Goal: Task Accomplishment & Management: Manage account settings

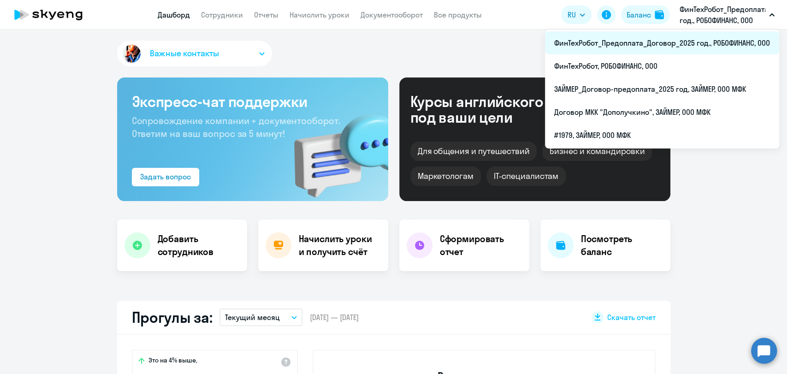
click at [697, 45] on li "ФинТехРобот_Предоплата_Договор_2025 год., РОБОФИНАНС, ООО" at bounding box center [662, 42] width 234 height 23
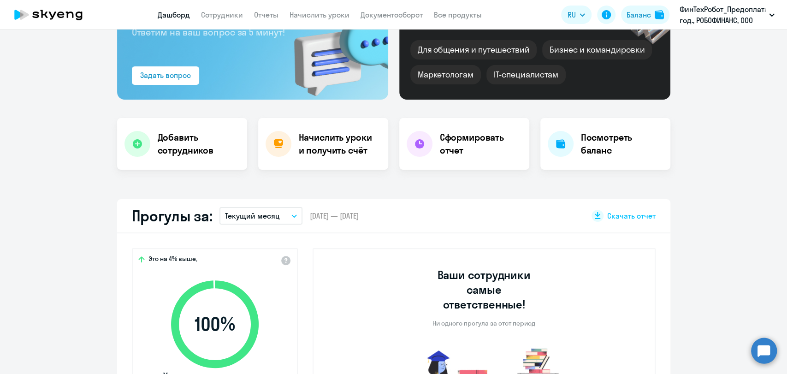
scroll to position [102, 0]
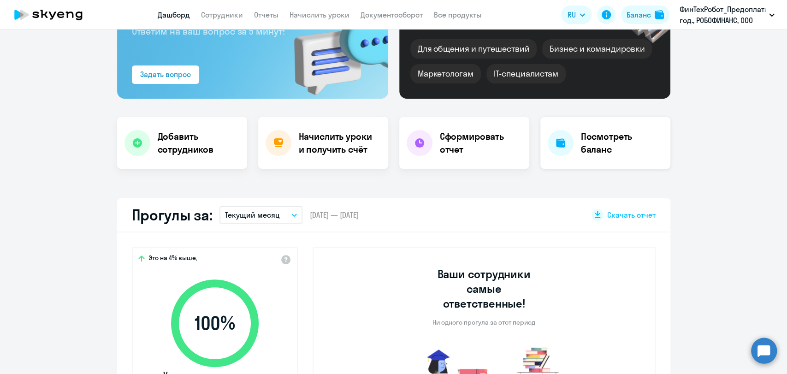
click at [590, 156] on div "Посмотреть баланс" at bounding box center [605, 143] width 130 height 52
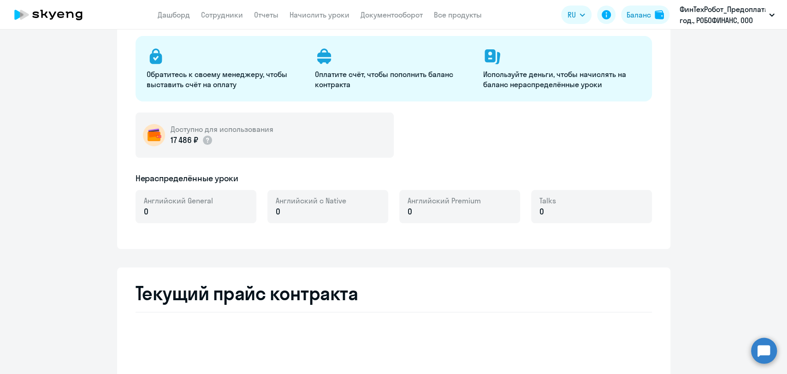
select select "english_adult_not_native_speaker"
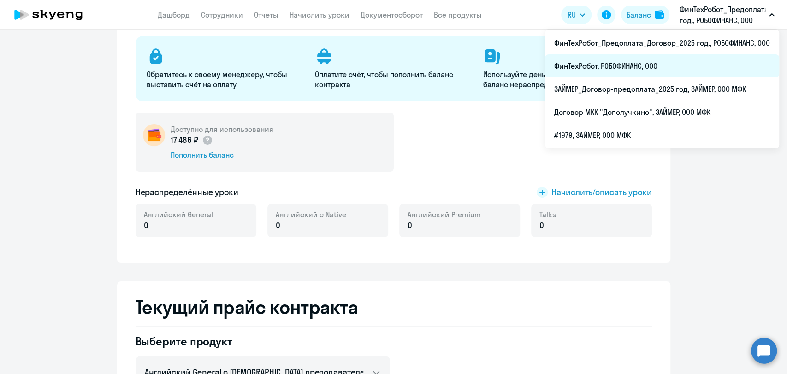
click at [676, 73] on li "ФинТехРобот, РОБОФИНАНС, ООО" at bounding box center [662, 65] width 234 height 23
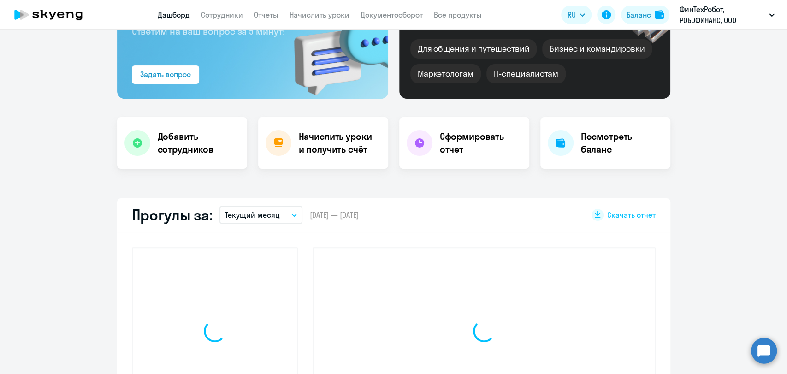
scroll to position [185, 0]
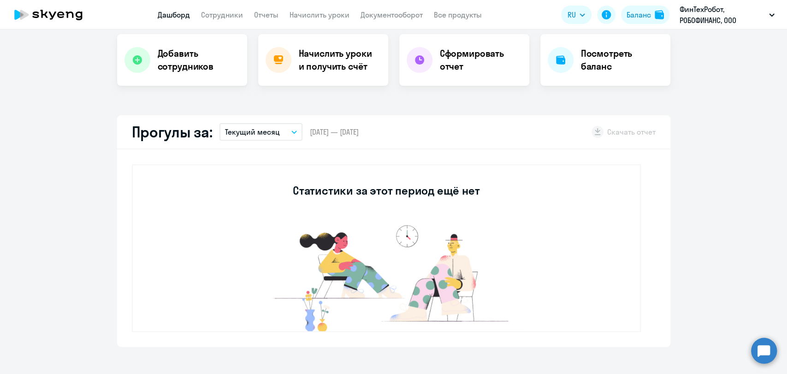
select select "30"
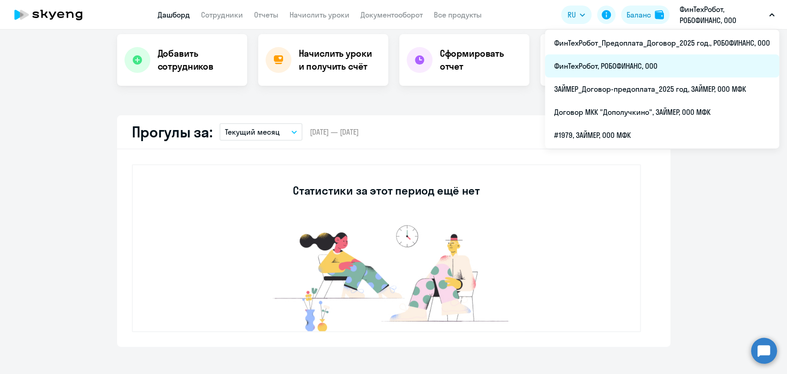
click at [603, 59] on li "ФинТехРобот, РОБОФИНАНС, ООО" at bounding box center [662, 65] width 234 height 23
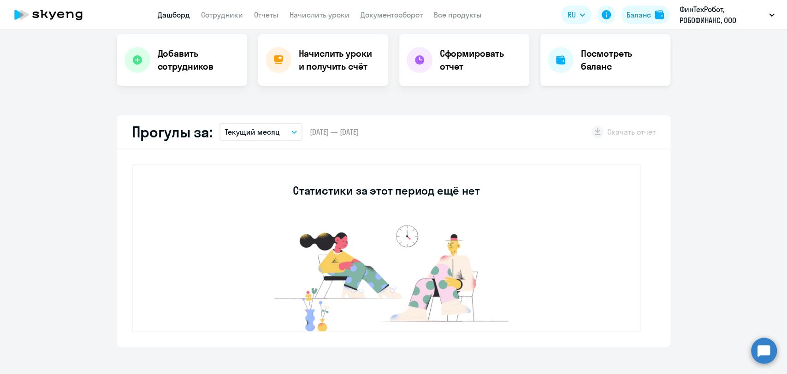
click at [597, 58] on h4 "Посмотреть баланс" at bounding box center [622, 60] width 82 height 26
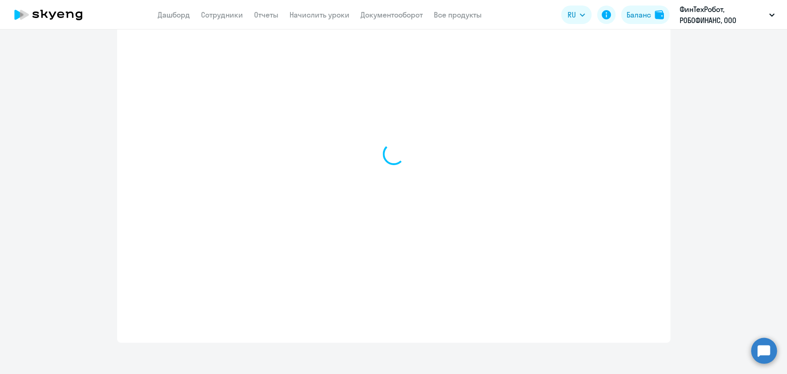
select select "english_adult_not_native_speaker"
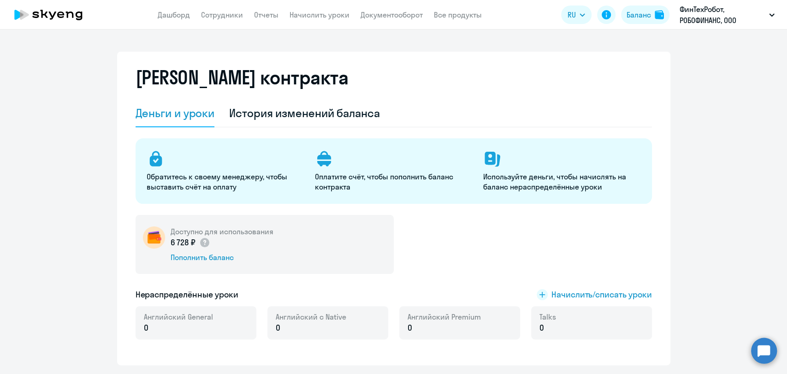
click at [63, 12] on icon at bounding box center [48, 14] width 81 height 23
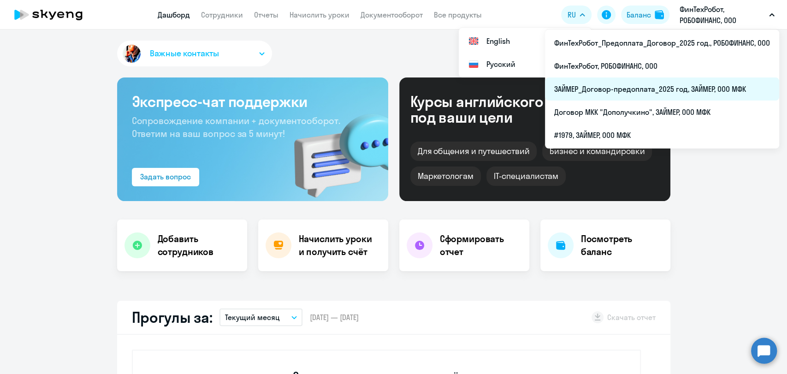
click at [646, 92] on li "ЗАЙМЕР_Договор-предоплата_2025 год, ЗАЙМЕР, ООО МФК" at bounding box center [662, 88] width 234 height 23
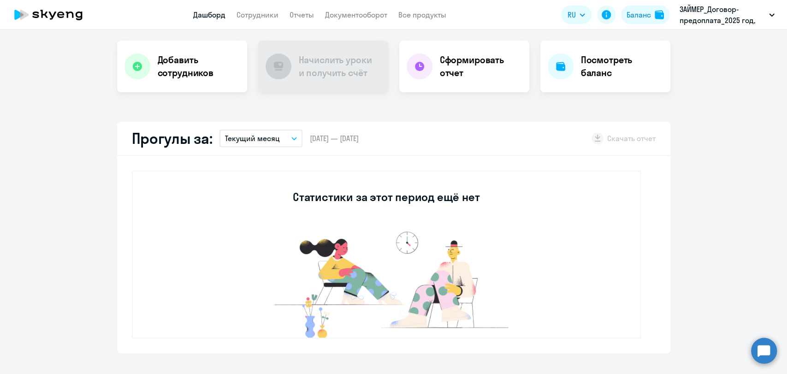
scroll to position [51, 0]
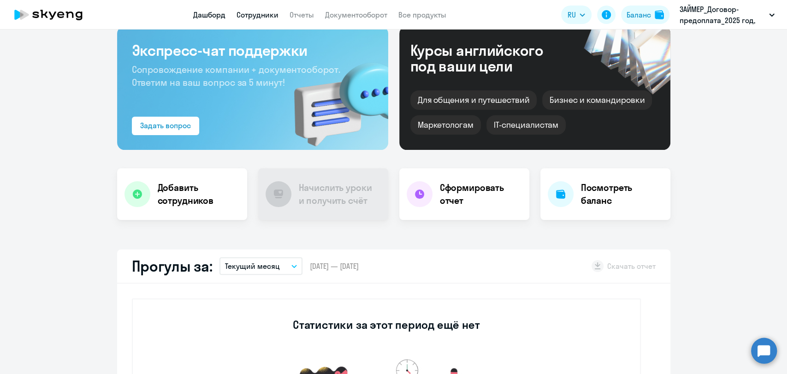
click at [266, 13] on link "Сотрудники" at bounding box center [257, 14] width 42 height 9
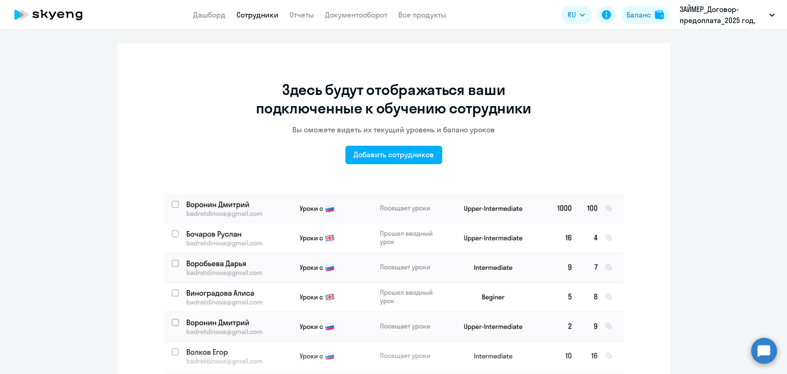
click at [61, 11] on icon at bounding box center [48, 14] width 81 height 23
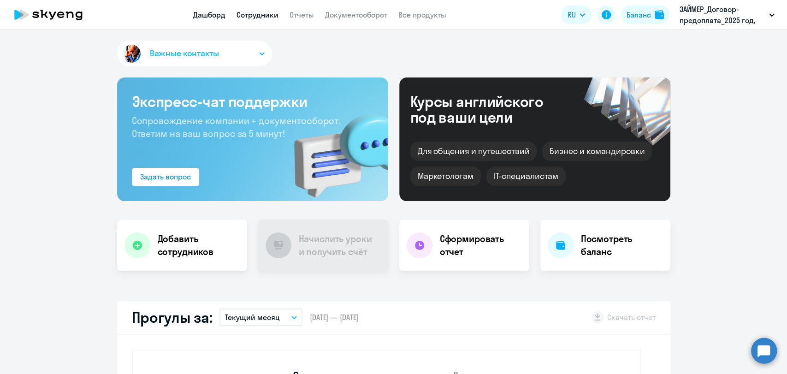
click at [245, 16] on link "Сотрудники" at bounding box center [257, 14] width 42 height 9
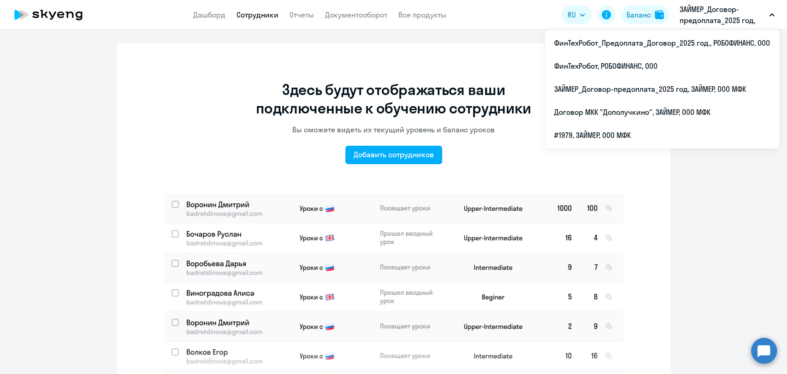
click at [724, 23] on p "ЗАЙМЕР_Договор-предоплата_2025 год, ЗАЙМЕР, ООО МФК" at bounding box center [722, 15] width 86 height 22
click at [732, 9] on p "ЗАЙМЕР_Договор-предоплата_2025 год, ЗАЙМЕР, ООО МФК" at bounding box center [722, 15] width 86 height 22
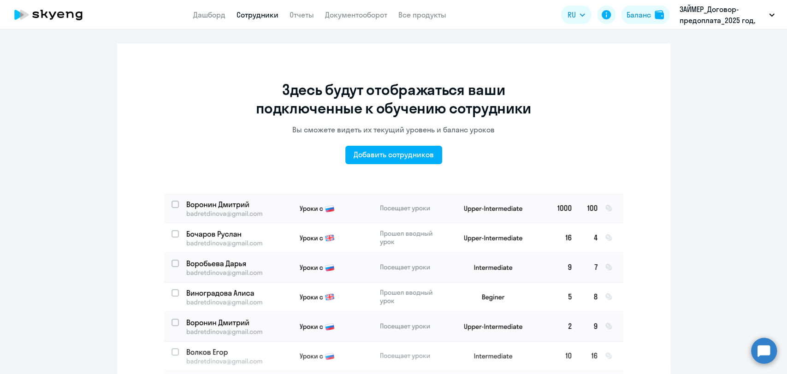
click at [733, 9] on p "ЗАЙМЕР_Договор-предоплата_2025 год, ЗАЙМЕР, ООО МФК" at bounding box center [722, 15] width 86 height 22
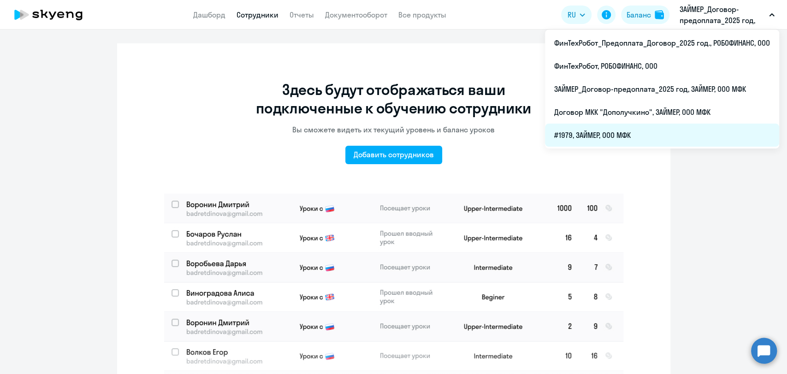
click at [620, 132] on li "#1979, ЗАЙМЕР, ООО МФК" at bounding box center [662, 135] width 234 height 23
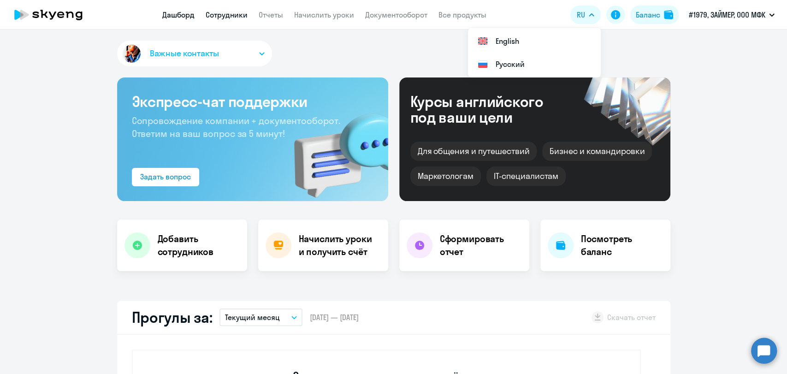
click at [231, 18] on link "Сотрудники" at bounding box center [227, 14] width 42 height 9
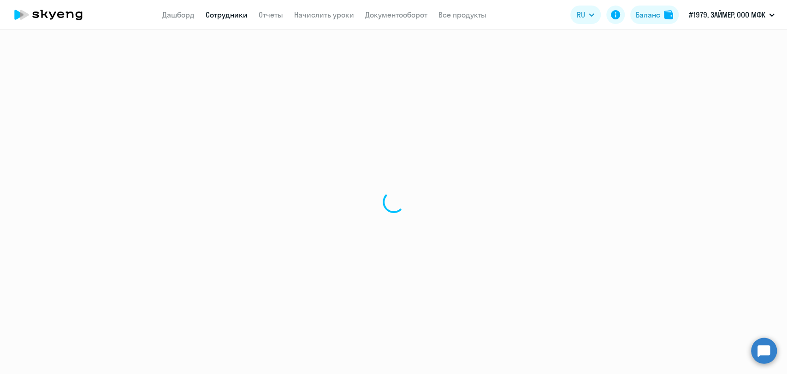
select select "30"
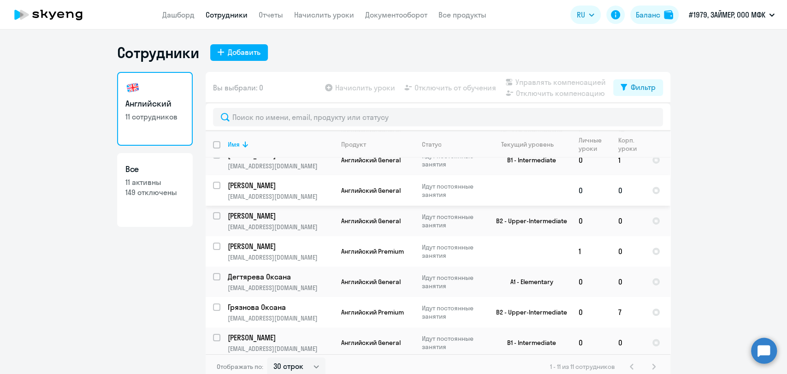
scroll to position [102, 0]
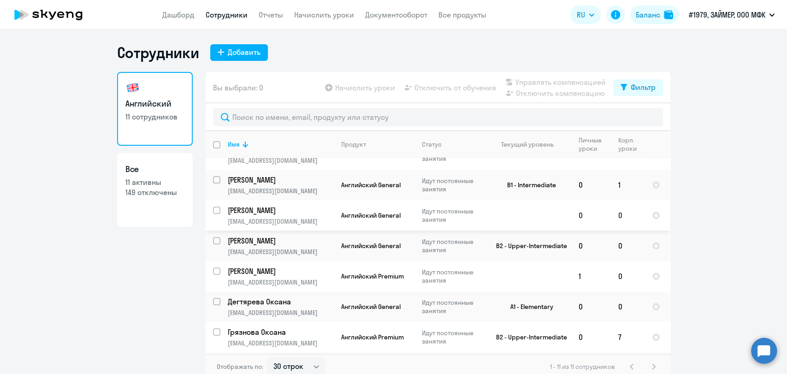
click at [213, 209] on input "select row 42126625" at bounding box center [222, 216] width 18 height 18
checkbox input "true"
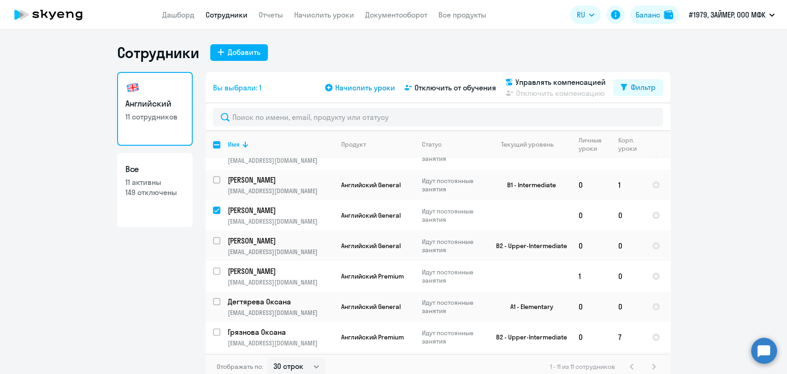
click at [361, 89] on span "Начислить уроки" at bounding box center [365, 87] width 60 height 11
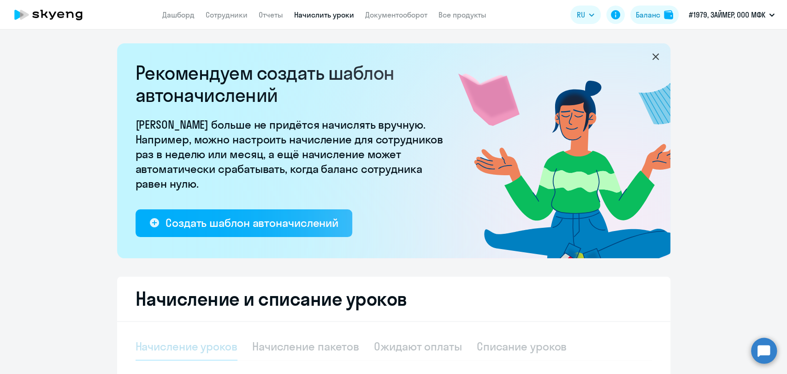
select select "10"
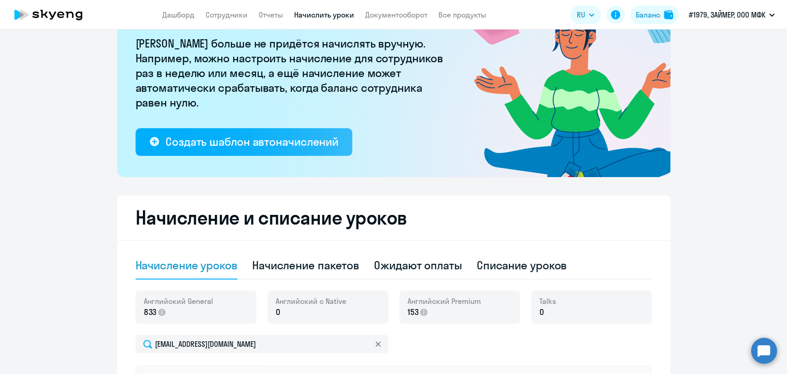
scroll to position [205, 0]
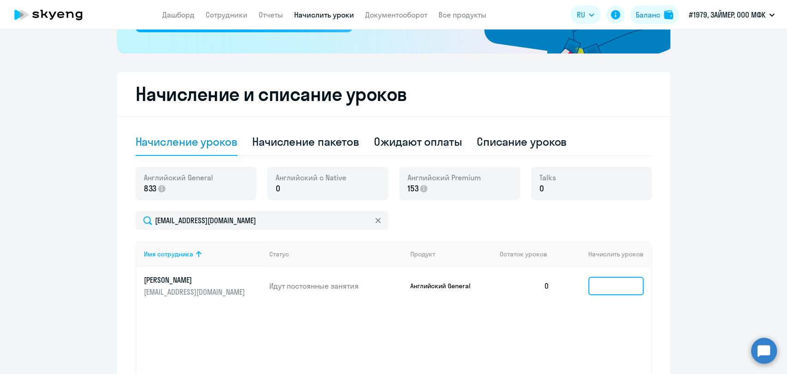
click at [609, 283] on input at bounding box center [615, 286] width 55 height 18
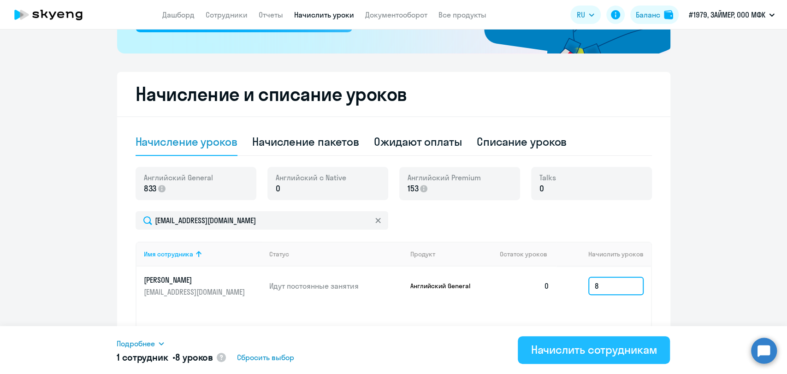
type input "8"
click at [661, 353] on button "Начислить сотрудникам" at bounding box center [594, 350] width 152 height 28
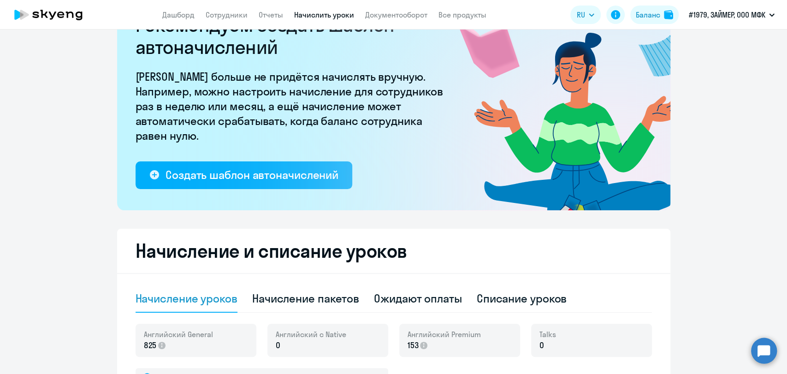
scroll to position [0, 0]
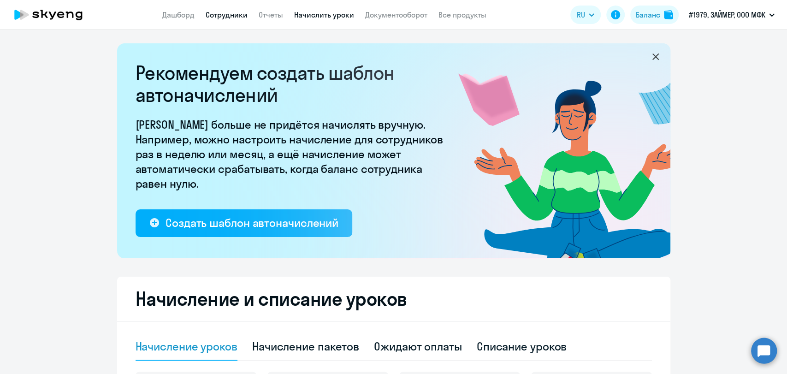
click at [217, 15] on link "Сотрудники" at bounding box center [227, 14] width 42 height 9
select select "30"
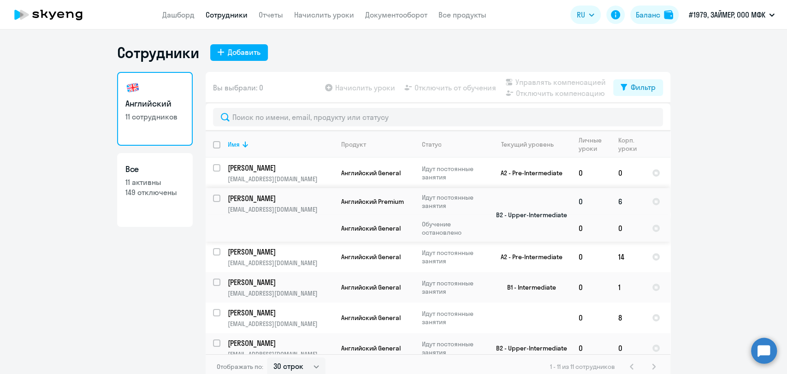
click at [213, 196] on input "select row 15387856" at bounding box center [222, 204] width 18 height 18
checkbox input "true"
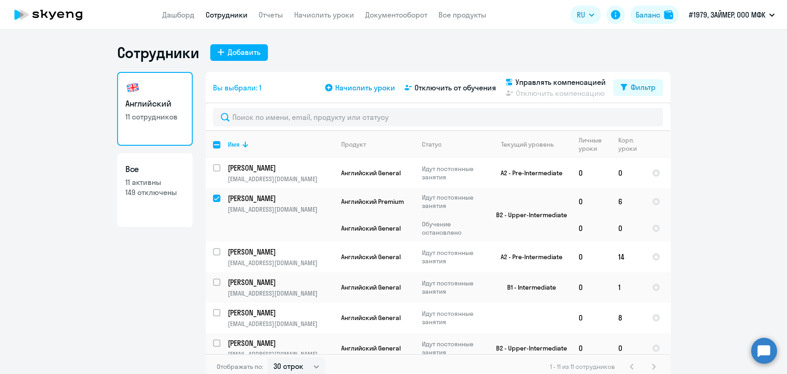
click at [348, 85] on span "Начислить уроки" at bounding box center [365, 87] width 60 height 11
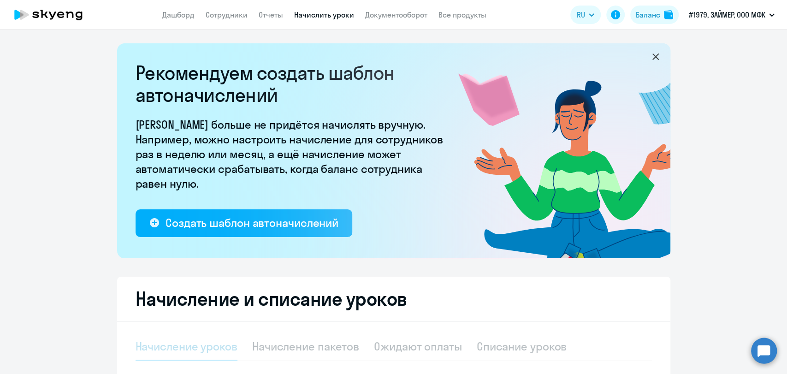
select select "10"
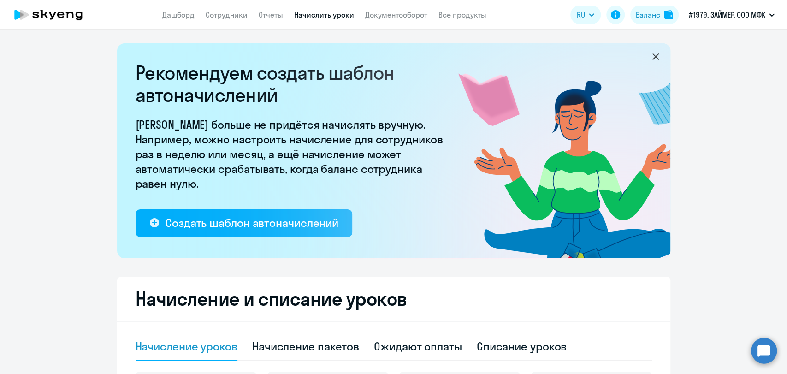
scroll to position [256, 0]
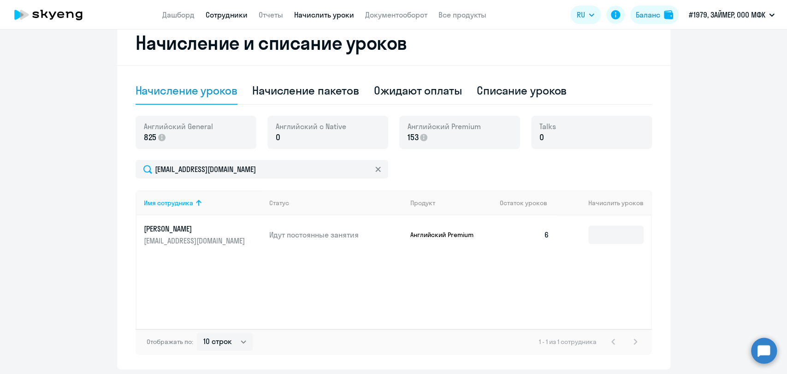
click at [233, 10] on link "Сотрудники" at bounding box center [227, 14] width 42 height 9
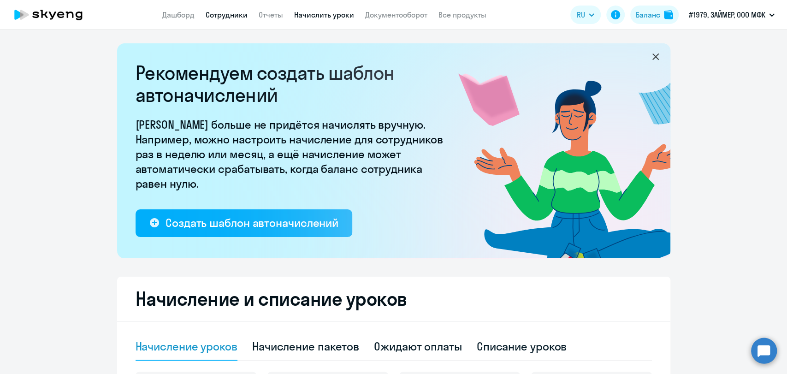
select select "30"
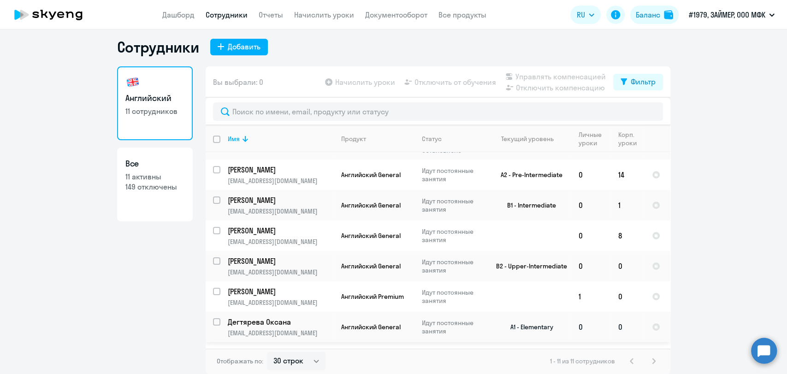
scroll to position [58, 0]
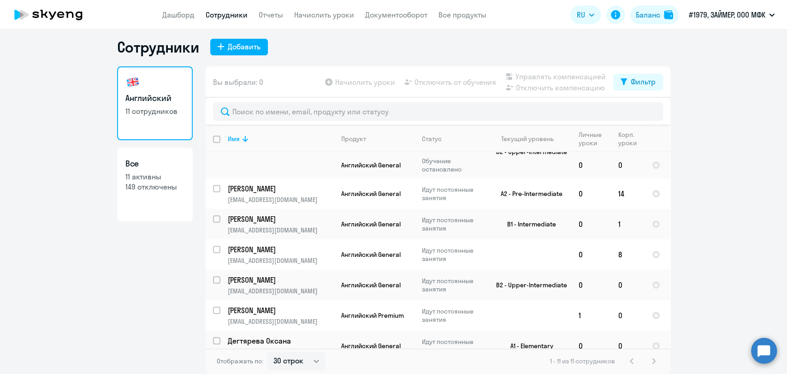
click at [771, 348] on circle at bounding box center [764, 350] width 26 height 26
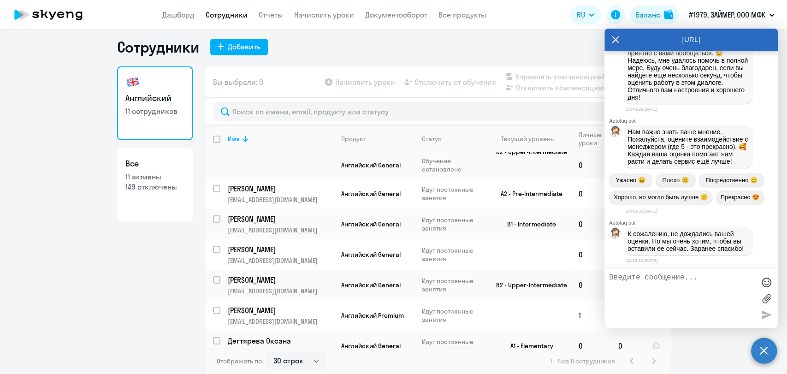
scroll to position [4553, 0]
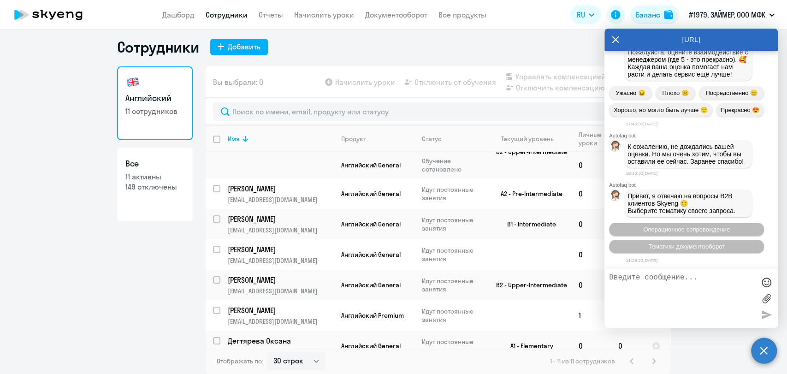
click at [693, 299] on textarea at bounding box center [682, 298] width 146 height 50
click at [692, 290] on textarea "добрый день, мне нужно перенести от смагиной" at bounding box center [682, 298] width 146 height 50
type textarea "добрый день, мне нужно перенести от смагиной 6 уроков перенести [PERSON_NAME]"
click at [771, 319] on div at bounding box center [766, 314] width 14 height 14
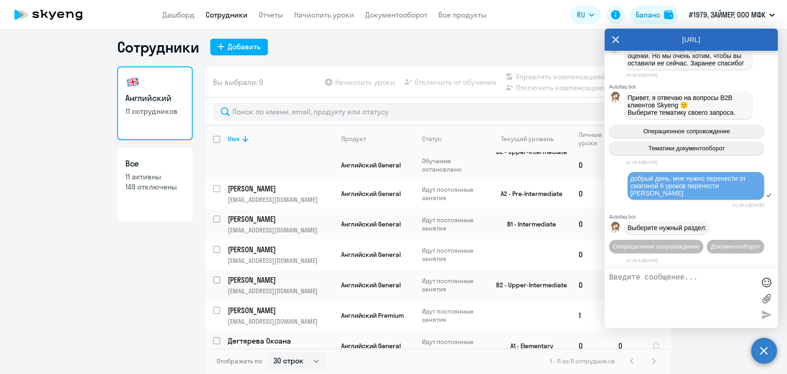
scroll to position [4659, 0]
drag, startPoint x: 631, startPoint y: 167, endPoint x: 755, endPoint y: 177, distance: 124.0
click at [755, 177] on div "добрый день, мне нужно перенести от смагиной 6 уроков перенести [PERSON_NAME]" at bounding box center [695, 186] width 136 height 28
copy span "добрый день, мне нужно перенести от смагиной 6 уроков перенести [PERSON_NAME]"
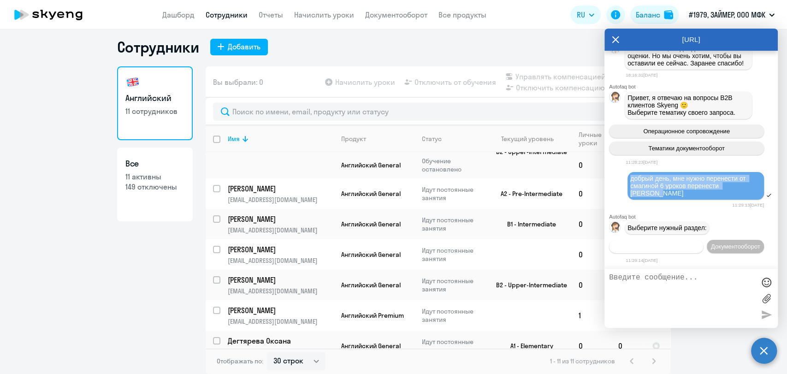
click at [693, 243] on span "Операционное сопровождение" at bounding box center [656, 246] width 87 height 7
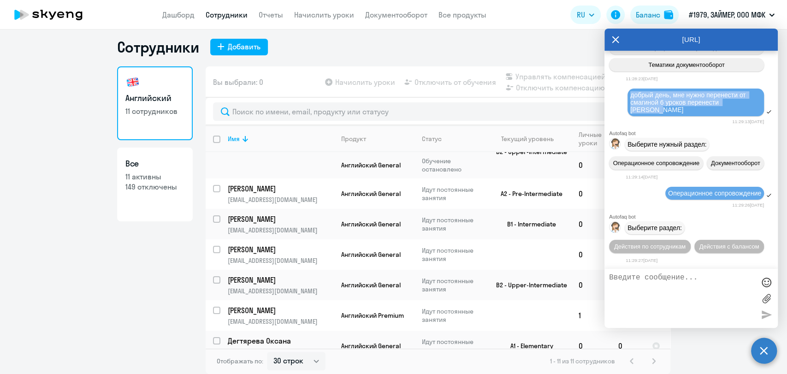
scroll to position [4759, 0]
click at [685, 243] on span "Действия по сотрудникам" at bounding box center [649, 246] width 71 height 7
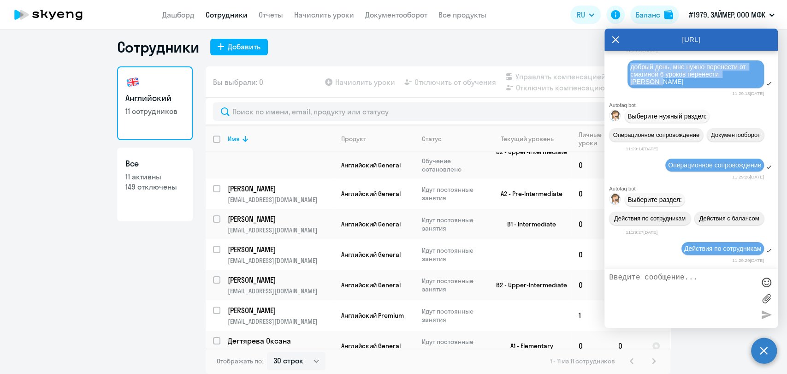
scroll to position [4895, 0]
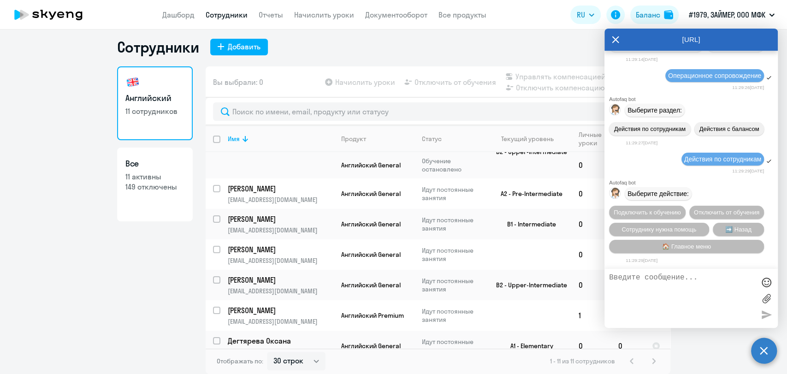
click at [661, 286] on textarea at bounding box center [682, 298] width 146 height 50
paste textarea "добрый день, мне нужно перенести от смагиной 6 уроков перенести [PERSON_NAME]"
type textarea "добрый день, мне нужно перенести от смагиной 6 уроков перенести [PERSON_NAME]"
click at [765, 316] on div at bounding box center [766, 314] width 14 height 14
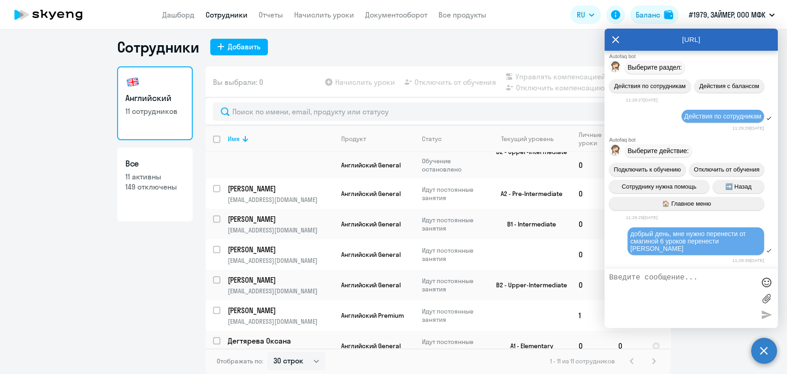
click at [146, 273] on div "Английский 11 сотрудников Все 11 активны 149 отключены" at bounding box center [155, 217] width 76 height 302
click at [616, 39] on icon at bounding box center [615, 40] width 7 height 22
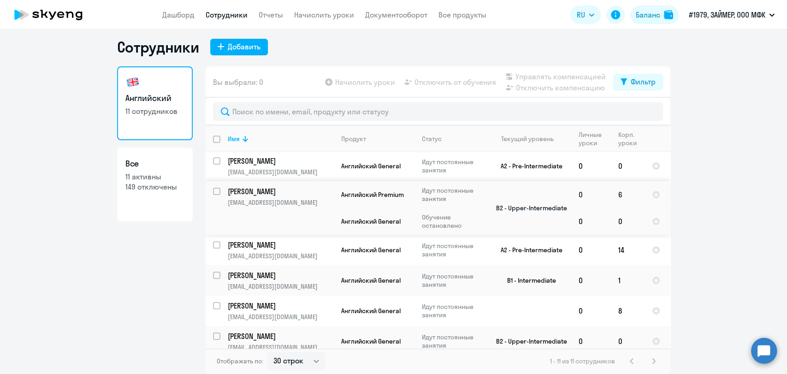
scroll to position [0, 0]
click at [616, 198] on td "6" at bounding box center [628, 196] width 34 height 27
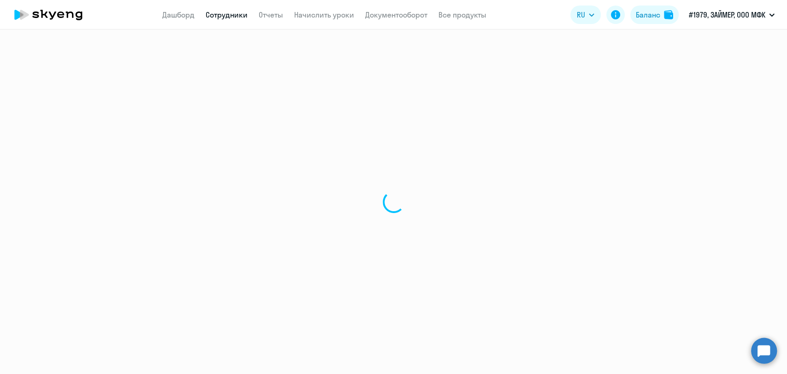
select select "english"
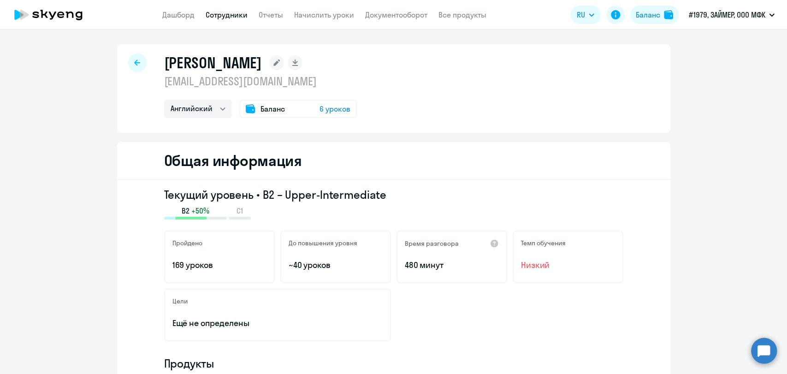
select select "30"
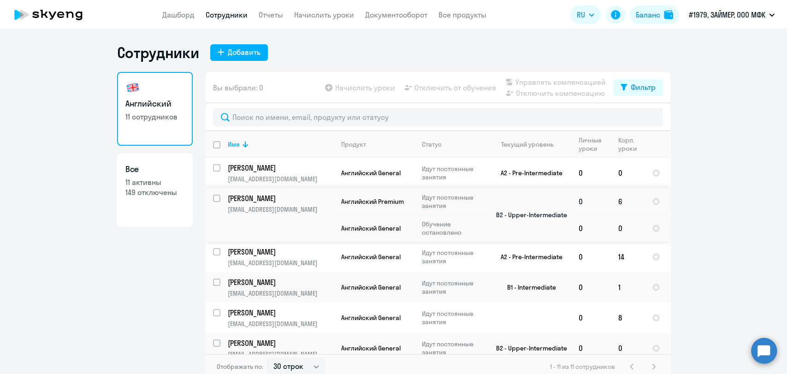
click at [214, 200] on input "select row 15387856" at bounding box center [222, 204] width 18 height 18
checkbox input "true"
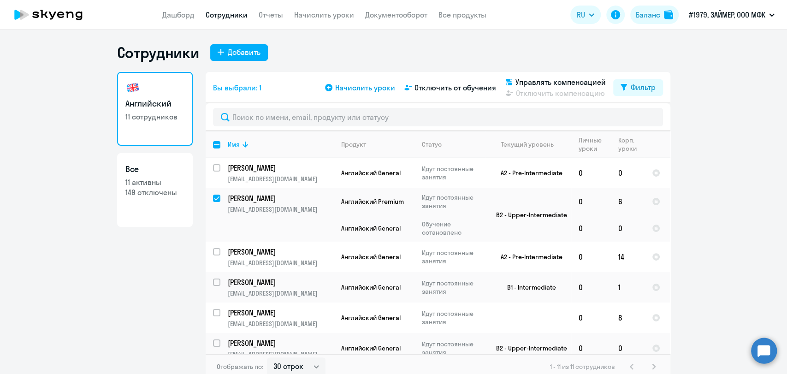
click at [360, 92] on span "Начислить уроки" at bounding box center [365, 87] width 60 height 11
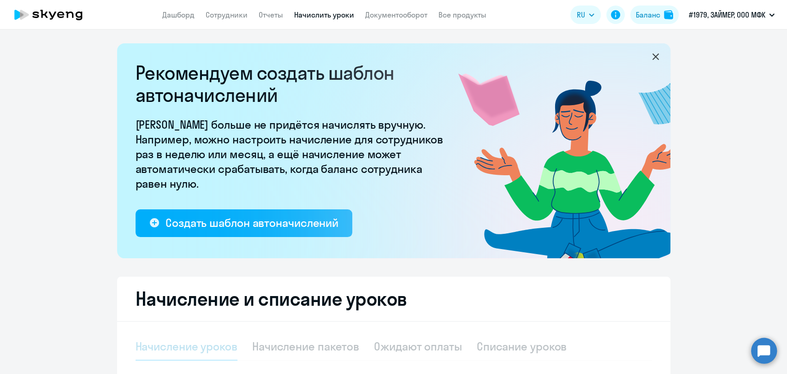
select select "10"
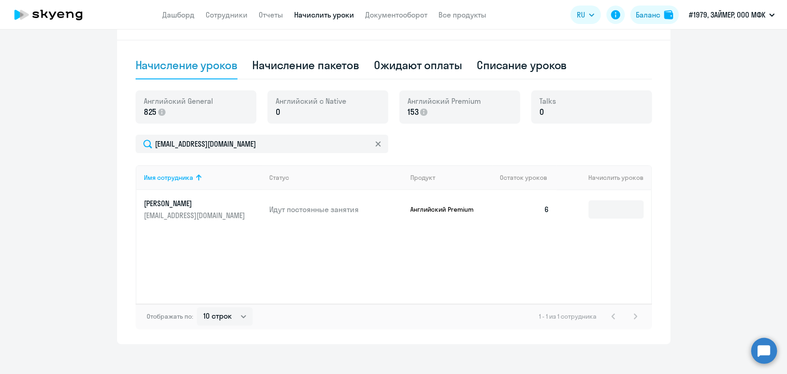
scroll to position [288, 0]
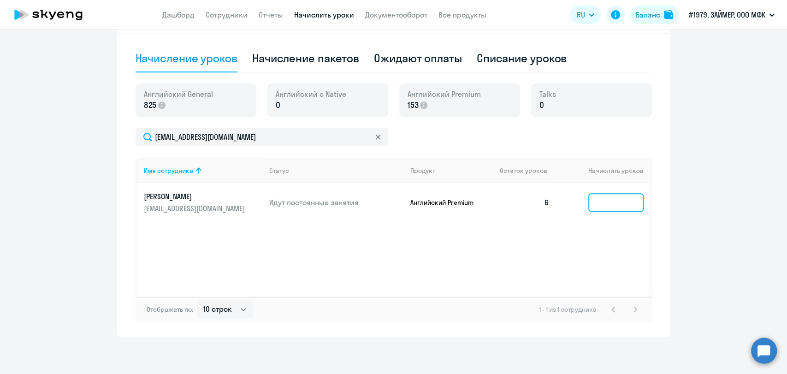
click at [596, 195] on input at bounding box center [615, 202] width 55 height 18
click at [620, 201] on input at bounding box center [615, 202] width 55 height 18
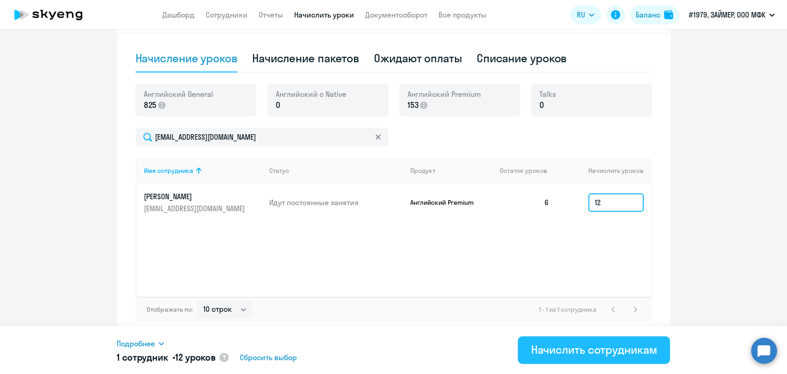
type input "12"
click at [594, 349] on div "Начислить сотрудникам" at bounding box center [594, 349] width 126 height 15
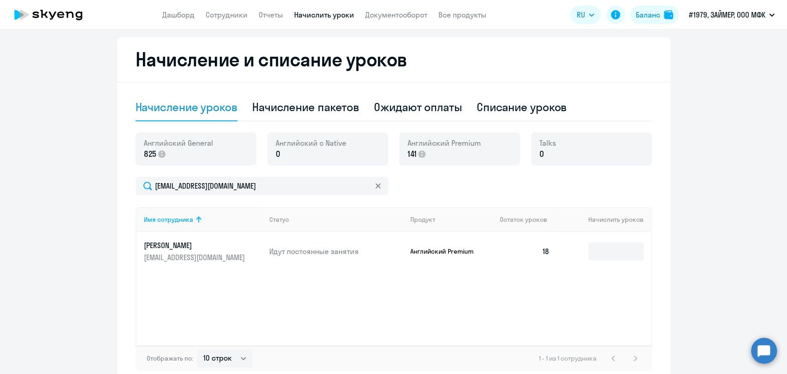
scroll to position [135, 0]
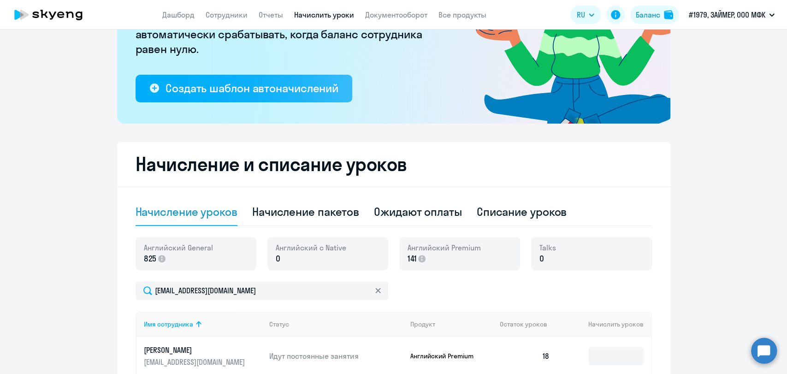
click at [224, 20] on app-menu-item-link "Сотрудники" at bounding box center [227, 15] width 42 height 12
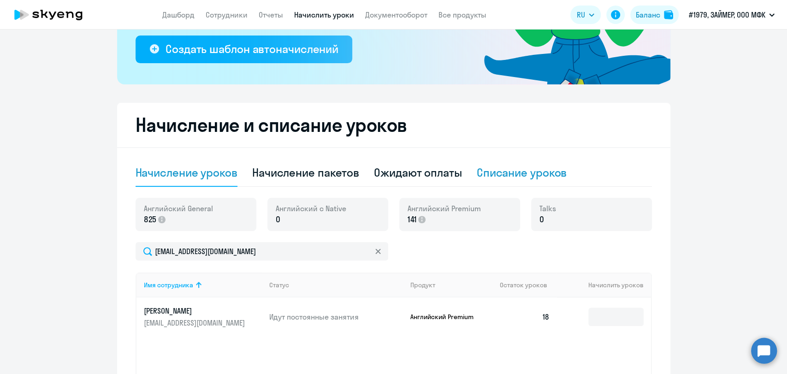
scroll to position [288, 0]
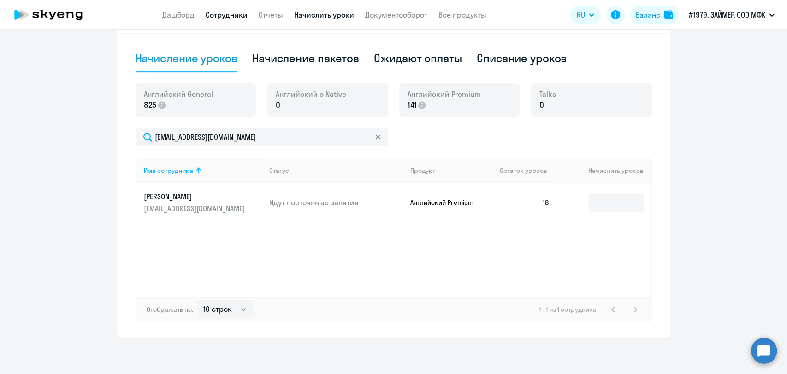
click at [236, 12] on link "Сотрудники" at bounding box center [227, 14] width 42 height 9
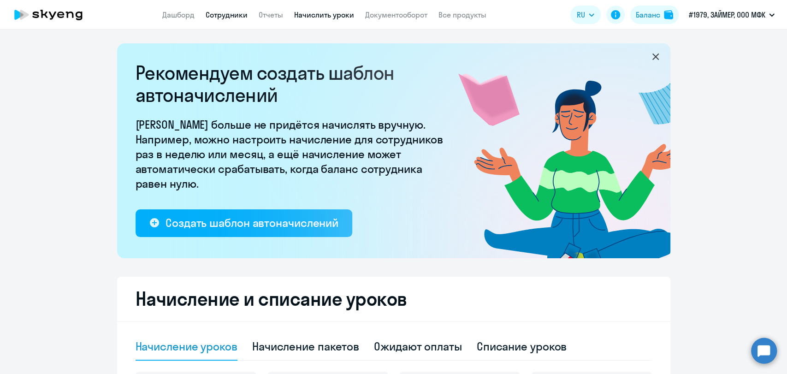
select select "30"
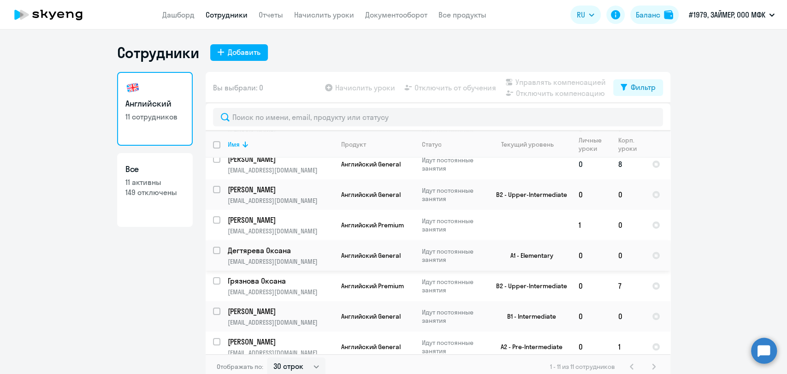
scroll to position [160, 0]
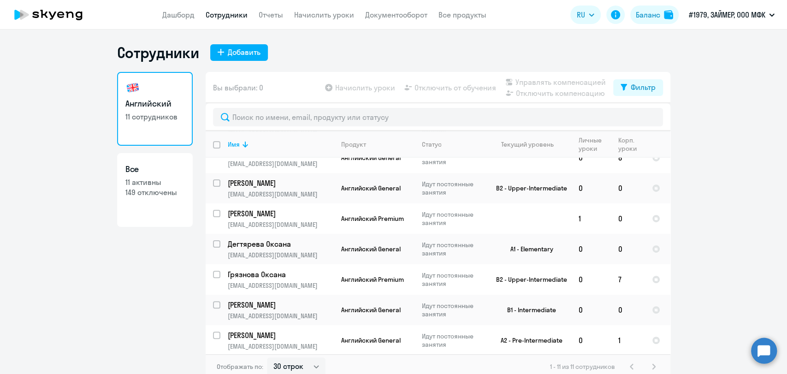
click at [767, 354] on circle at bounding box center [764, 350] width 26 height 26
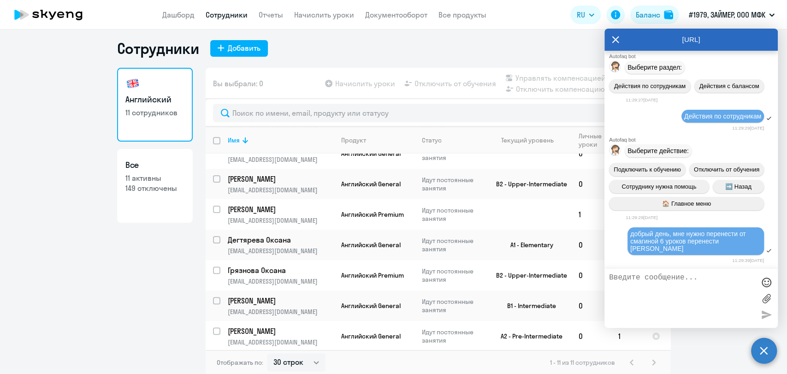
scroll to position [6, 0]
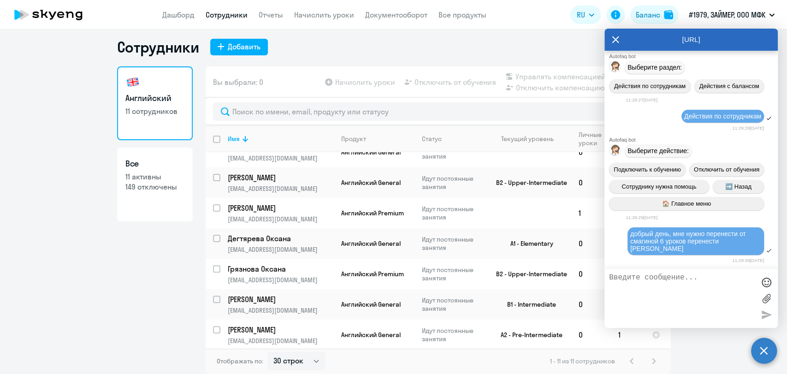
click at [667, 300] on textarea at bounding box center [682, 298] width 146 height 50
click at [682, 290] on textarea at bounding box center [682, 298] width 146 height 50
click at [701, 274] on textarea at bounding box center [682, 298] width 146 height 50
drag, startPoint x: 634, startPoint y: 278, endPoint x: 627, endPoint y: 278, distance: 6.9
click at [629, 278] on textarea "и от [PERSON_NAME] перенести 1 урок [PERSON_NAME]" at bounding box center [682, 298] width 146 height 50
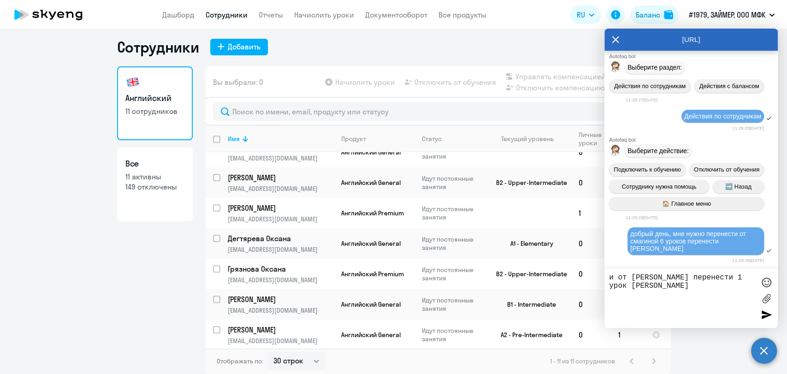
click at [616, 275] on textarea "и от [PERSON_NAME] перенести 1 урок [PERSON_NAME]" at bounding box center [682, 298] width 146 height 50
click at [703, 277] on textarea "и прошу от [PERSON_NAME] перенести 1 урок [PERSON_NAME]" at bounding box center [682, 298] width 146 height 50
type textarea "и прошу от [PERSON_NAME] перенести 1 урок [PERSON_NAME]"
click at [769, 322] on div at bounding box center [766, 298] width 14 height 50
click at [767, 315] on div at bounding box center [766, 314] width 14 height 14
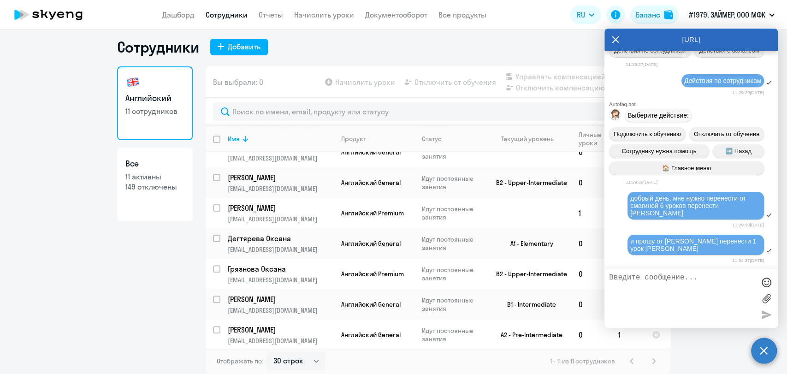
scroll to position [4966, 0]
click at [513, 176] on td "B2 - Upper-Intermediate" at bounding box center [528, 182] width 86 height 30
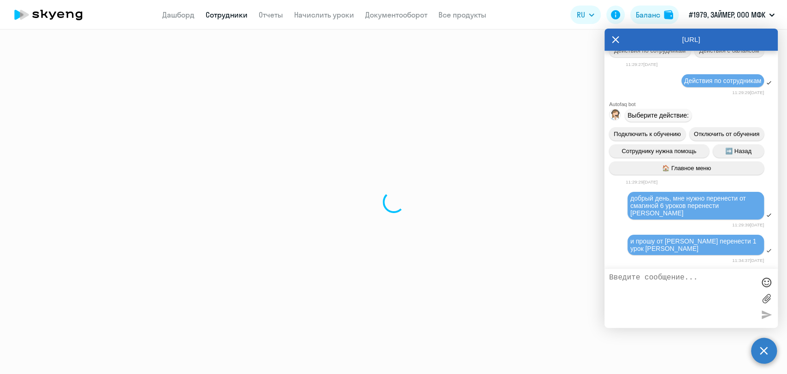
select select "english"
select select "30"
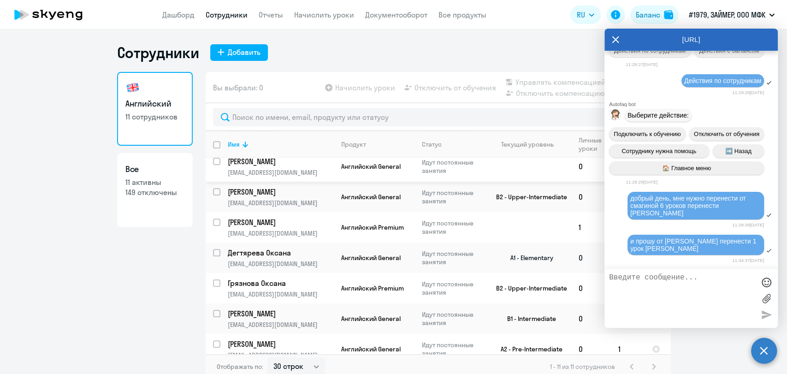
scroll to position [154, 0]
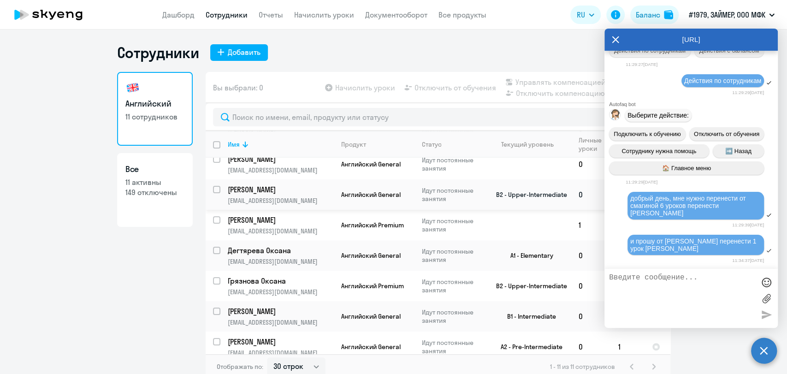
click at [214, 192] on input "select row 3995633" at bounding box center [222, 195] width 18 height 18
checkbox input "true"
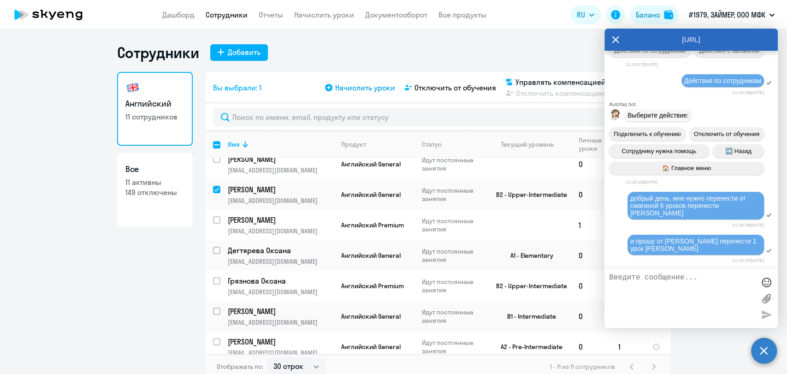
click at [342, 87] on span "Начислить уроки" at bounding box center [365, 87] width 60 height 11
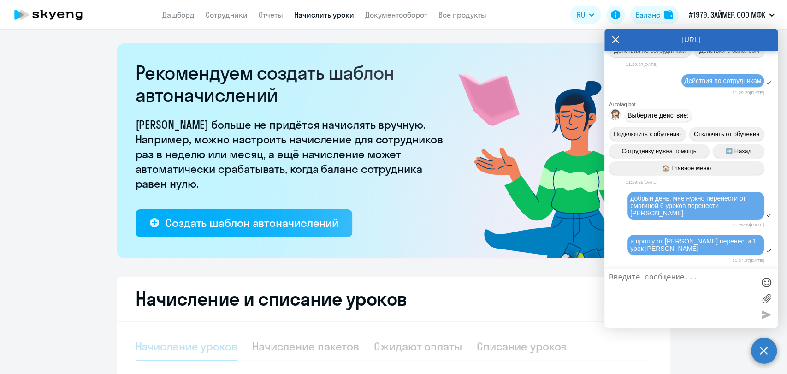
select select "10"
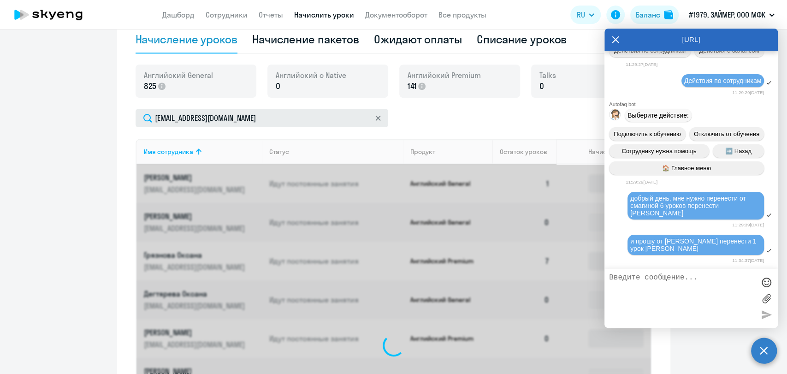
scroll to position [288, 0]
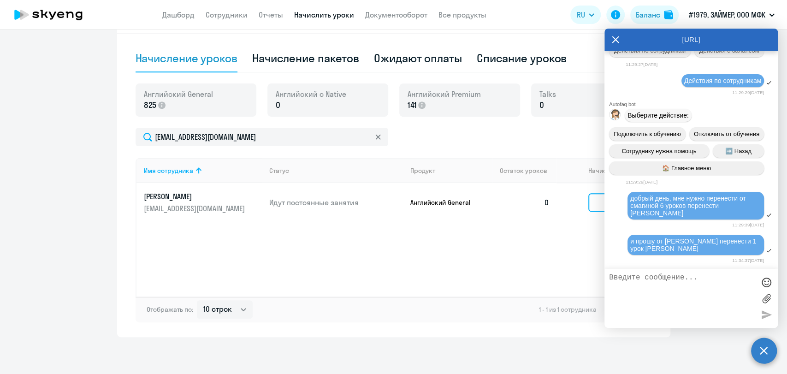
click at [596, 206] on input at bounding box center [615, 202] width 55 height 18
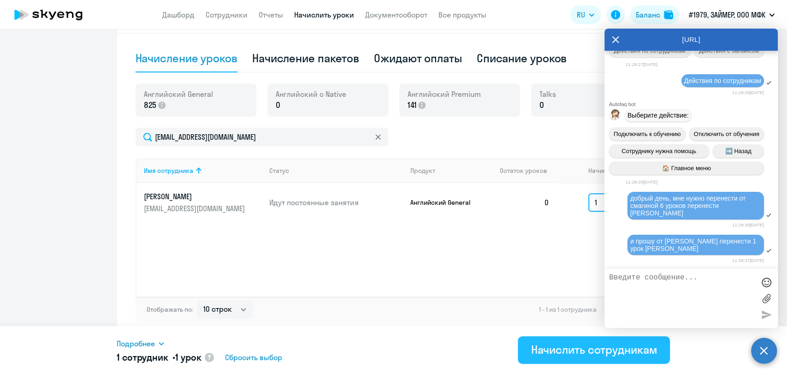
type input "1"
click at [568, 348] on div "Начислить сотрудникам" at bounding box center [594, 349] width 126 height 15
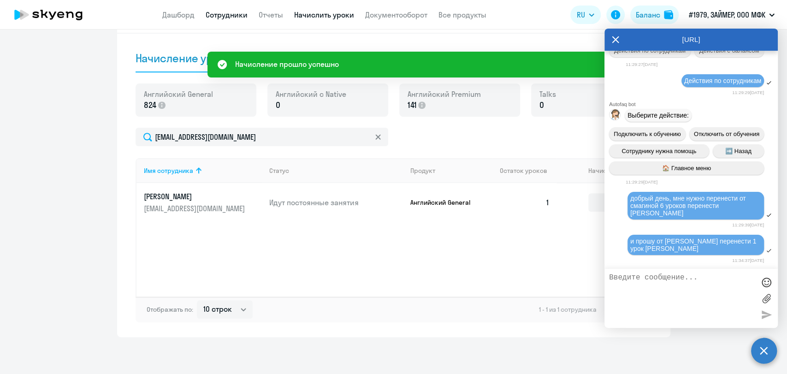
click at [227, 15] on link "Сотрудники" at bounding box center [227, 14] width 42 height 9
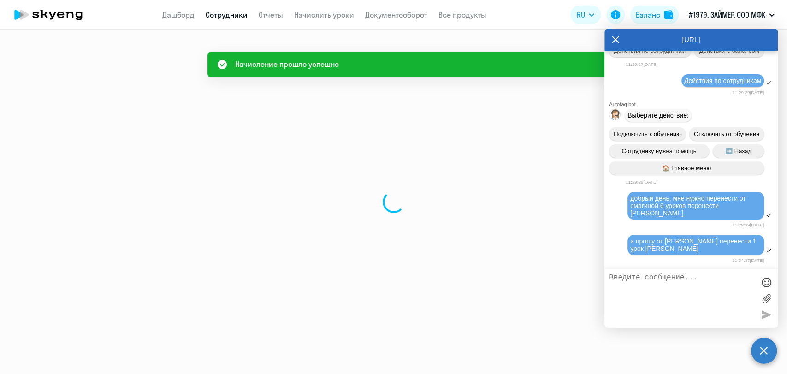
select select "30"
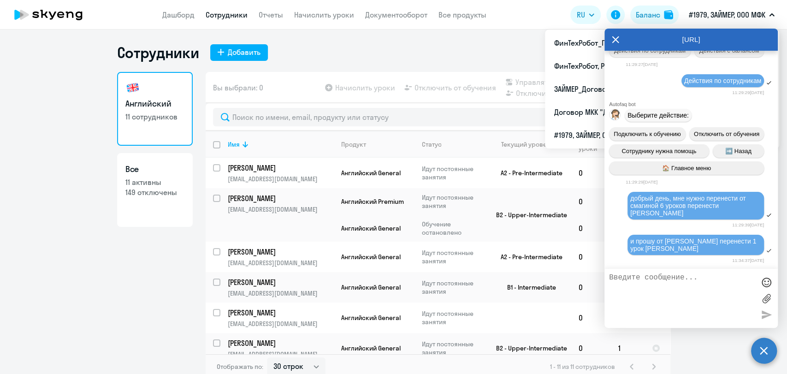
click at [620, 40] on div "[URL]" at bounding box center [690, 40] width 173 height 22
click at [617, 38] on icon at bounding box center [615, 39] width 7 height 7
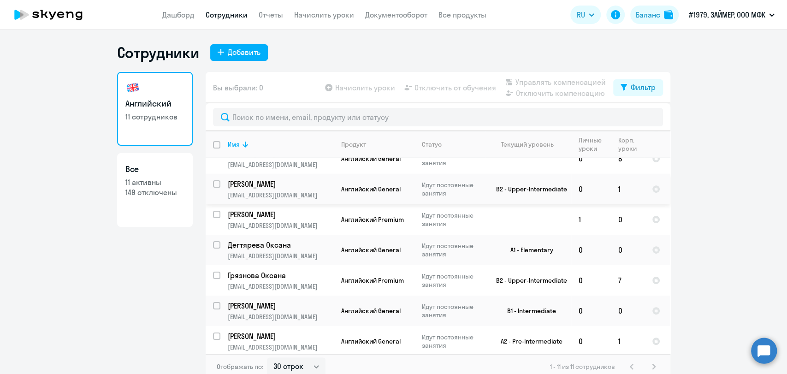
scroll to position [160, 0]
click at [213, 302] on input "select row 20517011" at bounding box center [222, 310] width 18 height 18
checkbox input "true"
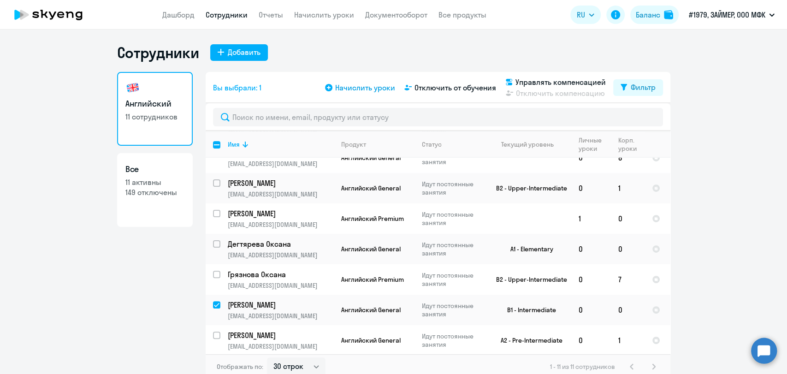
click at [345, 87] on span "Начислить уроки" at bounding box center [365, 87] width 60 height 11
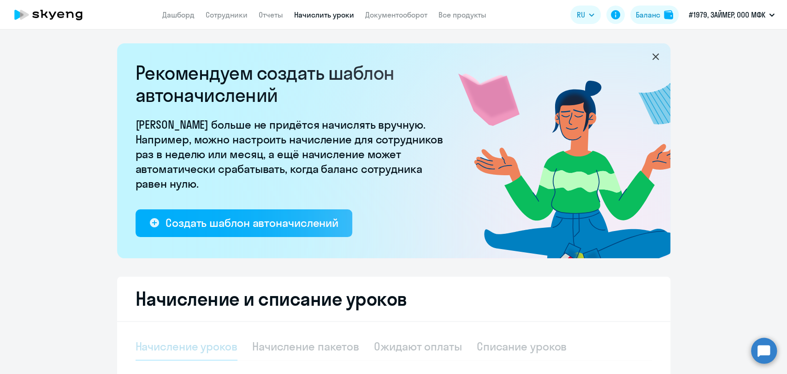
select select "10"
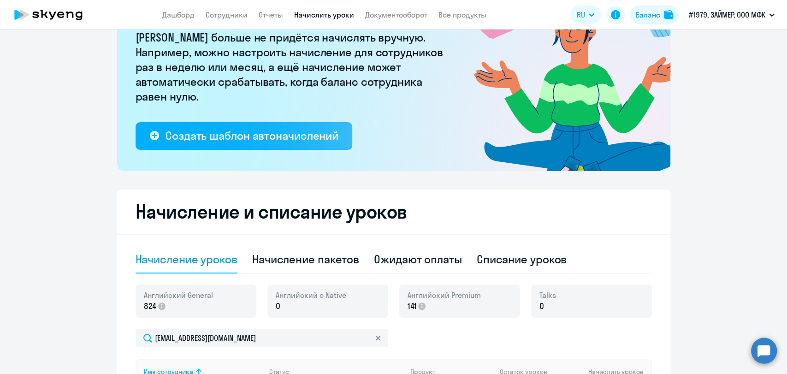
scroll to position [256, 0]
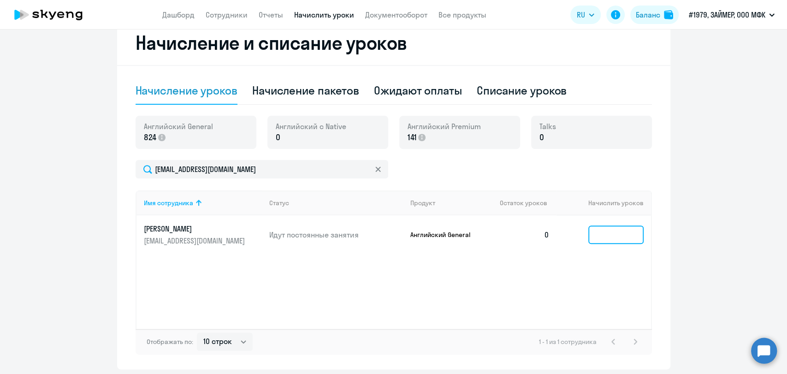
click at [599, 225] on input at bounding box center [615, 234] width 55 height 18
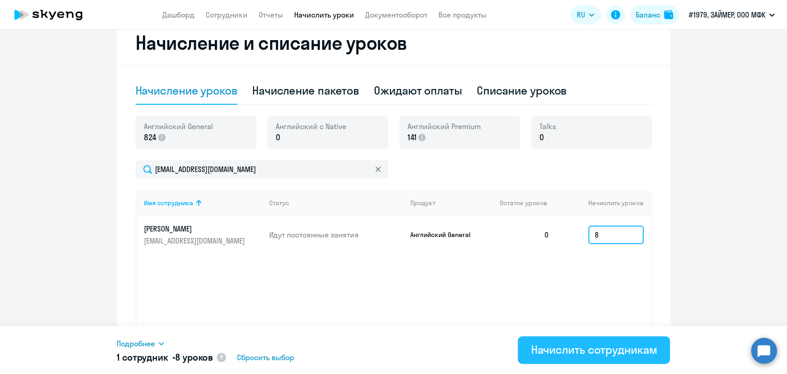
type input "8"
click at [604, 344] on div "Начислить сотрудникам" at bounding box center [594, 349] width 126 height 15
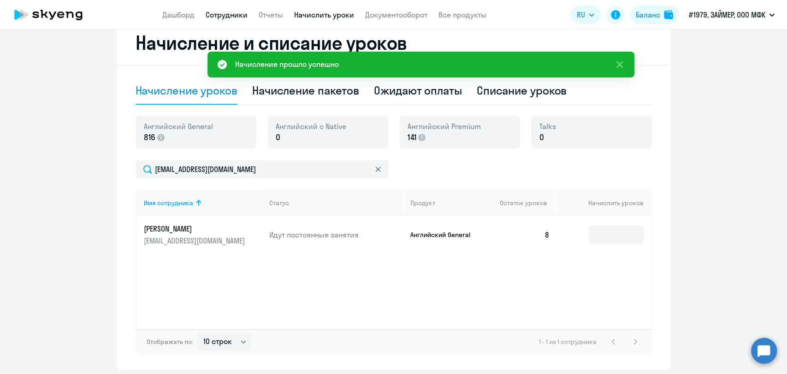
click at [222, 17] on link "Сотрудники" at bounding box center [227, 14] width 42 height 9
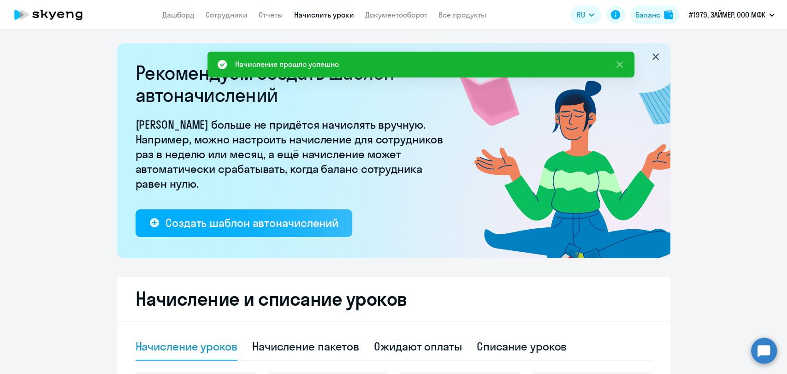
select select "30"
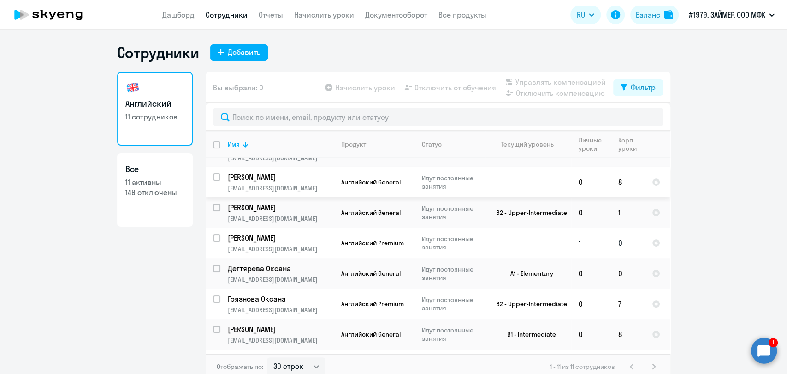
scroll to position [160, 0]
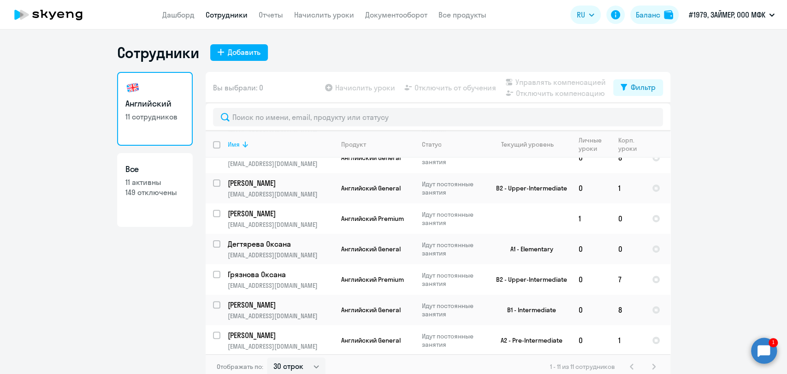
click at [242, 150] on th "Имя" at bounding box center [276, 144] width 113 height 27
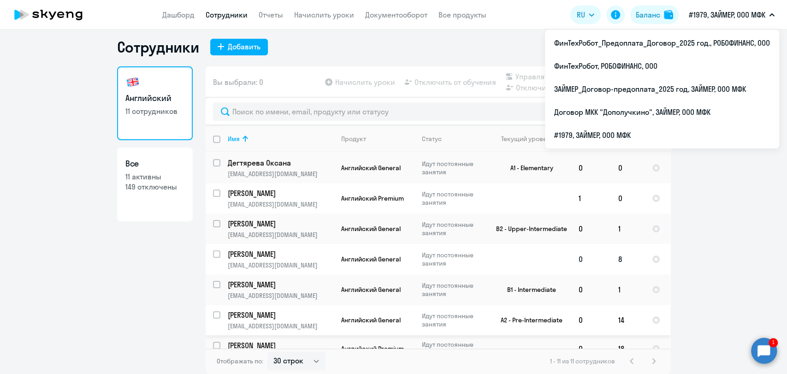
scroll to position [0, 0]
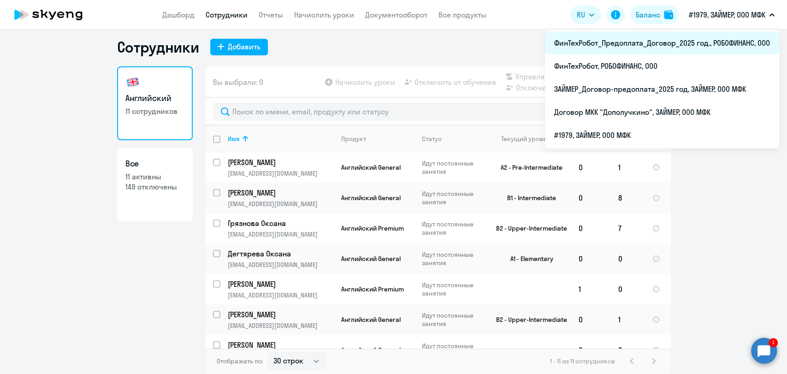
click at [627, 46] on li "ФинТехРобот_Предоплата_Договор_2025 год., РОБОФИНАНС, ООО" at bounding box center [662, 42] width 234 height 23
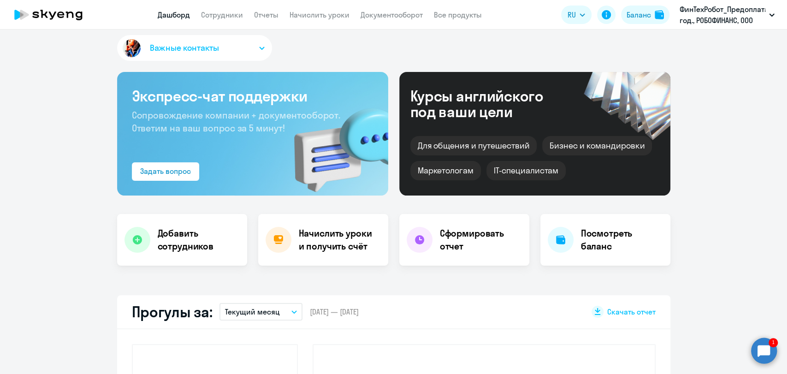
select select "30"
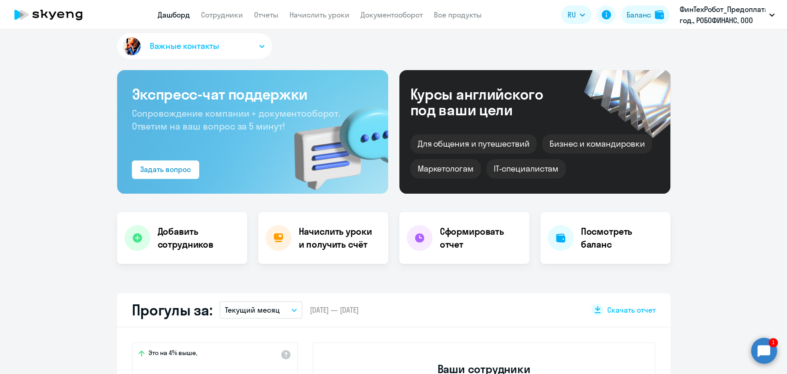
scroll to position [6, 0]
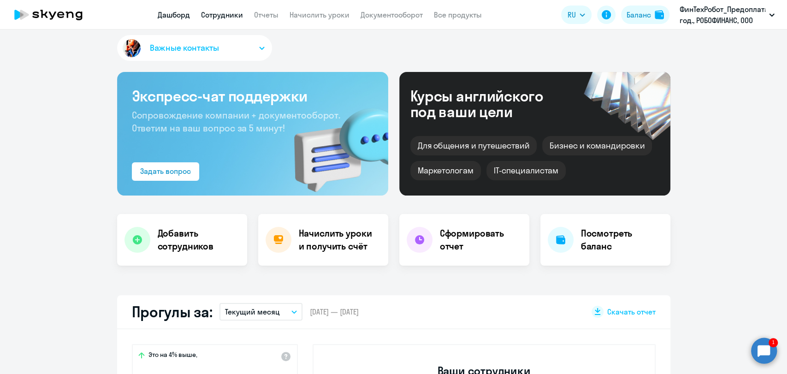
click at [223, 12] on link "Сотрудники" at bounding box center [222, 14] width 42 height 9
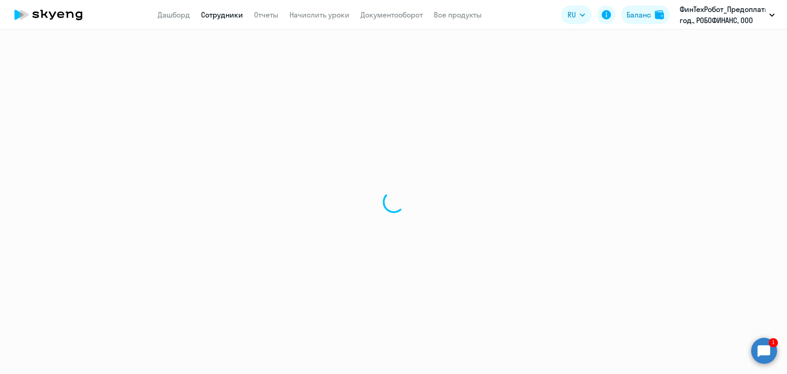
select select "30"
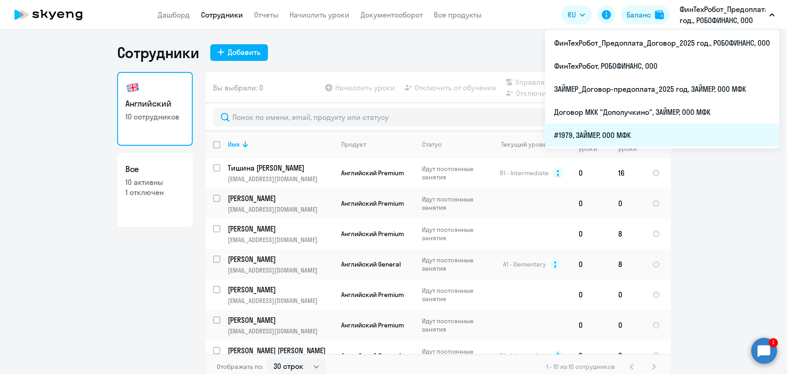
click at [638, 127] on li "#1979, ЗАЙМЕР, ООО МФК" at bounding box center [662, 135] width 234 height 23
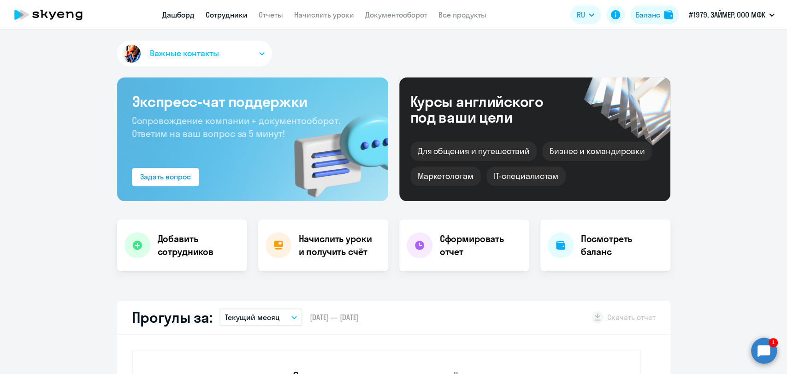
click at [210, 17] on link "Сотрудники" at bounding box center [227, 14] width 42 height 9
select select "30"
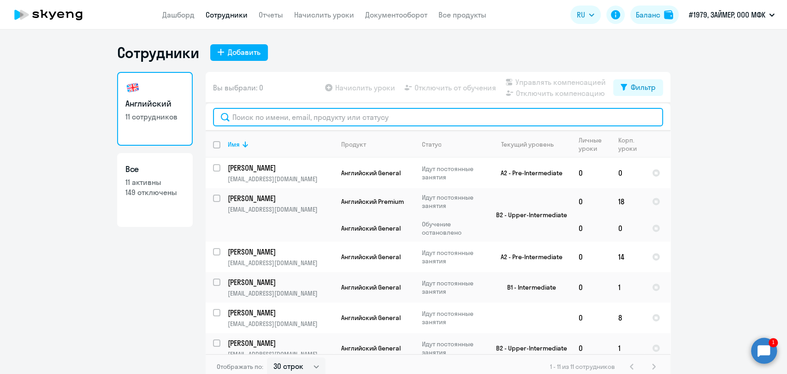
click at [286, 115] on input "text" at bounding box center [438, 117] width 450 height 18
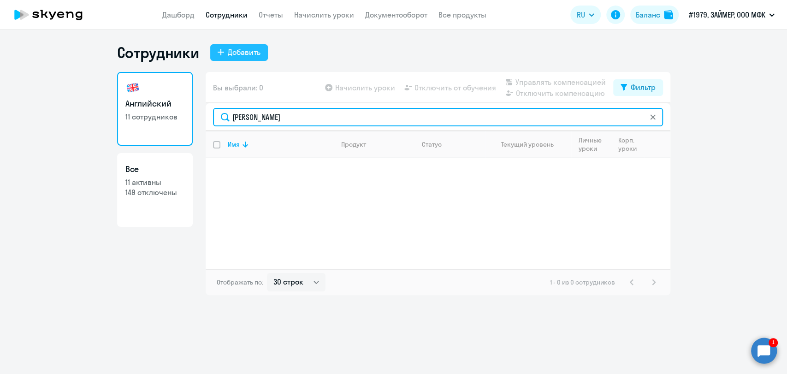
type input "[PERSON_NAME]"
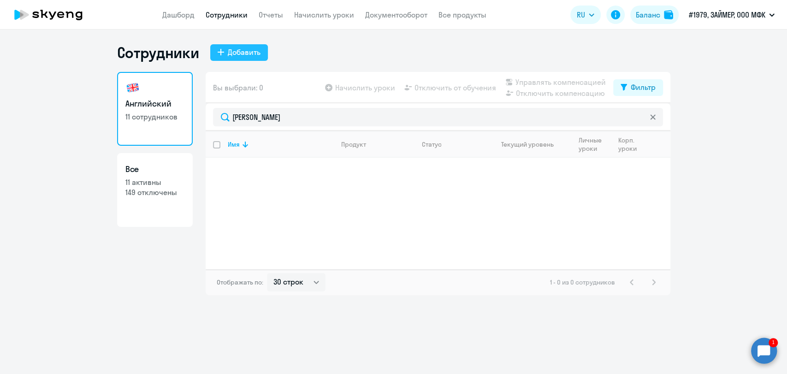
click at [232, 47] on div "Добавить" at bounding box center [244, 52] width 33 height 11
select select "english_adult_not_native_speaker"
select select "3"
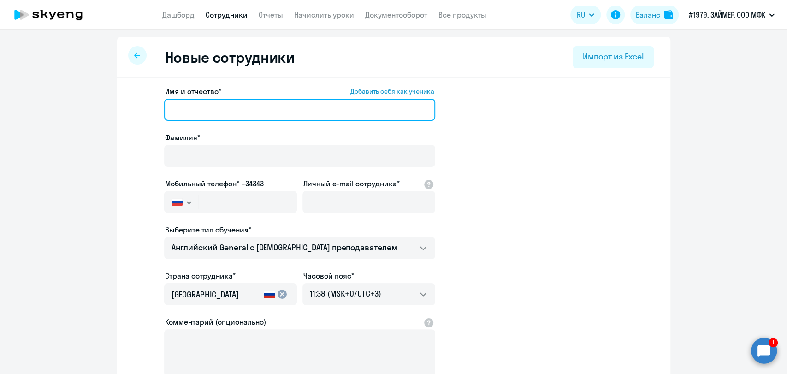
click at [244, 111] on input "Имя и отчество* Добавить себя как ученика" at bounding box center [299, 110] width 271 height 22
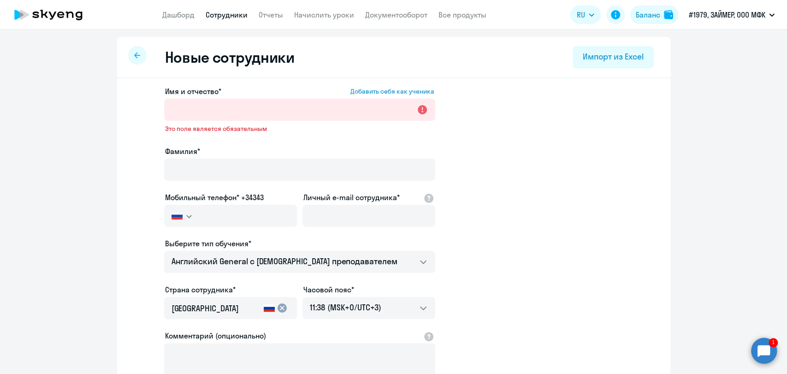
click at [130, 55] on div at bounding box center [137, 55] width 18 height 18
select select "30"
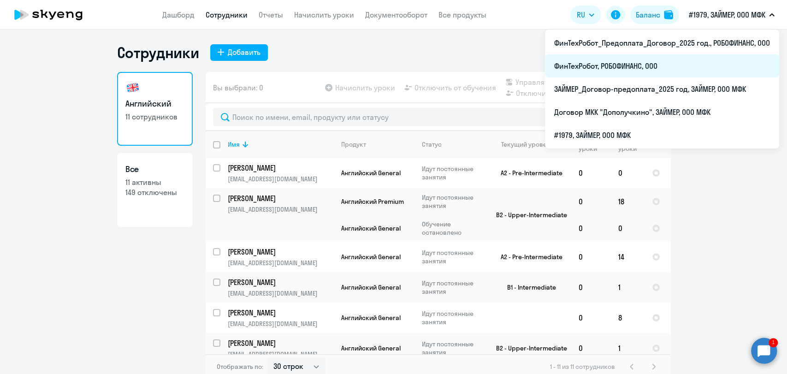
click at [659, 73] on li "ФинТехРобот, РОБОФИНАНС, ООО" at bounding box center [662, 65] width 234 height 23
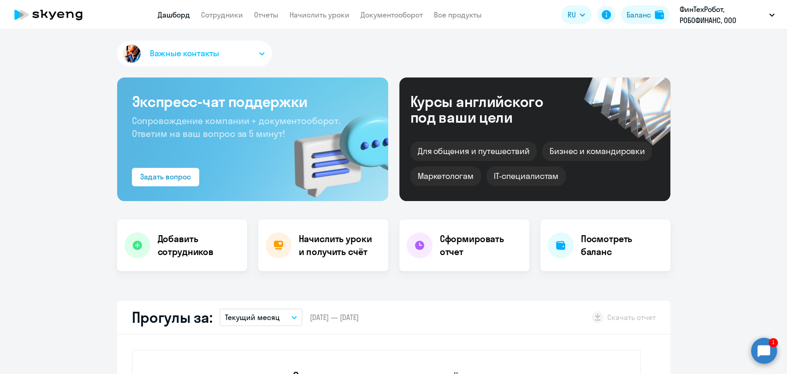
select select "30"
click at [218, 12] on link "Сотрудники" at bounding box center [222, 14] width 42 height 9
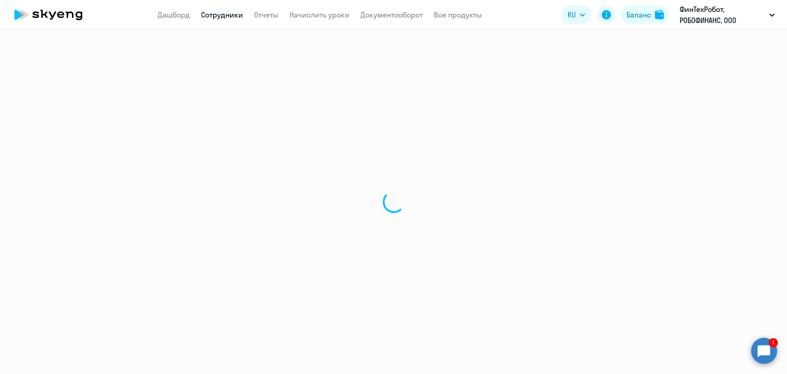
select select "30"
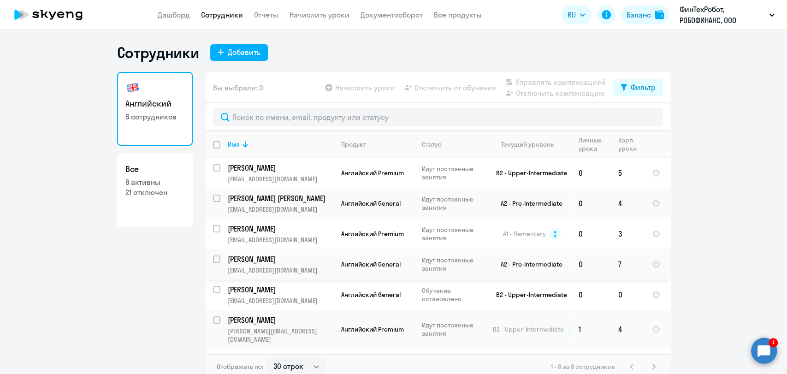
scroll to position [47, 0]
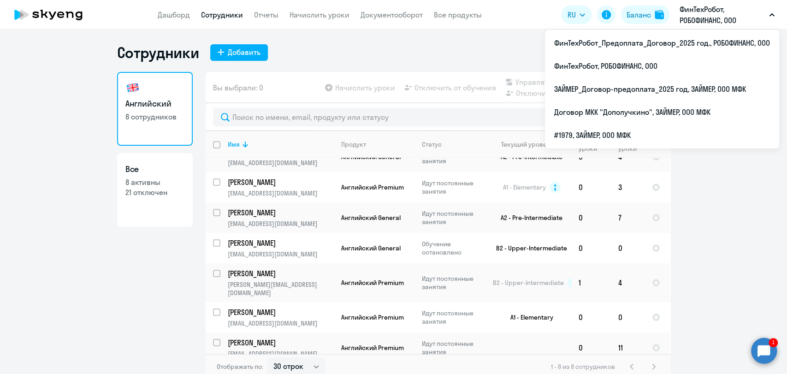
click at [698, 16] on p "ФинТехРобот, РОБОФИНАНС, ООО" at bounding box center [722, 15] width 86 height 22
click at [714, 6] on p "ФинТехРобот, РОБОФИНАНС, ООО" at bounding box center [722, 15] width 86 height 22
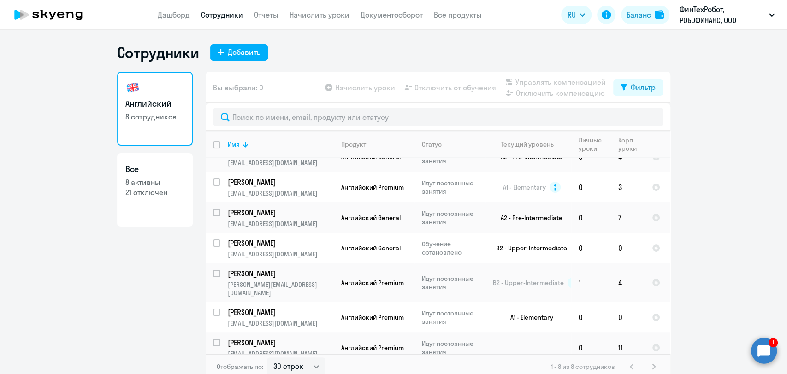
click at [715, 6] on p "ФинТехРобот, РОБОФИНАНС, ООО" at bounding box center [722, 15] width 86 height 22
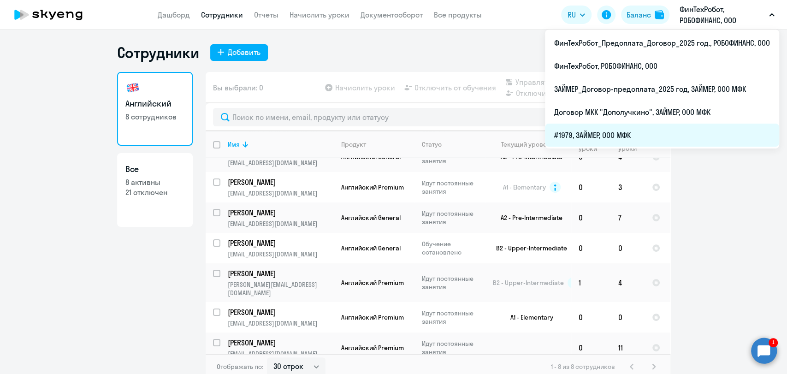
click at [616, 131] on li "#1979, ЗАЙМЕР, ООО МФК" at bounding box center [662, 135] width 234 height 23
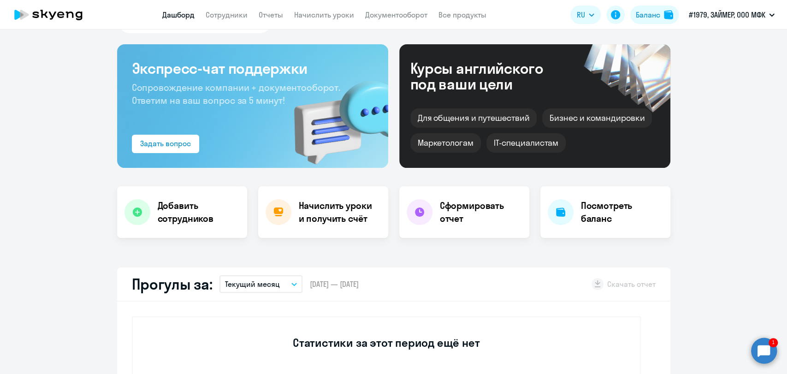
scroll to position [51, 0]
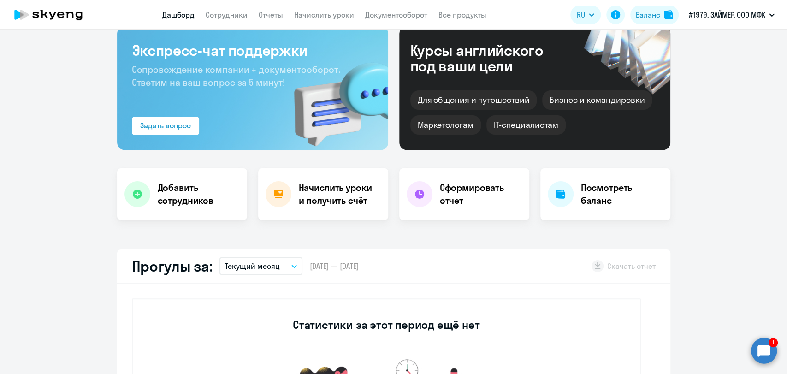
click at [228, 8] on app-header "Дашборд Сотрудники Отчеты Начислить уроки Документооборот Все продукты Дашборд …" at bounding box center [393, 15] width 787 height 30
click at [226, 13] on link "Сотрудники" at bounding box center [227, 14] width 42 height 9
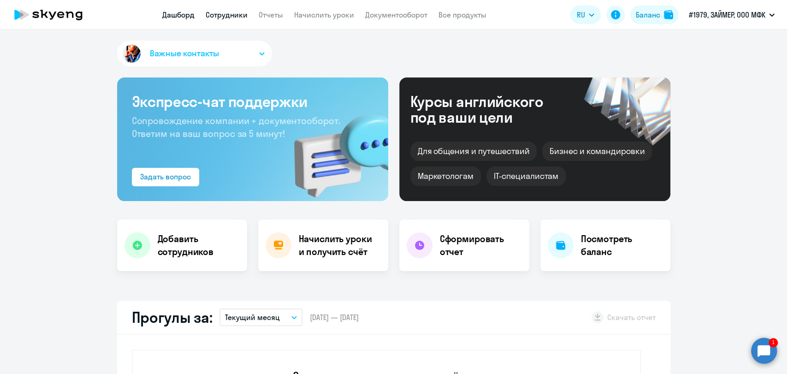
select select "30"
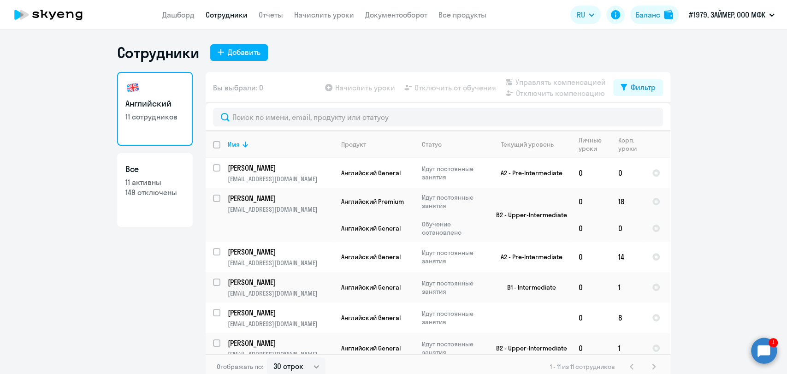
click at [758, 344] on circle at bounding box center [764, 350] width 26 height 26
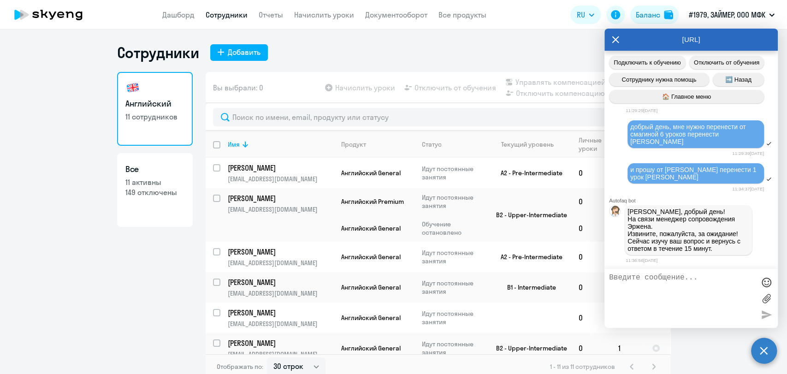
scroll to position [5190, 0]
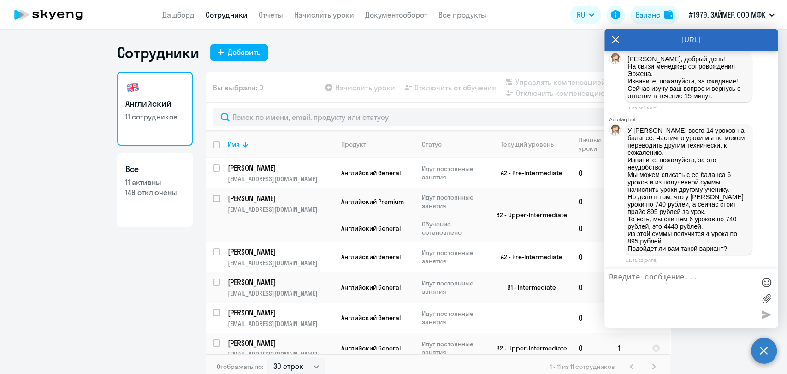
drag, startPoint x: 671, startPoint y: 283, endPoint x: 650, endPoint y: 285, distance: 21.2
click at [671, 283] on textarea at bounding box center [682, 298] width 146 height 50
type textarea "нет не подойдет"
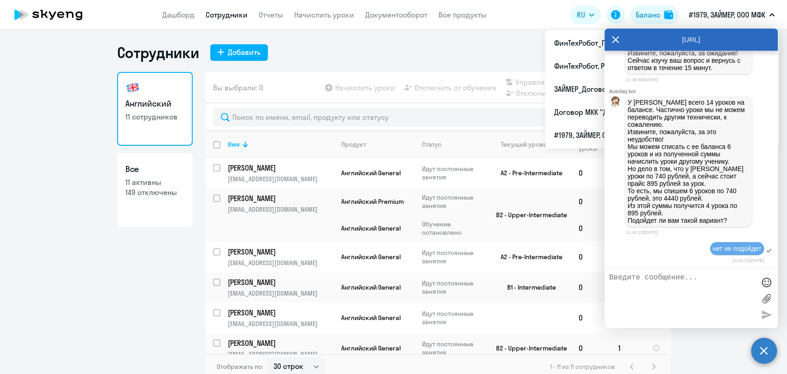
scroll to position [5115, 0]
click at [616, 38] on icon at bounding box center [615, 39] width 7 height 7
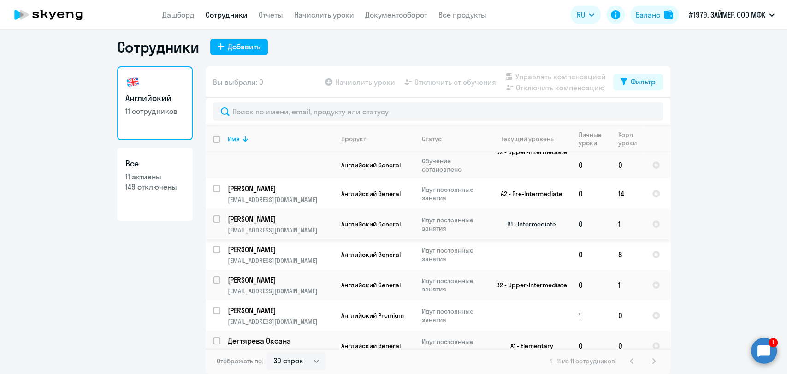
scroll to position [160, 0]
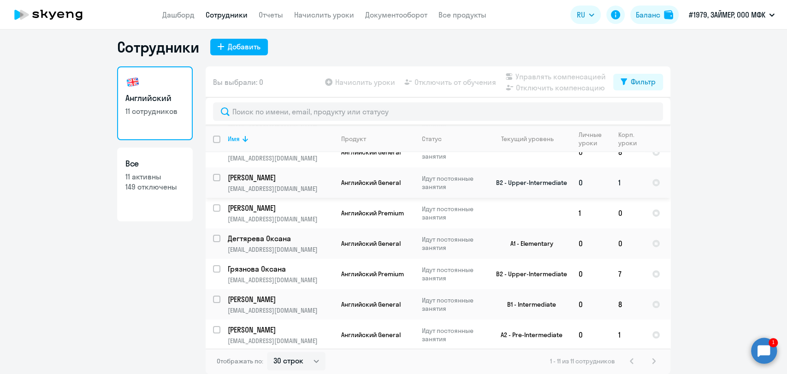
click at [293, 182] on td "[PERSON_NAME] [EMAIL_ADDRESS][DOMAIN_NAME]" at bounding box center [276, 182] width 113 height 30
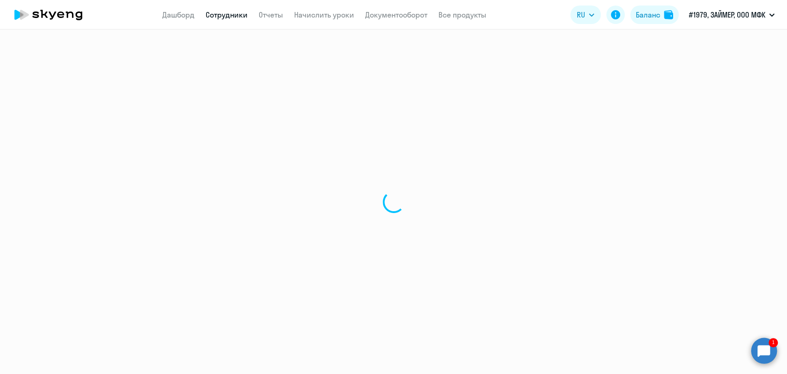
select select "english"
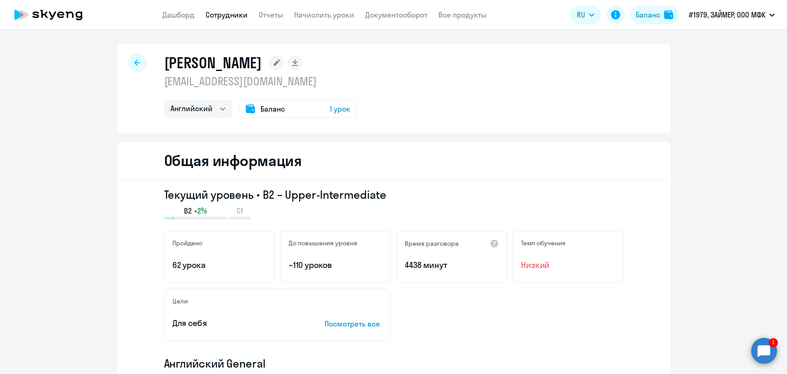
select select "30"
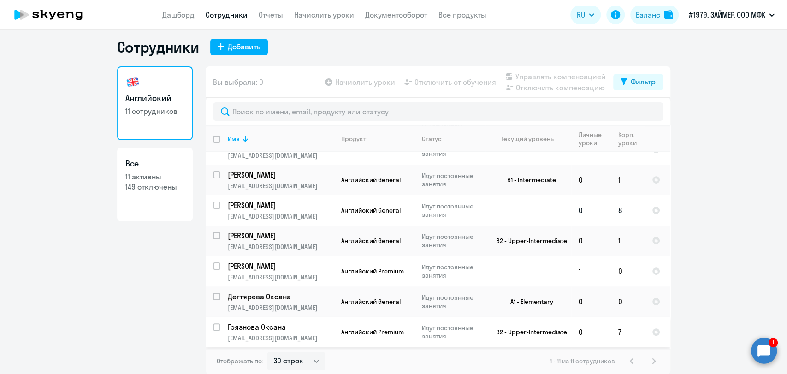
scroll to position [58, 0]
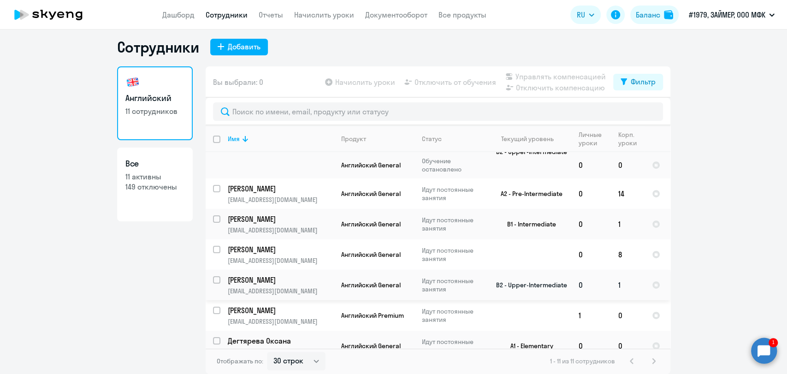
click at [213, 280] on input "select row 3995633" at bounding box center [222, 285] width 18 height 18
checkbox input "true"
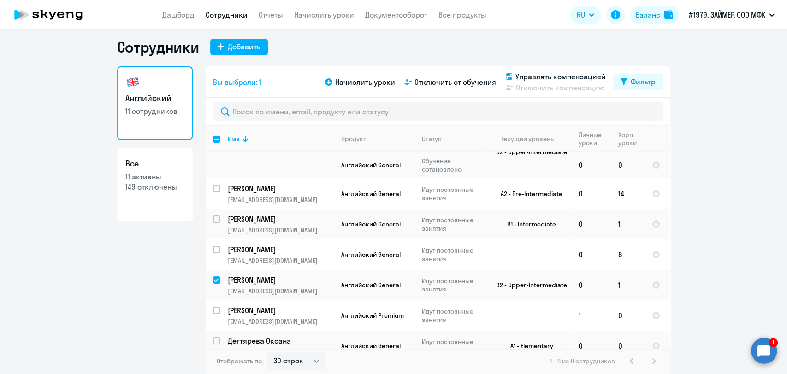
click at [361, 90] on div "Начислить уроки Отключить от обучения Управлять компенсацией Отключить компенса…" at bounding box center [468, 82] width 290 height 22
click at [353, 80] on span "Начислить уроки" at bounding box center [365, 82] width 60 height 11
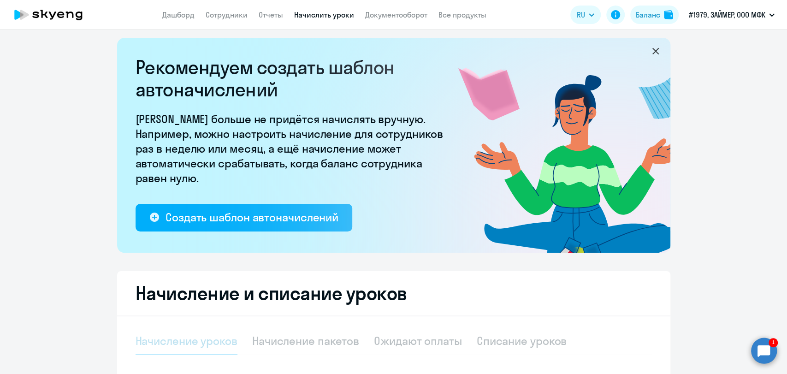
select select "10"
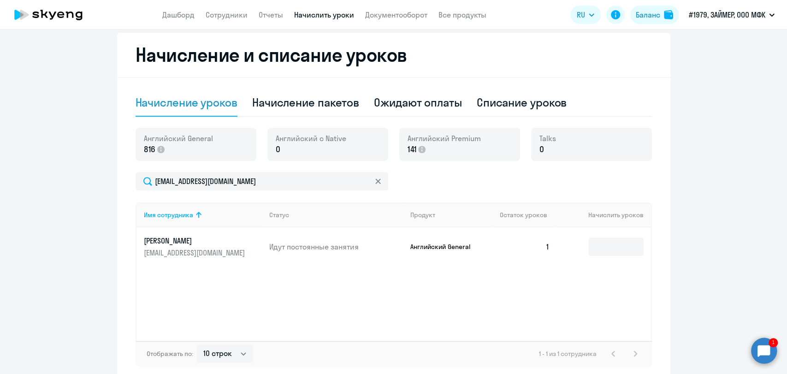
scroll to position [262, 0]
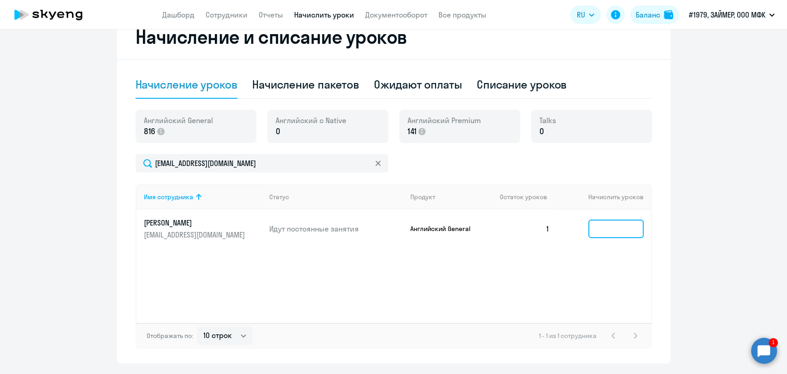
click at [621, 235] on input at bounding box center [615, 228] width 55 height 18
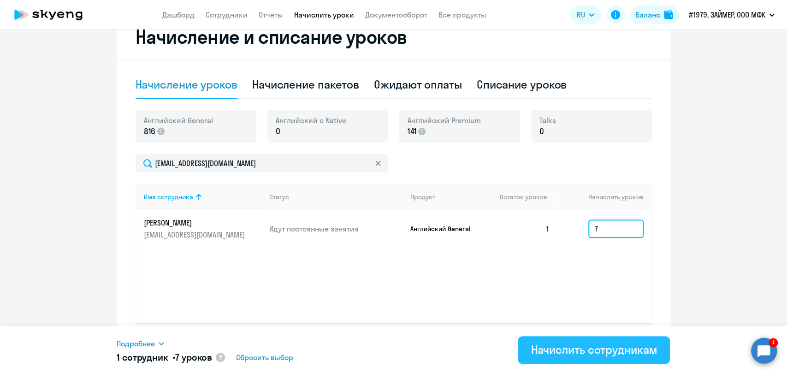
type input "7"
click at [607, 347] on div "Начислить сотрудникам" at bounding box center [594, 349] width 126 height 15
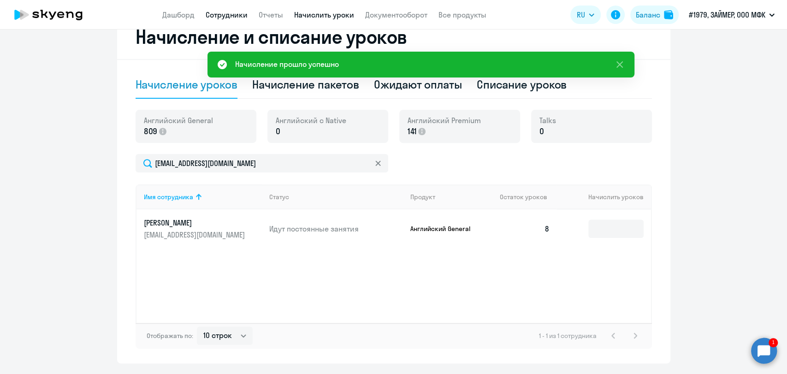
click at [224, 15] on link "Сотрудники" at bounding box center [227, 14] width 42 height 9
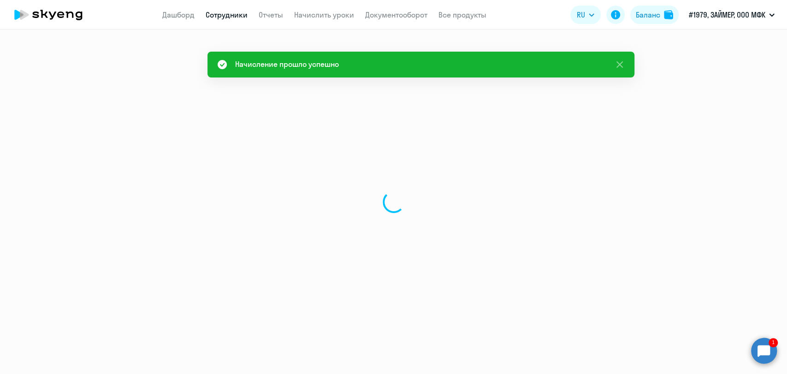
select select "30"
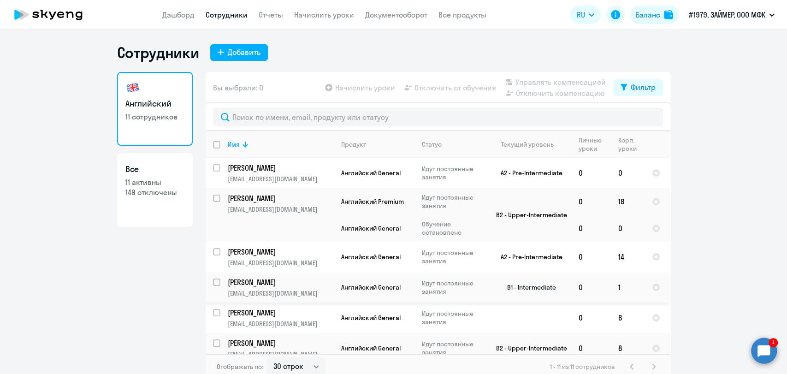
click at [269, 281] on p "[PERSON_NAME]" at bounding box center [280, 282] width 104 height 10
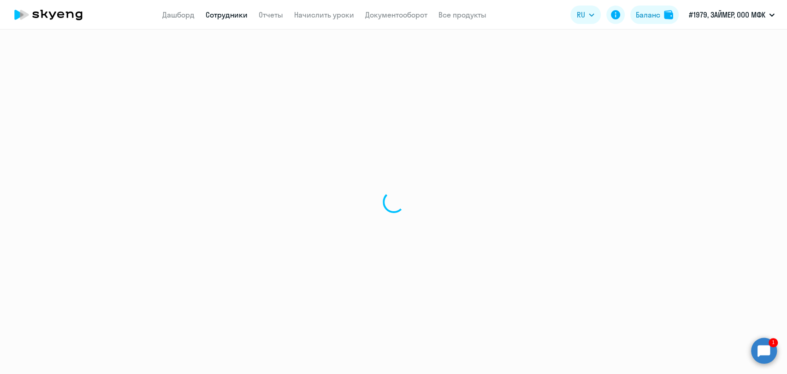
select select "english"
select select "30"
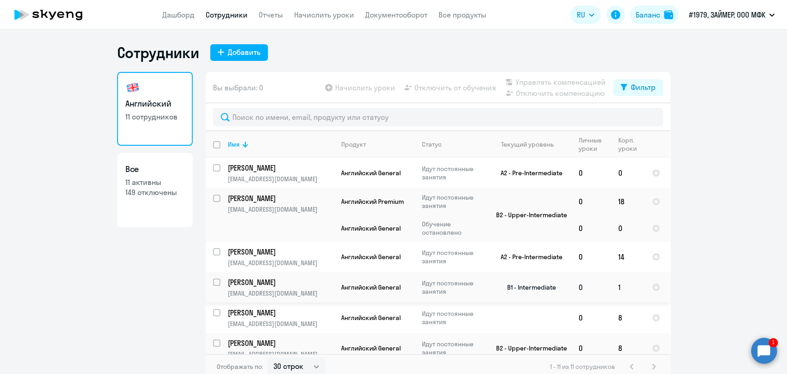
click at [213, 281] on input "select row 17844836" at bounding box center [222, 287] width 18 height 18
checkbox input "true"
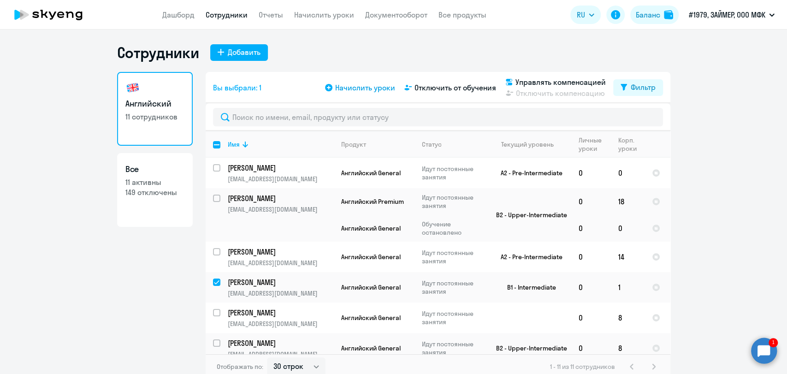
click at [356, 86] on span "Начислить уроки" at bounding box center [365, 87] width 60 height 11
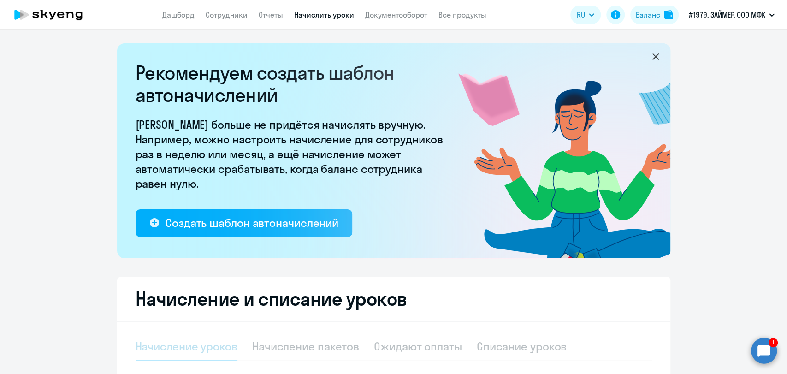
select select "10"
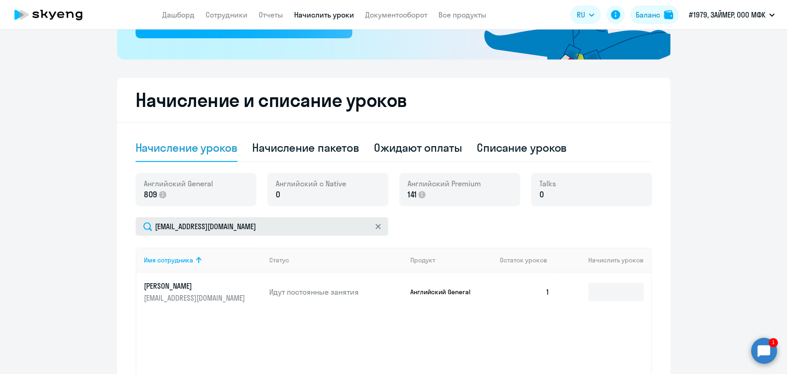
scroll to position [205, 0]
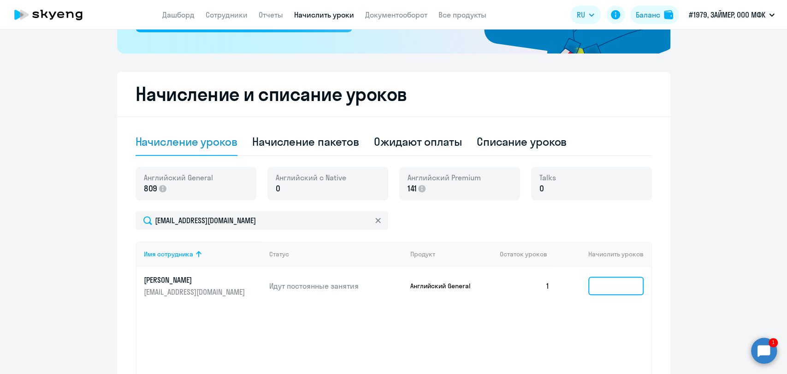
click at [615, 285] on input at bounding box center [615, 286] width 55 height 18
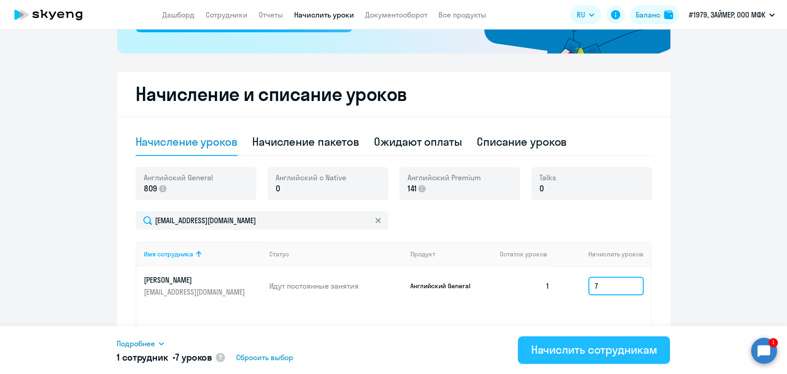
type input "7"
click at [605, 346] on div "Начислить сотрудникам" at bounding box center [594, 349] width 126 height 15
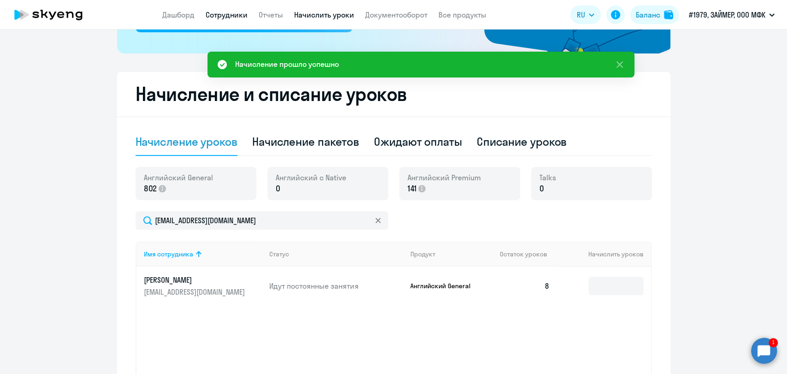
click at [215, 15] on link "Сотрудники" at bounding box center [227, 14] width 42 height 9
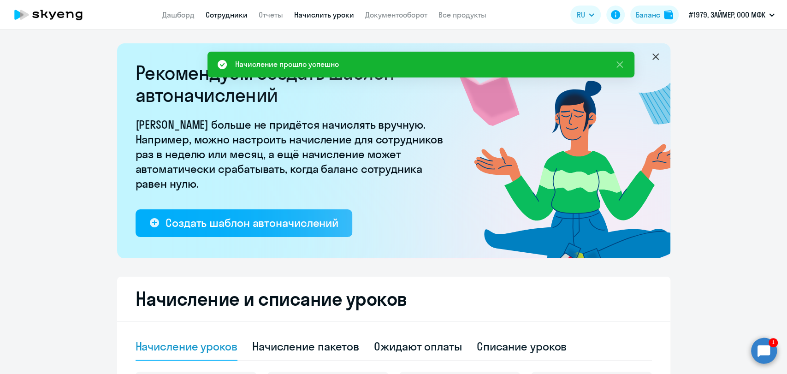
select select "30"
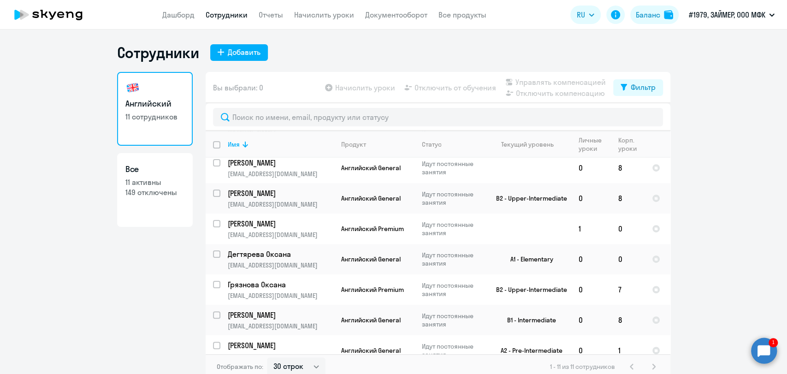
scroll to position [154, 0]
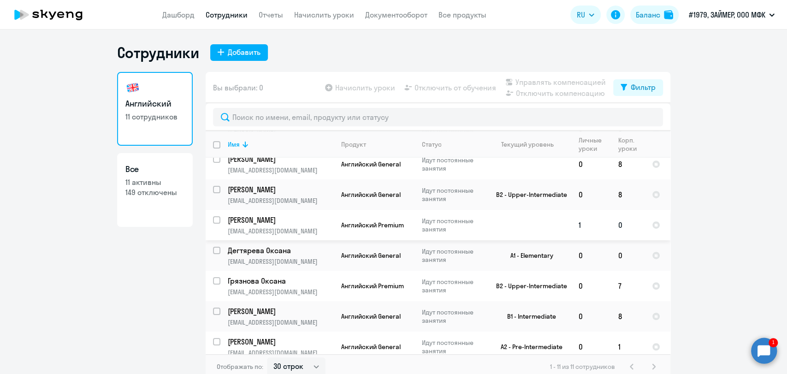
click at [213, 220] on input "select row 42187782" at bounding box center [222, 225] width 18 height 18
checkbox input "true"
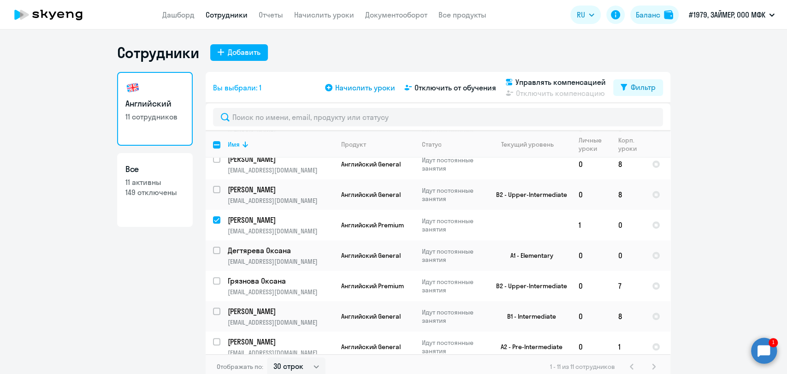
click at [338, 89] on span "Начислить уроки" at bounding box center [365, 87] width 60 height 11
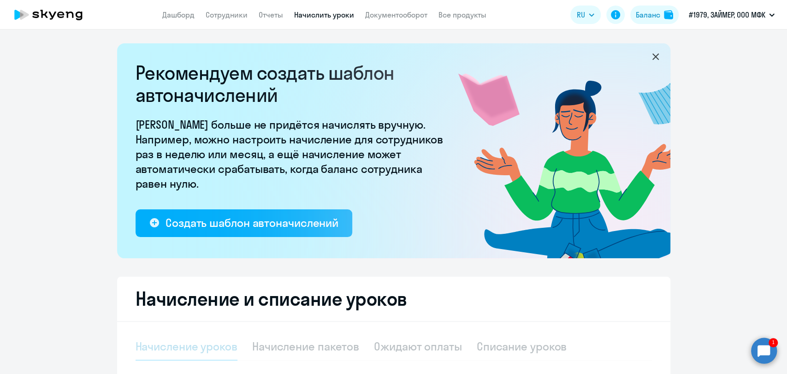
select select "10"
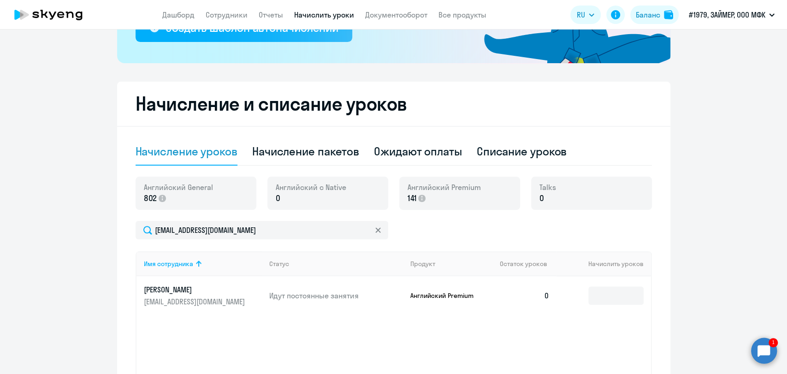
scroll to position [288, 0]
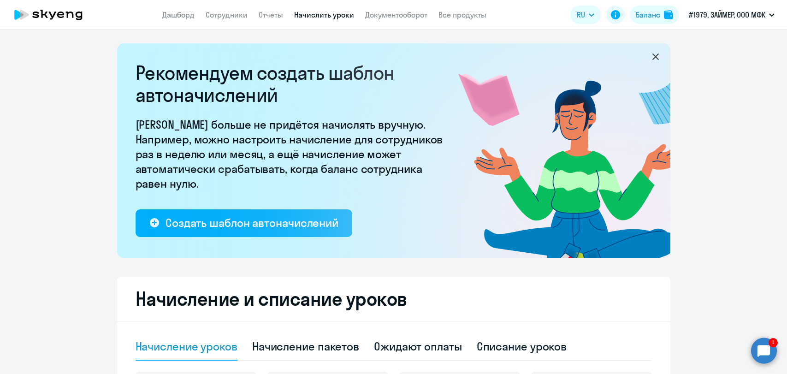
select select "10"
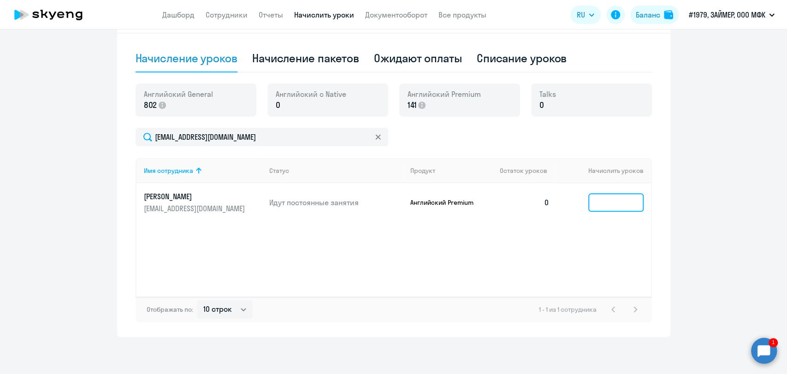
click at [612, 207] on input at bounding box center [615, 202] width 55 height 18
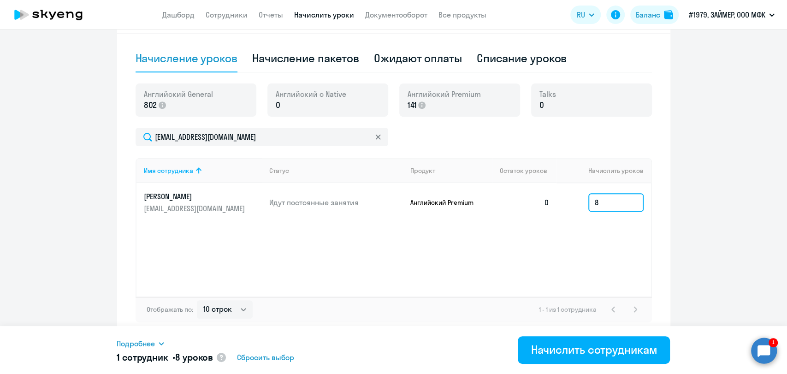
drag, startPoint x: 600, startPoint y: 207, endPoint x: 577, endPoint y: 207, distance: 23.5
click at [577, 207] on td "8" at bounding box center [603, 202] width 94 height 39
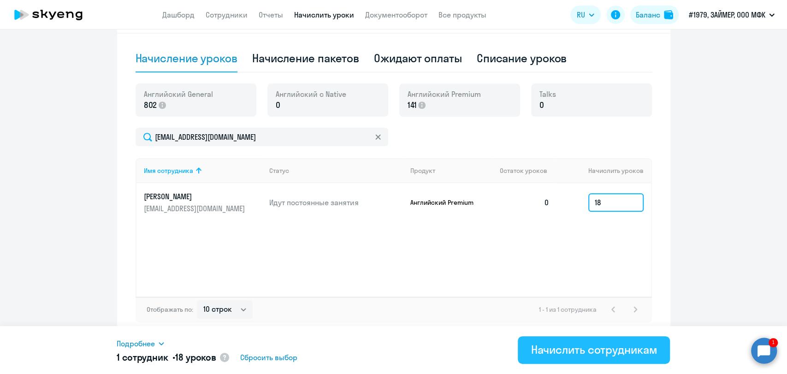
type input "18"
click at [620, 354] on div "Начислить сотрудникам" at bounding box center [594, 349] width 126 height 15
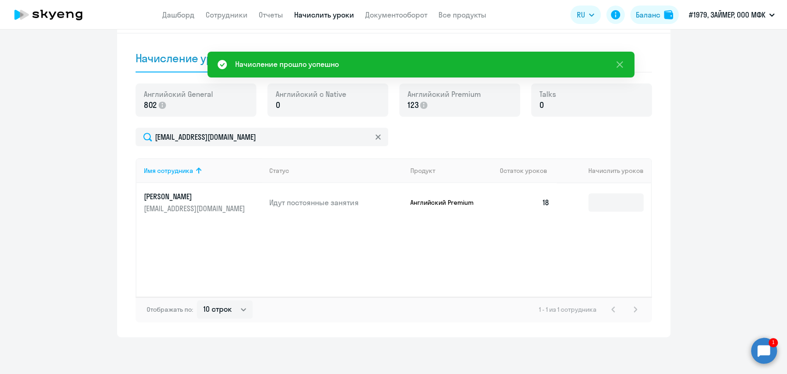
click at [756, 344] on circle at bounding box center [764, 350] width 26 height 26
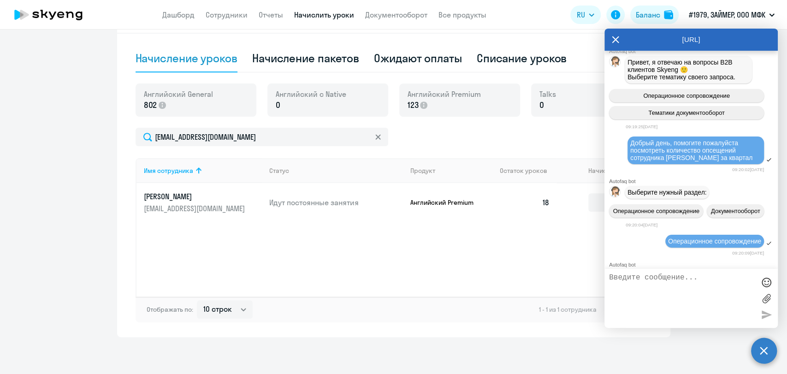
scroll to position [0, 0]
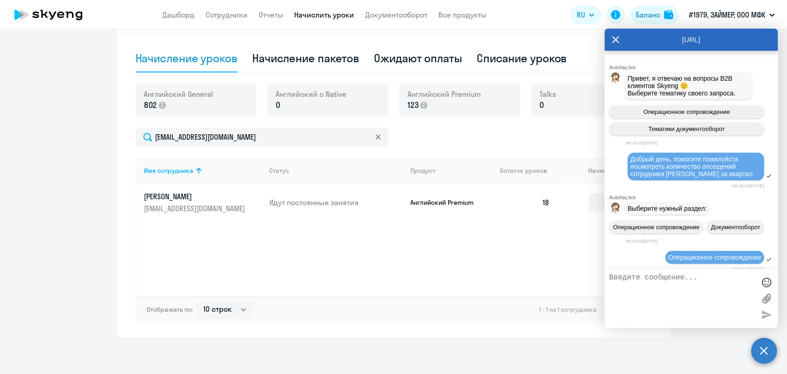
click at [614, 30] on icon at bounding box center [615, 40] width 7 height 22
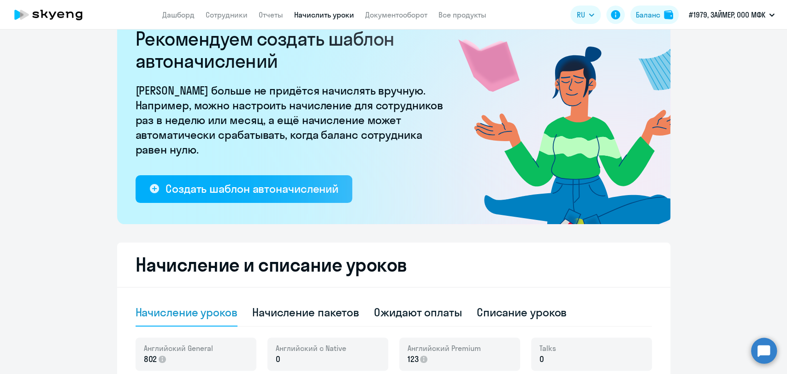
scroll to position [32, 0]
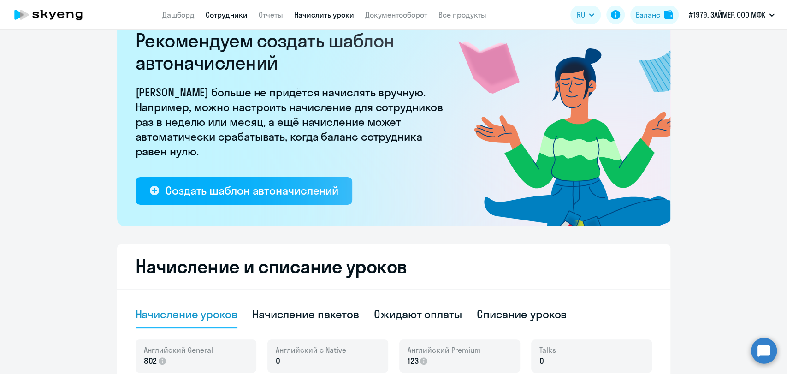
click at [222, 18] on link "Сотрудники" at bounding box center [227, 14] width 42 height 9
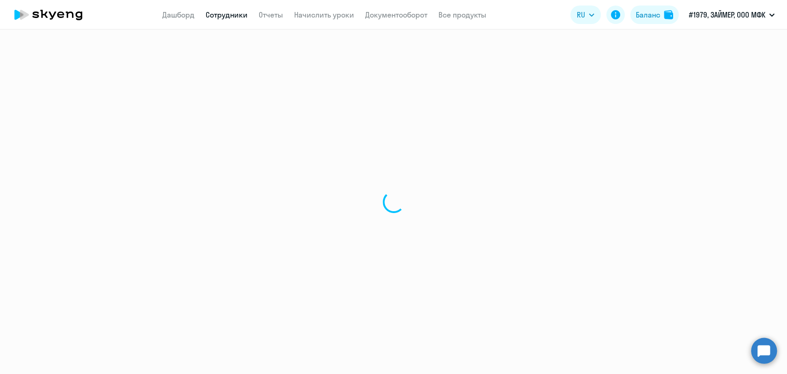
select select "30"
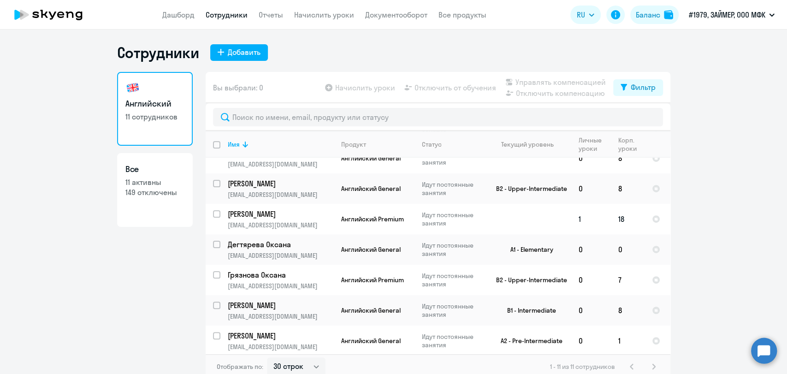
scroll to position [160, 0]
click at [214, 243] on input "select row 39093641" at bounding box center [222, 249] width 18 height 18
checkbox input "true"
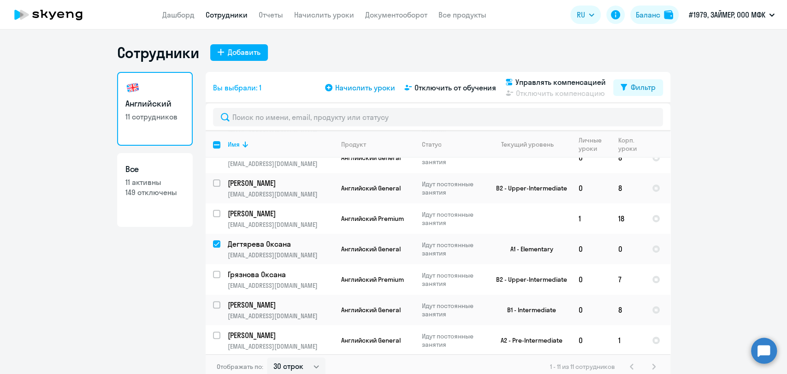
click at [351, 84] on span "Начислить уроки" at bounding box center [365, 87] width 60 height 11
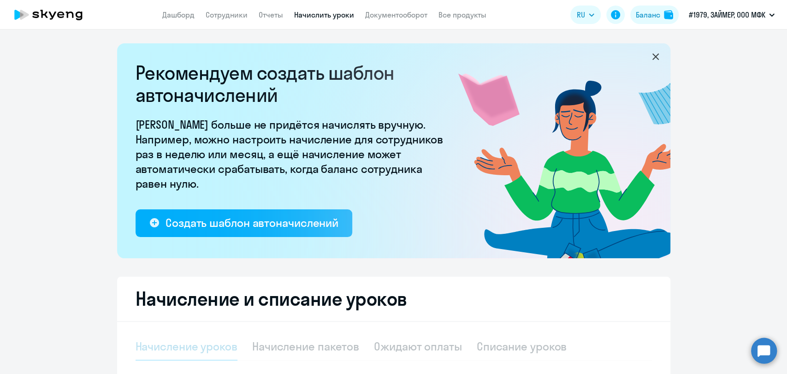
select select "10"
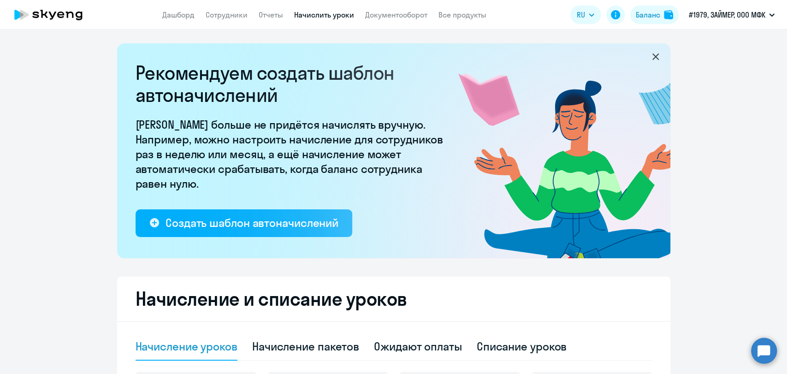
scroll to position [205, 0]
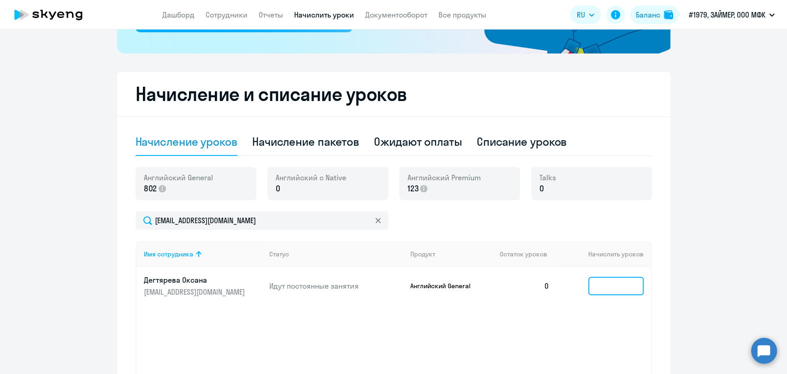
click at [603, 284] on input at bounding box center [615, 286] width 55 height 18
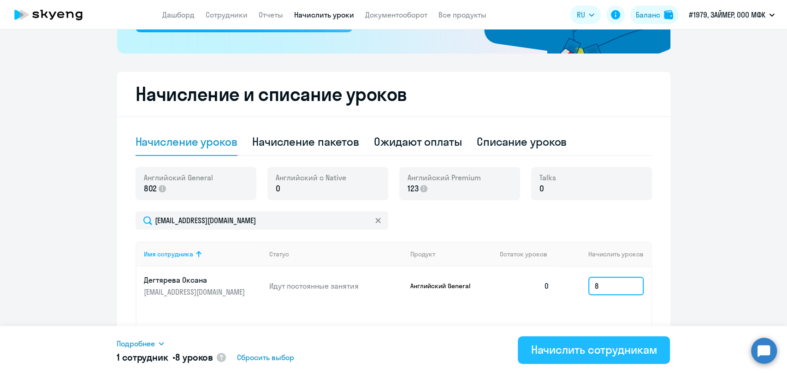
type input "8"
click at [592, 350] on div "Начислить сотрудникам" at bounding box center [594, 349] width 126 height 15
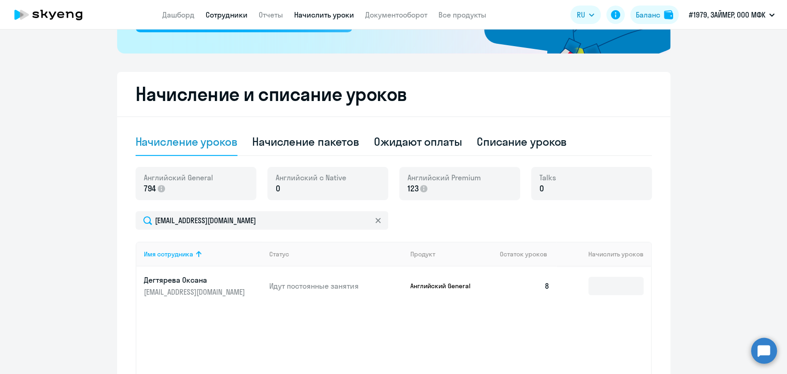
click at [228, 11] on link "Сотрудники" at bounding box center [227, 14] width 42 height 9
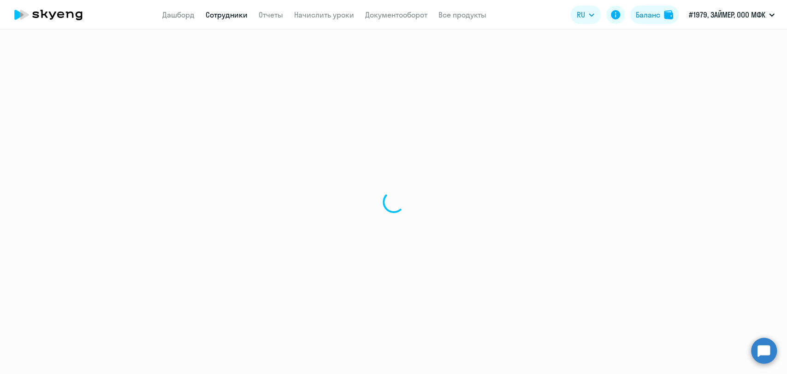
select select "30"
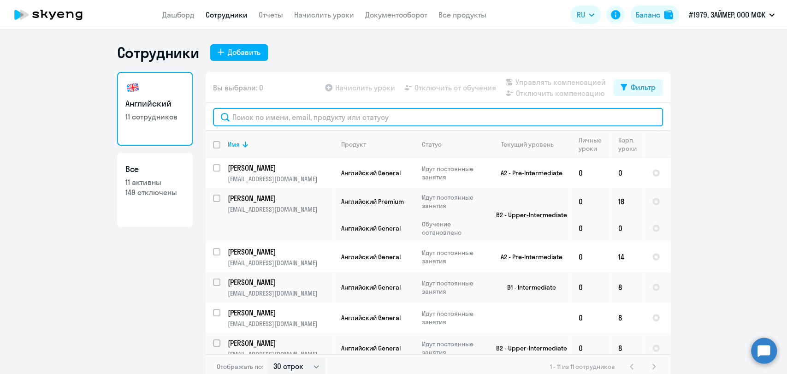
click at [325, 120] on input "text" at bounding box center [438, 117] width 450 height 18
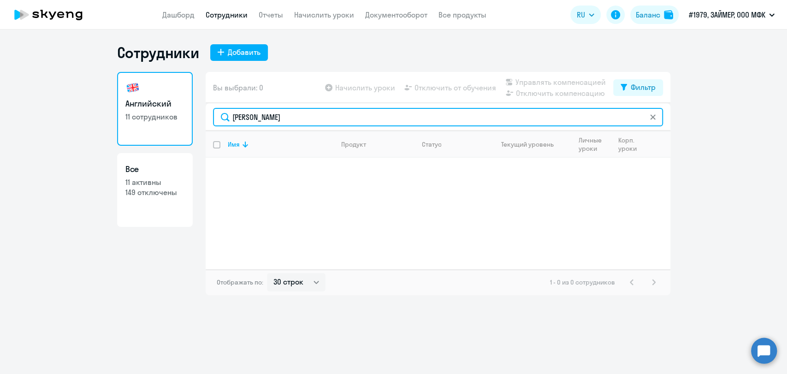
type input "спирин"
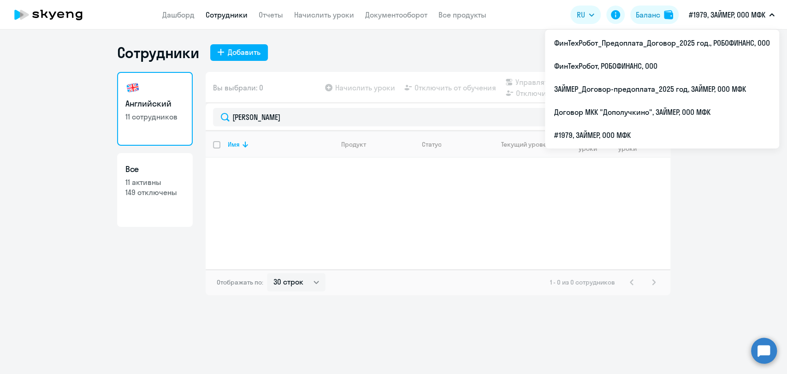
click at [734, 13] on p "#1979, ЗАЙМЕР, ООО МФК" at bounding box center [727, 14] width 77 height 11
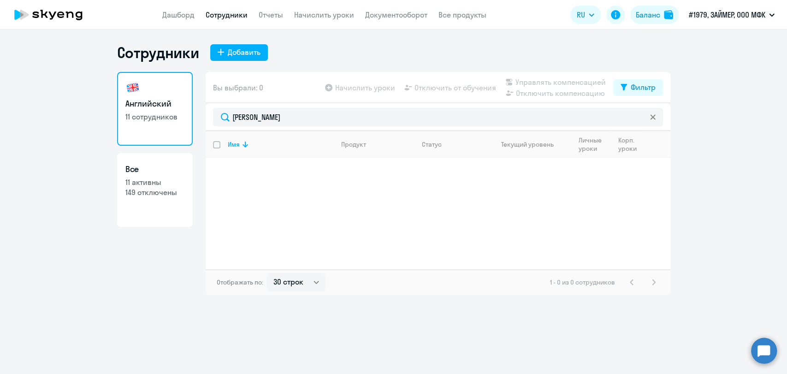
click at [734, 13] on p "#1979, ЗАЙМЕР, ООО МФК" at bounding box center [727, 14] width 77 height 11
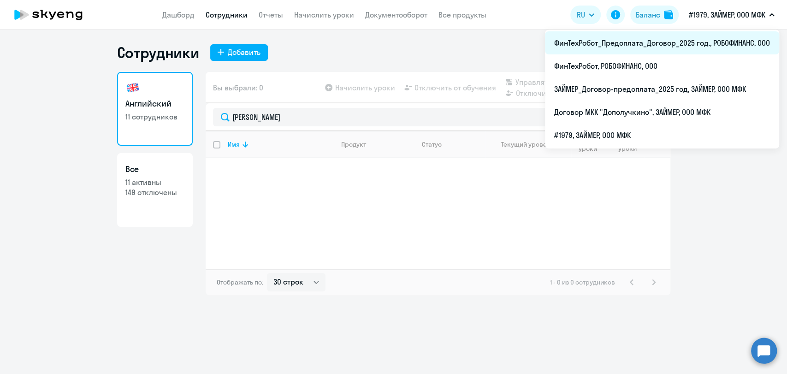
click at [717, 35] on li "ФинТехРобот_Предоплата_Договор_2025 год., РОБОФИНАНС, ООО" at bounding box center [662, 42] width 234 height 23
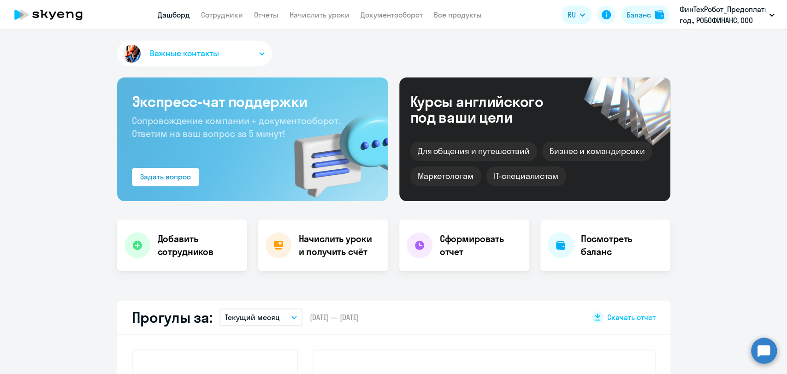
select select "30"
click at [213, 14] on link "Сотрудники" at bounding box center [222, 14] width 42 height 9
select select "30"
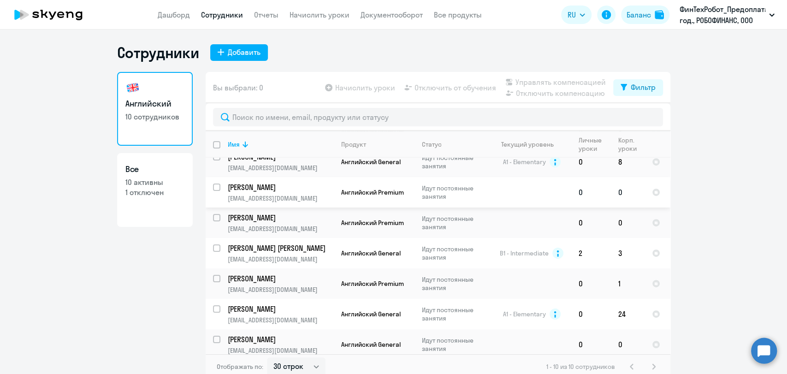
scroll to position [107, 0]
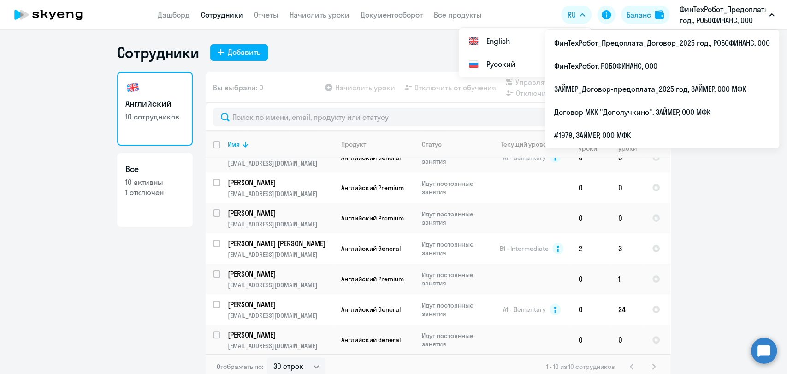
click at [697, 5] on p "ФинТехРобот_Предоплата_Договор_2025 год., РОБОФИНАНС, ООО" at bounding box center [722, 15] width 86 height 22
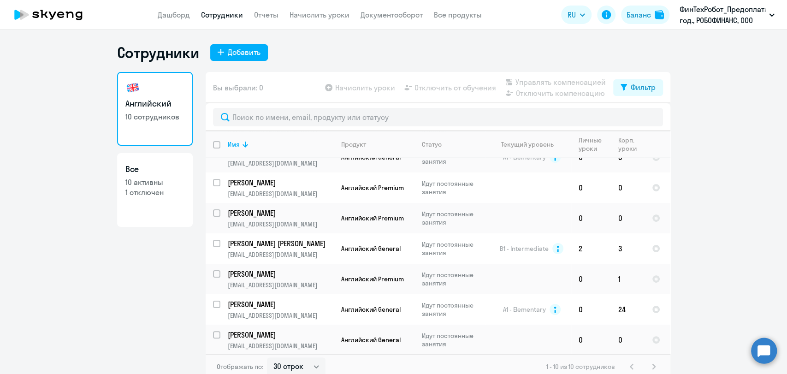
click at [697, 5] on p "ФинТехРобот_Предоплата_Договор_2025 год., РОБОФИНАНС, ООО" at bounding box center [722, 15] width 86 height 22
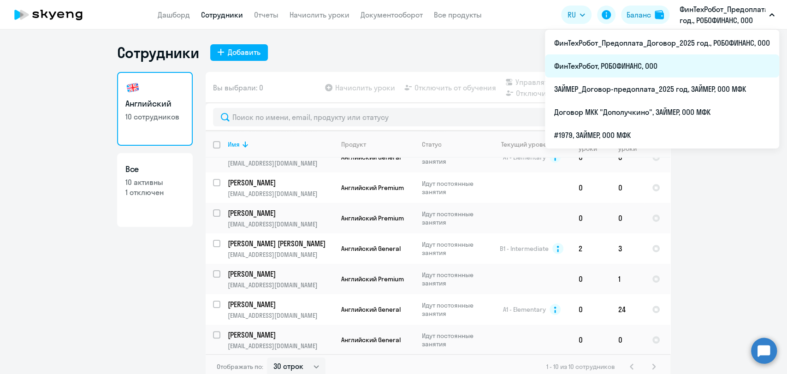
click at [649, 67] on li "ФинТехРобот, РОБОФИНАНС, ООО" at bounding box center [662, 65] width 234 height 23
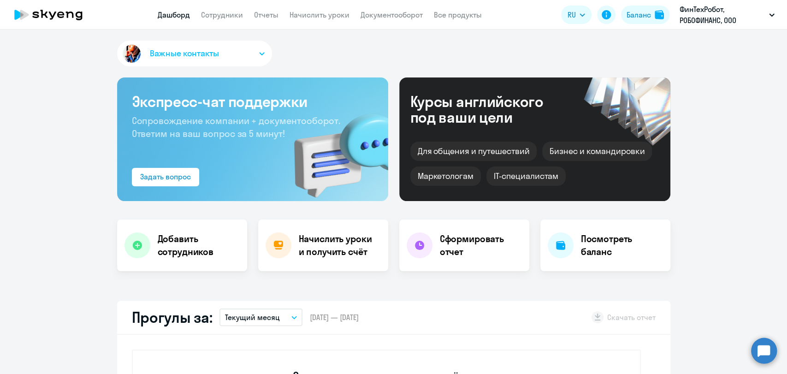
select select "30"
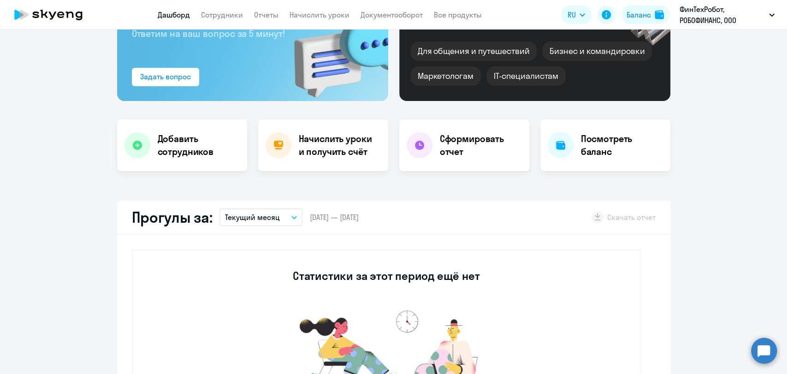
scroll to position [205, 0]
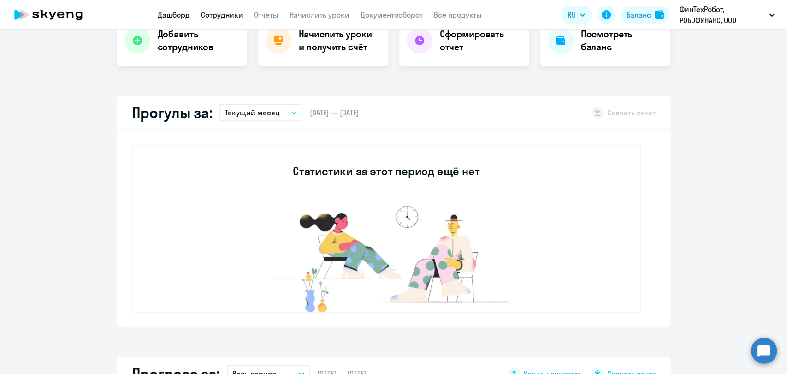
click at [208, 16] on link "Сотрудники" at bounding box center [222, 14] width 42 height 9
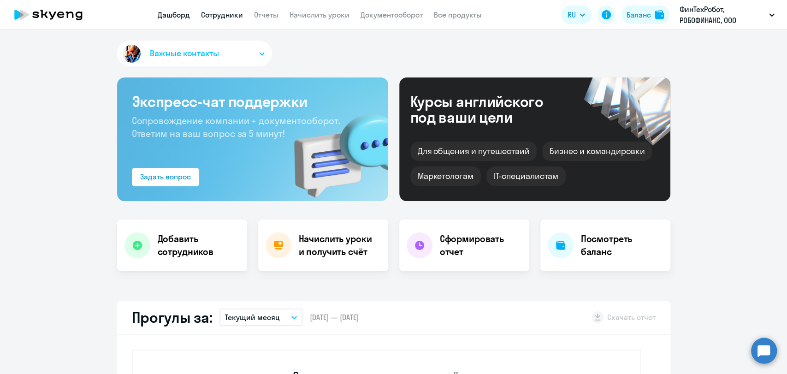
select select "30"
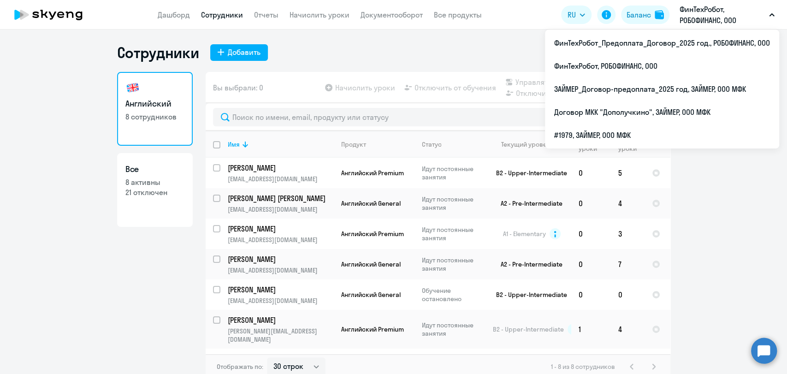
click at [714, 10] on p "ФинТехРобот, РОБОФИНАНС, ООО" at bounding box center [722, 15] width 86 height 22
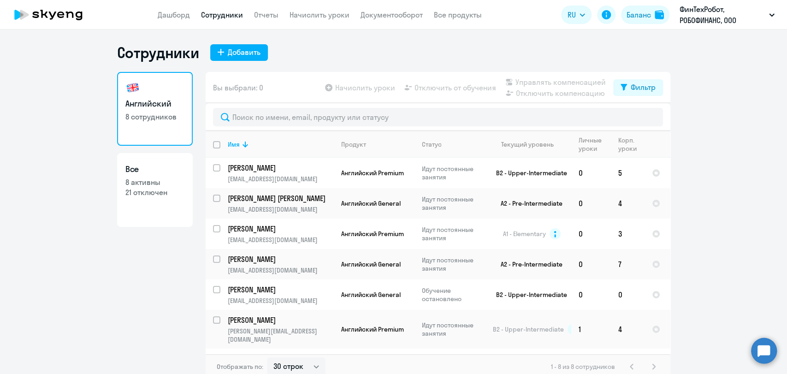
click at [714, 10] on p "ФинТехРобот, РОБОФИНАНС, ООО" at bounding box center [722, 15] width 86 height 22
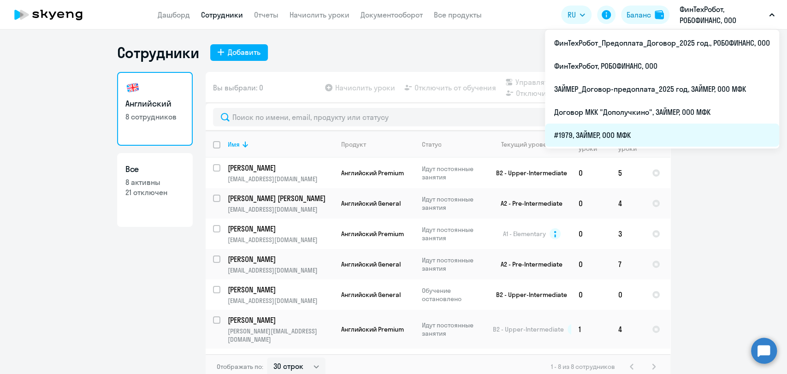
click at [628, 137] on li "#1979, ЗАЙМЕР, ООО МФК" at bounding box center [662, 135] width 234 height 23
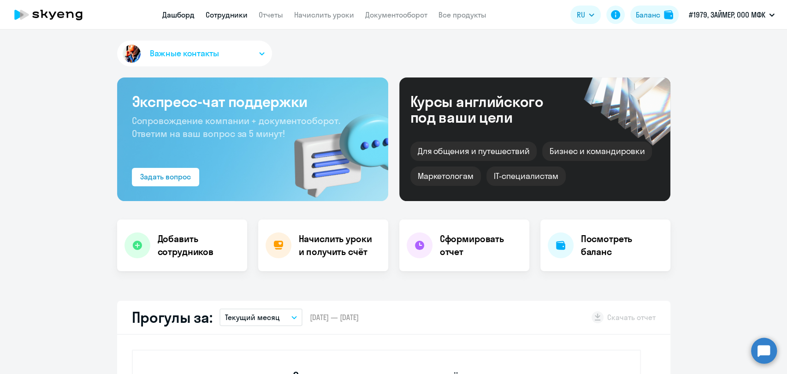
click at [221, 15] on link "Сотрудники" at bounding box center [227, 14] width 42 height 9
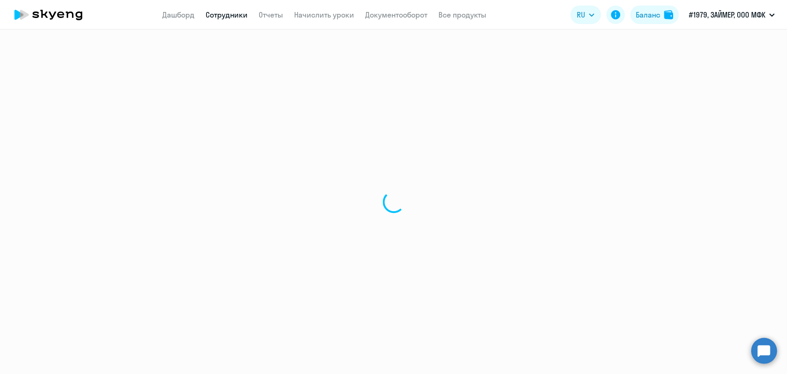
select select "30"
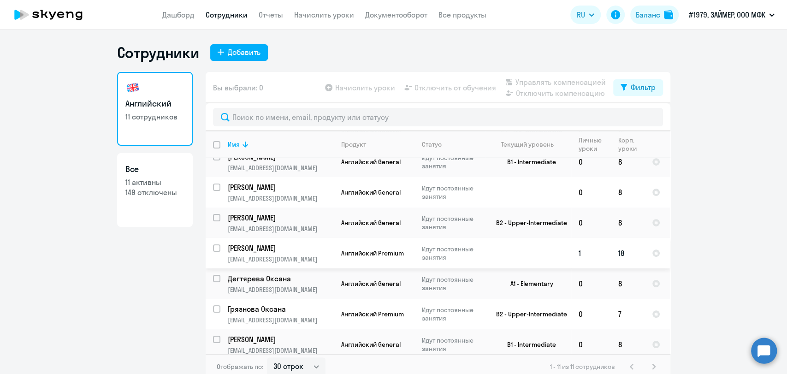
scroll to position [160, 0]
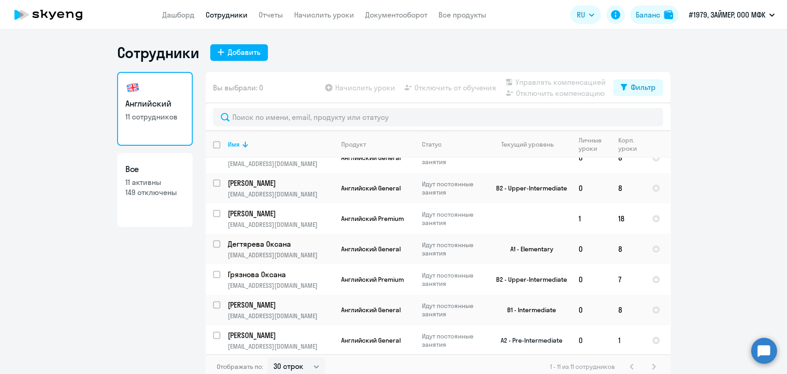
click at [271, 333] on p "[PERSON_NAME]" at bounding box center [280, 335] width 104 height 10
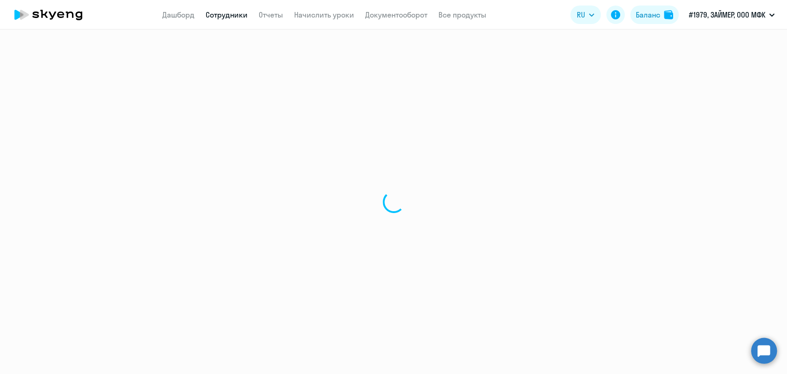
select select "english"
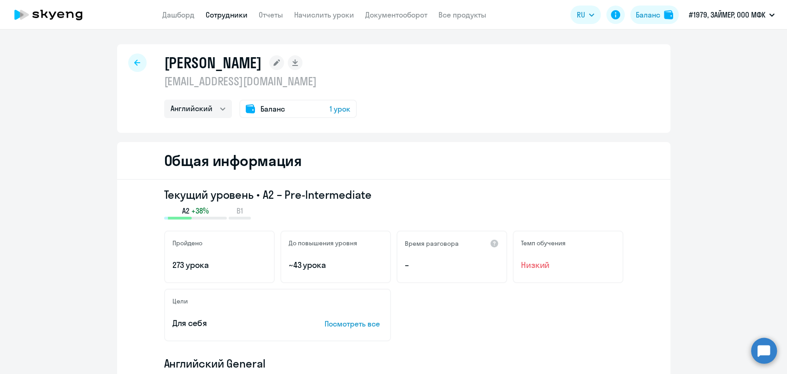
select select "30"
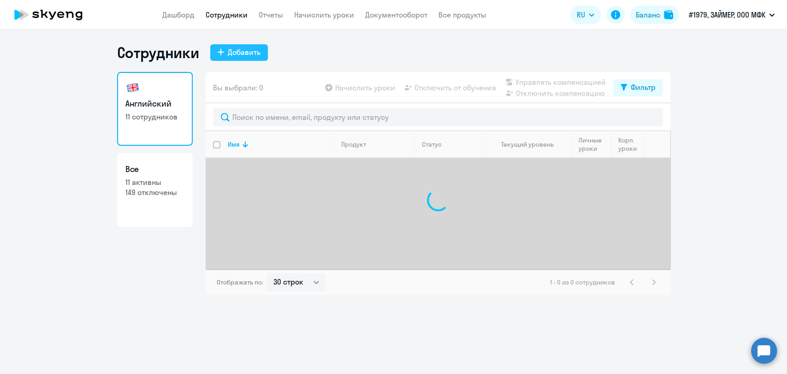
click at [244, 53] on div "Добавить" at bounding box center [244, 52] width 33 height 11
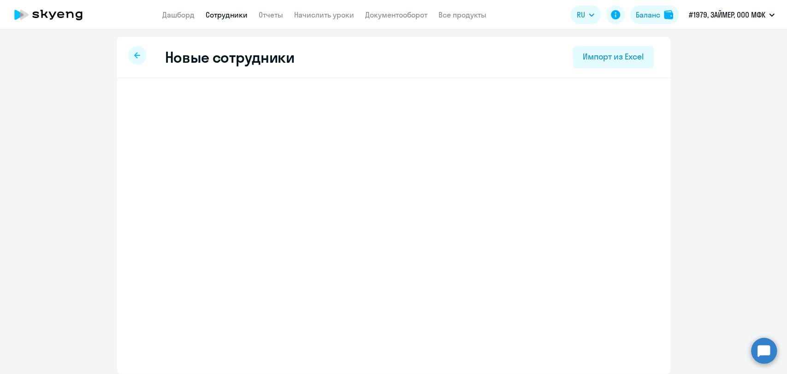
select select "english_adult_not_native_speaker"
select select "3"
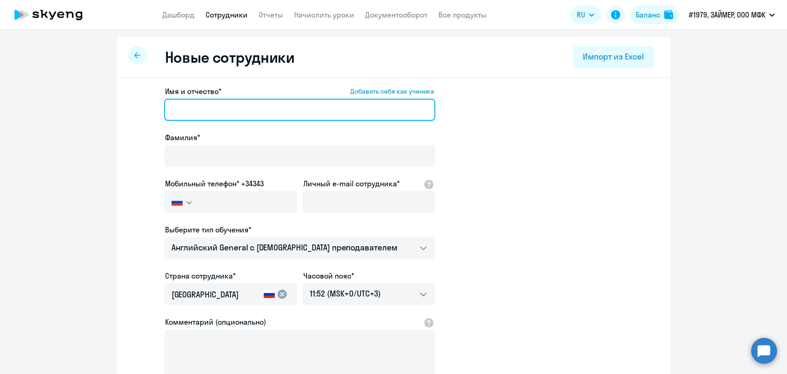
click at [213, 105] on input "Имя и отчество* Добавить себя как ученика" at bounding box center [299, 110] width 271 height 22
paste input "Спирина Ангелина Евгеньевна"
drag, startPoint x: 202, startPoint y: 108, endPoint x: 119, endPoint y: 109, distance: 83.0
click at [119, 109] on div "Имя и отчество* Добавить себя как ученика Спирина Ангелина Евгеньевна Фамилия* …" at bounding box center [393, 280] width 553 height 405
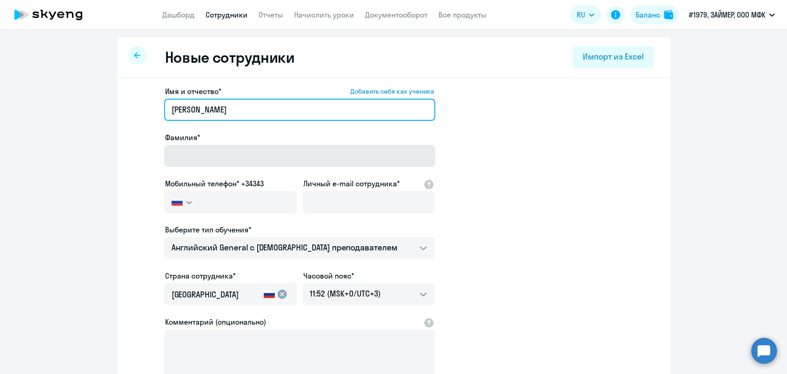
type input "Спирина Ангелина Евгеньевна"
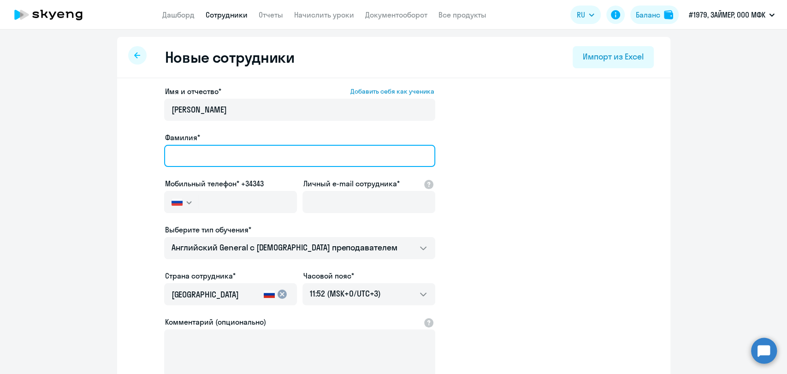
click at [187, 153] on input "Фамилия*" at bounding box center [299, 156] width 271 height 22
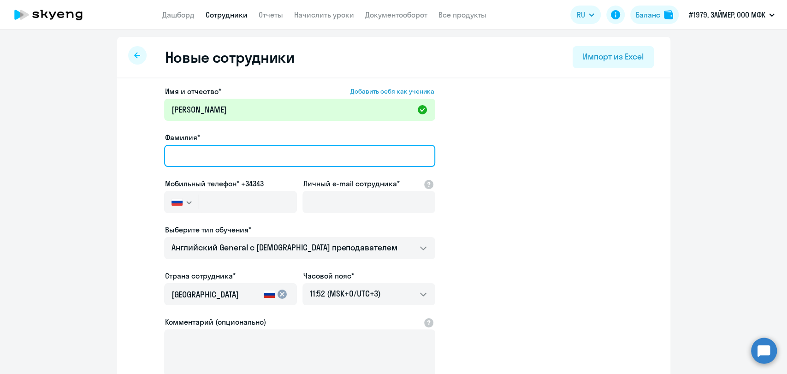
paste input "Спирина"
type input "Спирина"
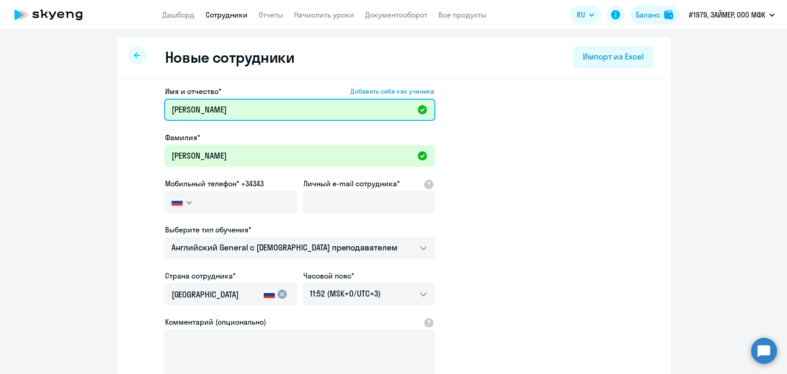
drag, startPoint x: 203, startPoint y: 109, endPoint x: 65, endPoint y: 100, distance: 139.1
click at [65, 100] on ng-component "Новые сотрудники Импорт из Excel Имя и отчество* Добавить себя как ученика Спир…" at bounding box center [393, 260] width 787 height 447
type input "Ангелина Евгеньевна"
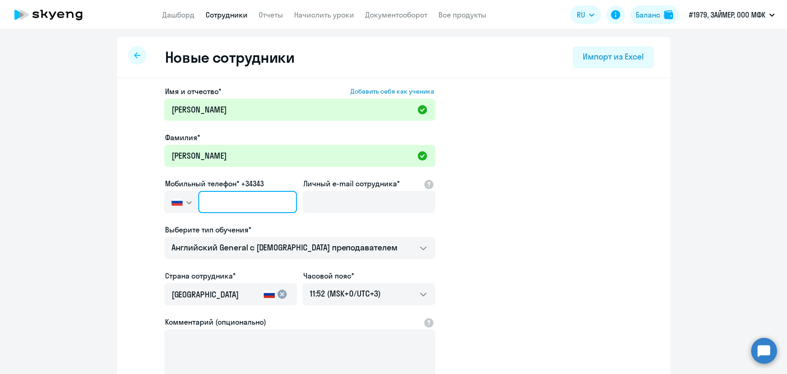
click at [228, 198] on input "text" at bounding box center [247, 202] width 98 height 22
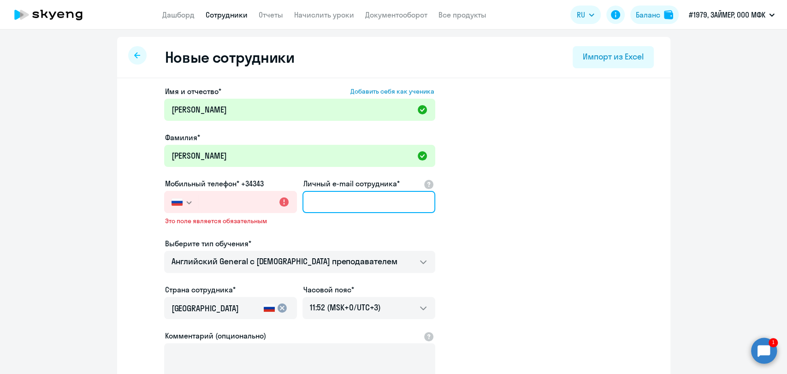
click at [346, 199] on input "Личный e-mail сотрудника*" at bounding box center [368, 202] width 133 height 22
paste input "a.spirina@zaymer.ru"
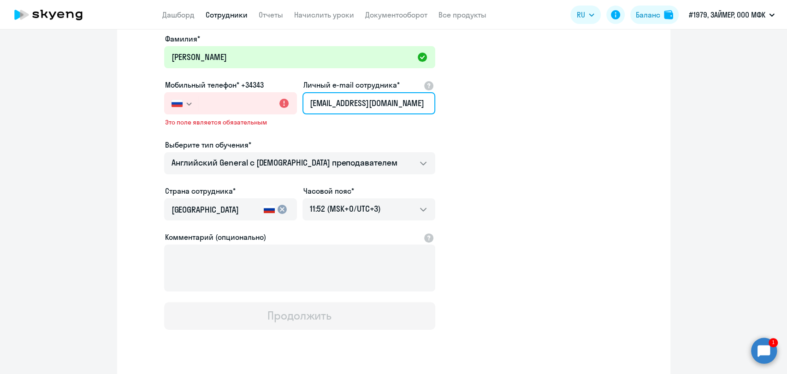
scroll to position [102, 0]
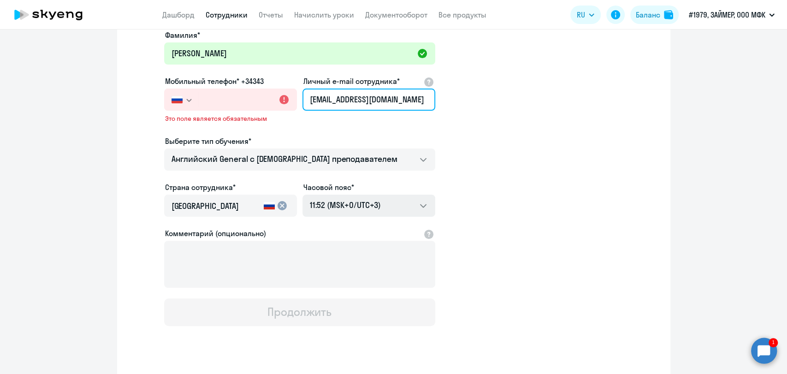
type input "a.spirina@zaymer.ru"
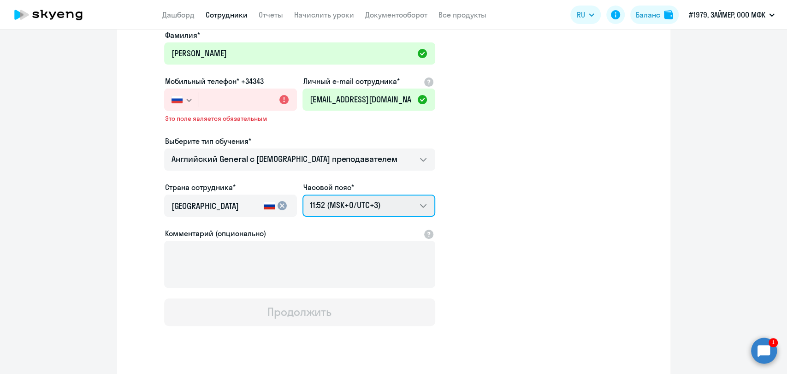
click at [417, 201] on select "21:52 (MSK-14/UTC-11) 22:52 (MSK-13/UTC-10) 23:52 (MSK-12/UTC-9) 00:52 (MSK-11/…" at bounding box center [368, 206] width 133 height 22
select select "7"
click at [302, 195] on select "21:52 (MSK-14/UTC-11) 22:52 (MSK-13/UTC-10) 23:52 (MSK-12/UTC-9) 00:52 (MSK-11/…" at bounding box center [368, 206] width 133 height 22
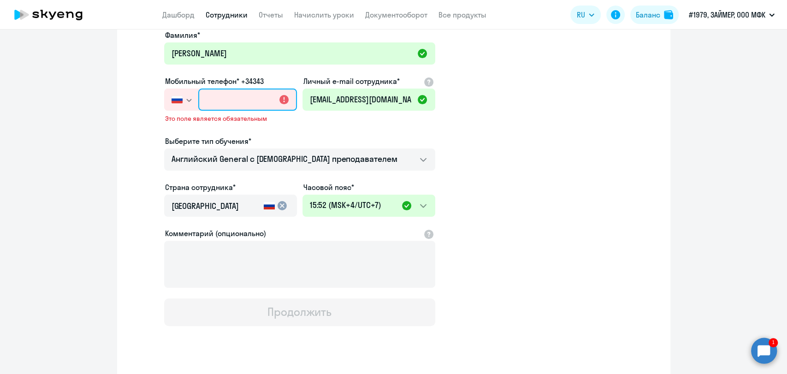
click at [199, 100] on input "text" at bounding box center [247, 100] width 98 height 22
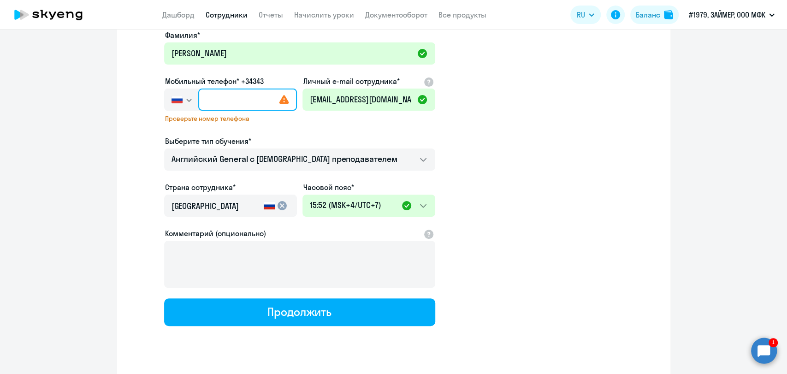
click at [218, 98] on input "text" at bounding box center [247, 100] width 98 height 22
click at [193, 89] on button "button" at bounding box center [181, 100] width 34 height 22
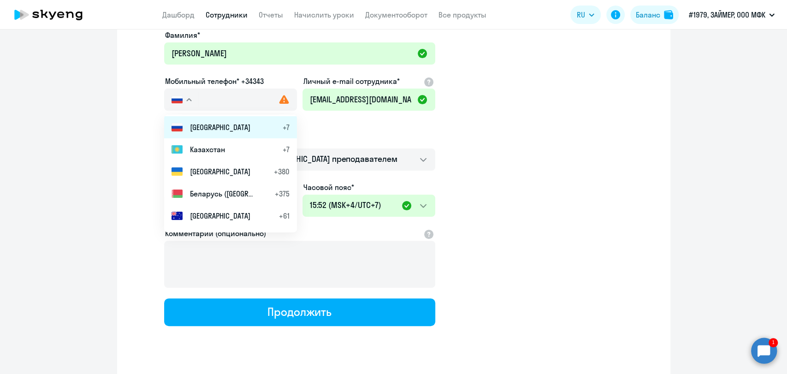
click at [215, 123] on li "Россия +7" at bounding box center [230, 127] width 133 height 22
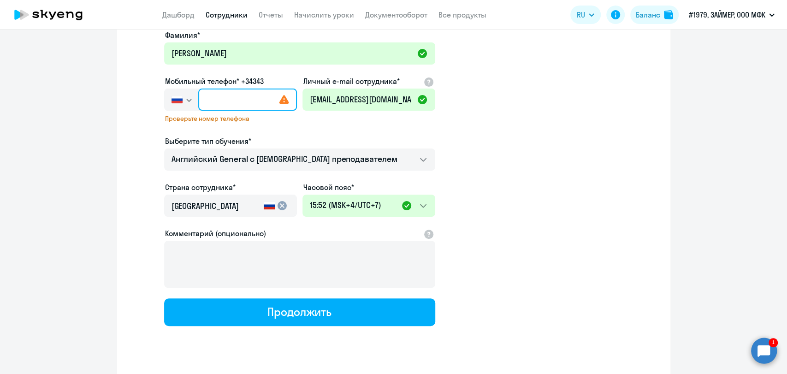
click at [235, 100] on input "text" at bounding box center [247, 100] width 98 height 22
paste input "+7 923 618-79-21"
type input "+7 923 618-79-21"
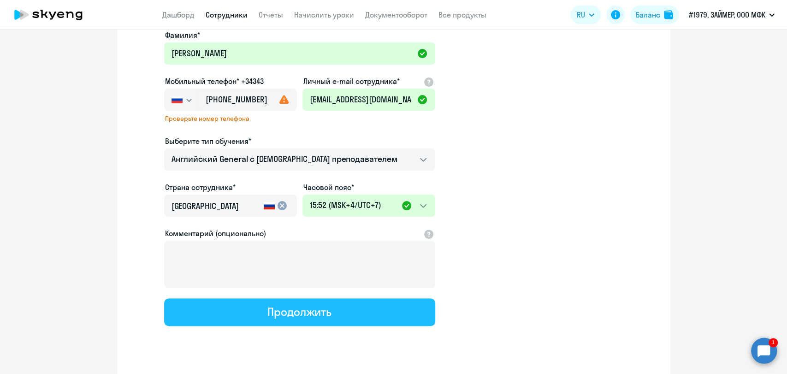
click at [321, 306] on div "Продолжить" at bounding box center [299, 311] width 64 height 15
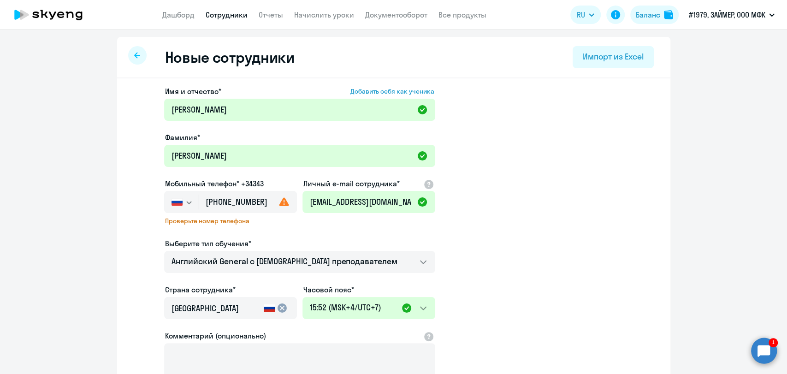
select select "english_adult_not_native_speaker"
select select "7"
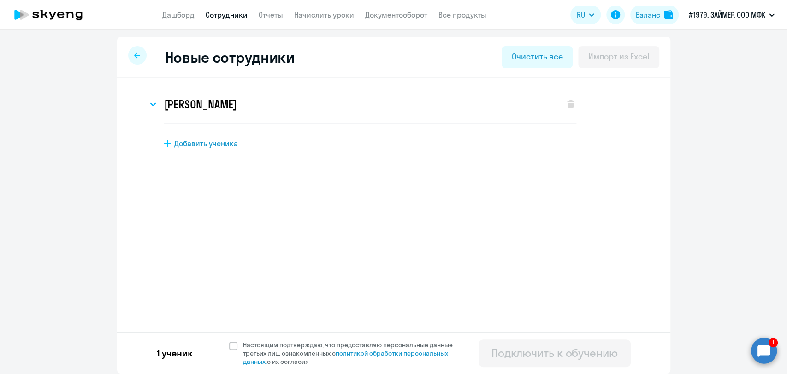
scroll to position [0, 0]
click at [233, 342] on span at bounding box center [233, 346] width 8 height 8
click at [229, 341] on input "Настоящим подтверждаю, что предоставляю персональные данные третьих лиц, ознако…" at bounding box center [229, 340] width 0 height 0
checkbox input "true"
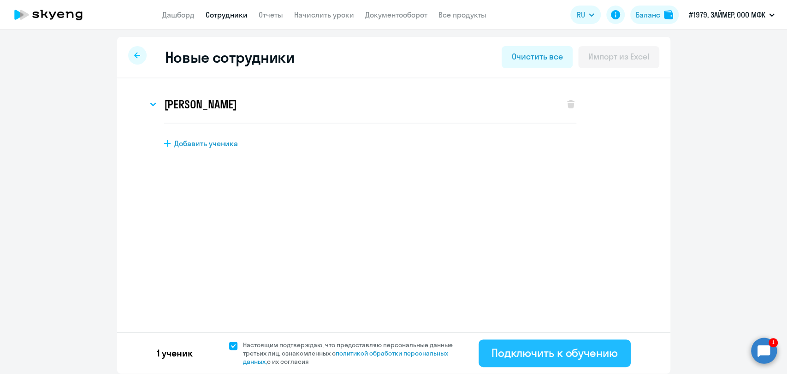
click at [532, 353] on div "Подключить к обучению" at bounding box center [554, 352] width 126 height 15
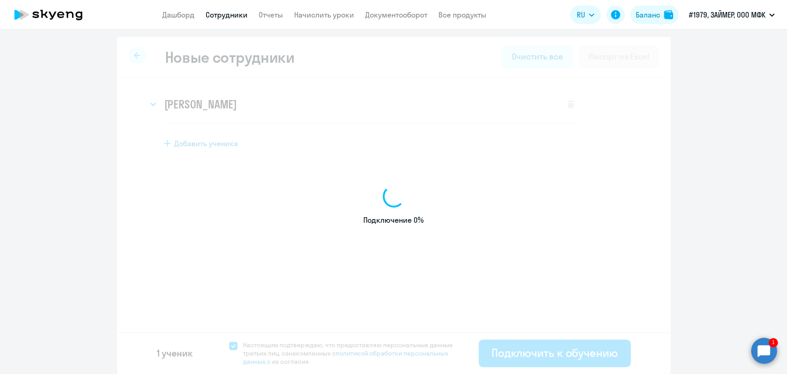
select select "english_adult_not_native_speaker"
select select "3"
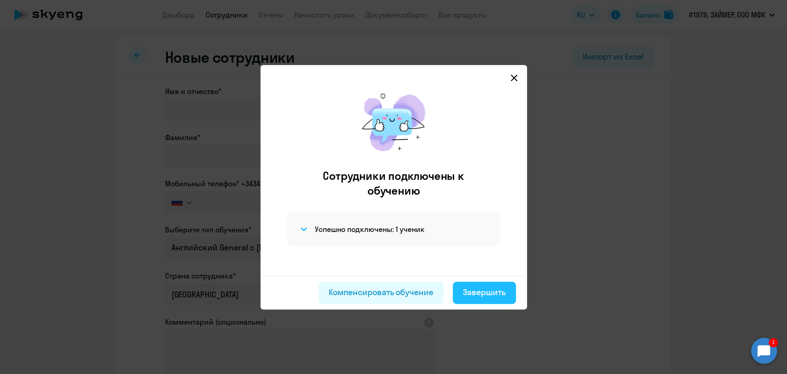
click at [493, 287] on div "Завершить" at bounding box center [484, 292] width 43 height 12
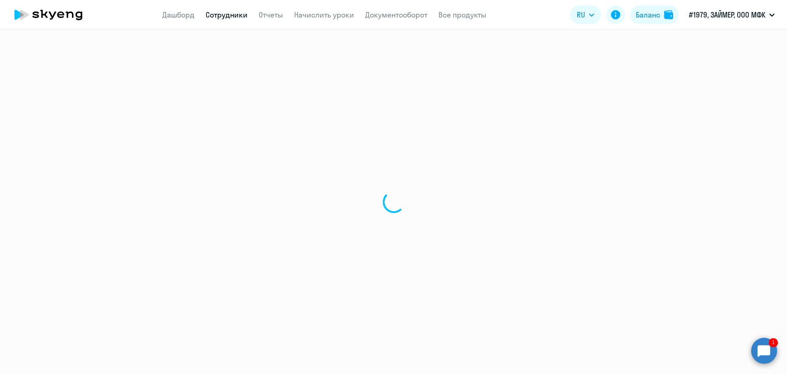
select select "30"
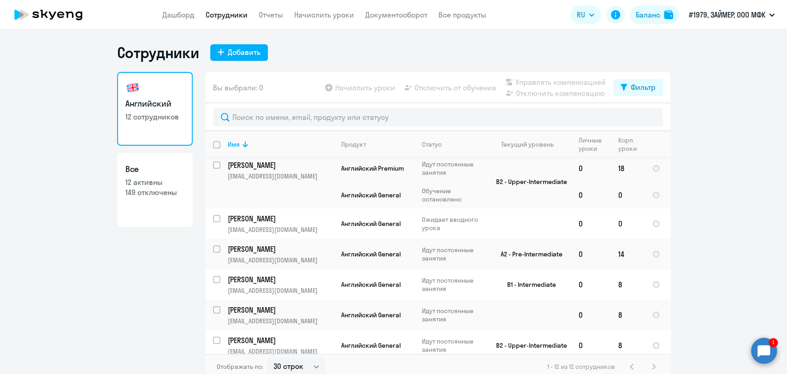
scroll to position [51, 0]
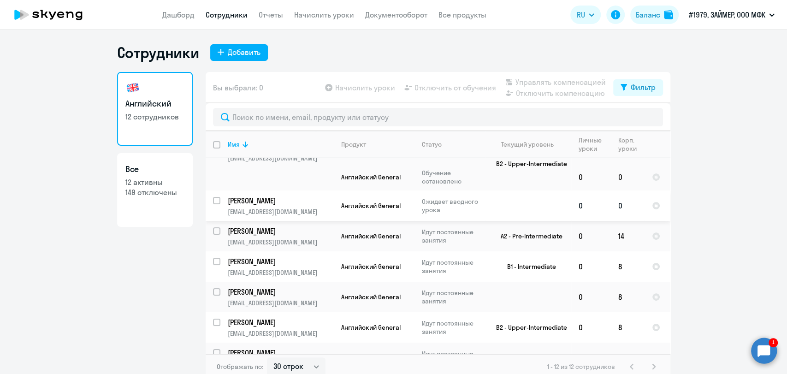
click at [213, 200] on input "select row 42871964" at bounding box center [222, 206] width 18 height 18
checkbox input "true"
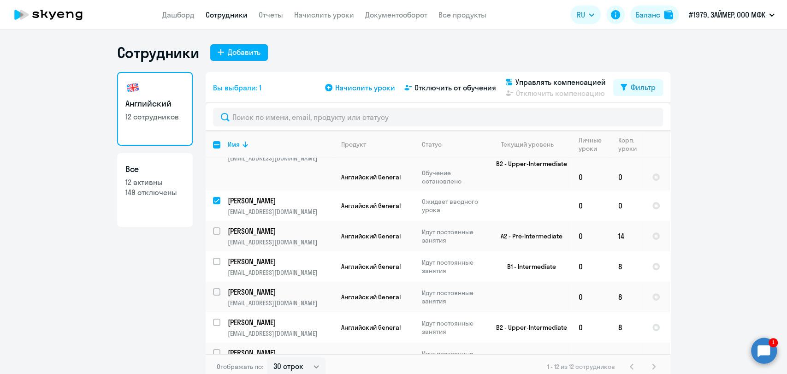
click at [357, 85] on span "Начислить уроки" at bounding box center [365, 87] width 60 height 11
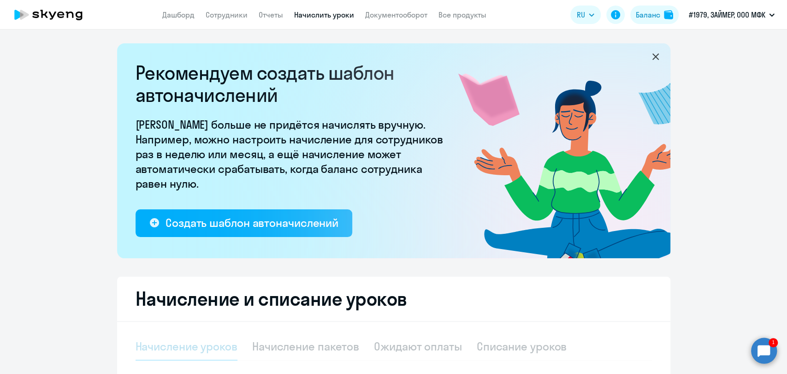
select select "10"
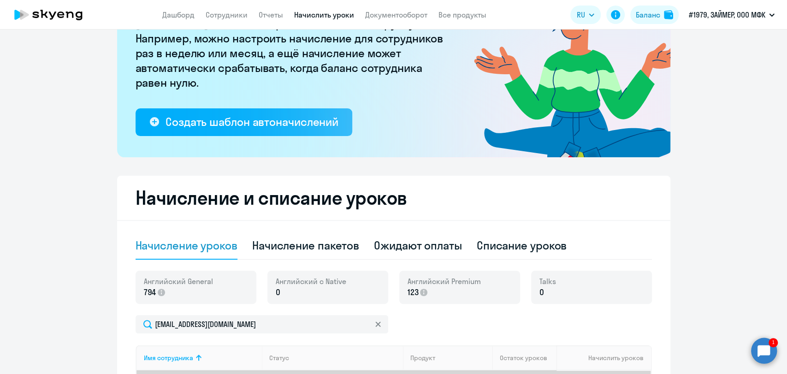
scroll to position [256, 0]
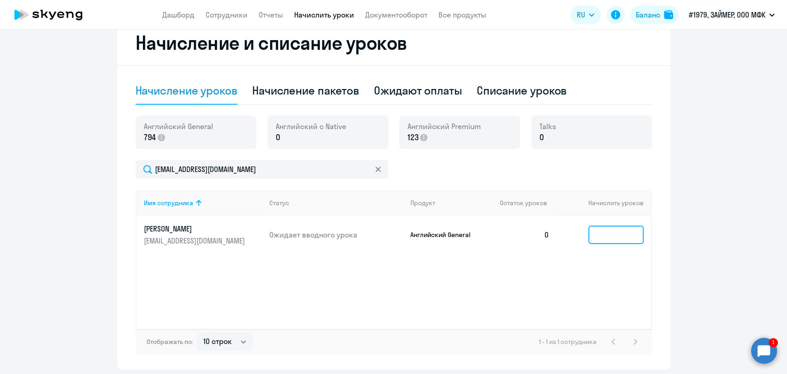
click at [625, 231] on input at bounding box center [615, 234] width 55 height 18
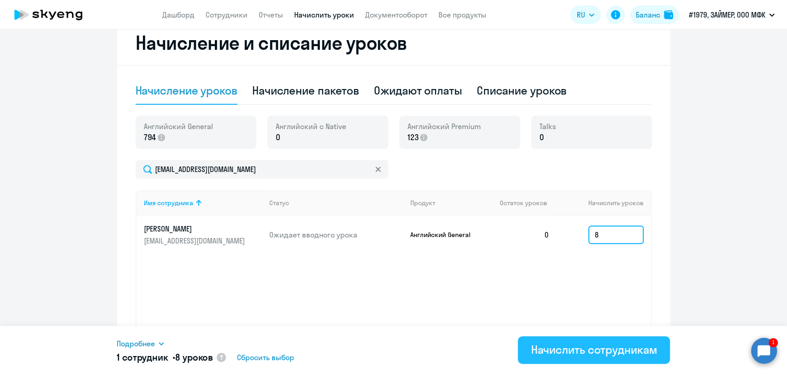
type input "8"
drag, startPoint x: 561, startPoint y: 346, endPoint x: 548, endPoint y: 333, distance: 18.6
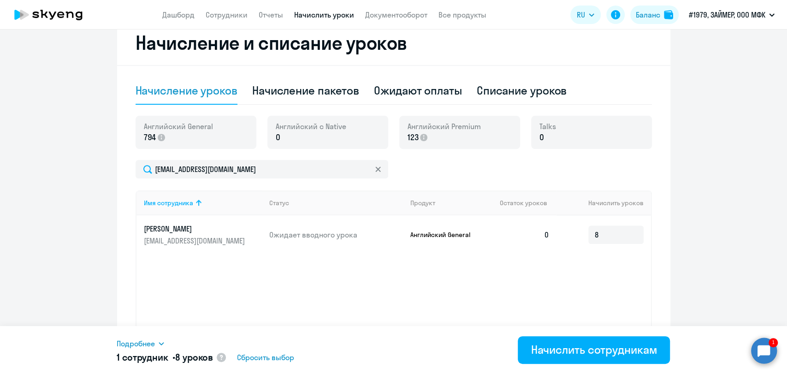
click at [561, 345] on div "Начислить сотрудникам" at bounding box center [594, 349] width 126 height 15
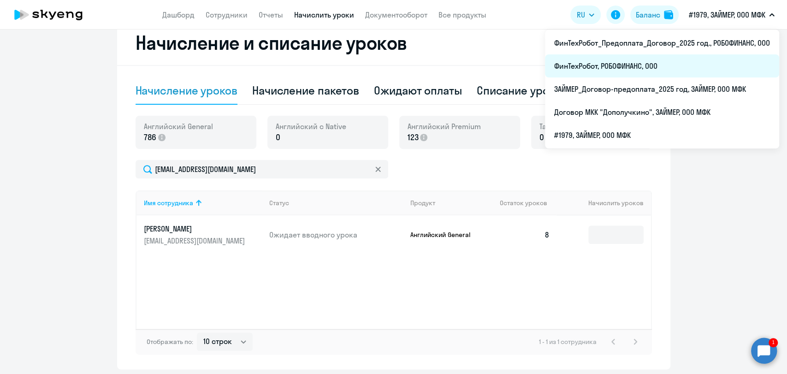
click at [685, 60] on li "ФинТехРобот, РОБОФИНАНС, ООО" at bounding box center [662, 65] width 234 height 23
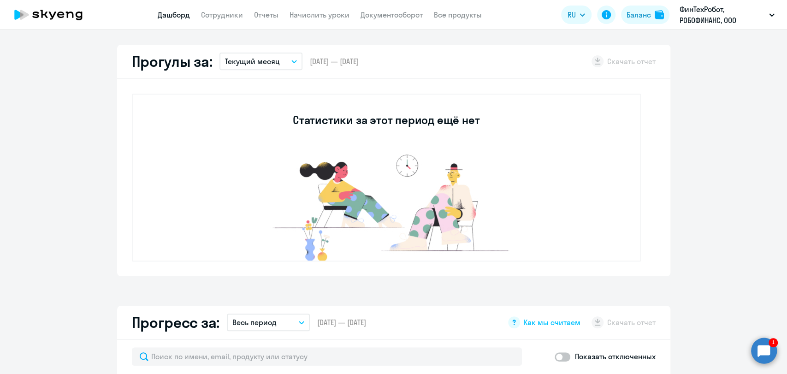
select select "30"
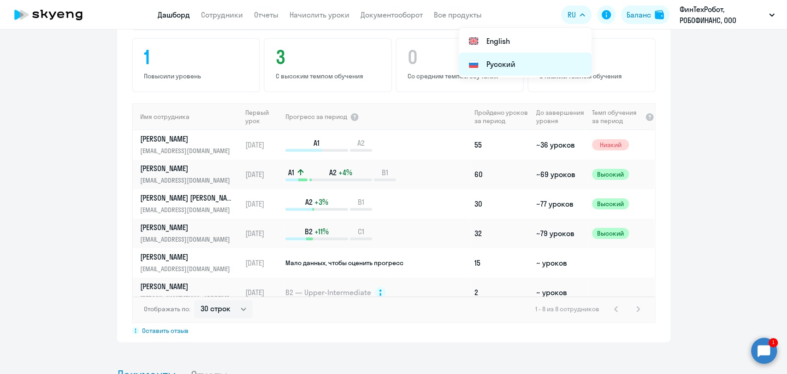
scroll to position [666, 0]
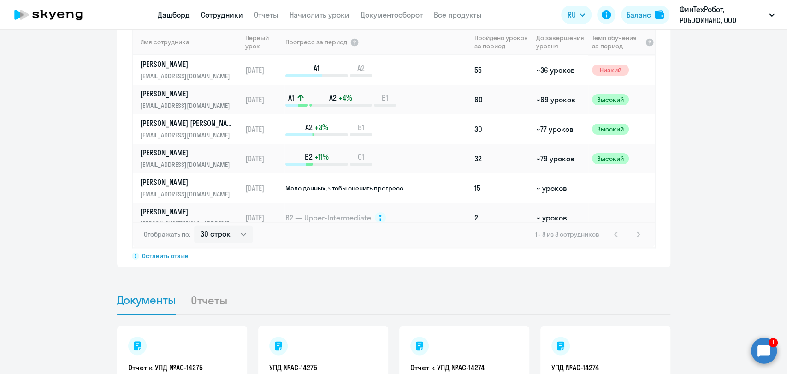
click at [223, 13] on link "Сотрудники" at bounding box center [222, 14] width 42 height 9
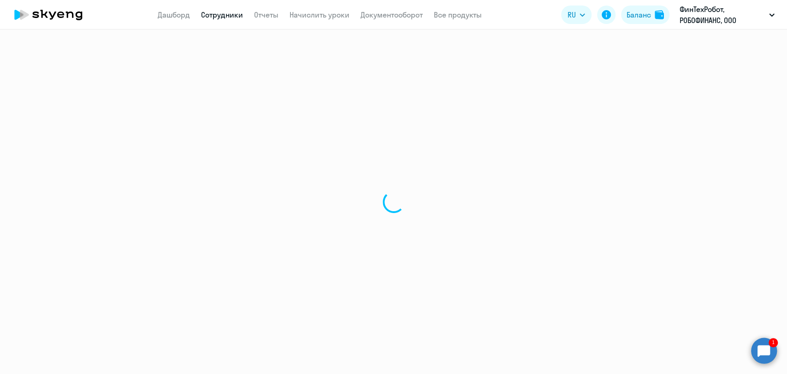
select select "30"
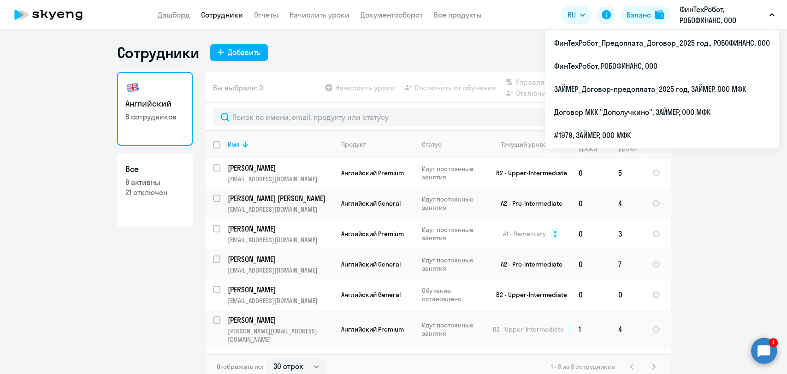
click at [719, 7] on p "ФинТехРобот, РОБОФИНАНС, ООО" at bounding box center [722, 15] width 86 height 22
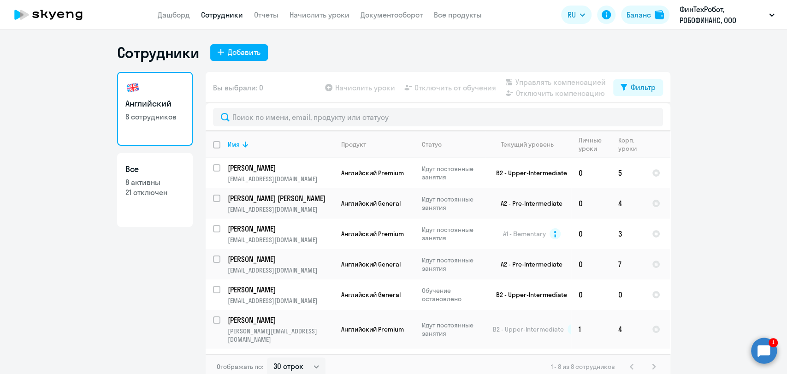
click at [722, 7] on p "ФинТехРобот, РОБОФИНАНС, ООО" at bounding box center [722, 15] width 86 height 22
click at [500, 45] on div "Сотрудники Добавить" at bounding box center [393, 52] width 553 height 18
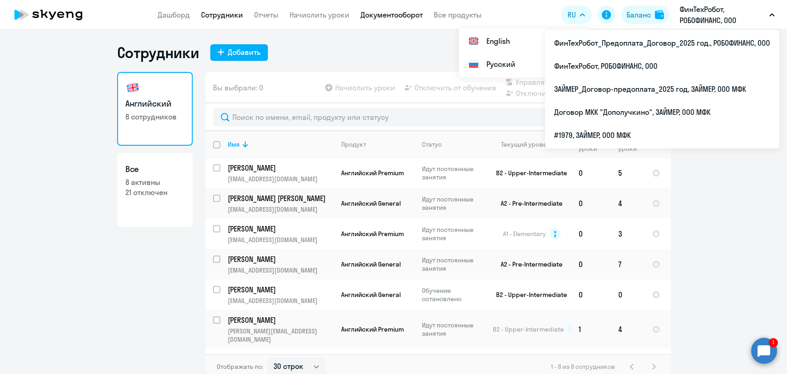
click at [395, 13] on link "Документооборот" at bounding box center [391, 14] width 62 height 9
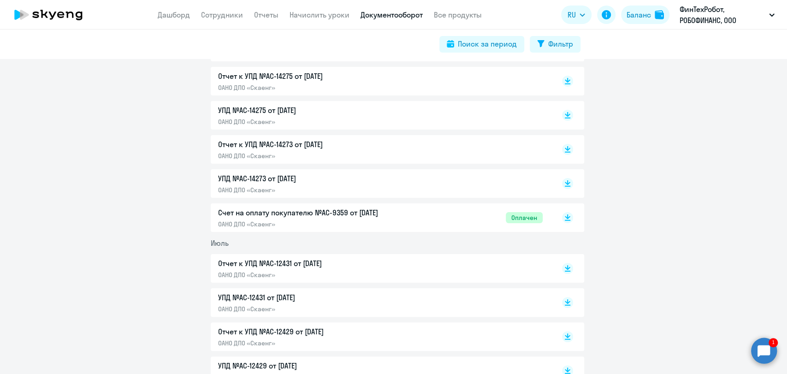
scroll to position [358, 0]
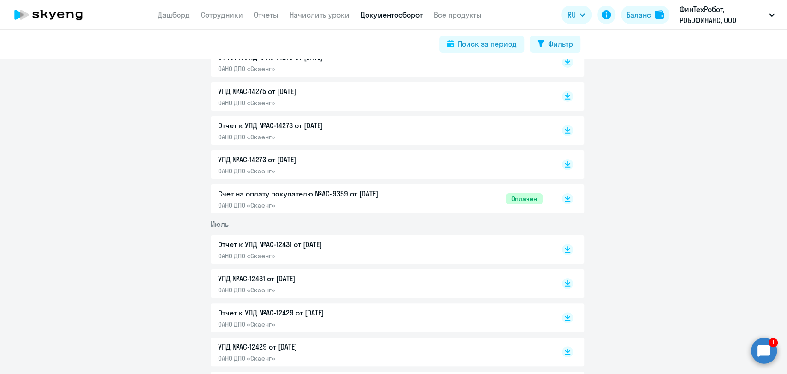
click at [464, 203] on div "Счет на оплату покупателю №AC-9359 от 01.08.2025 ОАНО ДПО «Скаенг» Оплачен" at bounding box center [380, 198] width 325 height 21
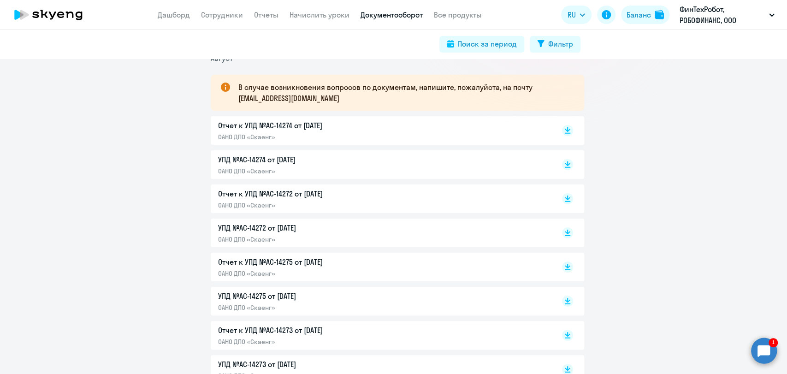
scroll to position [0, 0]
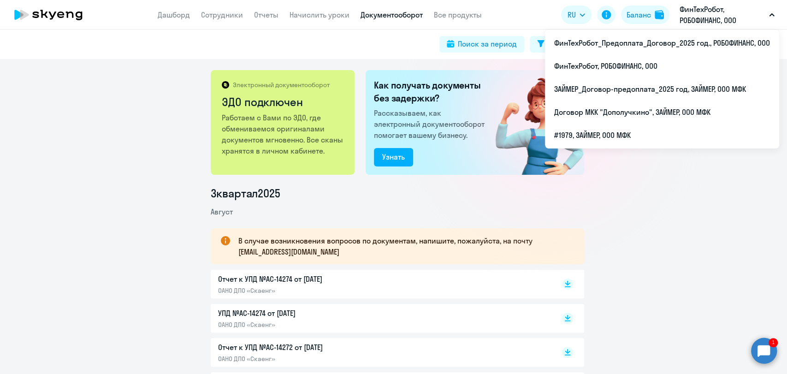
click at [697, 12] on p "ФинТехРобот, РОБОФИНАНС, ООО" at bounding box center [722, 15] width 86 height 22
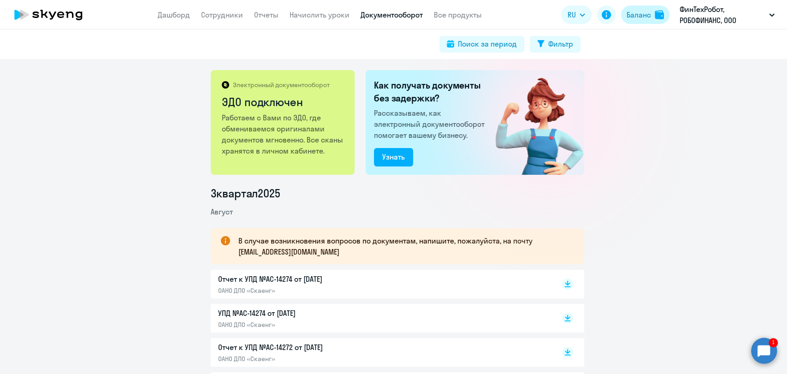
click at [626, 15] on div "Баланс" at bounding box center [638, 14] width 24 height 11
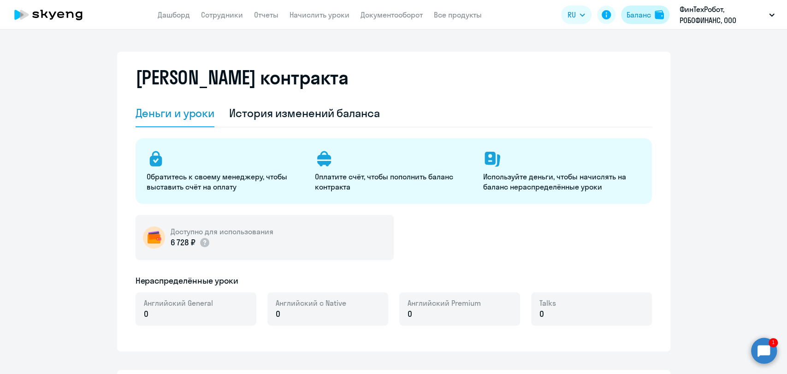
select select "english_adult_not_native_speaker"
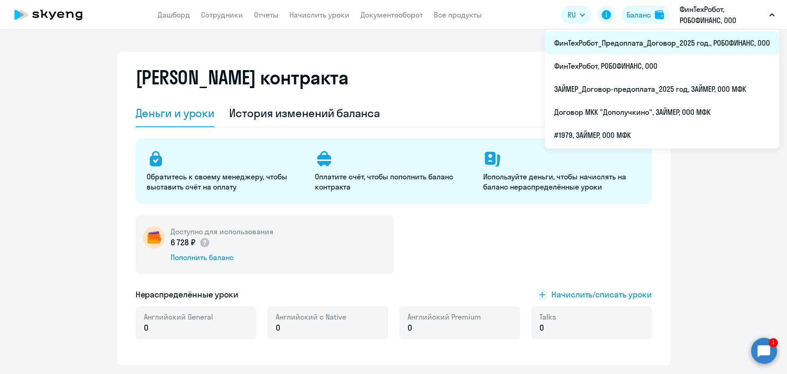
click at [685, 39] on li "ФинТехРобот_Предоплата_Договор_2025 год., РОБОФИНАНС, ООО" at bounding box center [662, 42] width 234 height 23
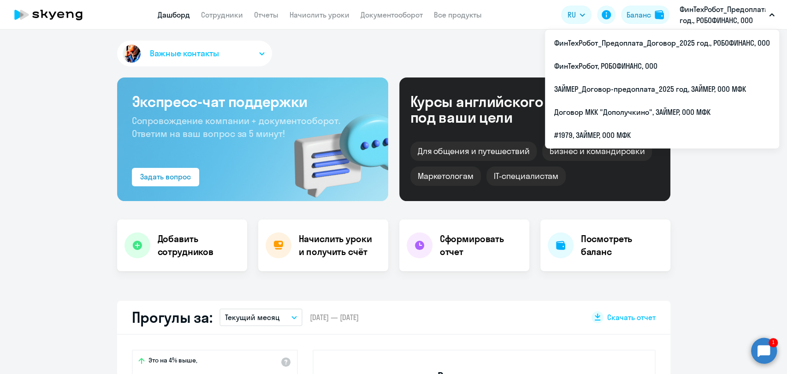
select select "30"
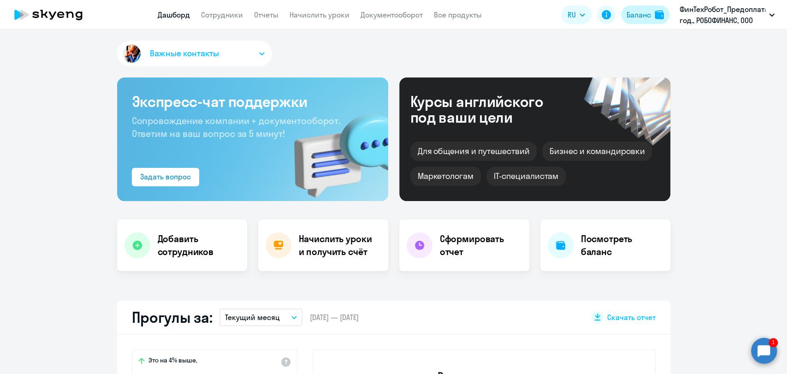
click at [635, 13] on div "Баланс" at bounding box center [638, 14] width 24 height 11
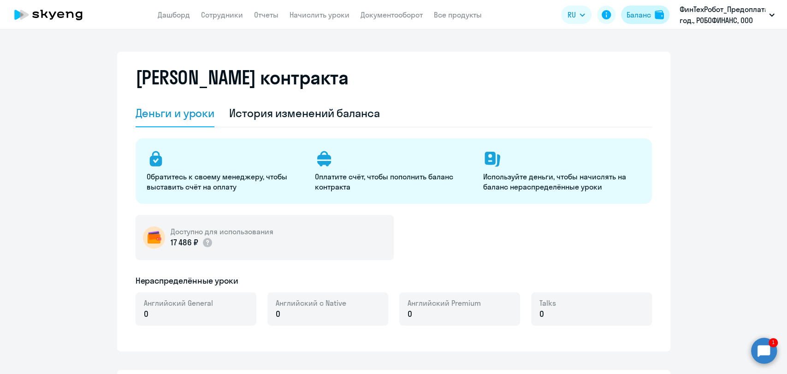
select select "english_adult_not_native_speaker"
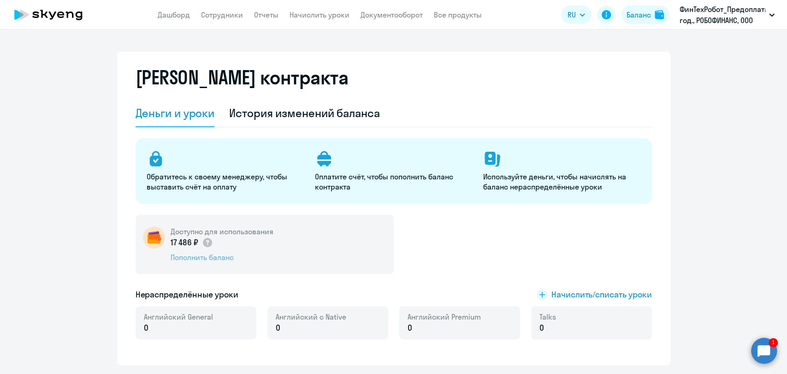
click at [209, 255] on div "Пополнить баланс" at bounding box center [222, 257] width 103 height 10
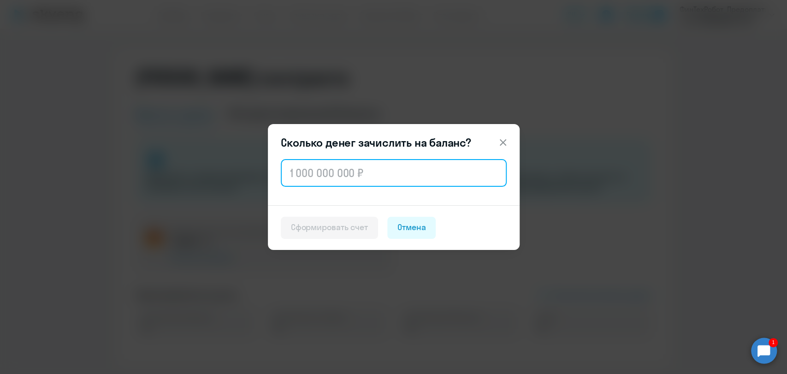
click at [328, 182] on input "text" at bounding box center [394, 173] width 226 height 28
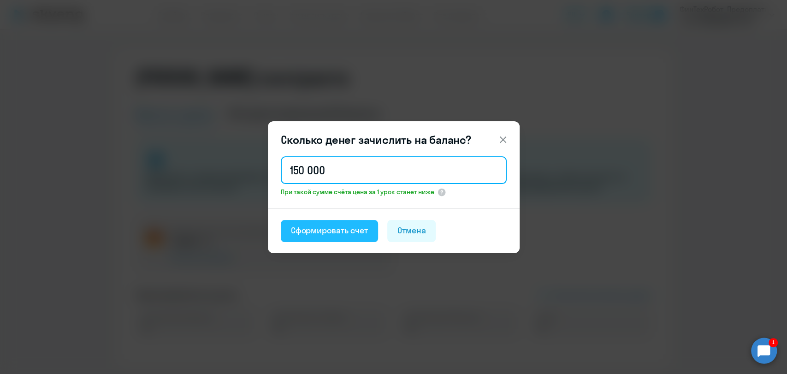
type input "150 000"
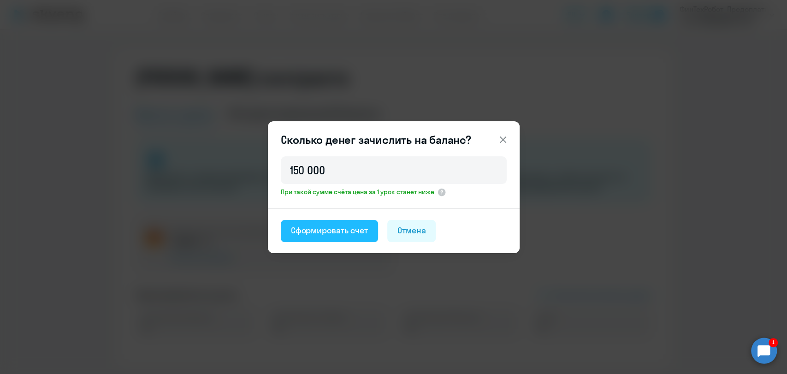
click at [339, 230] on div "Сформировать счет" at bounding box center [329, 230] width 77 height 12
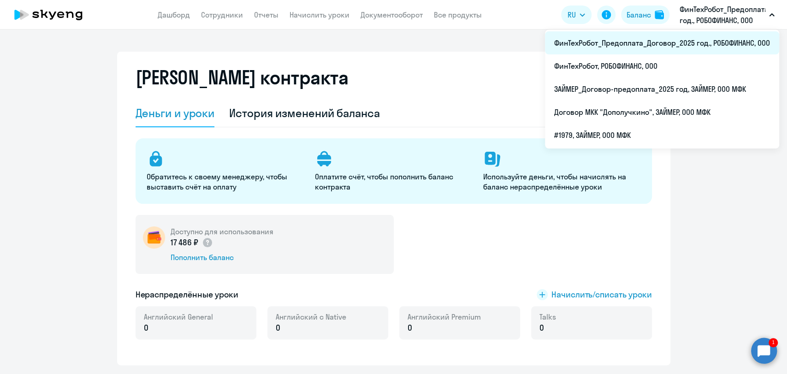
click at [703, 44] on li "ФинТехРобот_Предоплата_Договор_2025 год., РОБОФИНАНС, ООО" at bounding box center [662, 42] width 234 height 23
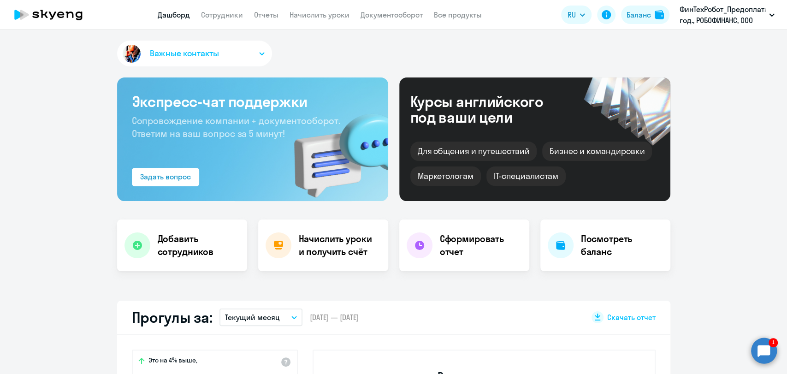
select select "30"
click at [395, 12] on link "Документооборот" at bounding box center [391, 14] width 62 height 9
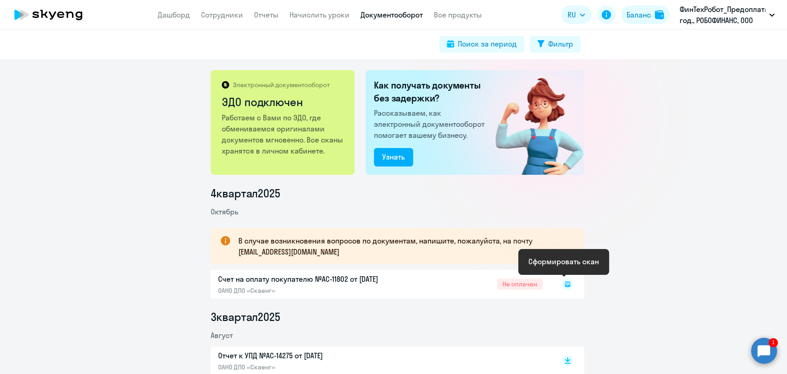
click at [566, 283] on icon at bounding box center [568, 284] width 6 height 6
click at [560, 263] on div "В случае возникновения вопросов по документам, напишите, пожалуйста, на почту d…" at bounding box center [397, 246] width 373 height 36
click at [525, 285] on div "Счет на оплату покупателю №AC-11802 от 01.10.2025 ОАНО ДПО «Скаенг» Не оплачен" at bounding box center [397, 284] width 373 height 29
click at [566, 283] on icon at bounding box center [568, 284] width 6 height 6
click at [562, 285] on rect at bounding box center [567, 283] width 11 height 11
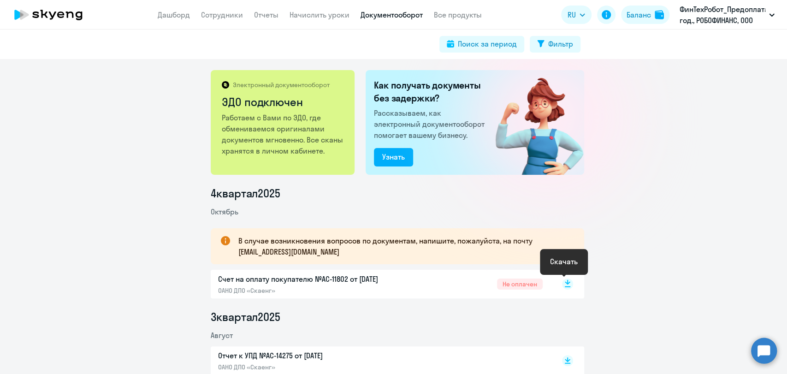
click at [565, 282] on icon at bounding box center [568, 282] width 6 height 5
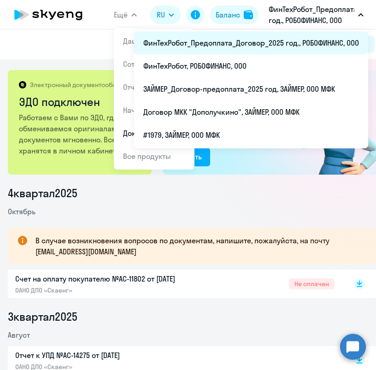
click at [310, 41] on li "ФинТехРобот_Предоплата_Договор_2025 год., РОБОФИНАНС, ООО" at bounding box center [251, 42] width 234 height 23
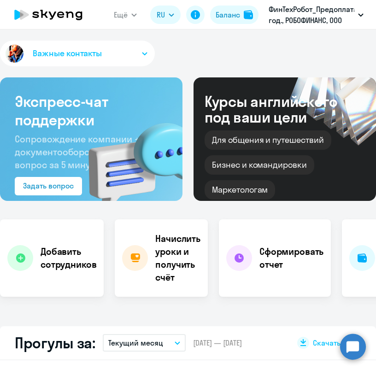
select select "30"
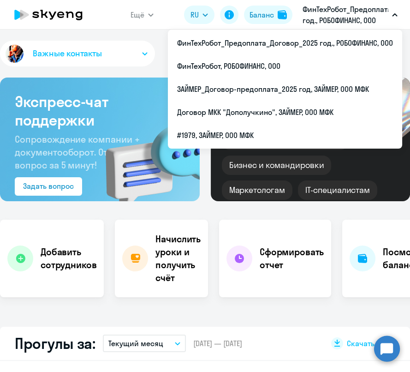
click at [313, 11] on p "ФинТехРобот_Предоплата_Договор_2025 год., РОБОФИНАНС, ООО" at bounding box center [345, 15] width 86 height 22
click at [319, 15] on p "ФинТехРобот_Предоплата_Договор_2025 год., РОБОФИНАНС, ООО" at bounding box center [345, 15] width 86 height 22
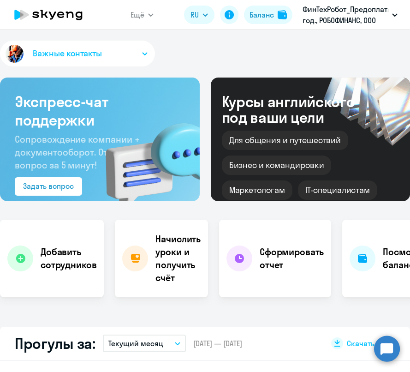
click at [317, 19] on p "ФинТехРобот_Предоплата_Договор_2025 год., РОБОФИНАНС, ООО" at bounding box center [345, 15] width 86 height 22
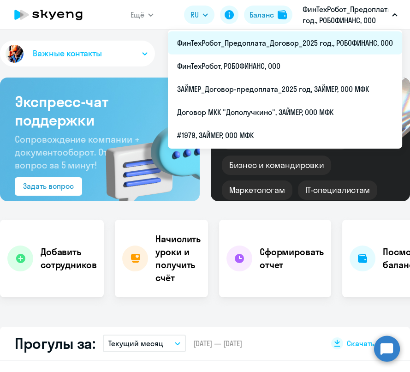
click at [284, 45] on li "ФинТехРобот_Предоплата_Договор_2025 год., РОБОФИНАНС, ООО" at bounding box center [285, 42] width 234 height 23
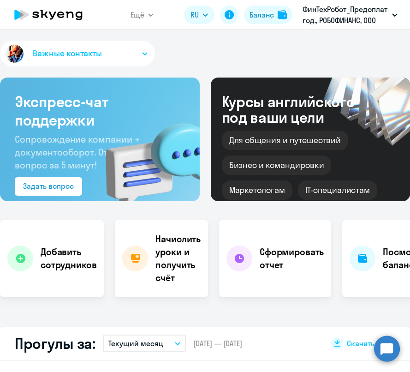
select select "30"
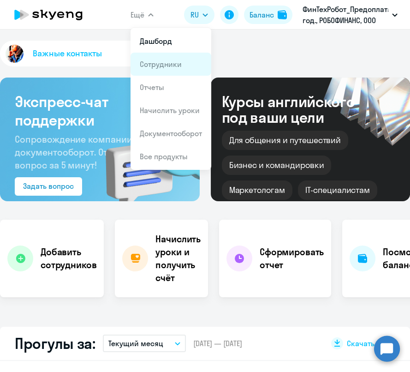
click at [174, 65] on link "Сотрудники" at bounding box center [161, 63] width 42 height 9
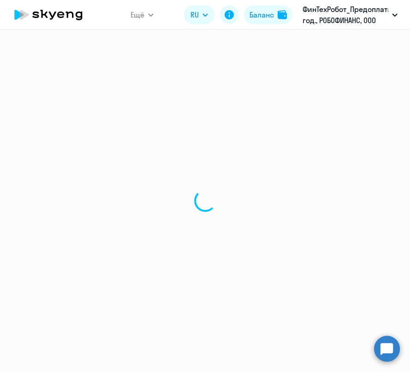
select select "30"
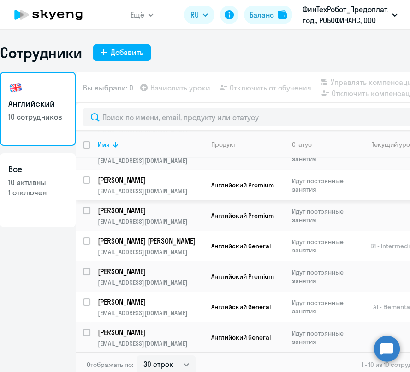
scroll to position [117, 0]
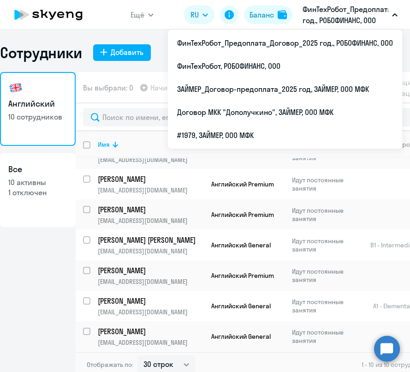
click at [326, 13] on p "ФинТехРобот_Предоплата_Договор_2025 год., РОБОФИНАНС, ООО" at bounding box center [345, 15] width 86 height 22
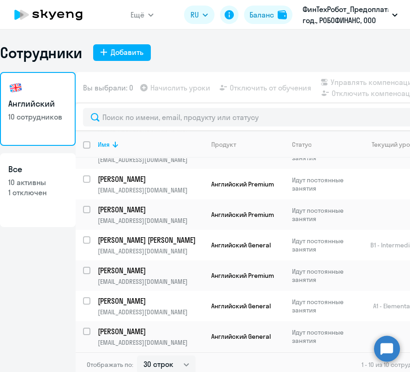
click at [326, 13] on p "ФинТехРобот_Предоплата_Договор_2025 год., РОБОФИНАНС, ООО" at bounding box center [345, 15] width 86 height 22
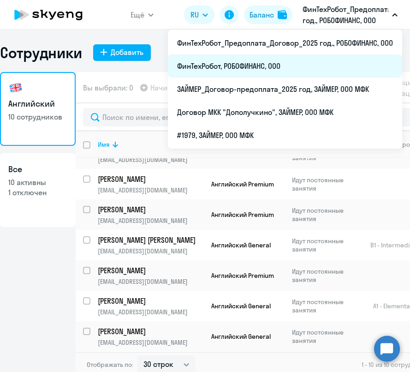
click at [262, 67] on li "ФинТехРобот, РОБОФИНАНС, ООО" at bounding box center [285, 65] width 234 height 23
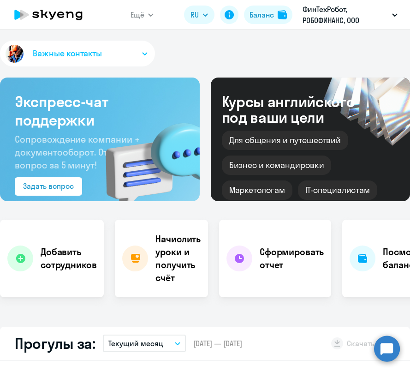
select select "30"
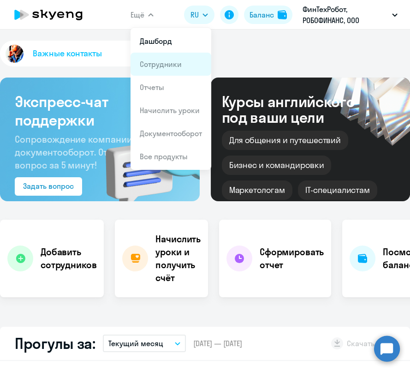
click at [149, 64] on link "Сотрудники" at bounding box center [161, 63] width 42 height 9
select select "30"
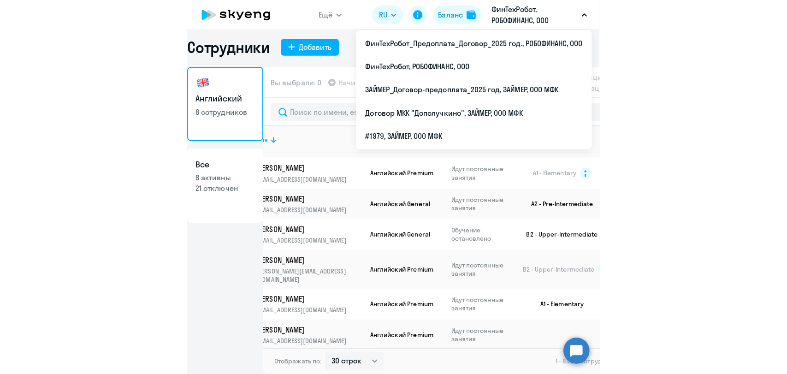
scroll to position [6, 0]
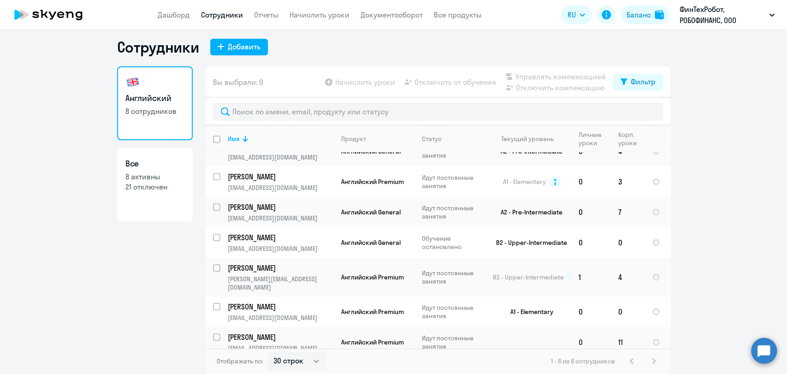
click at [240, 332] on p "[PERSON_NAME]" at bounding box center [280, 337] width 104 height 10
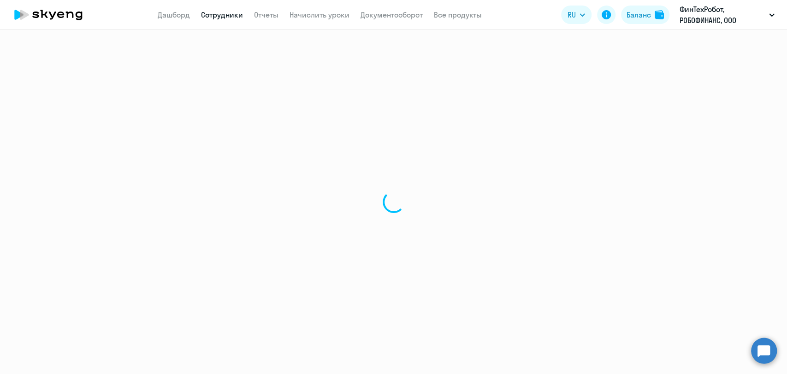
select select "english"
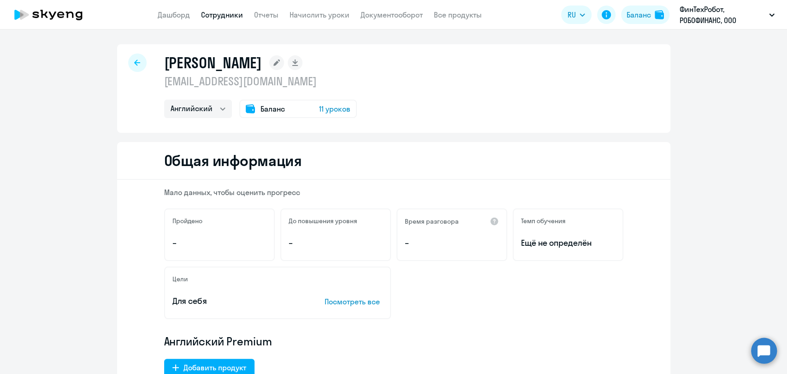
click at [128, 58] on div at bounding box center [137, 62] width 18 height 18
select select "30"
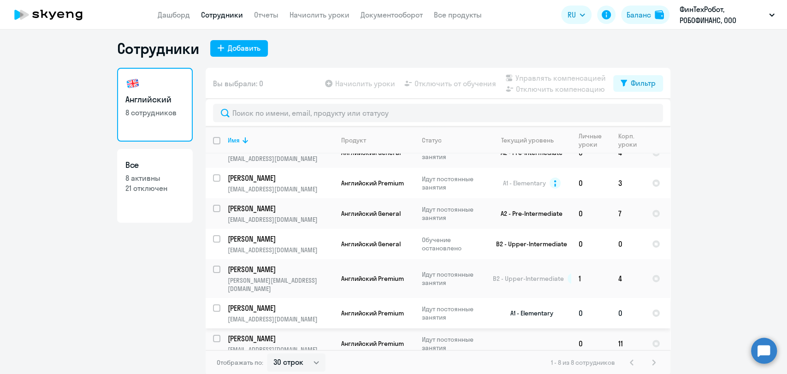
scroll to position [6, 0]
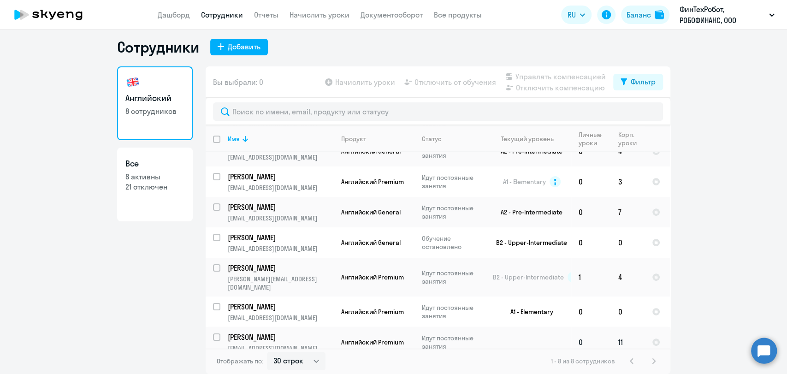
click at [213, 333] on input "select row 38560833" at bounding box center [222, 342] width 18 height 18
checkbox input "true"
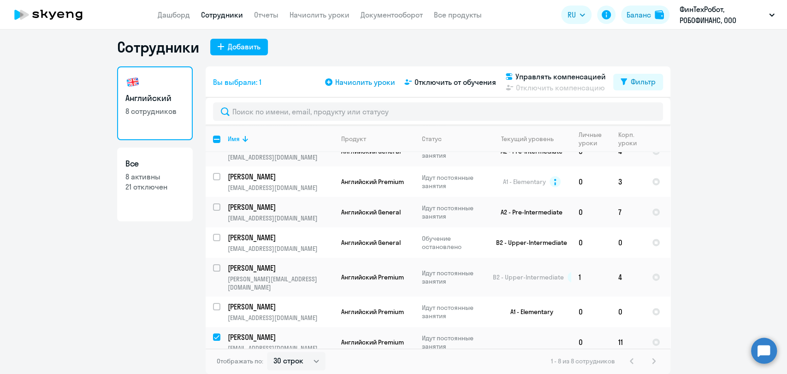
click at [363, 82] on span "Начислить уроки" at bounding box center [365, 82] width 60 height 11
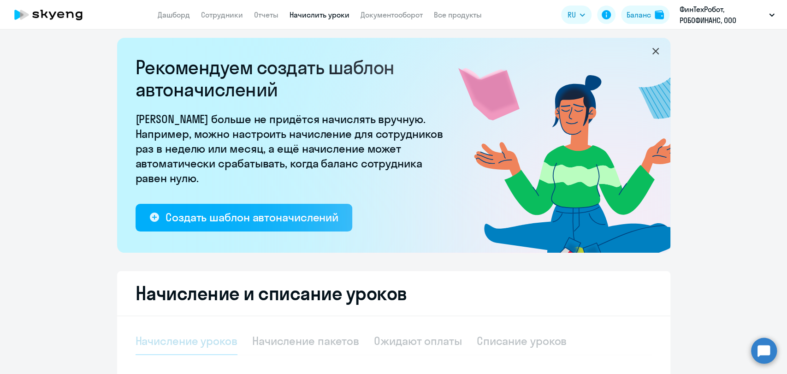
select select "10"
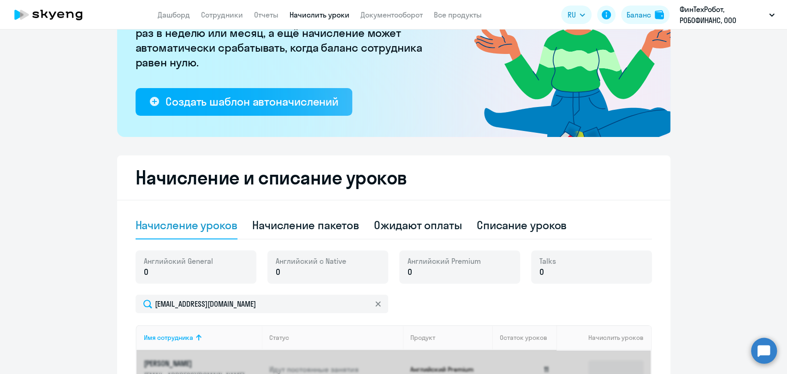
scroll to position [262, 0]
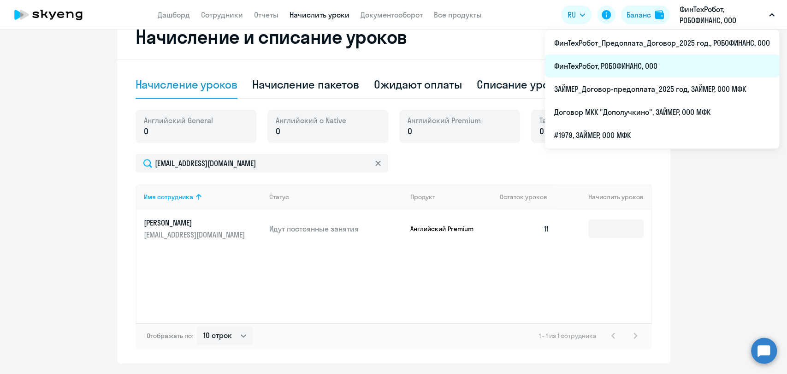
click at [655, 64] on li "ФинТехРобот, РОБОФИНАНС, ООО" at bounding box center [662, 65] width 234 height 23
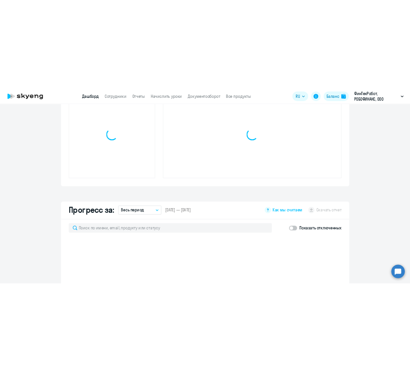
scroll to position [344, 0]
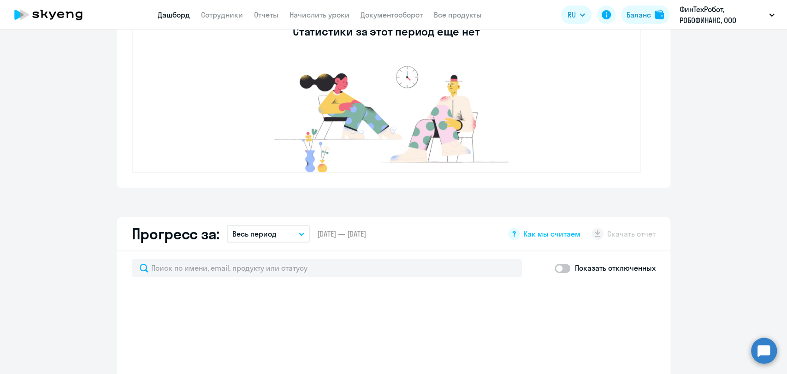
select select "30"
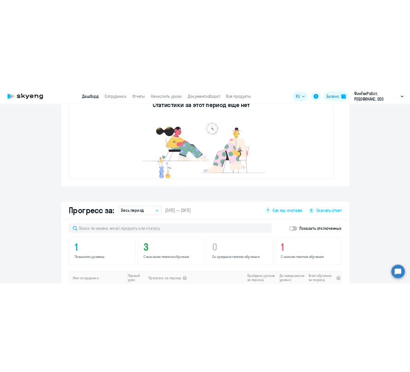
scroll to position [370, 0]
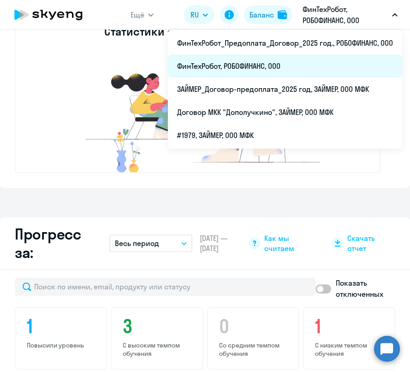
click at [249, 64] on li "ФинТехРобот, РОБОФИНАНС, ООО" at bounding box center [285, 65] width 234 height 23
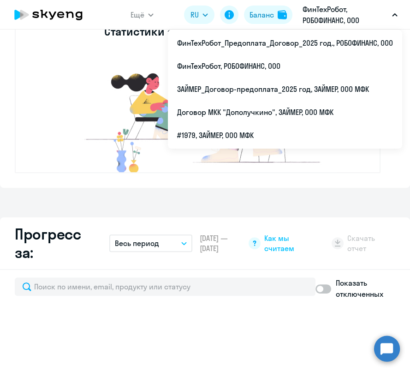
select select "30"
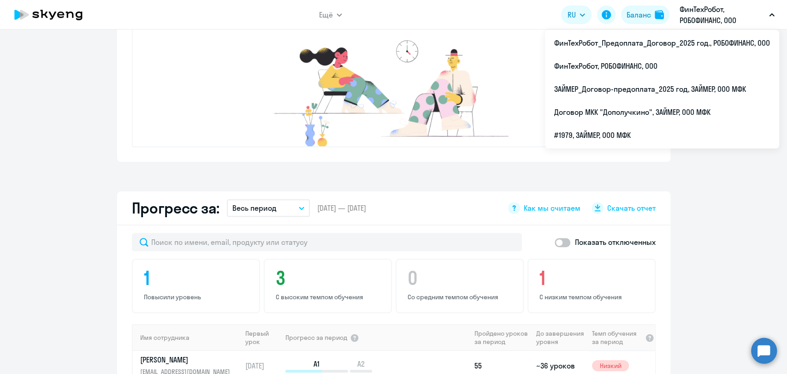
scroll to position [344, 0]
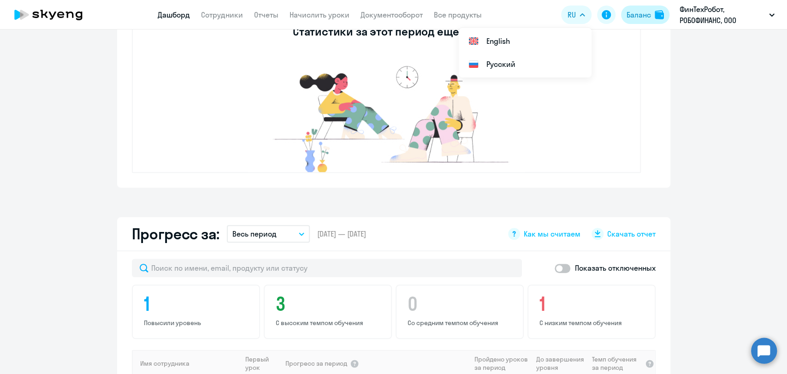
drag, startPoint x: 641, startPoint y: 17, endPoint x: 626, endPoint y: 27, distance: 17.9
click at [642, 17] on div "Баланс" at bounding box center [638, 14] width 24 height 11
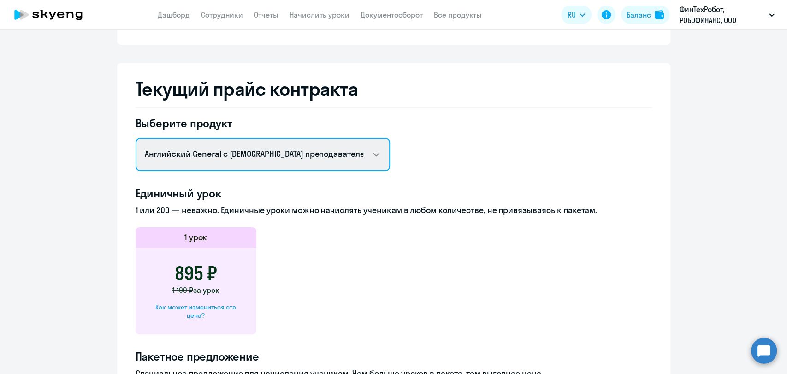
click at [273, 159] on select "Английский General с русскоговорящим преподавателем Английский General с англог…" at bounding box center [263, 154] width 254 height 33
select select "english_adult_not_native_speaker_premium"
click at [136, 138] on select "Английский General с русскоговорящим преподавателем Английский General с англог…" at bounding box center [263, 154] width 254 height 33
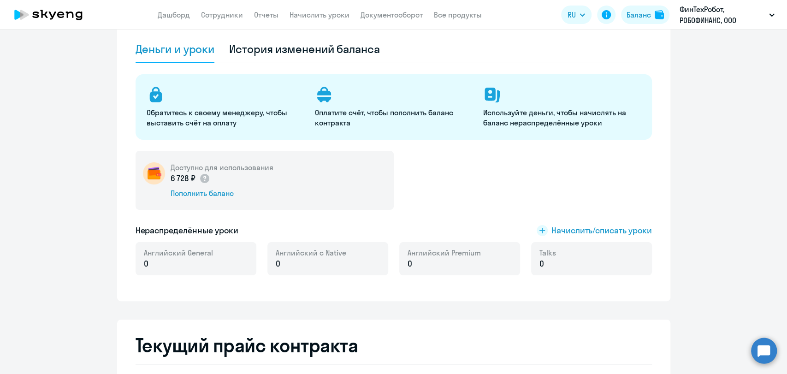
scroll to position [55, 0]
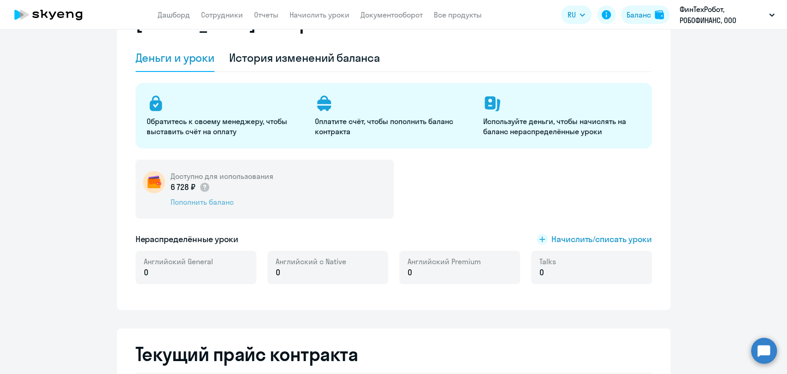
click at [194, 202] on div "Пополнить баланс" at bounding box center [222, 202] width 103 height 10
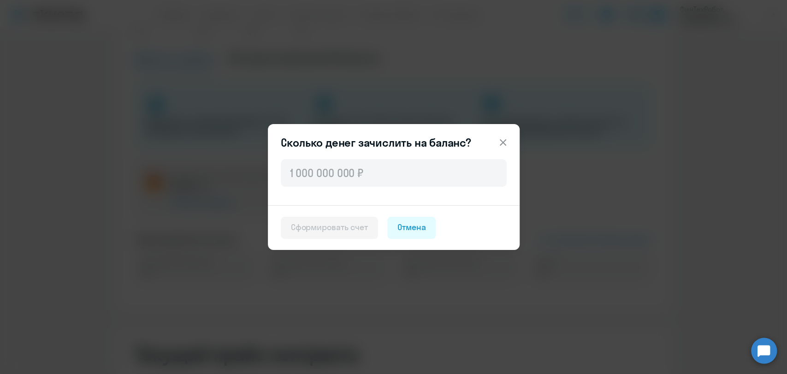
click at [502, 143] on icon at bounding box center [502, 142] width 6 height 6
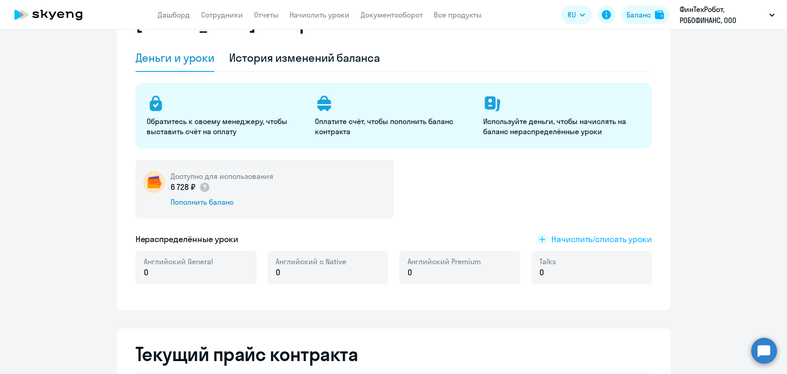
click at [543, 238] on rect at bounding box center [542, 239] width 11 height 11
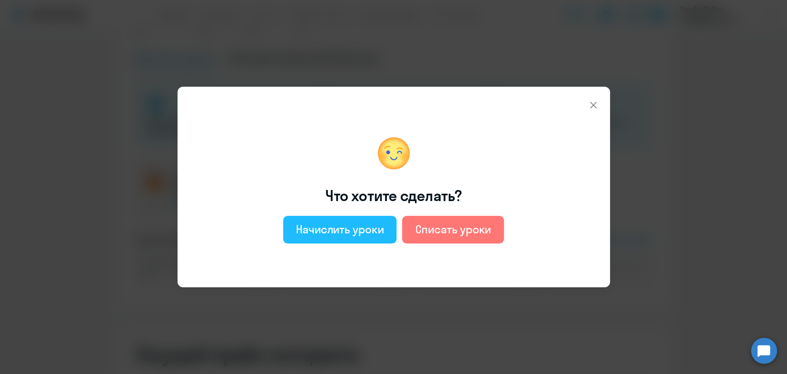
click at [337, 228] on div "Начислить уроки" at bounding box center [340, 229] width 88 height 15
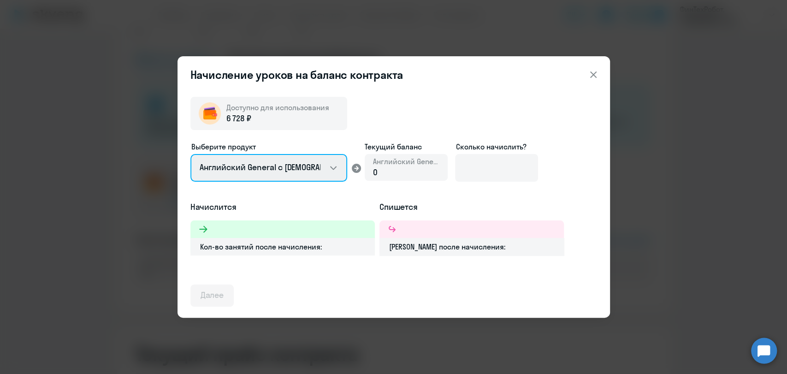
click at [302, 168] on select "Английский General с русскоговорящим преподавателем Английский General с англог…" at bounding box center [268, 168] width 157 height 28
click at [190, 154] on select "Английский General с русскоговорящим преподавателем Английский General с англог…" at bounding box center [268, 168] width 157 height 28
click at [341, 164] on select "Английский General с русскоговорящим преподавателем Английский General с англог…" at bounding box center [268, 168] width 157 height 28
select select "english_adult_not_native_speaker_premium"
click at [190, 154] on select "Английский General с русскоговорящим преподавателем Английский General с англог…" at bounding box center [268, 168] width 157 height 28
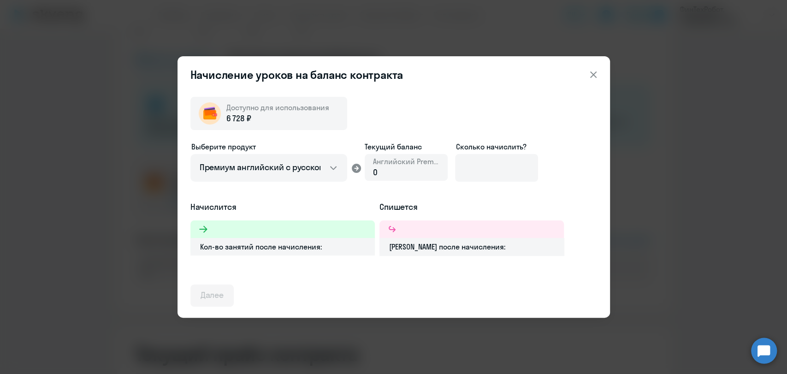
click at [385, 171] on div "0" at bounding box center [406, 172] width 66 height 12
click at [505, 172] on input at bounding box center [496, 168] width 83 height 28
type input "4"
type input "3"
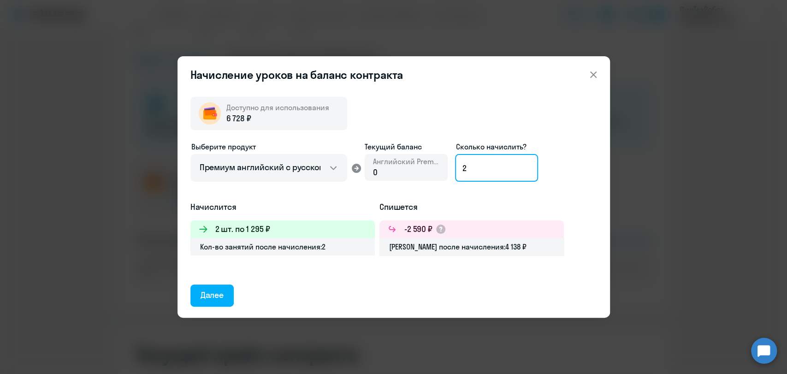
drag, startPoint x: 456, startPoint y: 168, endPoint x: 450, endPoint y: 168, distance: 6.0
click at [450, 168] on div "Выберите продукт Английский General с русскоговорящим преподавателем Английский…" at bounding box center [393, 171] width 407 height 60
type input "5"
drag, startPoint x: 220, startPoint y: 293, endPoint x: 225, endPoint y: 292, distance: 4.8
click at [221, 293] on div "Далее" at bounding box center [213, 295] width 24 height 12
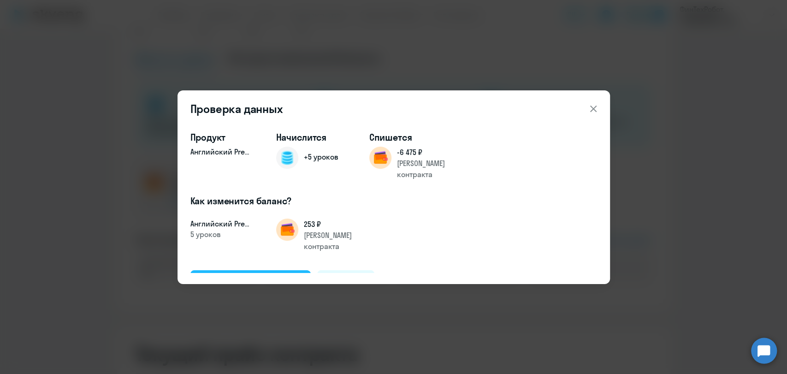
click at [245, 275] on div "Подтвердить и начислить" at bounding box center [251, 281] width 100 height 12
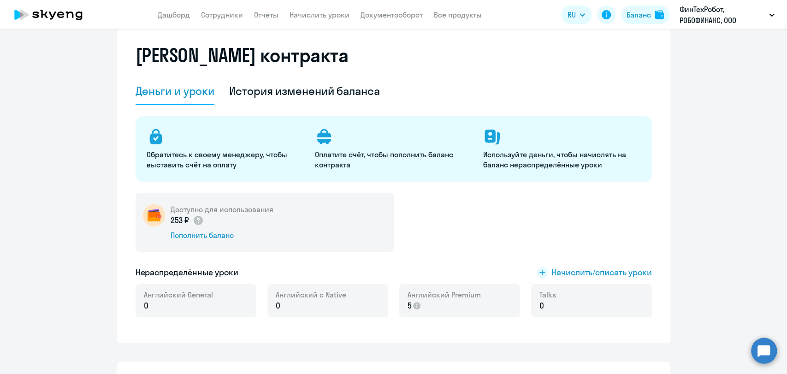
scroll to position [4, 0]
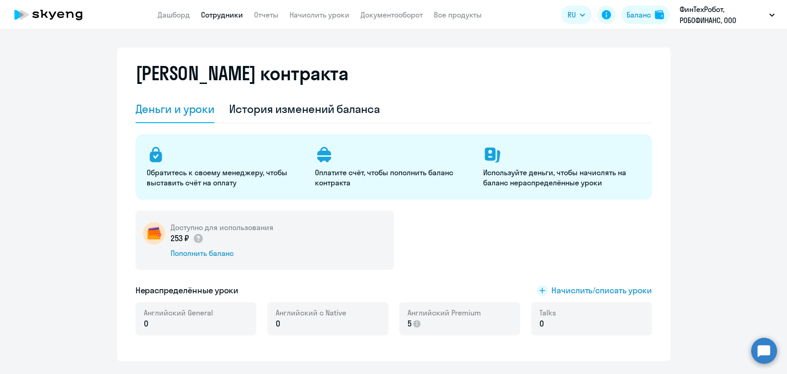
click at [207, 13] on link "Сотрудники" at bounding box center [222, 14] width 42 height 9
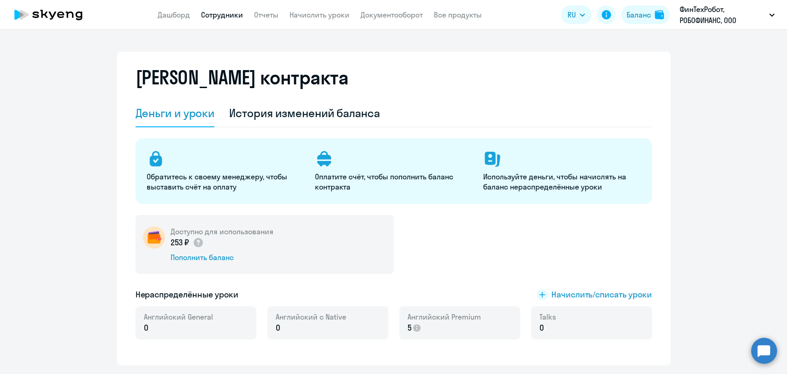
select select "30"
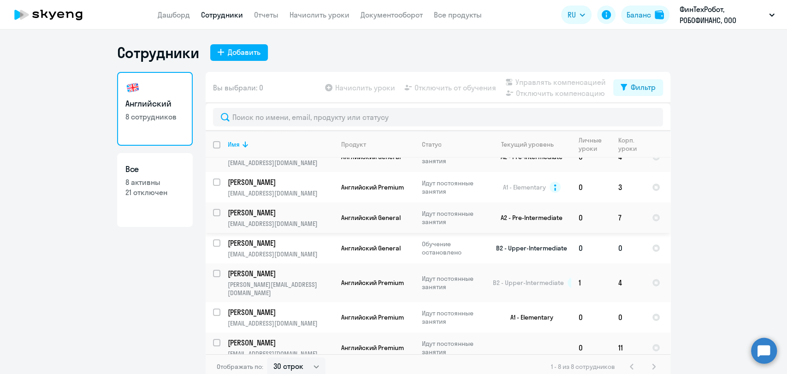
scroll to position [6, 0]
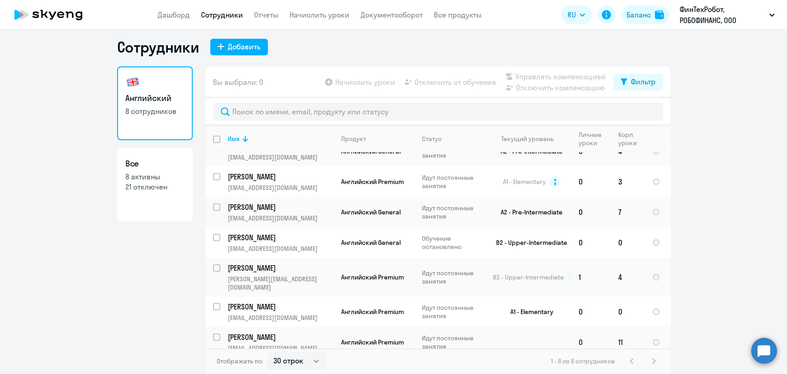
click at [213, 333] on input "select row 38560833" at bounding box center [222, 342] width 18 height 18
checkbox input "true"
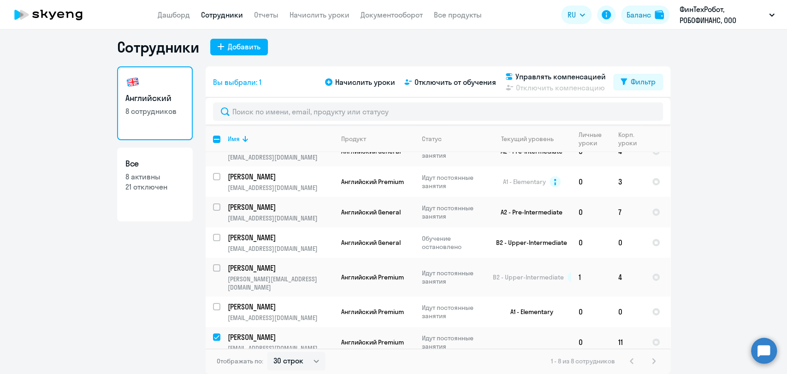
click at [357, 75] on div "Начислить уроки Отключить от обучения Управлять компенсацией Отключить компенса…" at bounding box center [468, 82] width 290 height 22
click at [350, 84] on span "Начислить уроки" at bounding box center [365, 82] width 60 height 11
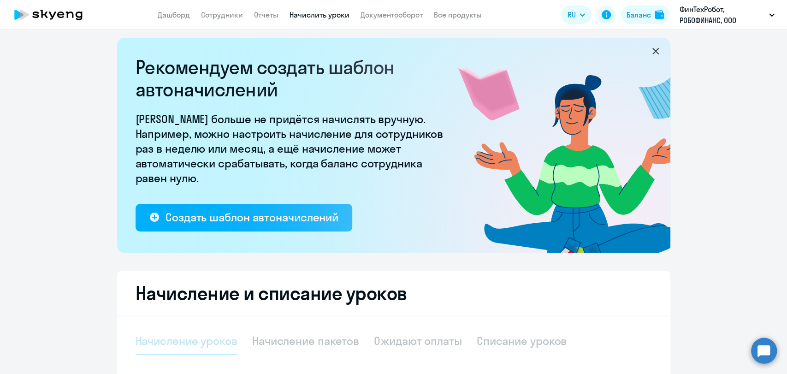
select select "10"
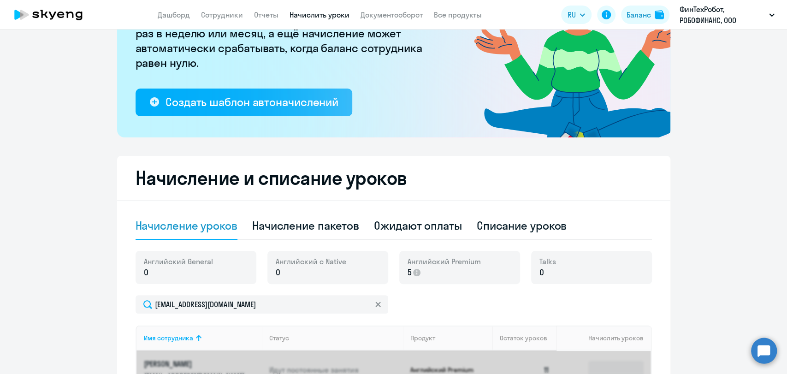
scroll to position [262, 0]
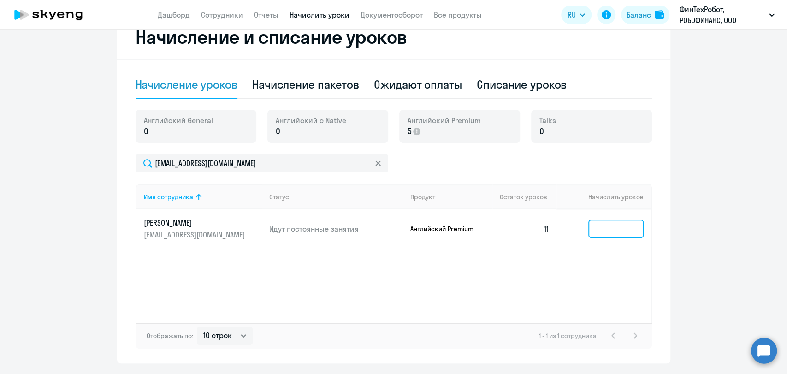
click at [618, 230] on input at bounding box center [615, 228] width 55 height 18
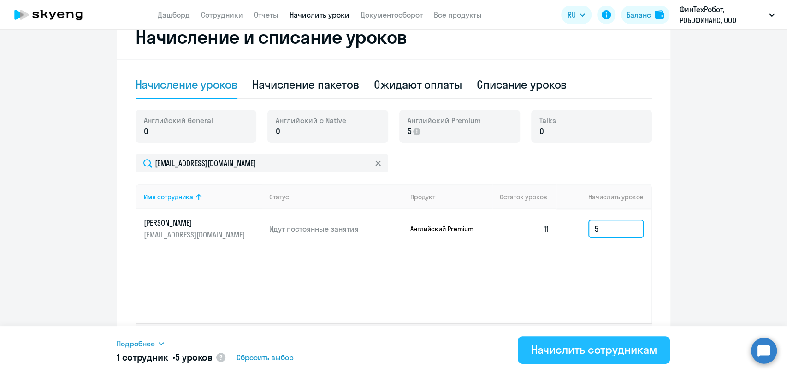
type input "5"
click at [572, 337] on button "Начислить сотрудникам" at bounding box center [594, 350] width 152 height 28
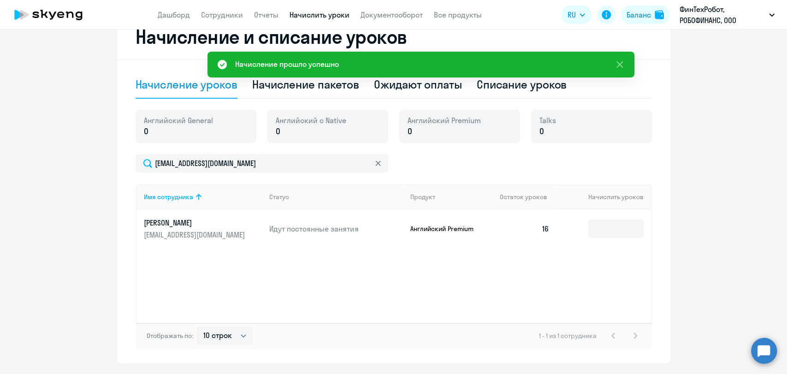
scroll to position [288, 0]
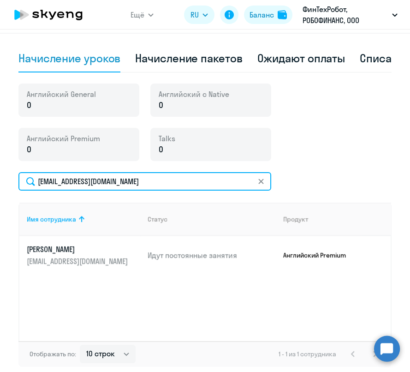
drag, startPoint x: 122, startPoint y: 189, endPoint x: -57, endPoint y: 182, distance: 178.5
click at [0, 182] on html "Ещё Дашборд Сотрудники Отчеты Начислить уроки Документооборот Все продукты RU E…" at bounding box center [205, 186] width 410 height 372
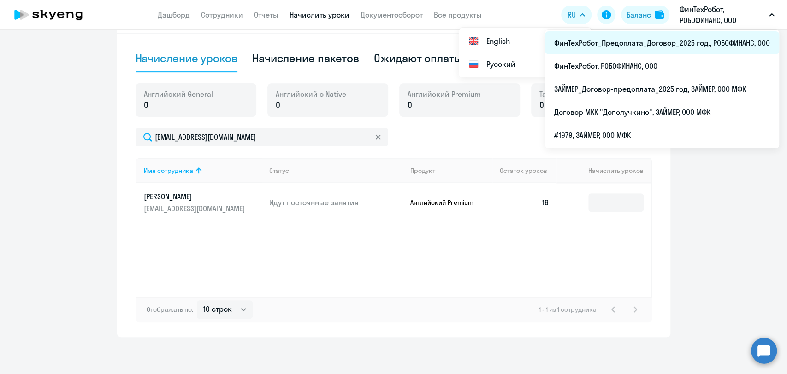
click at [695, 41] on li "ФинТехРобот_Предоплата_Договор_2025 год., РОБОФИНАНС, ООО" at bounding box center [662, 42] width 234 height 23
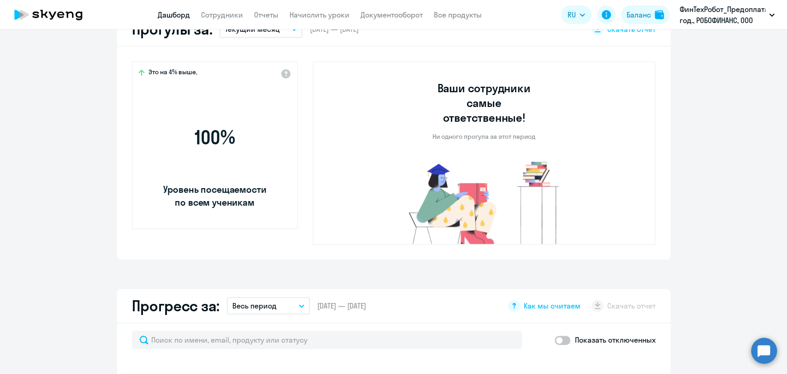
select select "30"
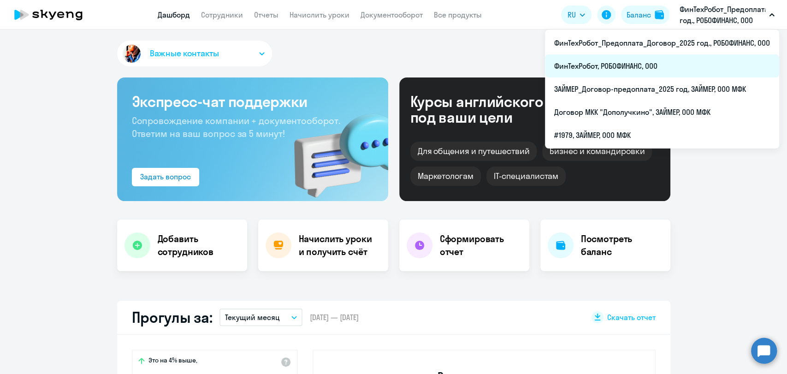
click at [660, 63] on li "ФинТехРобот, РОБОФИНАНС, ООО" at bounding box center [662, 65] width 234 height 23
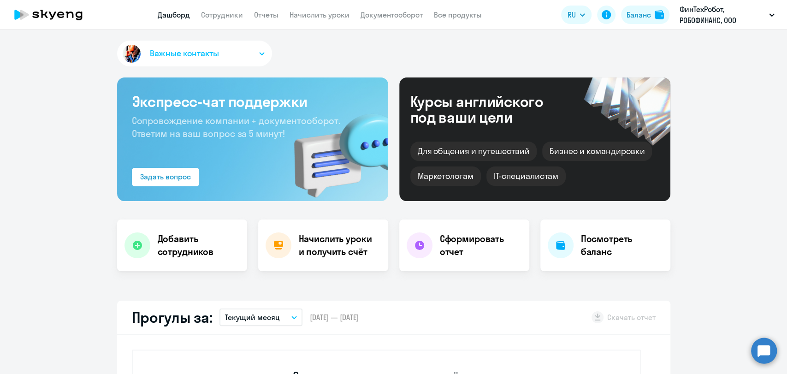
select select "30"
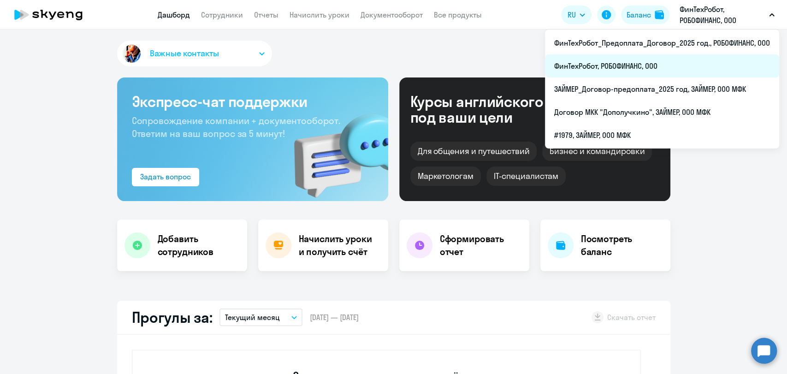
click at [656, 71] on li "ФинТехРобот, РОБОФИНАНС, ООО" at bounding box center [662, 65] width 234 height 23
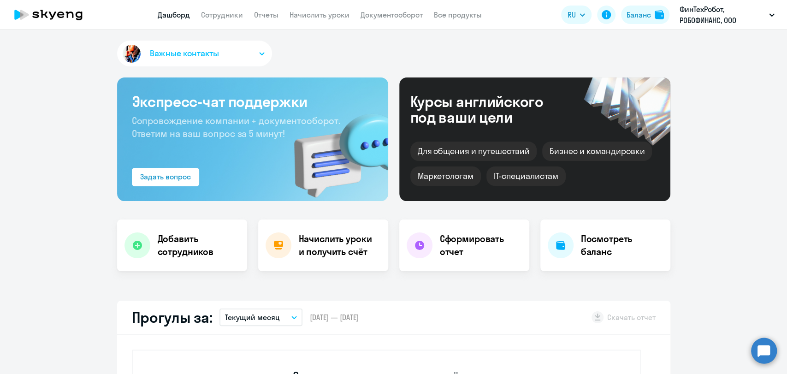
select select "30"
click at [215, 14] on link "Сотрудники" at bounding box center [222, 14] width 42 height 9
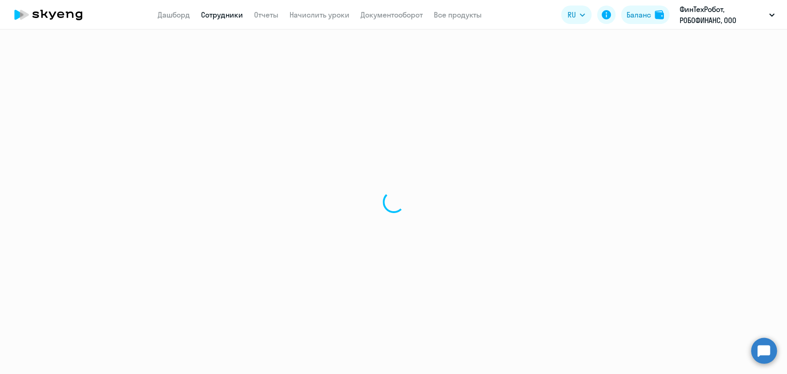
select select "30"
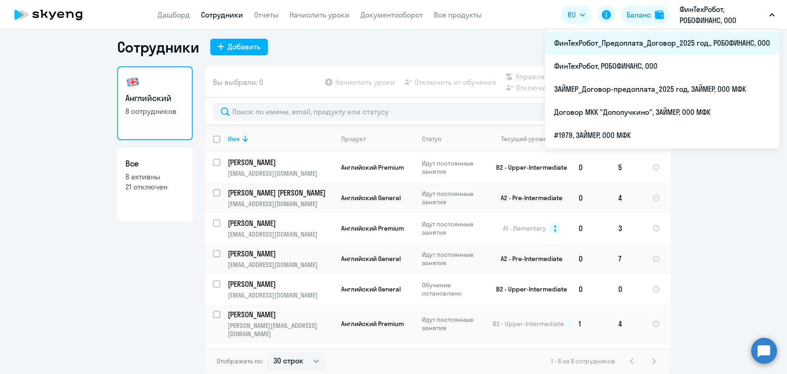
click at [708, 36] on li "ФинТехРобот_Предоплата_Договор_2025 год., РОБОФИНАНС, ООО" at bounding box center [662, 42] width 234 height 23
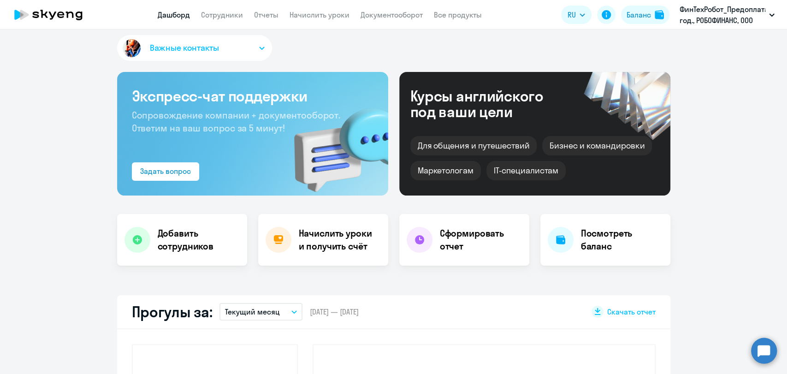
select select "30"
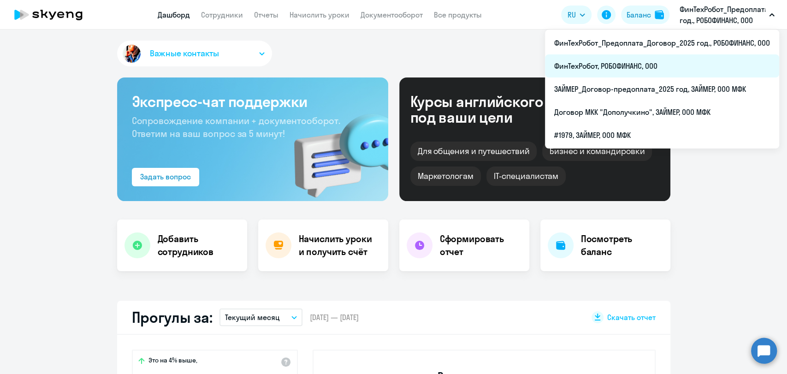
click at [662, 65] on li "ФинТехРобот, РОБОФИНАНС, ООО" at bounding box center [662, 65] width 234 height 23
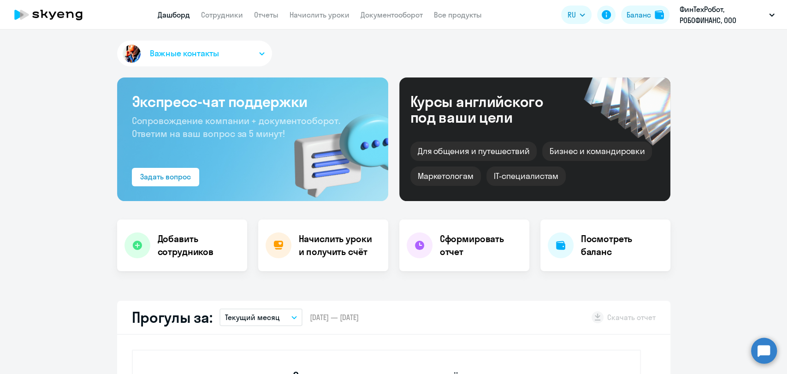
select select "30"
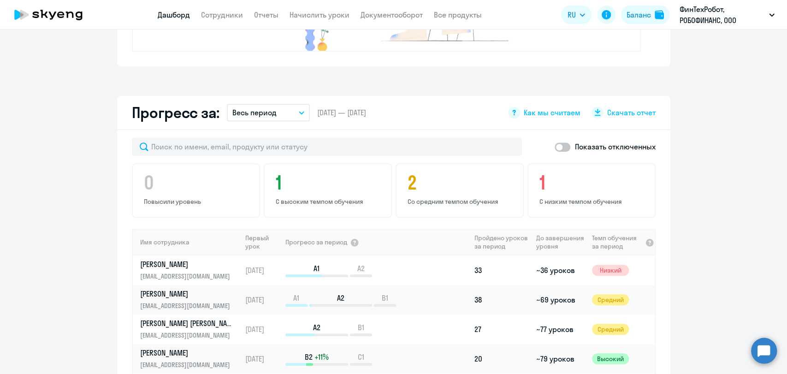
scroll to position [358, 0]
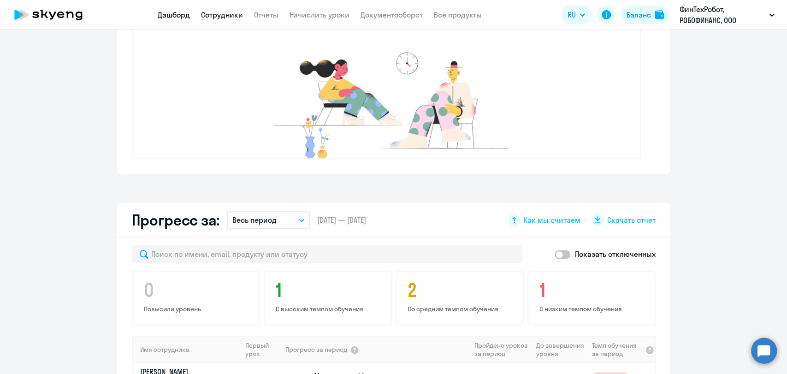
click at [229, 17] on link "Сотрудники" at bounding box center [222, 14] width 42 height 9
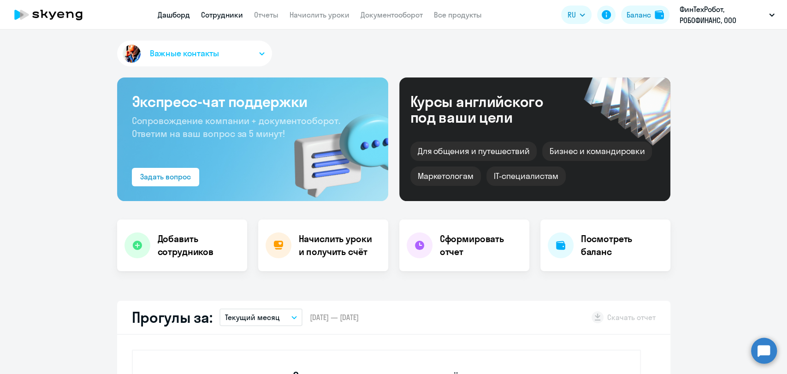
select select "30"
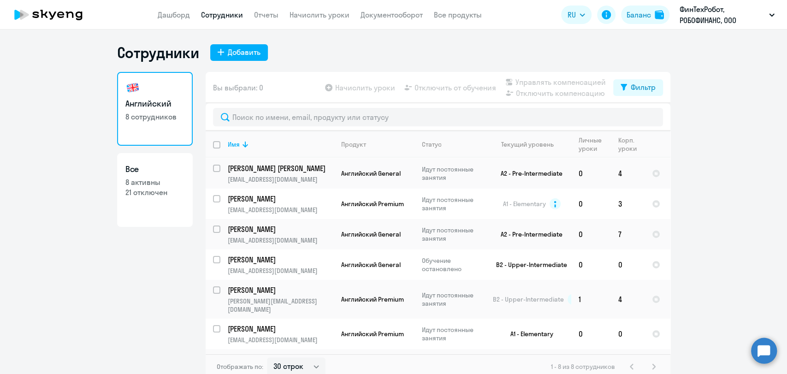
scroll to position [47, 0]
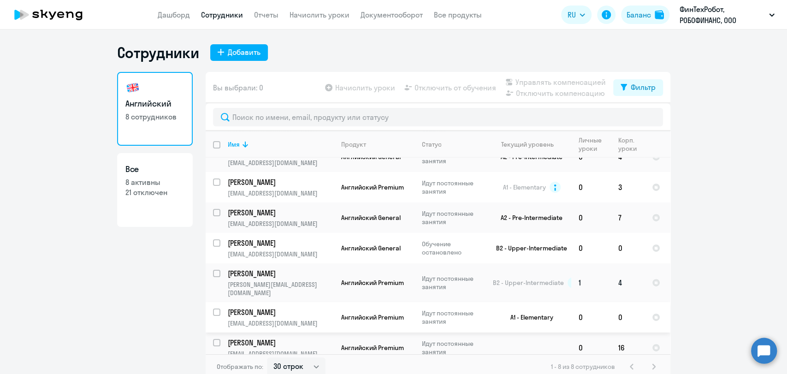
drag, startPoint x: 212, startPoint y: 302, endPoint x: 217, endPoint y: 281, distance: 21.2
click at [213, 308] on input "select row 39162491" at bounding box center [222, 317] width 18 height 18
checkbox input "true"
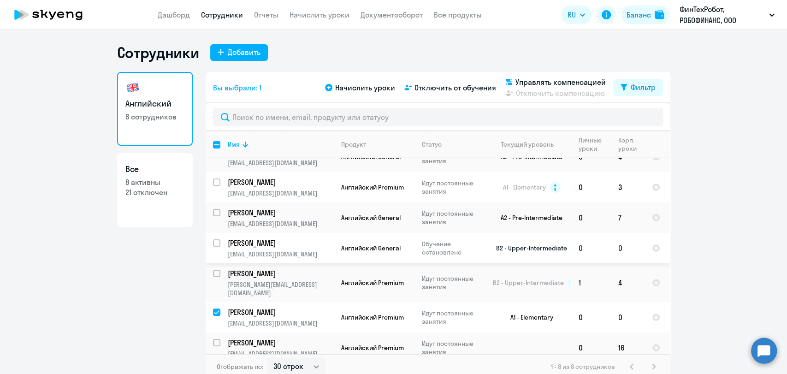
click at [215, 237] on div at bounding box center [217, 243] width 22 height 22
click at [213, 242] on input "deselect row 39192260" at bounding box center [222, 248] width 18 height 18
checkbox input "false"
click at [215, 308] on input "deselect row 39162491" at bounding box center [222, 317] width 18 height 18
checkbox input "false"
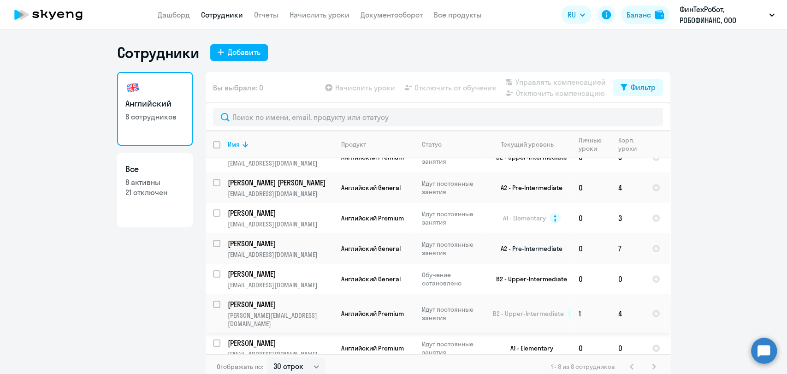
scroll to position [0, 0]
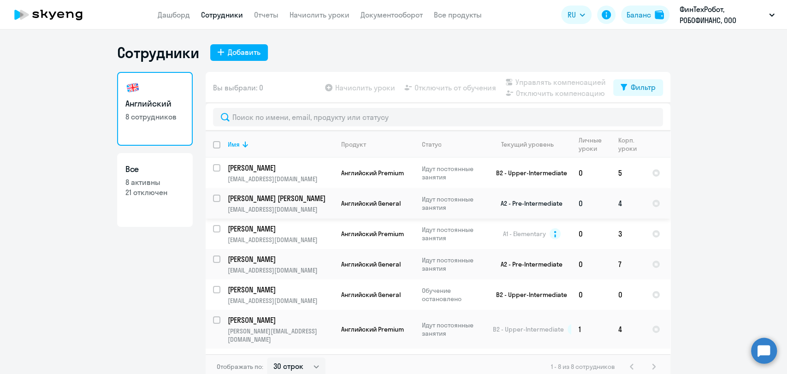
click at [220, 196] on td "Тевелавичюс Дмитрий tevelavichius@gmail.com" at bounding box center [276, 203] width 113 height 30
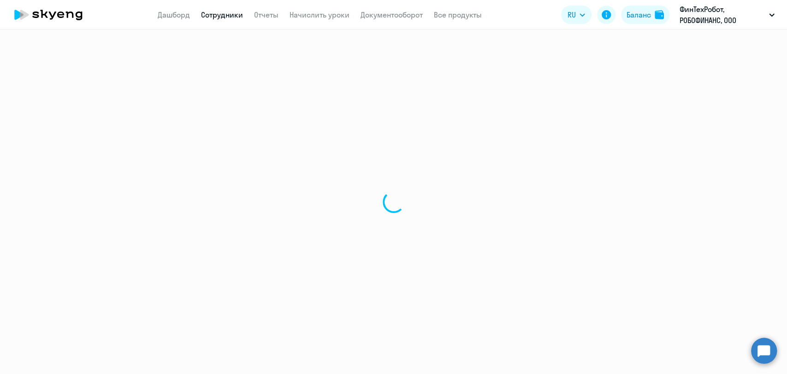
select select "english"
select select "30"
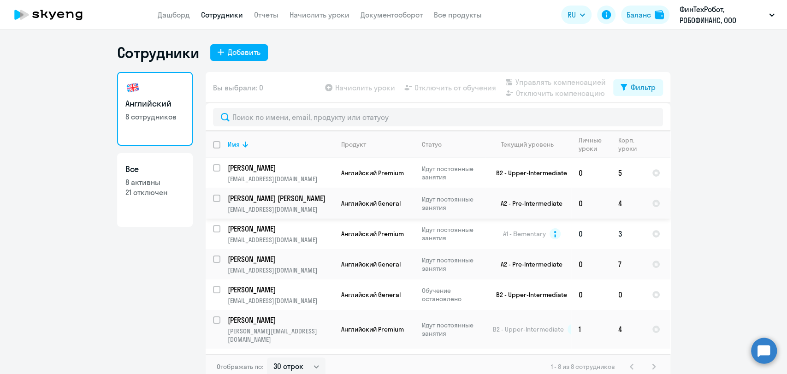
drag, startPoint x: 211, startPoint y: 199, endPoint x: 207, endPoint y: 220, distance: 21.9
click at [213, 199] on input "select row 19160490" at bounding box center [222, 204] width 18 height 18
checkbox input "true"
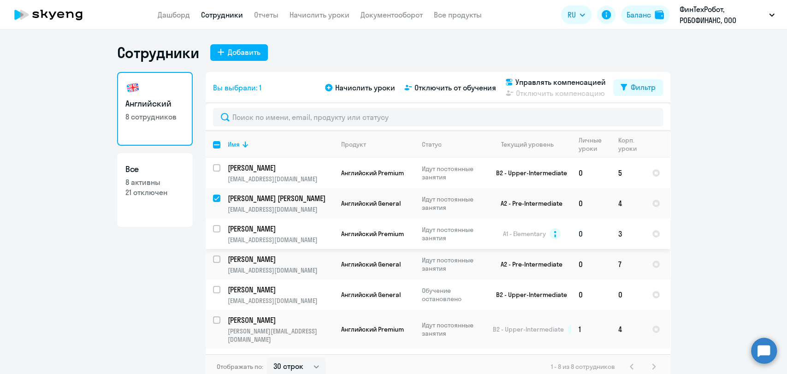
click at [213, 230] on input "select row 9926721" at bounding box center [222, 234] width 18 height 18
checkbox input "true"
click at [214, 263] on input "select row 39101344" at bounding box center [222, 264] width 18 height 18
checkbox input "true"
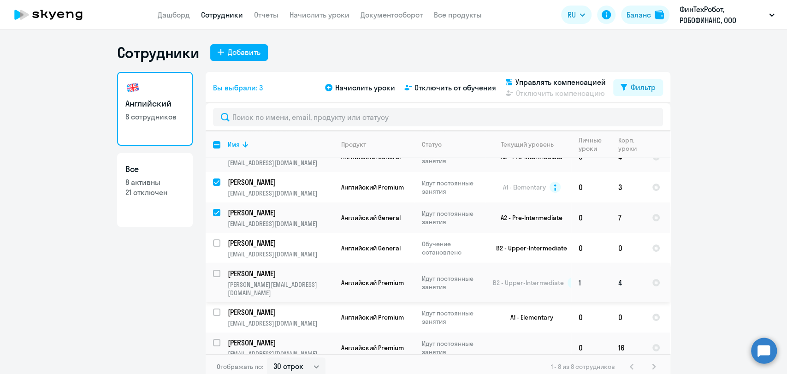
click at [213, 271] on input "select row 2363074" at bounding box center [222, 279] width 18 height 18
checkbox input "true"
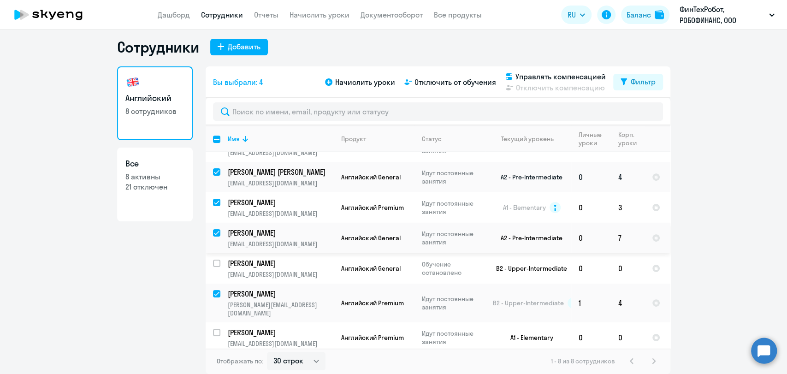
scroll to position [0, 0]
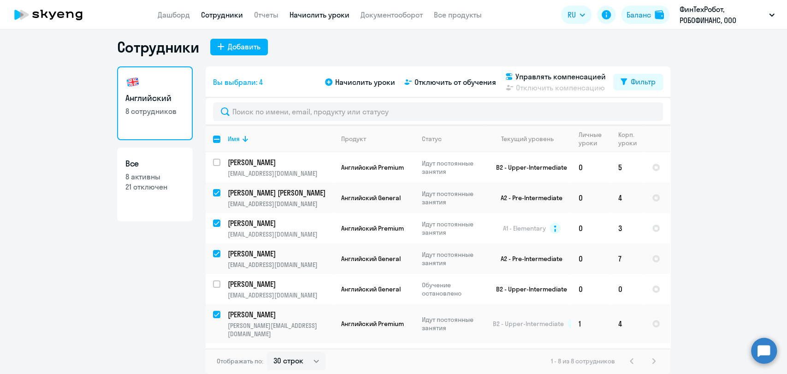
click at [332, 14] on link "Начислить уроки" at bounding box center [319, 14] width 60 height 9
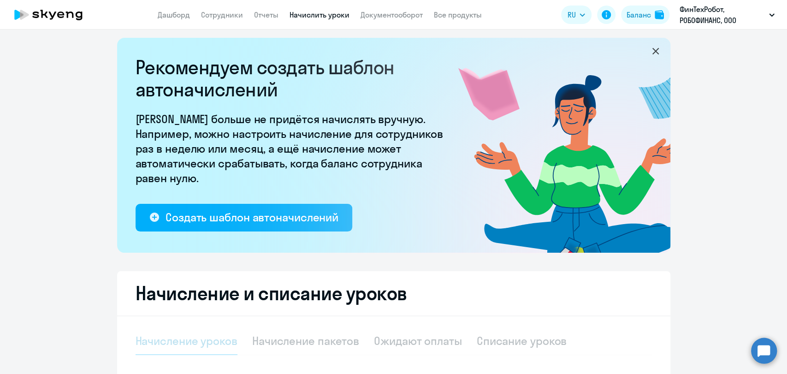
select select "10"
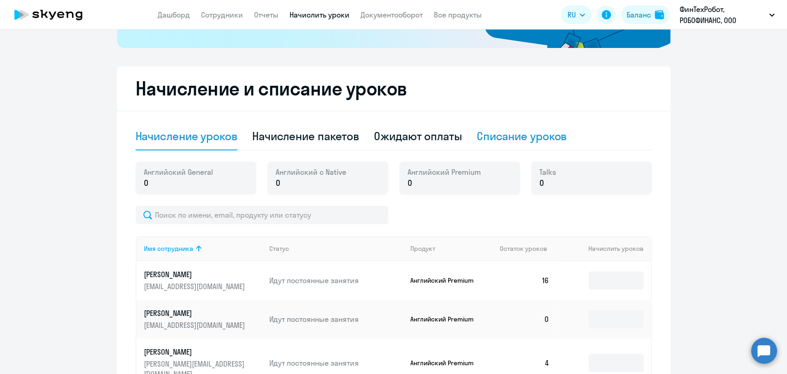
scroll to position [262, 0]
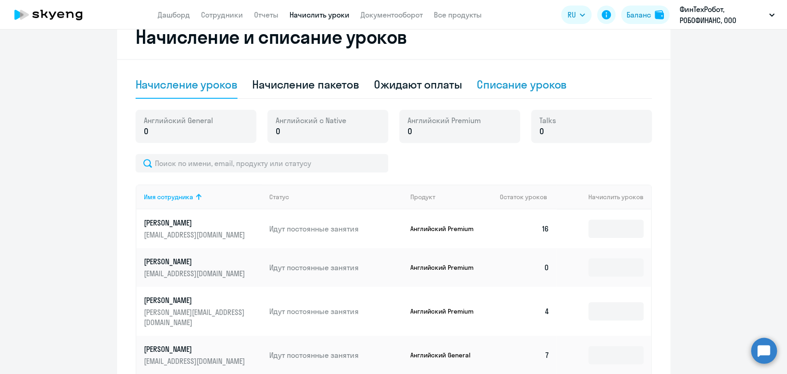
click at [508, 83] on div "Списание уроков" at bounding box center [522, 84] width 90 height 15
select select "10"
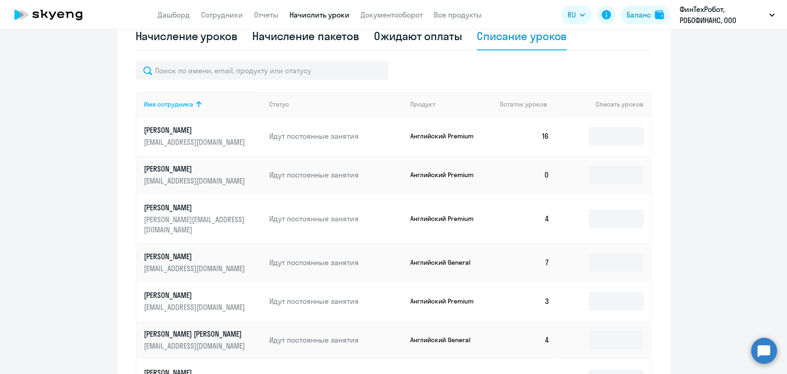
scroll to position [401, 0]
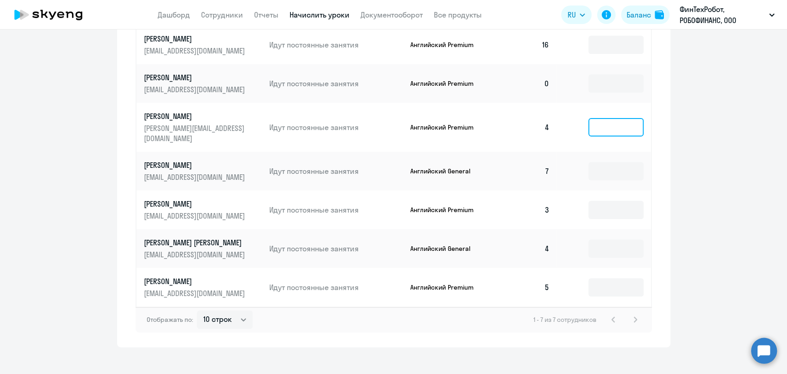
click at [621, 119] on input at bounding box center [615, 127] width 55 height 18
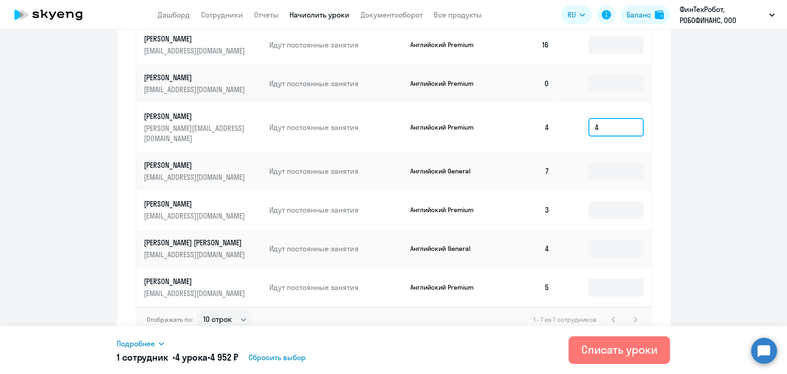
type input "4"
click at [306, 355] on span "Сбросить выбор" at bounding box center [276, 357] width 57 height 11
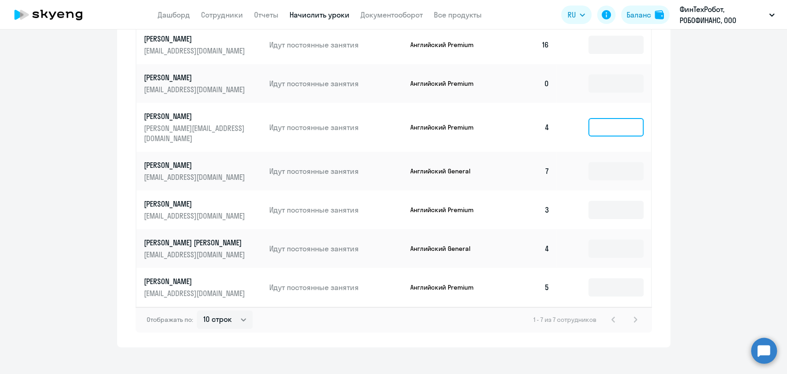
click at [615, 125] on input at bounding box center [615, 127] width 55 height 18
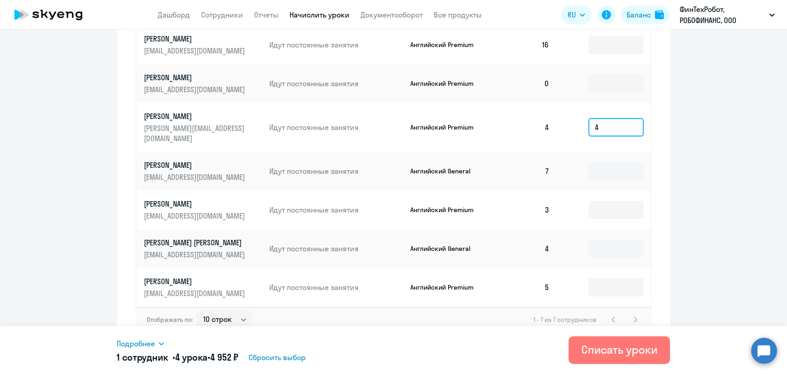
type input "4"
click at [154, 339] on span "Подробнее" at bounding box center [136, 343] width 38 height 11
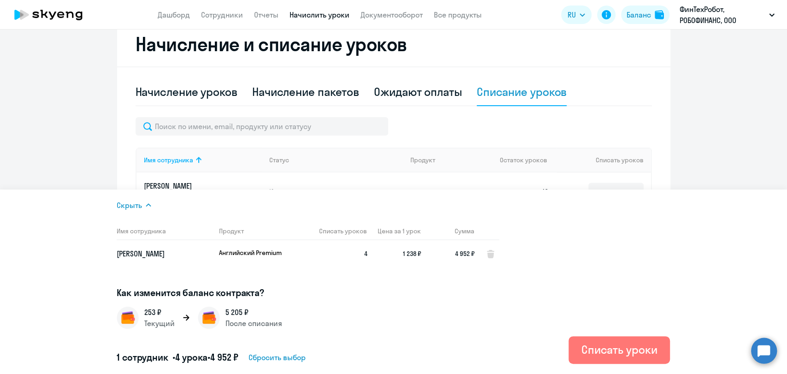
scroll to position [248, 0]
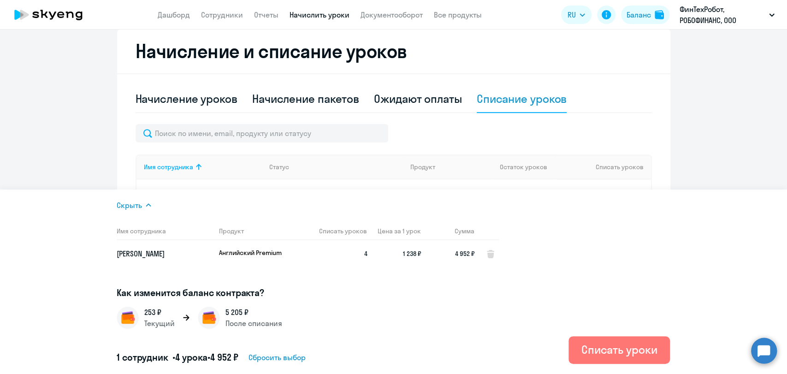
click at [708, 134] on ng-component "Рекомендуем создать шаблон автоначислений Уроки больше не придётся начислять вр…" at bounding box center [393, 148] width 787 height 705
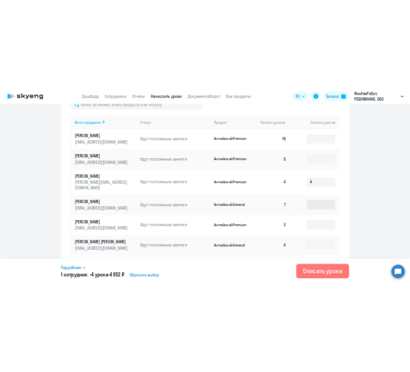
scroll to position [350, 0]
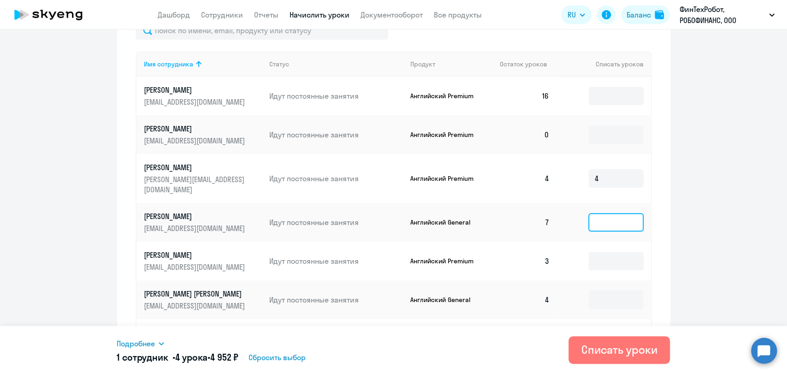
click at [601, 213] on input at bounding box center [615, 222] width 55 height 18
type input "7"
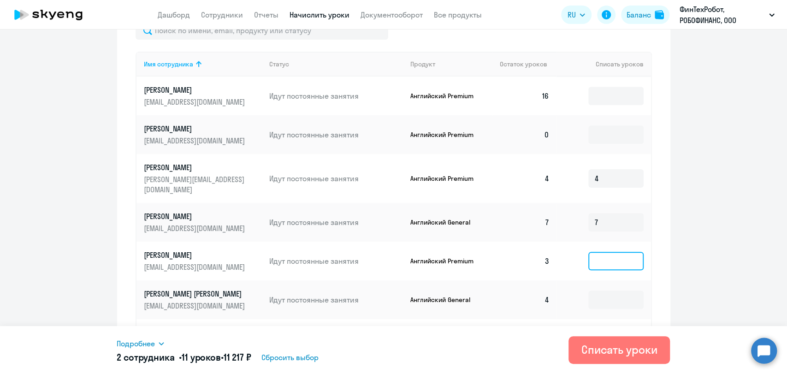
click at [627, 252] on input at bounding box center [615, 261] width 55 height 18
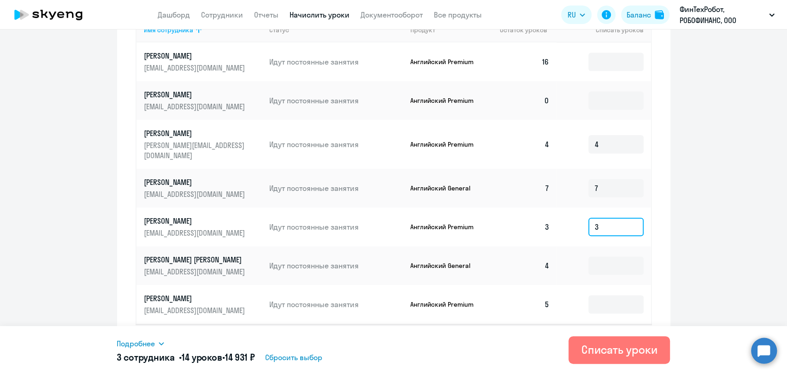
scroll to position [401, 0]
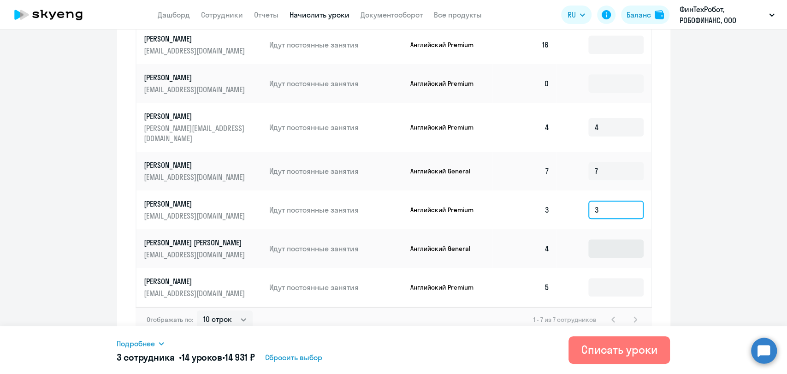
type input "3"
click at [600, 243] on input at bounding box center [615, 248] width 55 height 18
type input "4"
click at [232, 310] on select "10 строк 30 строк 50 строк" at bounding box center [225, 319] width 56 height 18
select select "30"
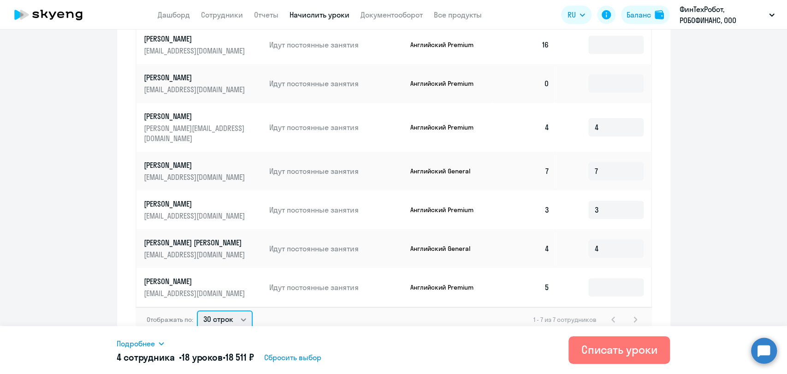
click at [197, 310] on select "10 строк 30 строк 50 строк" at bounding box center [225, 319] width 56 height 18
click at [608, 342] on div "Списать уроки" at bounding box center [619, 349] width 76 height 15
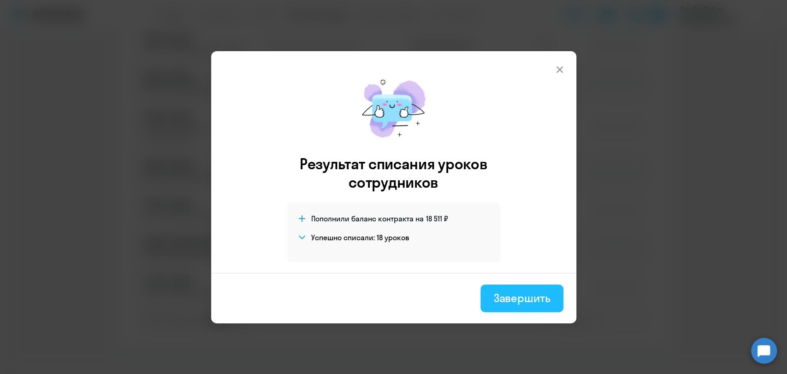
click at [512, 301] on div "Завершить" at bounding box center [521, 297] width 57 height 15
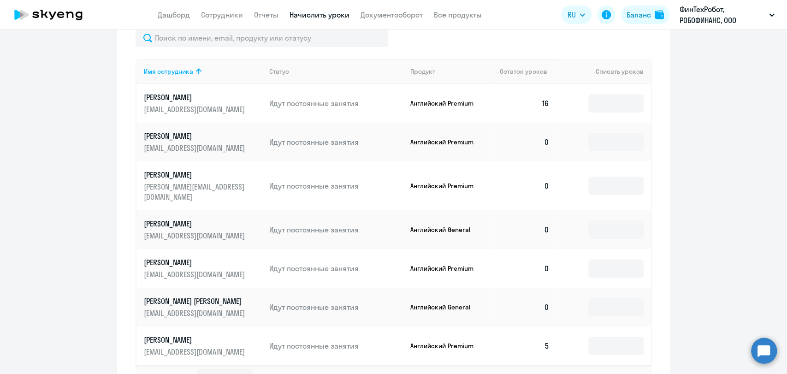
scroll to position [248, 0]
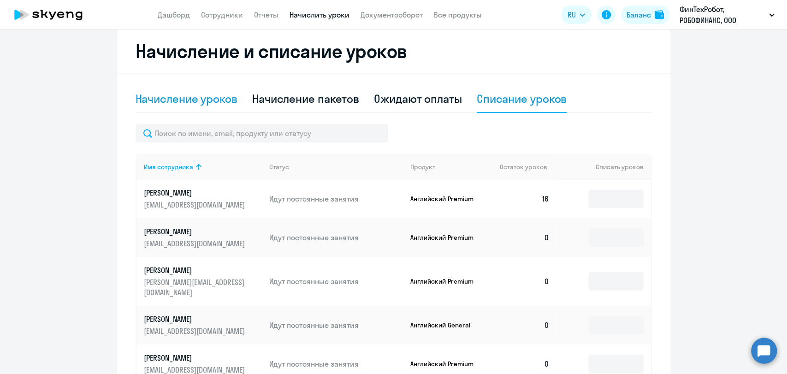
click at [200, 94] on div "Начисление уроков" at bounding box center [187, 98] width 102 height 15
select select "10"
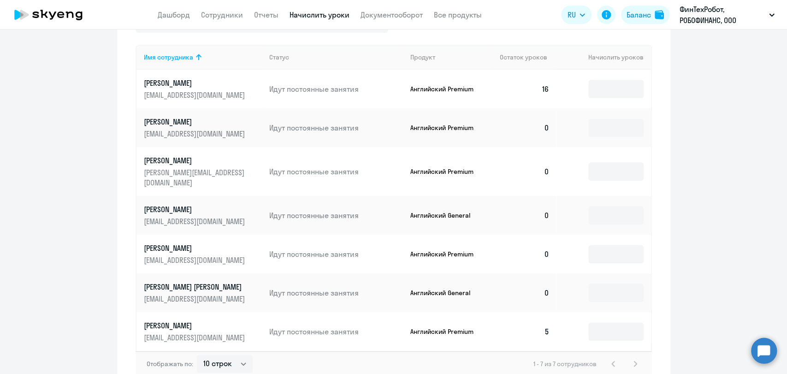
scroll to position [446, 0]
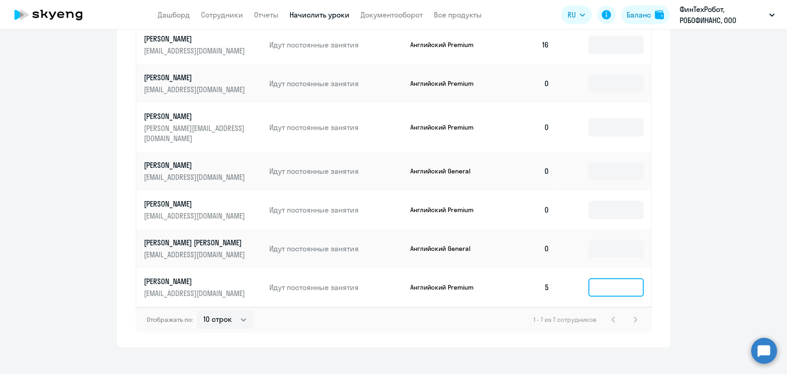
click at [628, 280] on input at bounding box center [615, 287] width 55 height 18
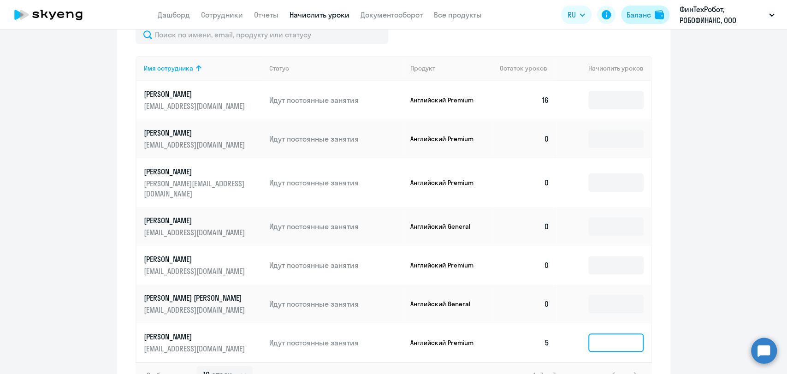
scroll to position [343, 0]
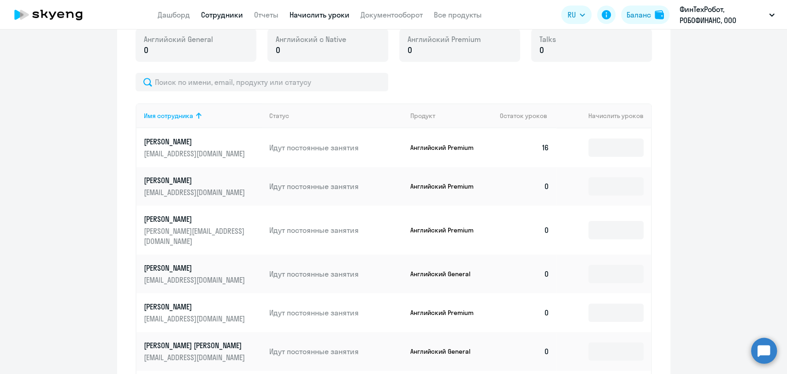
click at [221, 19] on link "Сотрудники" at bounding box center [222, 14] width 42 height 9
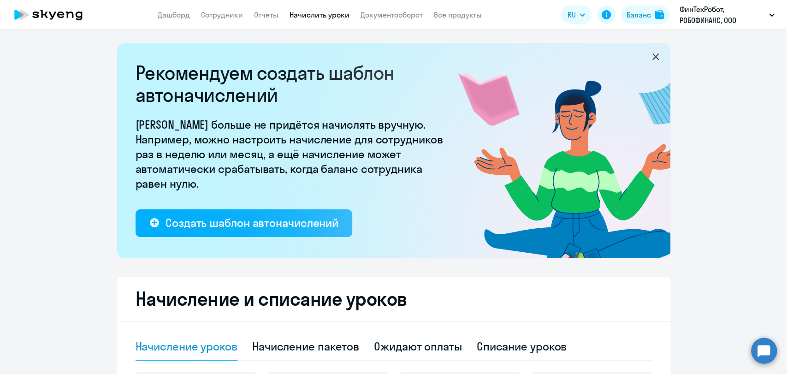
select select "30"
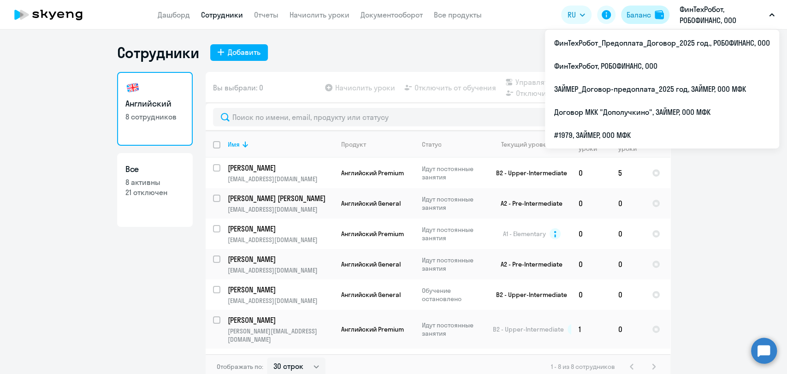
click at [649, 12] on div "Баланс" at bounding box center [638, 14] width 24 height 11
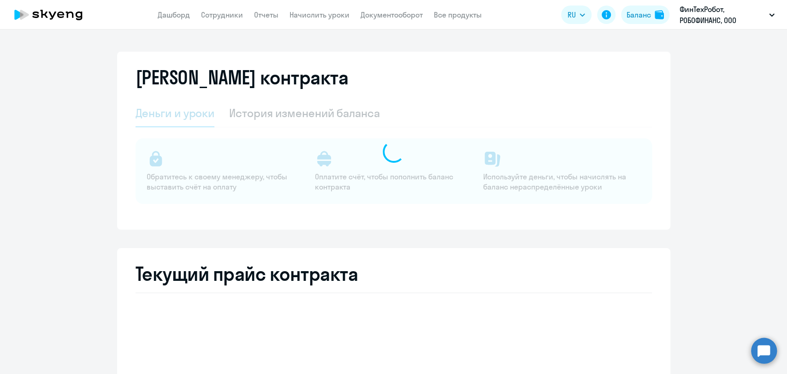
select select "english_adult_not_native_speaker"
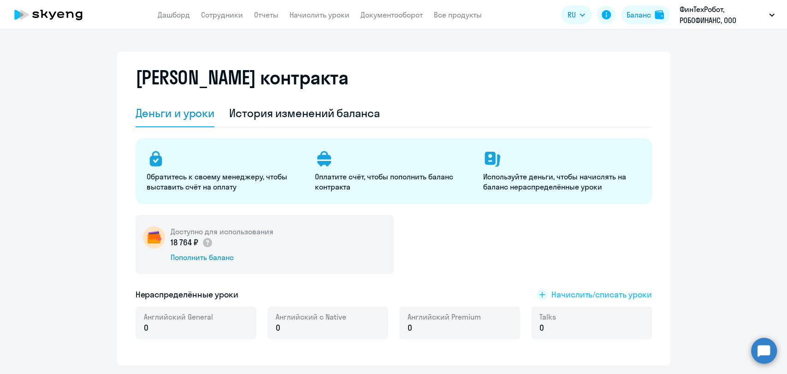
click at [540, 294] on icon at bounding box center [542, 295] width 6 height 6
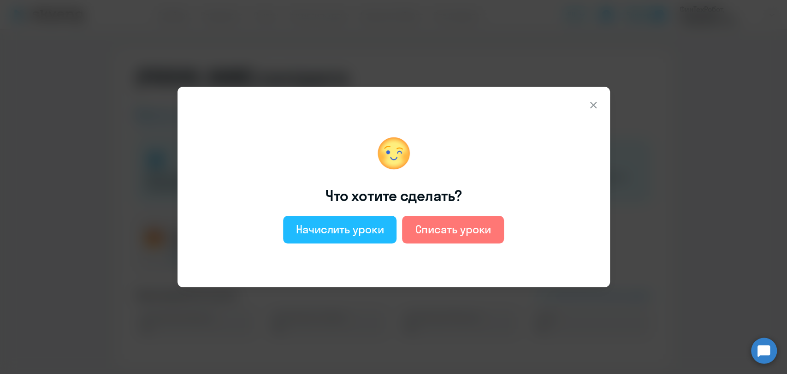
click at [350, 226] on div "Начислить уроки" at bounding box center [340, 229] width 88 height 15
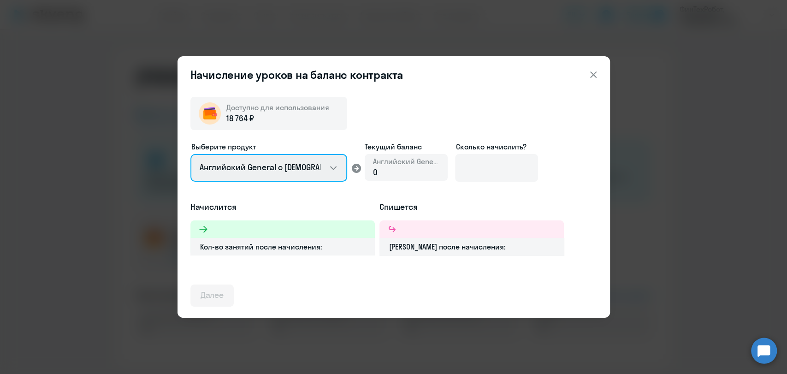
click at [319, 166] on select "Английский General с русскоговорящим преподавателем Английский General с англог…" at bounding box center [268, 168] width 157 height 28
select select "english_adult_not_native_speaker_premium"
click at [190, 154] on select "Английский General с русскоговорящим преподавателем Английский General с англог…" at bounding box center [268, 168] width 157 height 28
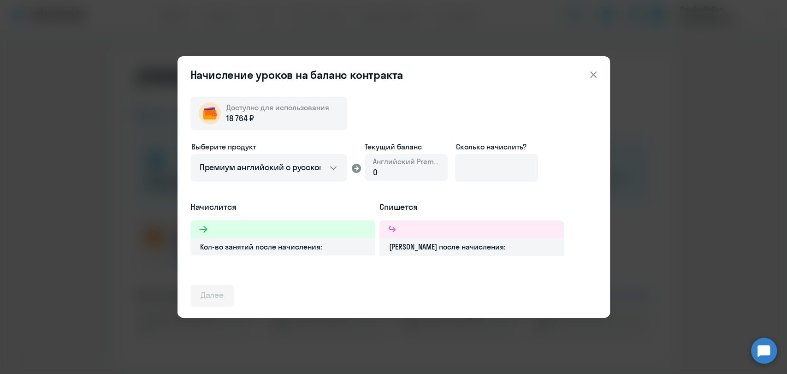
click at [408, 172] on div "0" at bounding box center [406, 172] width 66 height 12
click at [490, 162] on input at bounding box center [496, 168] width 83 height 28
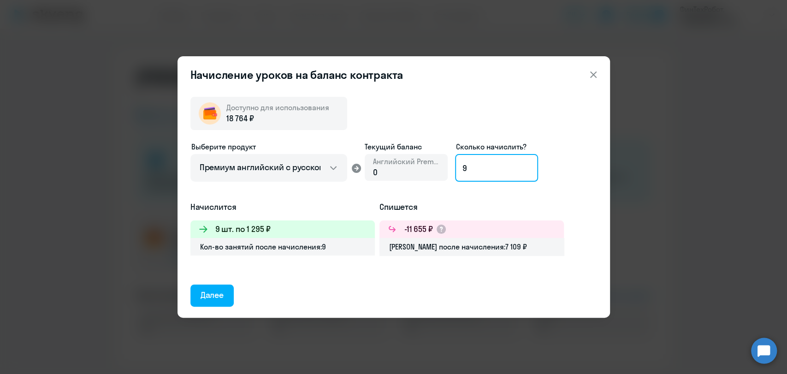
drag, startPoint x: 468, startPoint y: 163, endPoint x: 456, endPoint y: 166, distance: 12.0
click at [456, 166] on input "9" at bounding box center [496, 168] width 83 height 28
type input "14"
click at [225, 288] on button "Далее" at bounding box center [212, 295] width 44 height 22
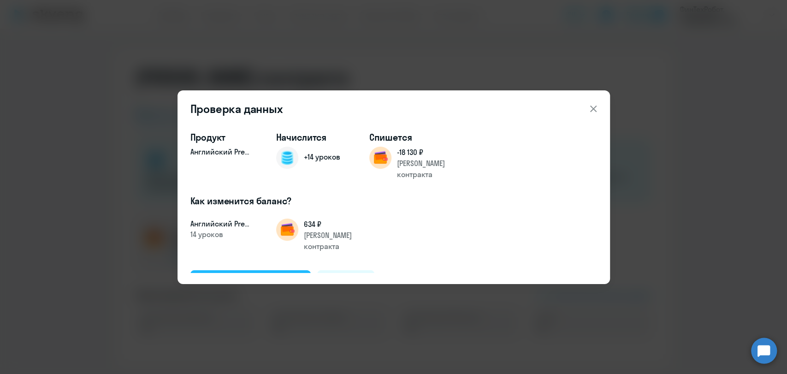
click at [285, 275] on div "Подтвердить и начислить" at bounding box center [251, 281] width 100 height 12
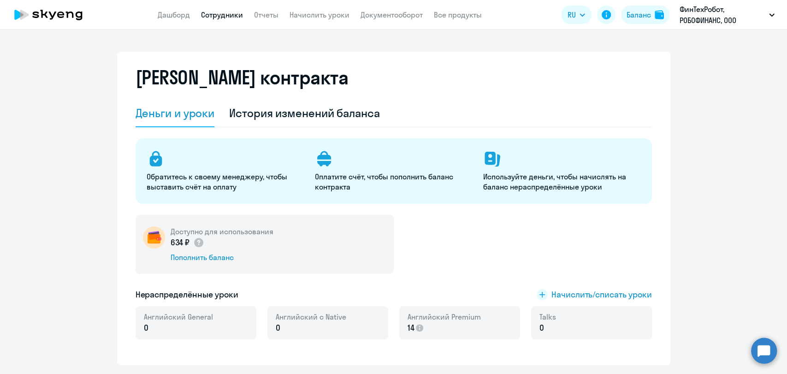
click at [216, 16] on link "Сотрудники" at bounding box center [222, 14] width 42 height 9
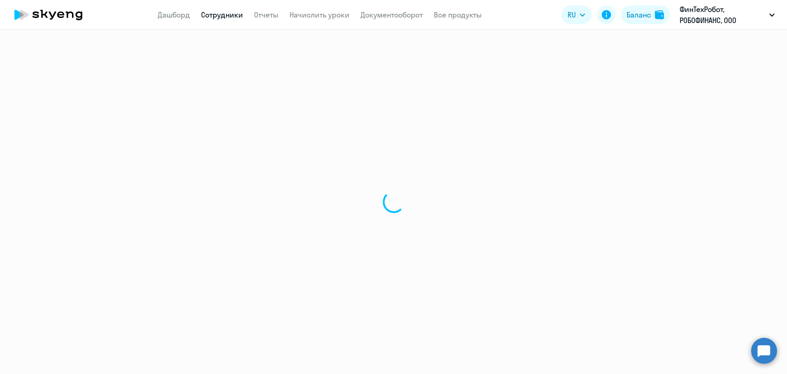
select select "30"
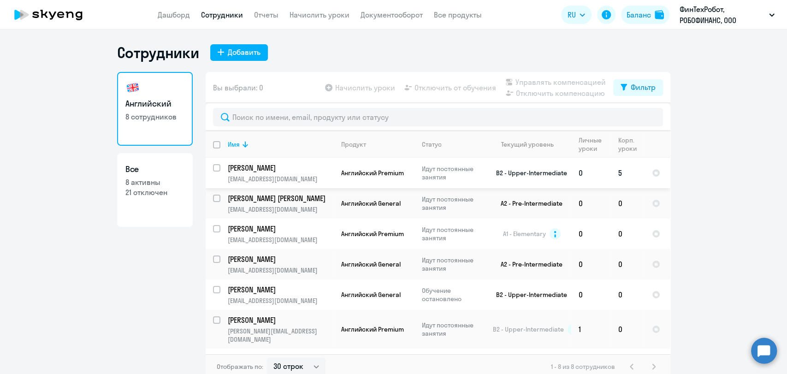
click at [213, 167] on input "select row 21786337" at bounding box center [222, 173] width 18 height 18
checkbox input "true"
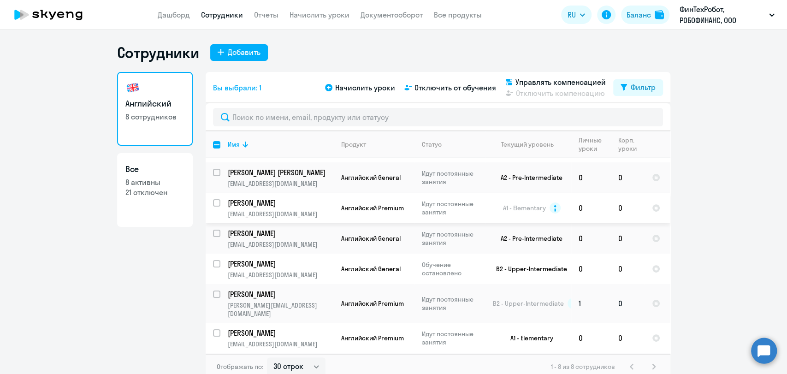
scroll to position [47, 0]
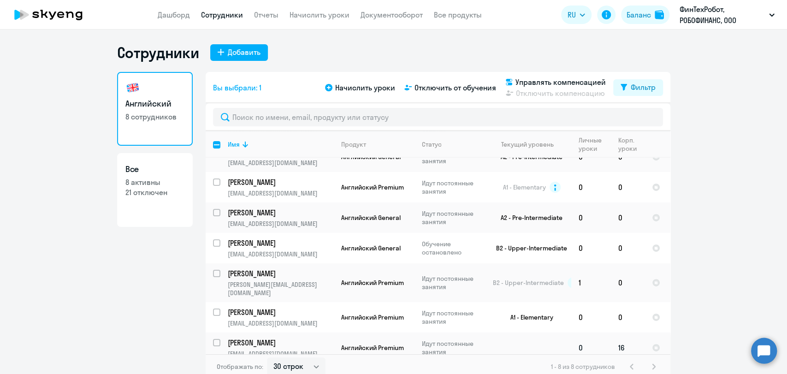
click at [213, 339] on input "select row 38560833" at bounding box center [222, 348] width 18 height 18
checkbox input "true"
click at [360, 94] on div "Начислить уроки Отключить от обучения Управлять компенсацией Отключить компенса…" at bounding box center [468, 88] width 290 height 22
click at [361, 85] on span "Начислить уроки" at bounding box center [365, 87] width 60 height 11
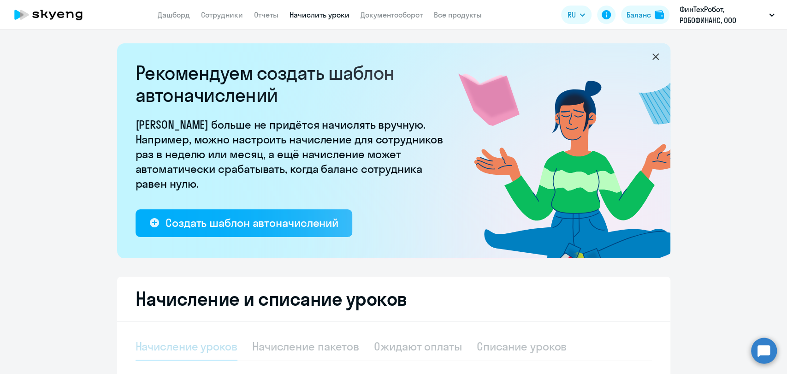
select select "10"
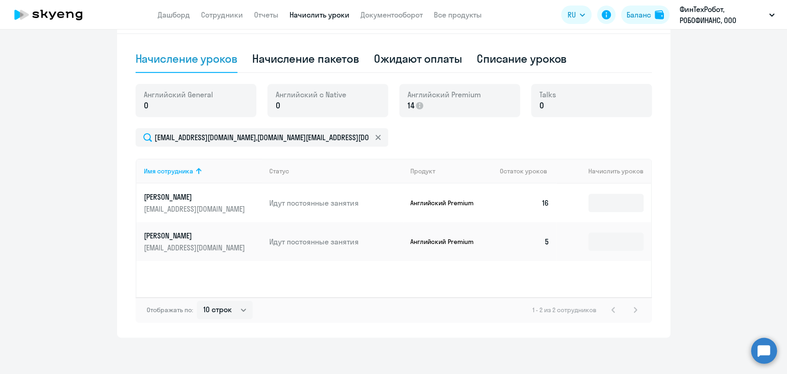
scroll to position [288, 0]
click at [618, 240] on input at bounding box center [615, 241] width 55 height 18
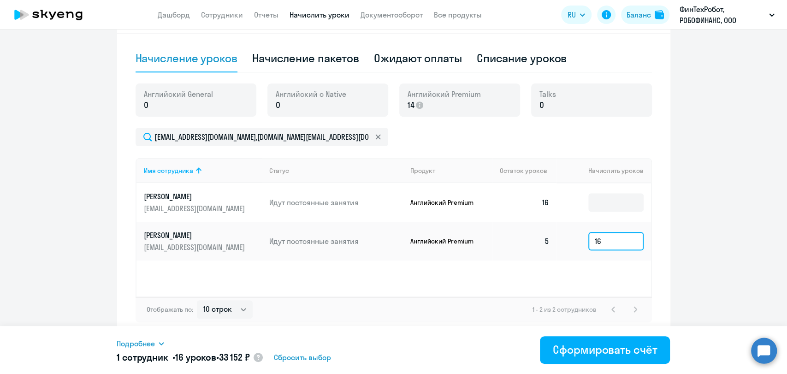
type input "1"
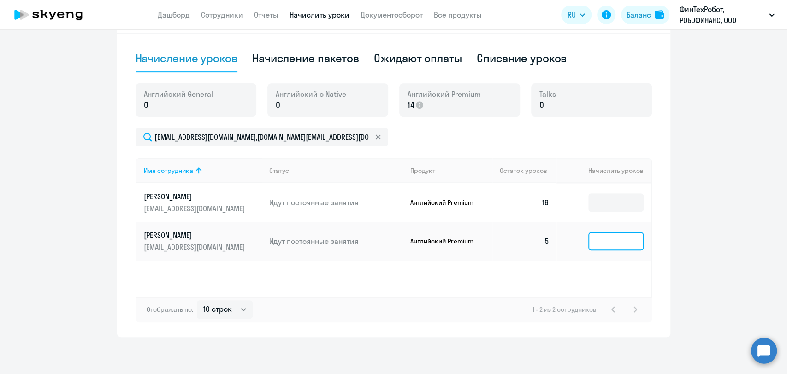
click at [605, 239] on input at bounding box center [615, 241] width 55 height 18
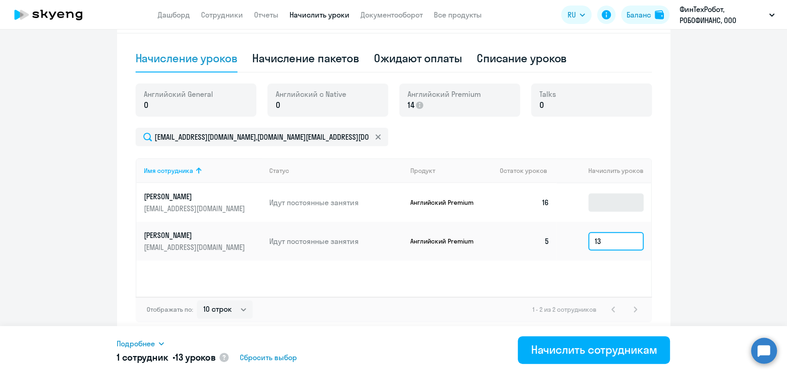
type input "13"
click at [604, 207] on input at bounding box center [615, 202] width 55 height 18
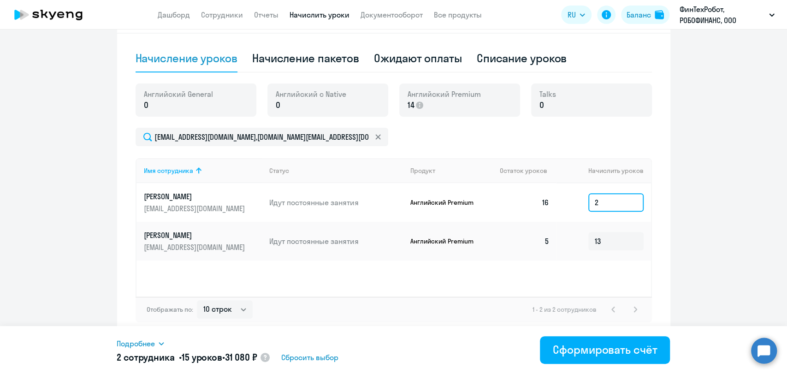
type input "2"
click at [159, 338] on div "Подробнее" at bounding box center [273, 343] width 312 height 11
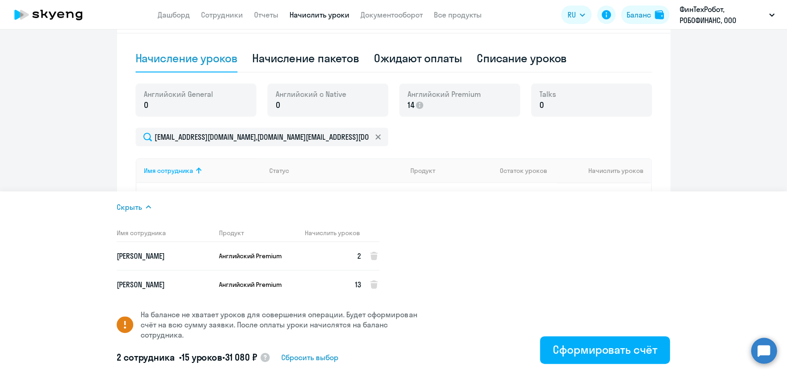
click at [707, 123] on ng-component "Рекомендуем создать шаблон автоначислений Уроки больше не придётся начислять вр…" at bounding box center [393, 46] width 787 height 582
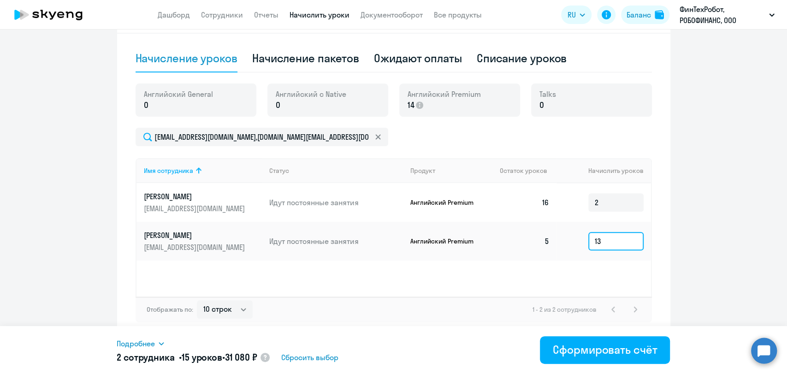
click at [605, 239] on input "13" at bounding box center [615, 241] width 55 height 18
click at [609, 204] on input "2" at bounding box center [615, 202] width 55 height 18
drag, startPoint x: 599, startPoint y: 243, endPoint x: 558, endPoint y: 242, distance: 41.0
click at [575, 251] on td "13" at bounding box center [603, 241] width 94 height 39
click at [616, 238] on input "14" at bounding box center [615, 241] width 55 height 18
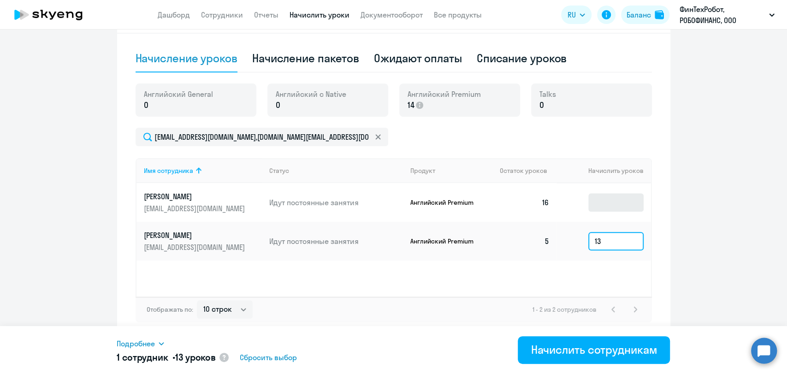
type input "13"
click at [596, 196] on input at bounding box center [615, 202] width 55 height 18
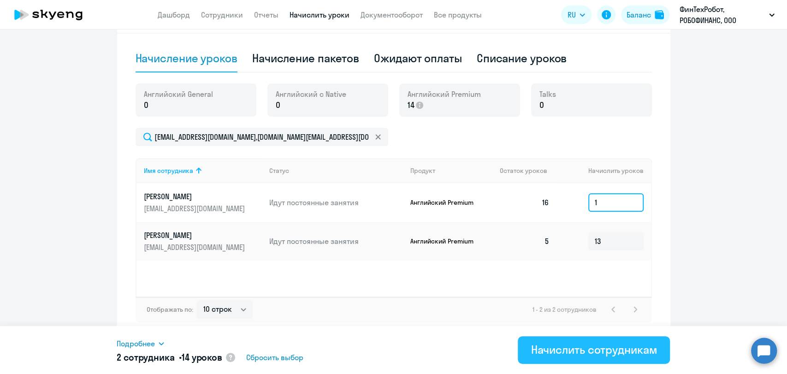
type input "1"
click at [609, 349] on div "Начислить сотрудникам" at bounding box center [594, 349] width 126 height 15
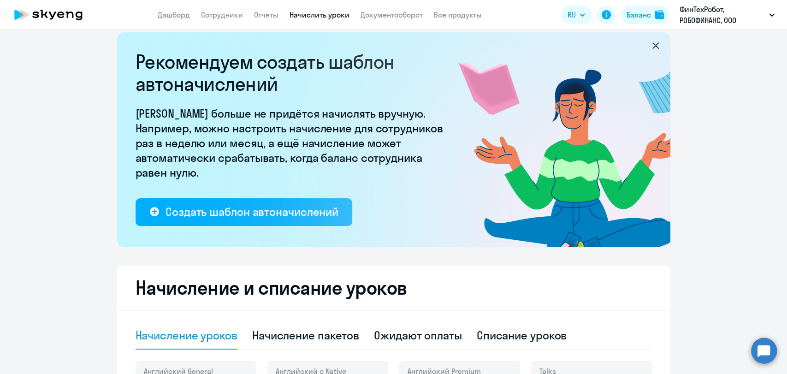
scroll to position [0, 0]
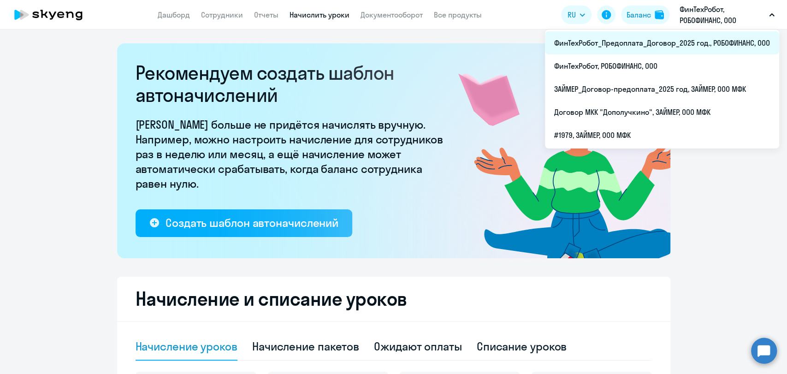
click at [690, 33] on li "ФинТехРобот_Предоплата_Договор_2025 год., РОБОФИНАНС, ООО" at bounding box center [662, 42] width 234 height 23
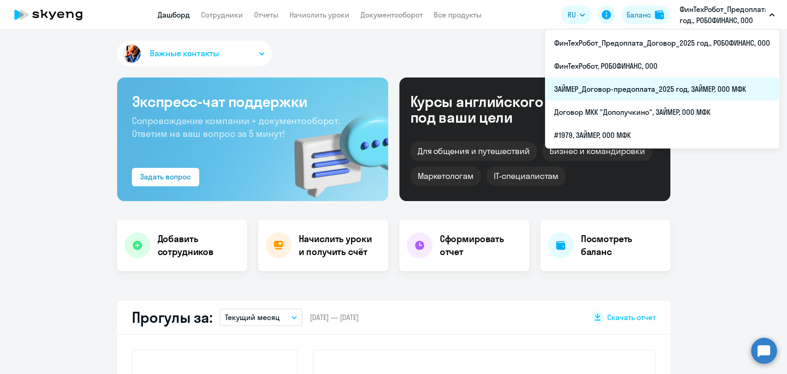
select select "30"
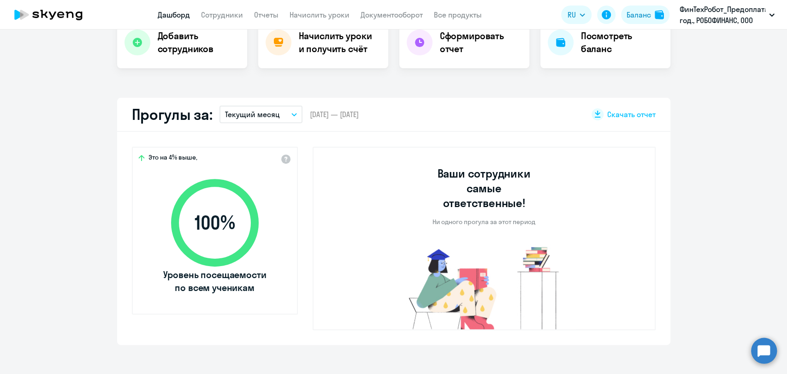
scroll to position [102, 0]
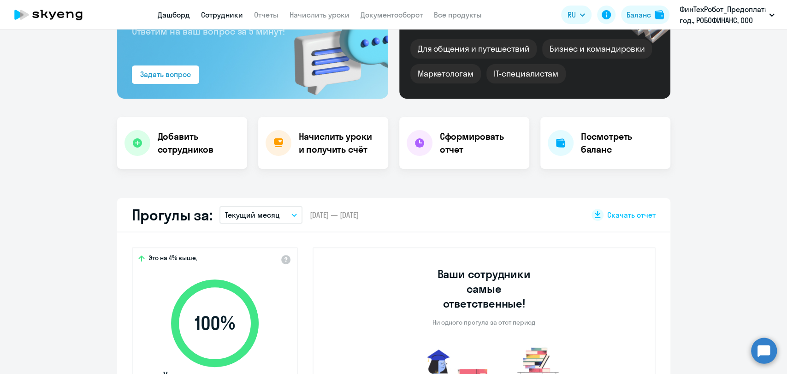
click at [224, 14] on link "Сотрудники" at bounding box center [222, 14] width 42 height 9
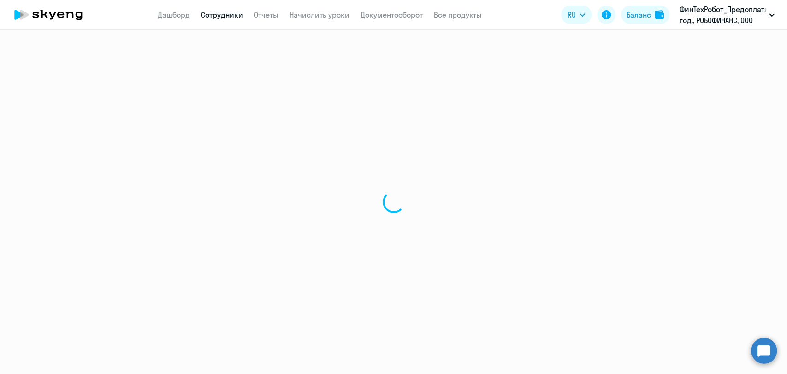
select select "30"
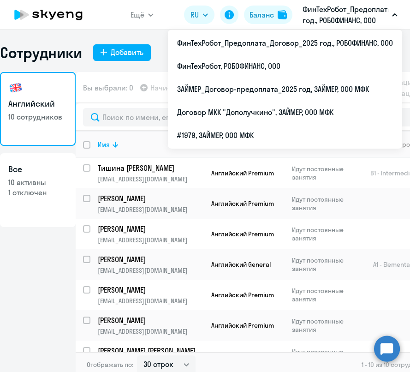
click at [331, 6] on p "ФинТехРобот_Предоплата_Договор_2025 год., РОБОФИНАНС, ООО" at bounding box center [345, 15] width 86 height 22
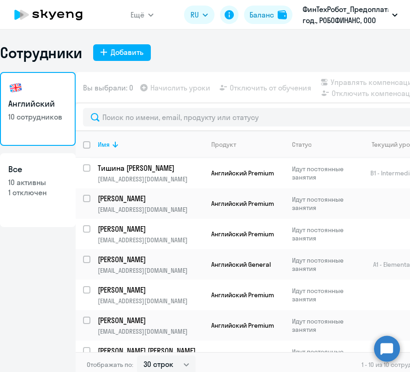
click at [332, 12] on p "ФинТехРобот_Предоплата_Договор_2025 год., РОБОФИНАНС, ООО" at bounding box center [345, 15] width 86 height 22
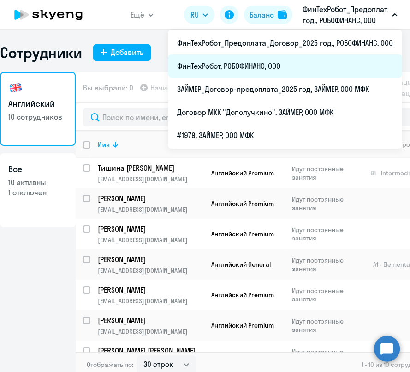
click at [288, 66] on li "ФинТехРобот, РОБОФИНАНС, ООО" at bounding box center [285, 65] width 234 height 23
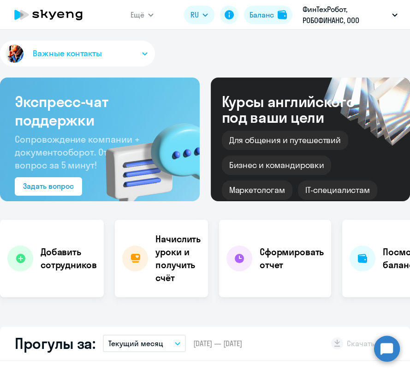
select select "30"
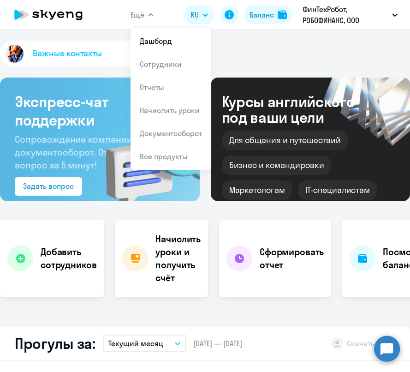
drag, startPoint x: 148, startPoint y: 11, endPoint x: 148, endPoint y: 20, distance: 9.3
click at [148, 11] on button "Ещё" at bounding box center [141, 15] width 23 height 18
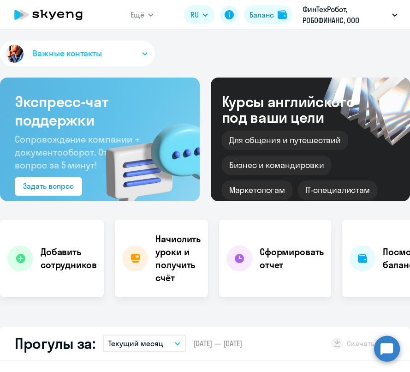
click at [147, 17] on button "Ещё" at bounding box center [141, 15] width 23 height 18
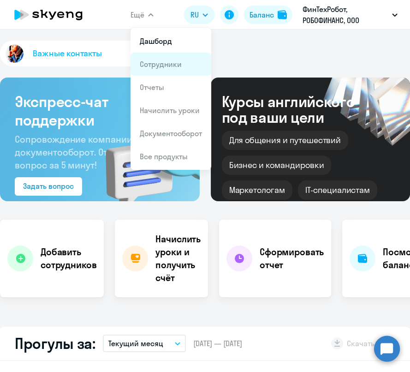
click at [152, 66] on link "Сотрудники" at bounding box center [161, 63] width 42 height 9
select select "30"
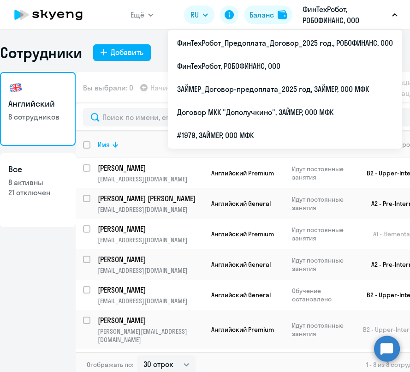
click at [318, 18] on p "ФинТехРобот, РОБОФИНАНС, ООО" at bounding box center [345, 15] width 86 height 22
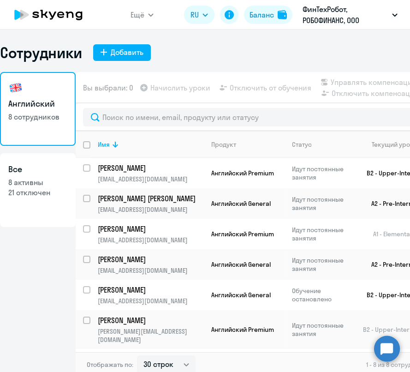
click at [319, 18] on p "ФинТехРобот, РОБОФИНАНС, ООО" at bounding box center [345, 15] width 86 height 22
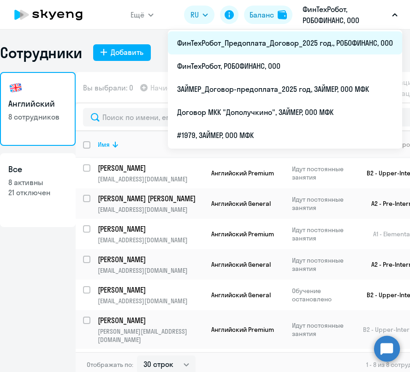
click at [270, 43] on li "ФинТехРобот_Предоплата_Договор_2025 год., РОБОФИНАНС, ООО" at bounding box center [285, 42] width 234 height 23
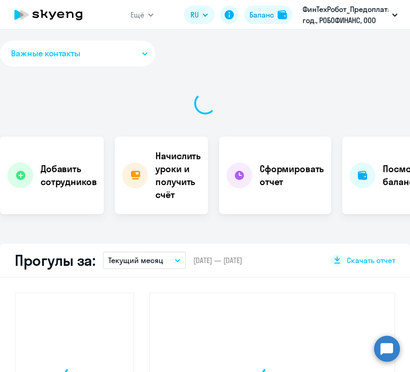
select select "30"
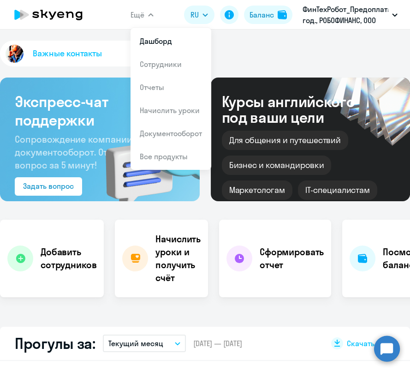
drag, startPoint x: 136, startPoint y: 9, endPoint x: 144, endPoint y: 25, distance: 18.2
click at [136, 10] on span "Ещё" at bounding box center [137, 14] width 14 height 11
click at [146, 17] on button "Ещё" at bounding box center [141, 15] width 23 height 18
click at [147, 15] on button "Ещё" at bounding box center [141, 15] width 23 height 18
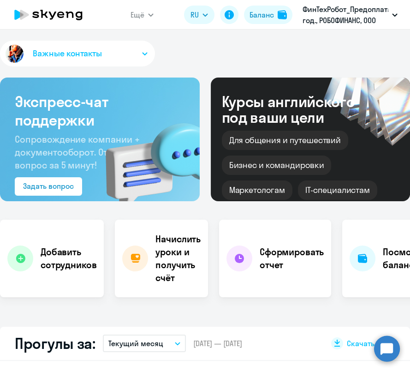
click at [147, 15] on button "Ещё" at bounding box center [141, 15] width 23 height 18
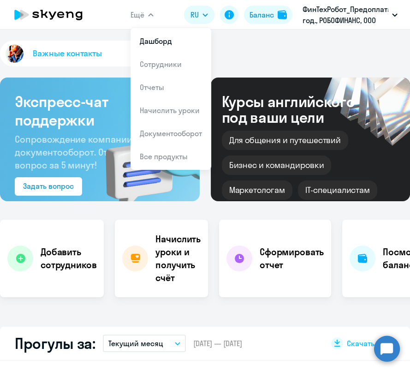
click at [150, 71] on li "Сотрудники" at bounding box center [170, 64] width 81 height 23
click at [154, 63] on link "Сотрудники" at bounding box center [161, 63] width 42 height 9
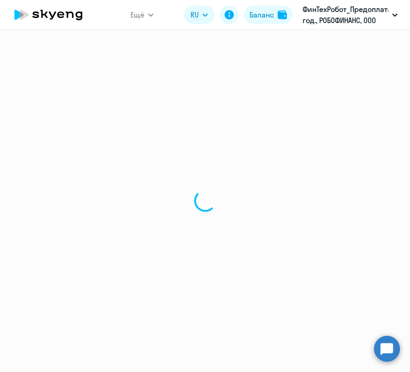
select select "30"
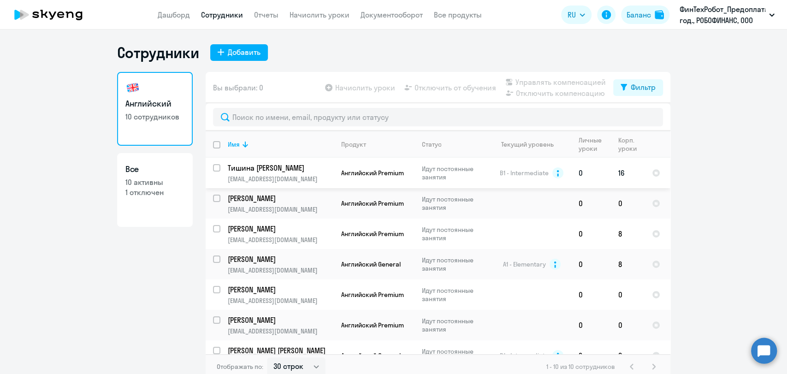
click at [213, 168] on input "select row 435345" at bounding box center [222, 173] width 18 height 18
checkbox input "true"
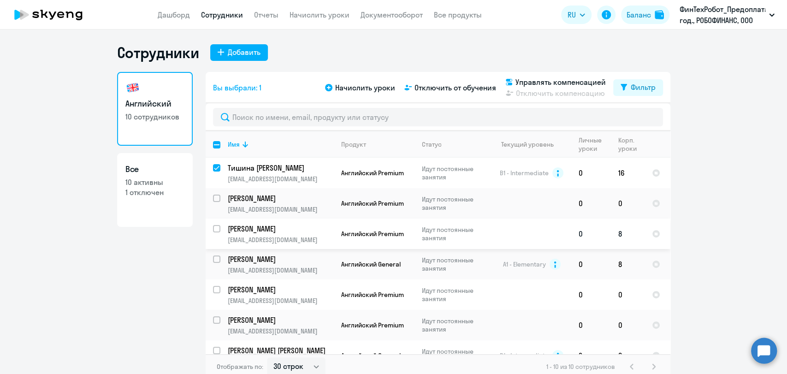
click at [213, 226] on input "select row 37865052" at bounding box center [222, 234] width 18 height 18
checkbox input "true"
click at [208, 259] on div at bounding box center [217, 259] width 22 height 22
checkbox input "true"
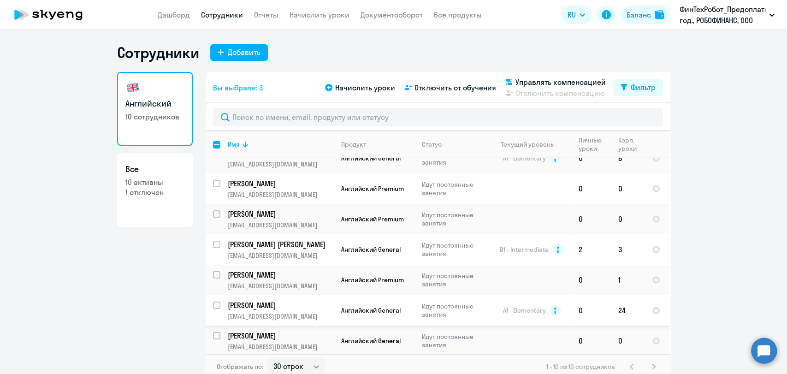
scroll to position [107, 0]
click at [213, 302] on input "select row 15233866" at bounding box center [222, 310] width 18 height 18
checkbox input "true"
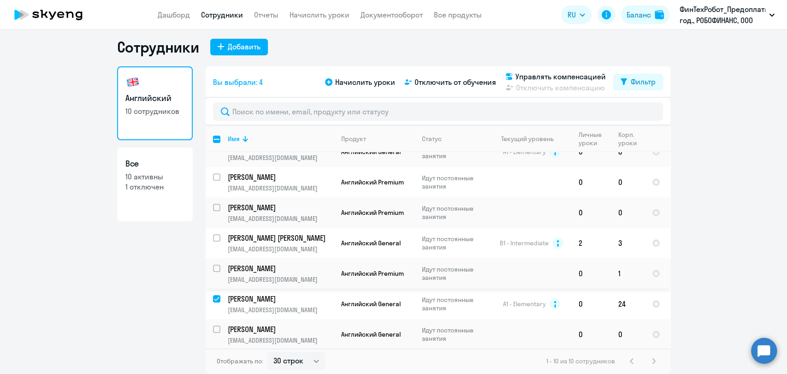
click at [213, 266] on input "select row 20182636" at bounding box center [222, 274] width 18 height 18
checkbox input "true"
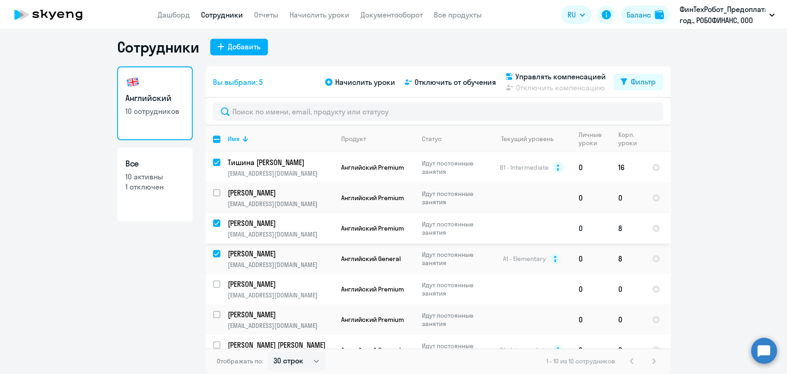
scroll to position [0, 0]
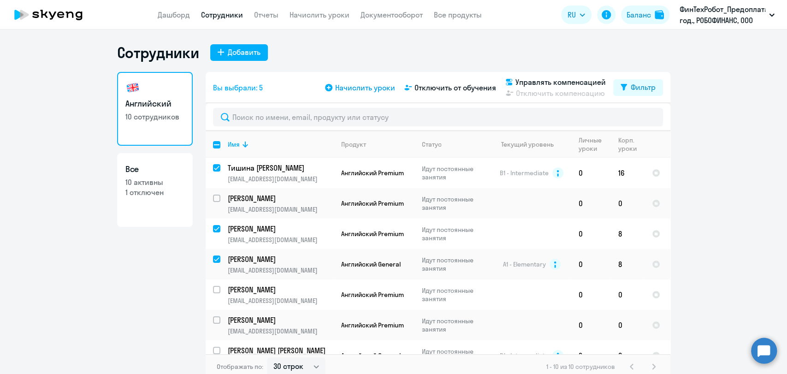
click at [340, 86] on span "Начислить уроки" at bounding box center [365, 87] width 60 height 11
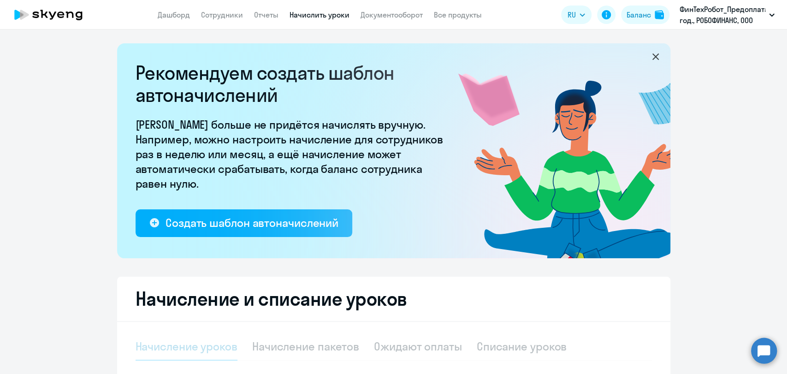
select select "10"
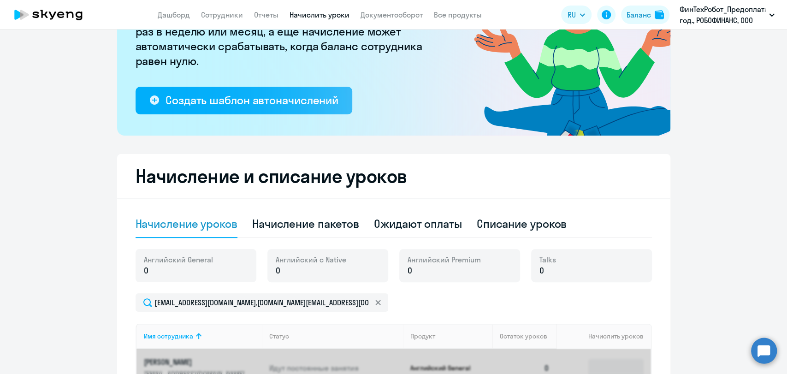
scroll to position [205, 0]
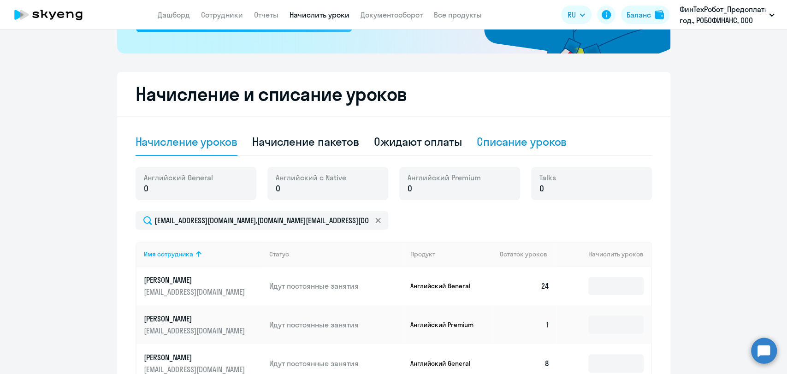
click at [525, 139] on div "Списание уроков" at bounding box center [522, 141] width 90 height 15
select select "10"
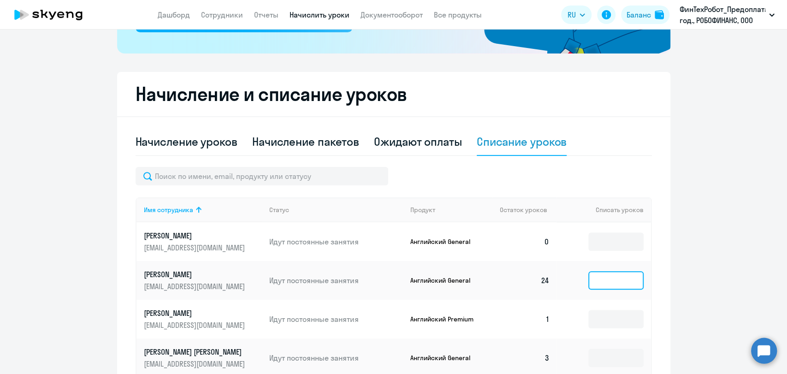
click at [594, 272] on input at bounding box center [615, 280] width 55 height 18
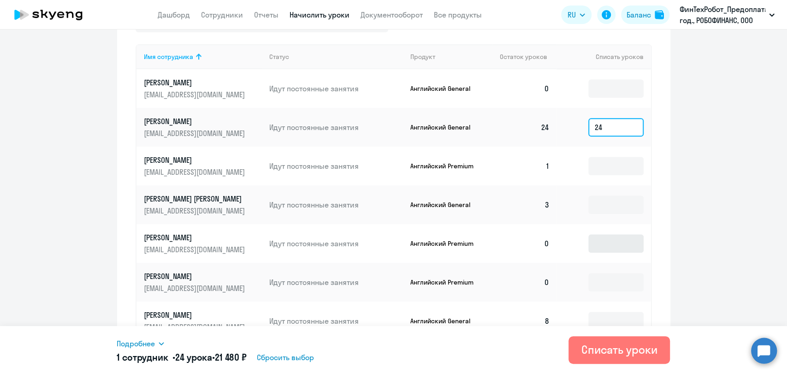
scroll to position [358, 0]
type input "24"
click at [630, 169] on input at bounding box center [615, 165] width 55 height 18
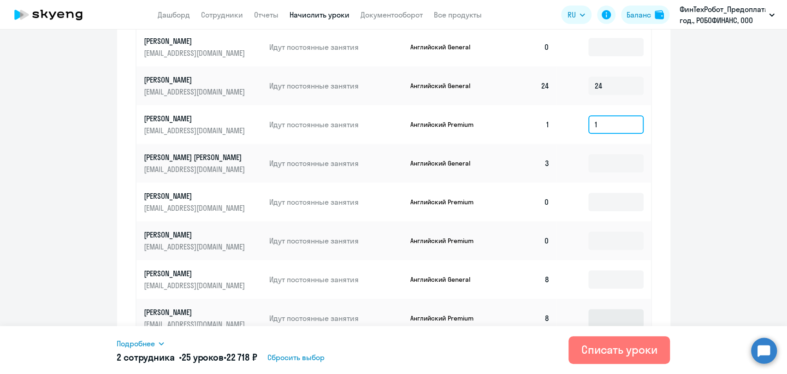
scroll to position [461, 0]
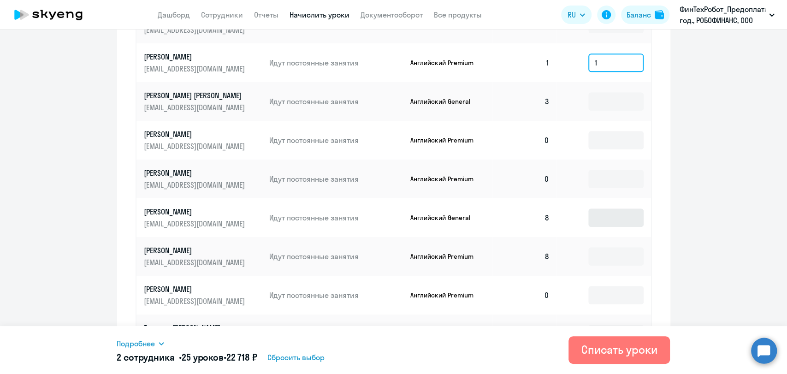
type input "1"
click at [618, 221] on input at bounding box center [615, 217] width 55 height 18
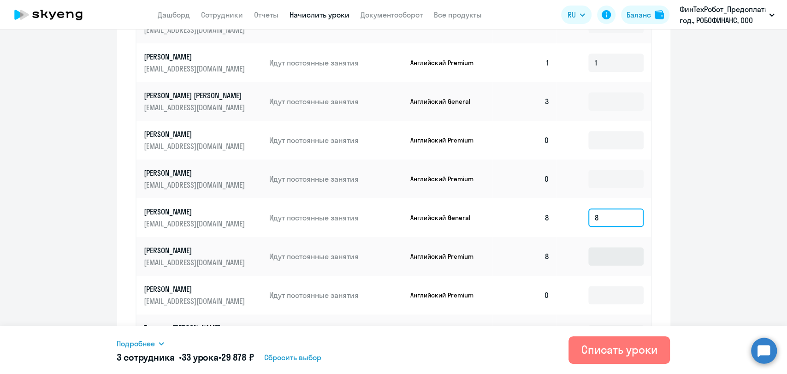
type input "8"
click at [620, 254] on input at bounding box center [615, 256] width 55 height 18
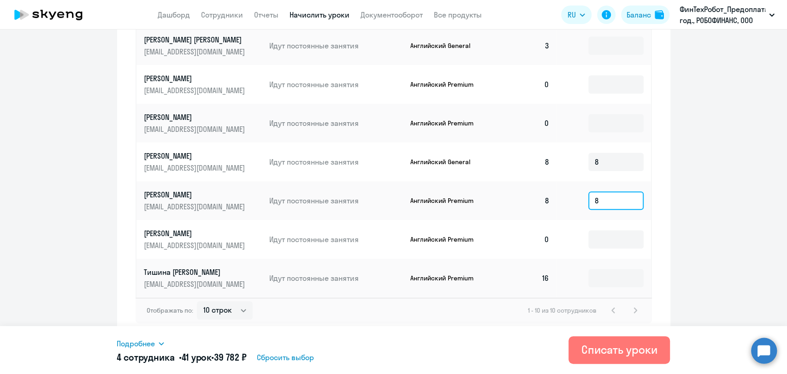
scroll to position [518, 0]
type input "8"
click at [617, 270] on input at bounding box center [615, 277] width 55 height 18
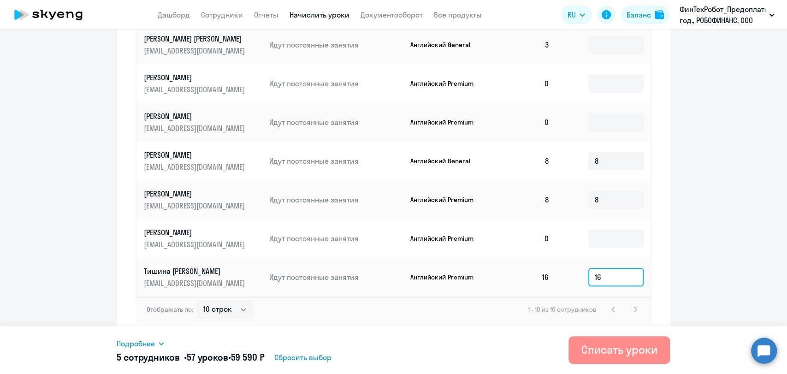
type input "16"
click at [604, 352] on div "Списать уроки" at bounding box center [619, 349] width 76 height 15
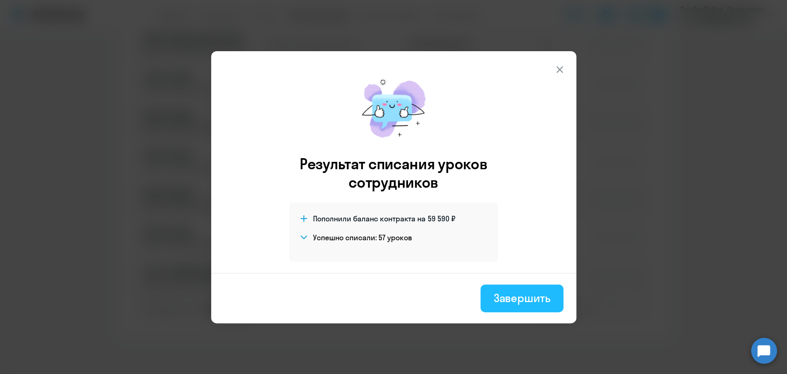
click at [531, 294] on div "Завершить" at bounding box center [521, 297] width 57 height 15
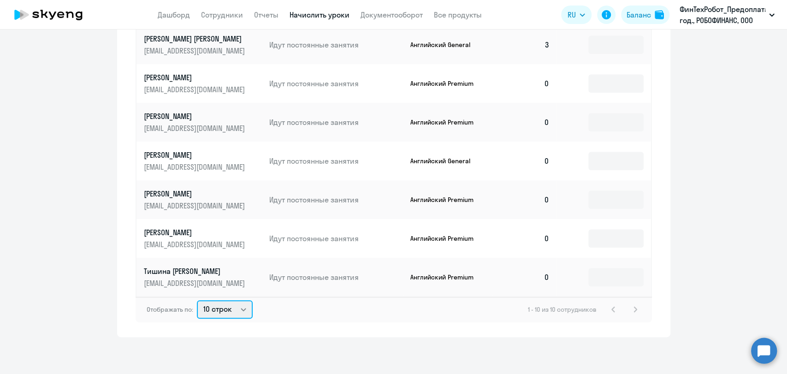
click at [207, 307] on select "10 строк 30 строк 50 строк" at bounding box center [225, 309] width 56 height 18
select select "30"
click at [197, 300] on select "10 строк 30 строк 50 строк" at bounding box center [225, 309] width 56 height 18
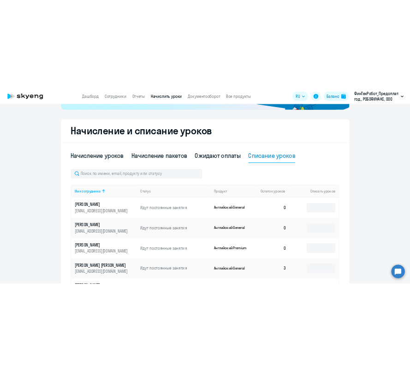
scroll to position [210, 0]
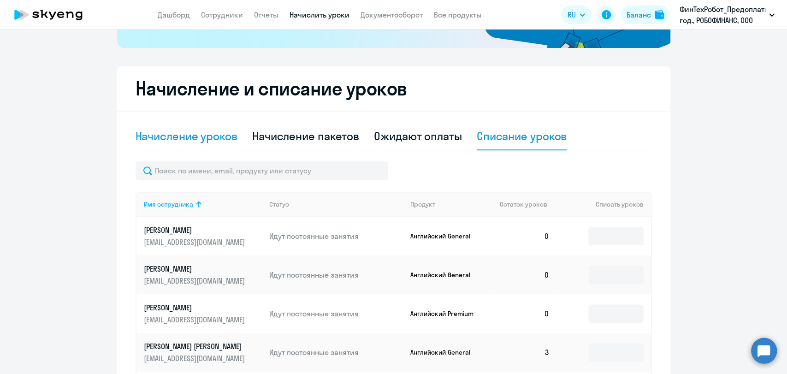
click at [196, 136] on div "Начисление уроков" at bounding box center [187, 136] width 102 height 15
select select "10"
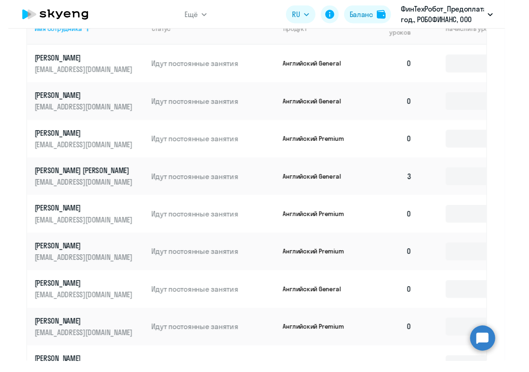
scroll to position [459, 0]
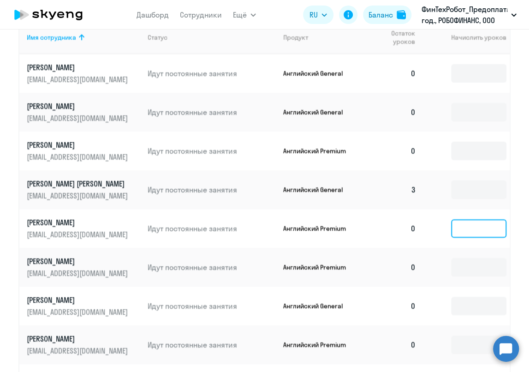
click at [469, 219] on input at bounding box center [478, 228] width 55 height 18
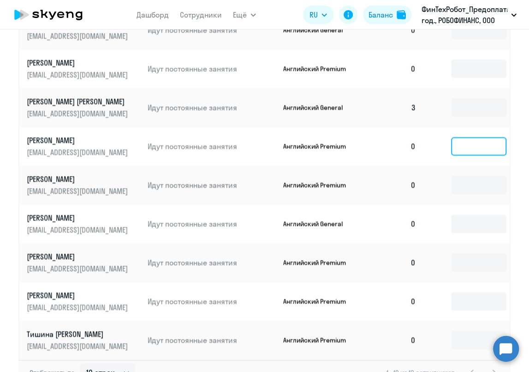
scroll to position [605, 0]
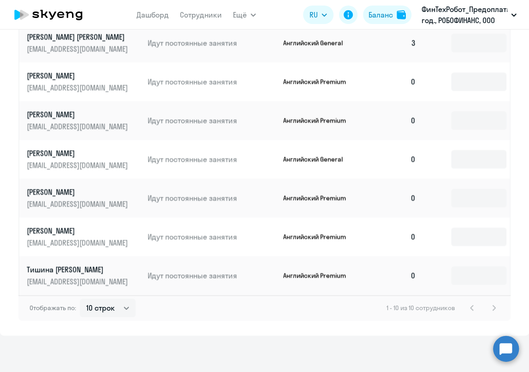
drag, startPoint x: 244, startPoint y: 340, endPoint x: 243, endPoint y: 334, distance: 6.1
click at [243, 340] on div "Рекомендуем создать шаблон автоначислений Уроки больше не придётся начислять вр…" at bounding box center [264, 201] width 529 height 342
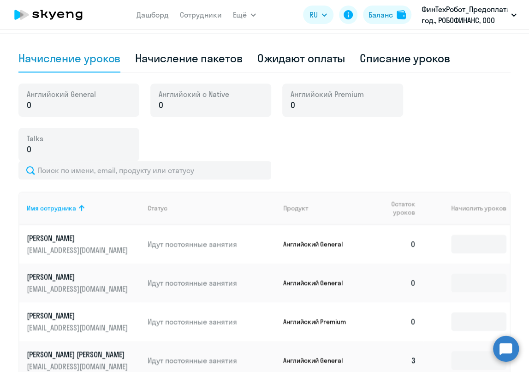
scroll to position [93, 0]
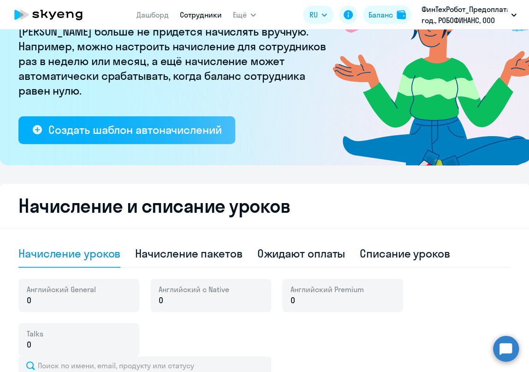
click at [198, 13] on link "Сотрудники" at bounding box center [201, 14] width 42 height 9
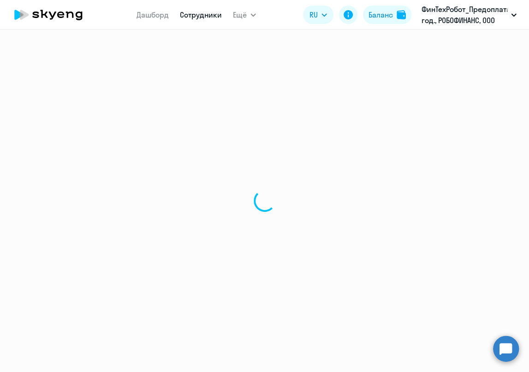
select select "30"
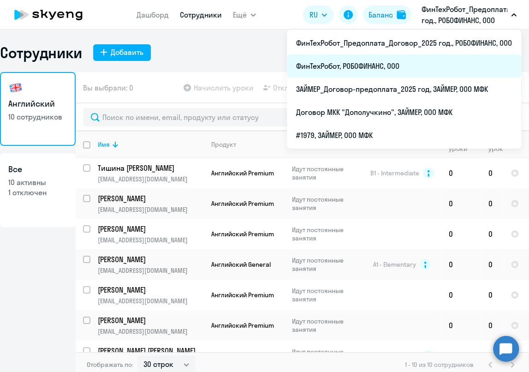
click at [423, 64] on li "ФинТехРобот, РОБОФИНАНС, ООО" at bounding box center [404, 65] width 234 height 23
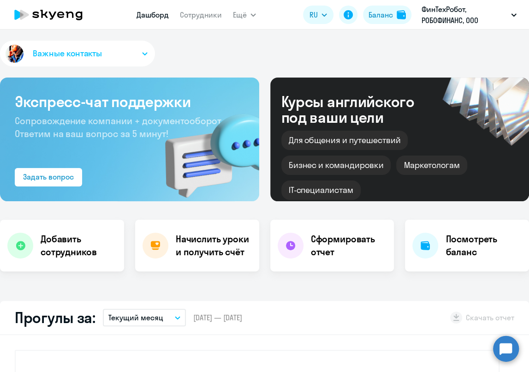
select select "30"
click at [205, 19] on link "Сотрудники" at bounding box center [201, 14] width 42 height 9
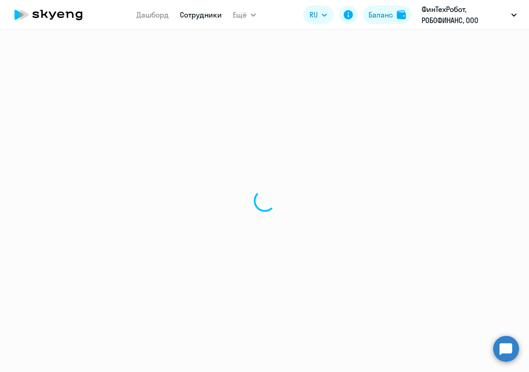
select select "30"
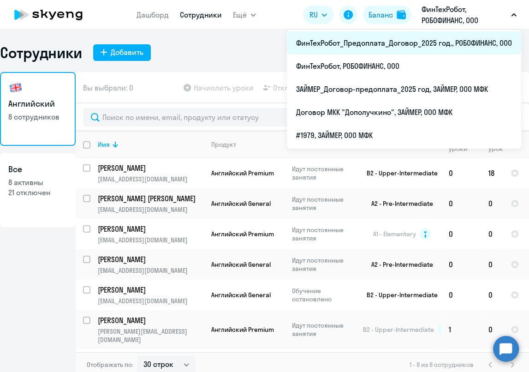
click at [431, 46] on li "ФинТехРобот_Предоплата_Договор_2025 год., РОБОФИНАНС, ООО" at bounding box center [404, 42] width 234 height 23
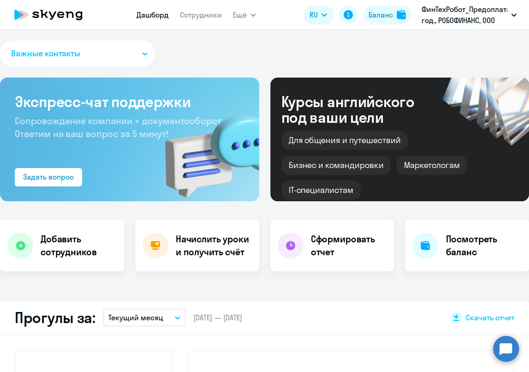
select select "30"
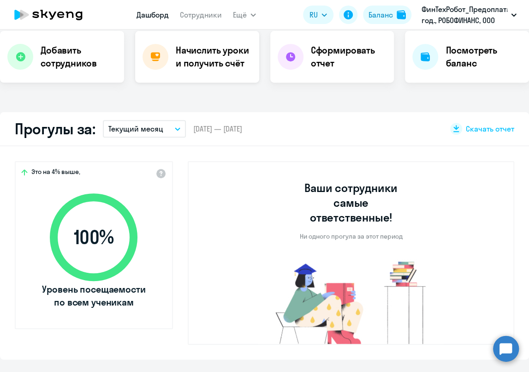
scroll to position [102, 0]
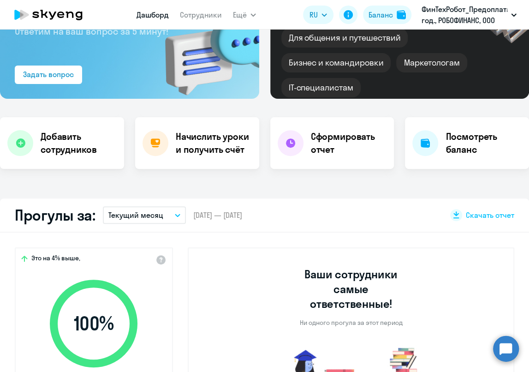
click at [200, 19] on nav "Дашборд Сотрудники" at bounding box center [178, 15] width 85 height 18
click at [201, 12] on link "Сотрудники" at bounding box center [201, 14] width 42 height 9
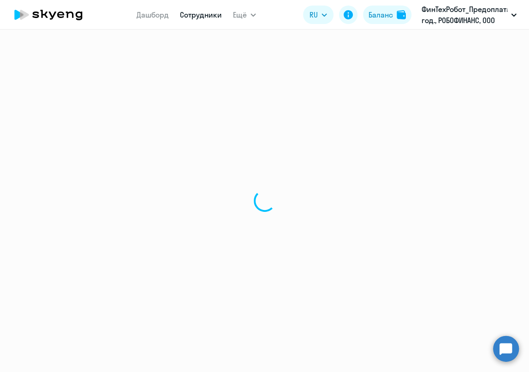
select select "30"
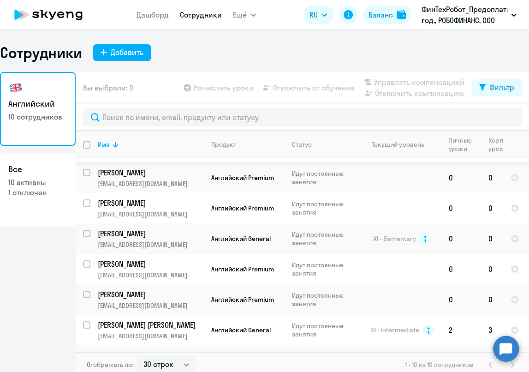
scroll to position [117, 0]
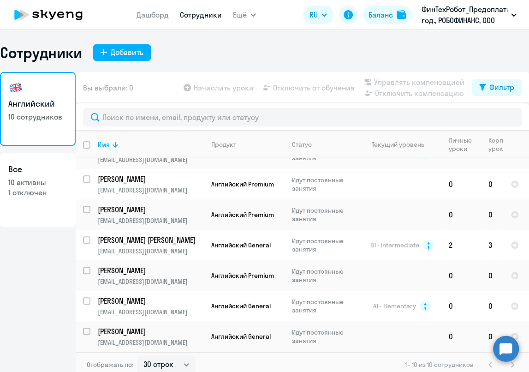
click at [200, 53] on div "Сотрудники Добавить" at bounding box center [264, 52] width 529 height 18
click at [116, 53] on div "Добавить" at bounding box center [127, 52] width 33 height 11
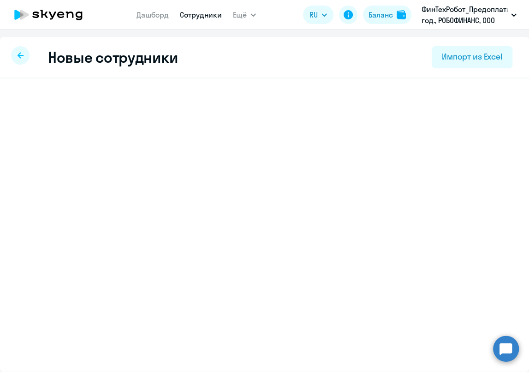
select select "english_adult_not_native_speaker"
select select "3"
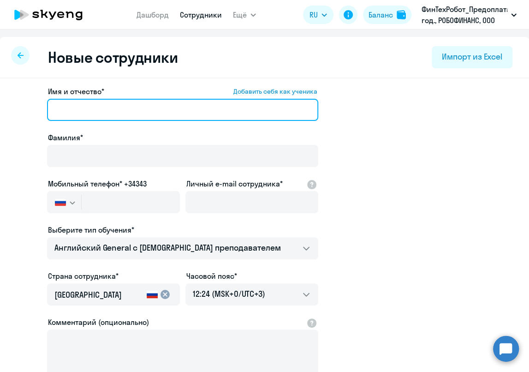
click at [148, 102] on input "Имя и отчество* Добавить себя как ученика" at bounding box center [182, 110] width 271 height 22
paste input "Айсылу Айратовна"
type input "Айсылу Айратовна"
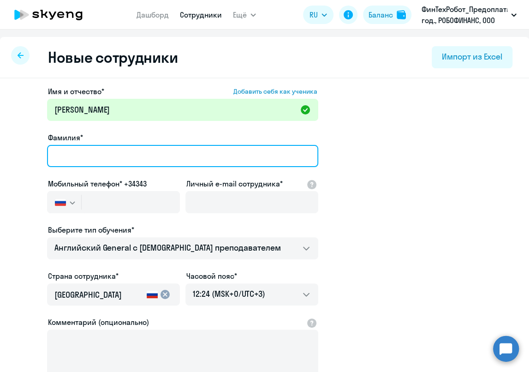
click at [191, 156] on input "Фамилия*" at bounding box center [182, 156] width 271 height 22
paste input "Гайнатуллина"
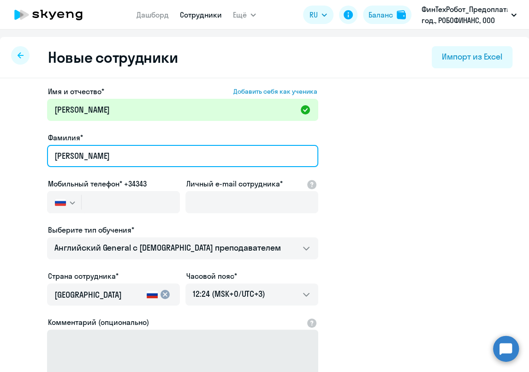
type input "Гайнатуллина"
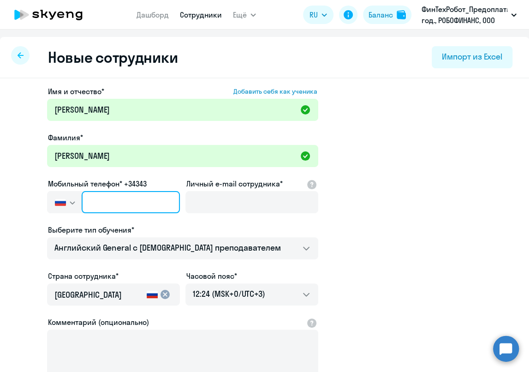
click at [162, 205] on input "text" at bounding box center [131, 202] width 98 height 22
paste input "+7 995 981-77-19"
type input "+7 995 981-77-19"
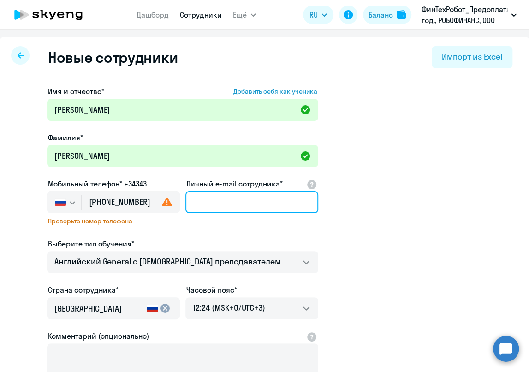
click at [289, 206] on input "Личный e-mail сотрудника*" at bounding box center [251, 202] width 133 height 22
paste input "[EMAIL_ADDRESS][DOMAIN_NAME]"
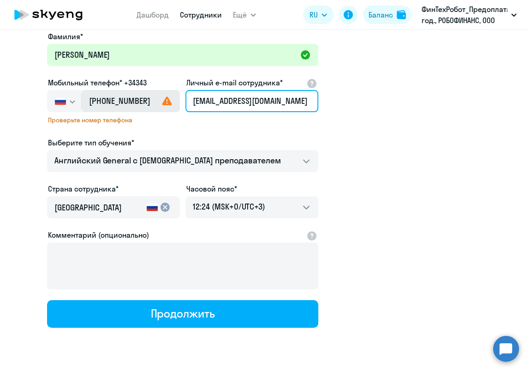
scroll to position [102, 0]
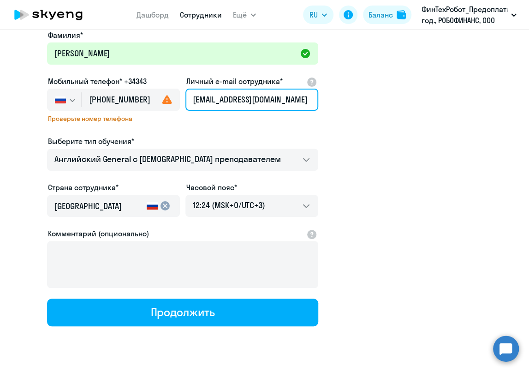
type input "[EMAIL_ADDRESS][DOMAIN_NAME]"
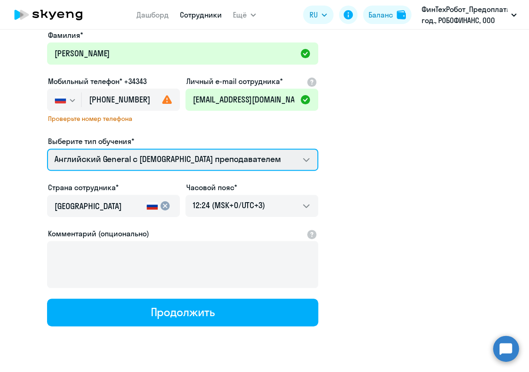
click at [203, 157] on select "Английский General с англоговорящим преподавателем Английский General с русског…" at bounding box center [182, 159] width 271 height 22
select select "english_adult_not_native_speaker_premium"
click at [47, 148] on select "Английский General с англоговорящим преподавателем Английский General с русског…" at bounding box center [182, 159] width 271 height 22
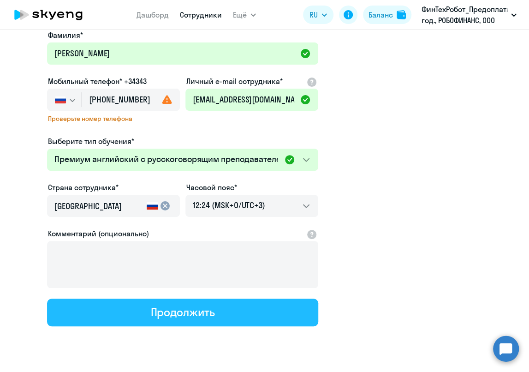
click at [218, 313] on button "Продолжить" at bounding box center [182, 312] width 271 height 28
select select "english_adult_not_native_speaker_premium"
select select "3"
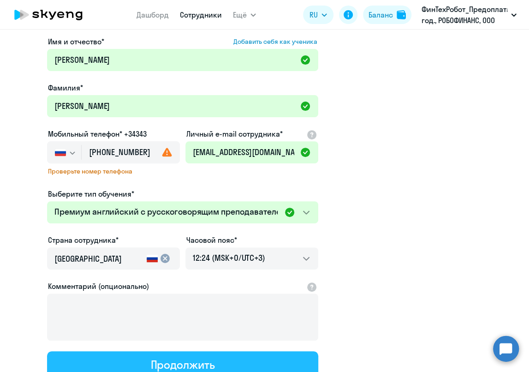
scroll to position [0, 0]
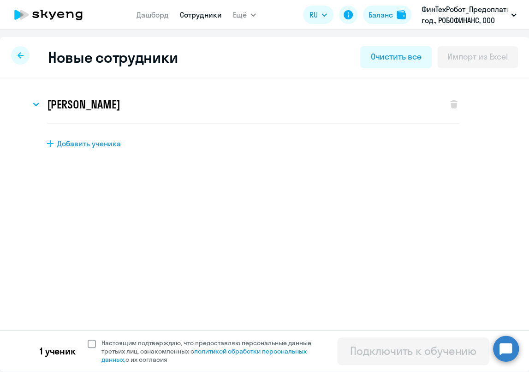
click at [90, 343] on span at bounding box center [92, 343] width 8 height 8
click at [88, 338] on input "Настоящим подтверждаю, что предоставляю персональные данные третьих лиц, ознако…" at bounding box center [87, 338] width 0 height 0
checkbox input "true"
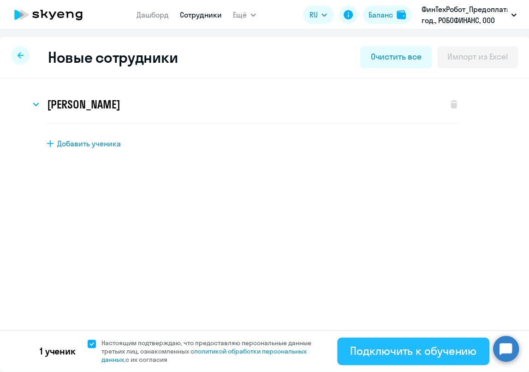
click at [419, 351] on div "Подключить к обучению" at bounding box center [413, 350] width 126 height 15
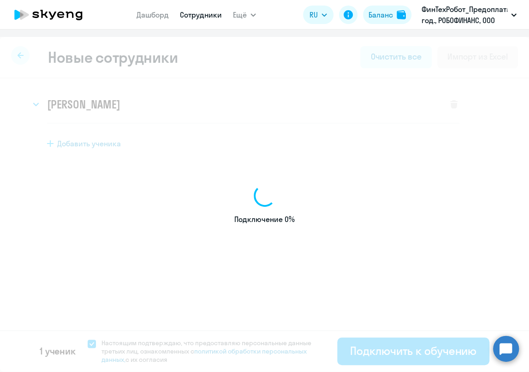
select select "english_adult_not_native_speaker"
select select "3"
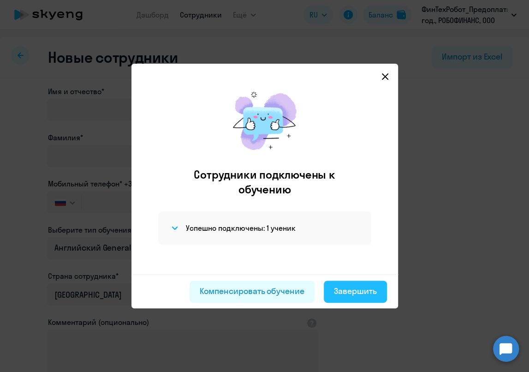
click at [357, 293] on div "Завершить" at bounding box center [355, 291] width 43 height 12
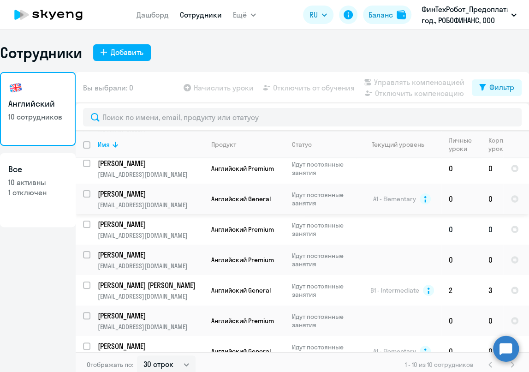
scroll to position [117, 0]
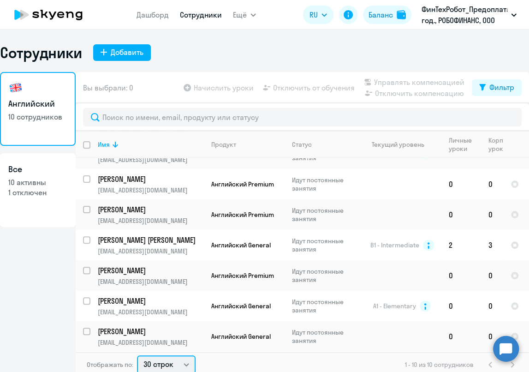
click at [164, 361] on select "30 строк 50 строк 100 строк" at bounding box center [166, 364] width 59 height 18
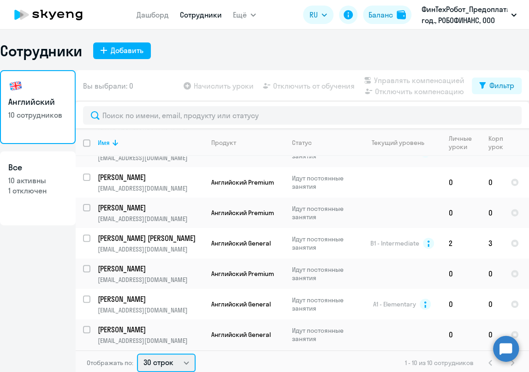
select select "100"
click at [137, 353] on select "30 строк 50 строк 100 строк" at bounding box center [166, 362] width 59 height 18
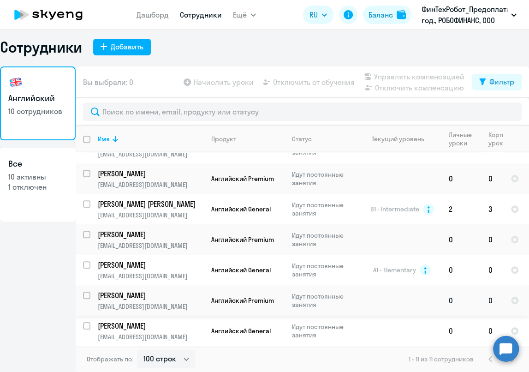
click at [84, 291] on input "select row 39162491" at bounding box center [92, 300] width 18 height 18
checkbox input "true"
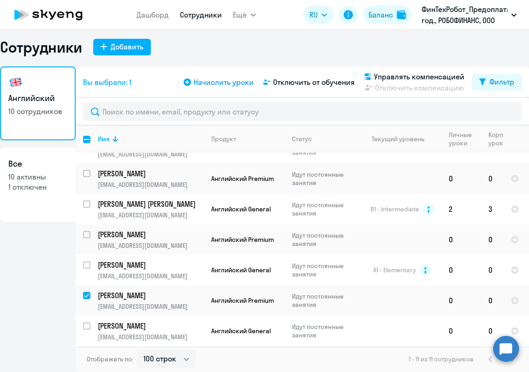
click at [226, 80] on span "Начислить уроки" at bounding box center [224, 82] width 60 height 11
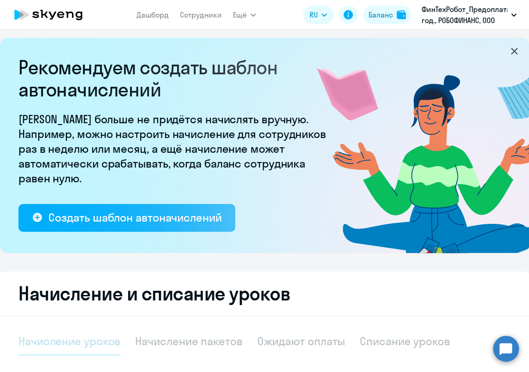
select select "10"
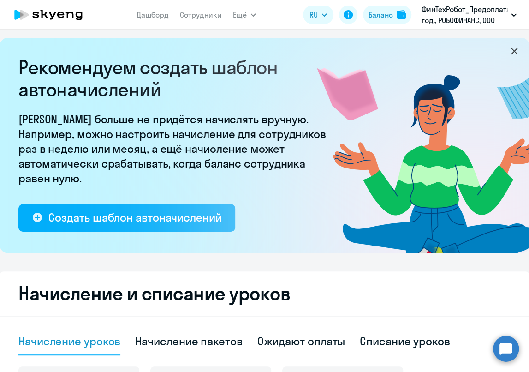
scroll to position [262, 0]
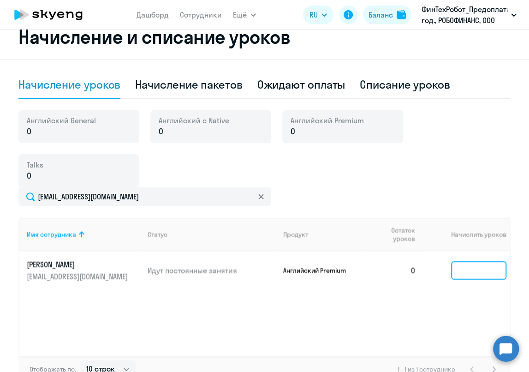
click at [463, 270] on input at bounding box center [478, 270] width 55 height 18
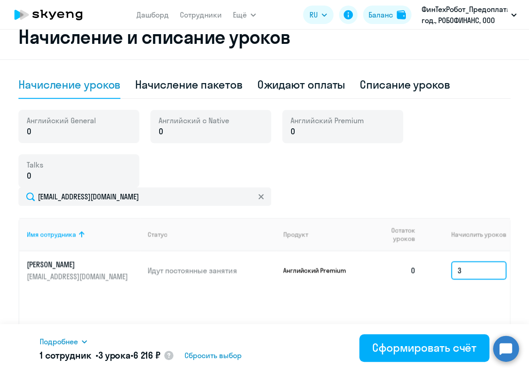
type input "3"
click at [89, 339] on div "Подробнее" at bounding box center [196, 341] width 312 height 11
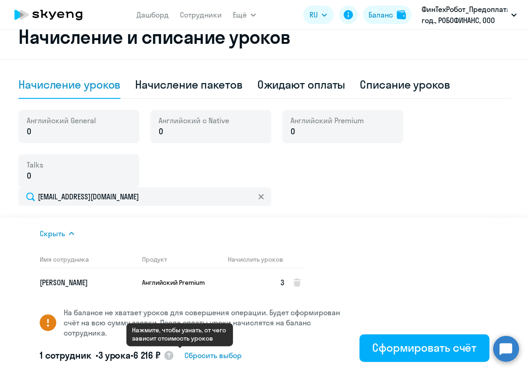
click at [170, 355] on icon at bounding box center [168, 355] width 3 height 5
select select "english_adult_f2g_base"
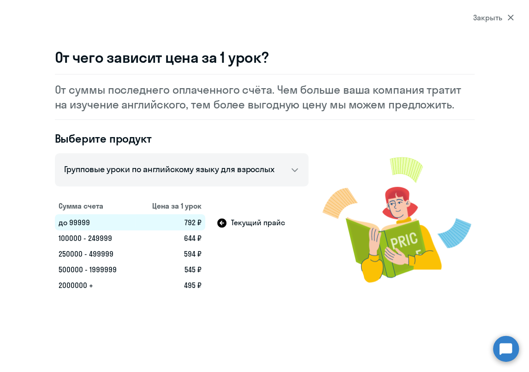
click at [508, 18] on icon at bounding box center [510, 17] width 6 height 6
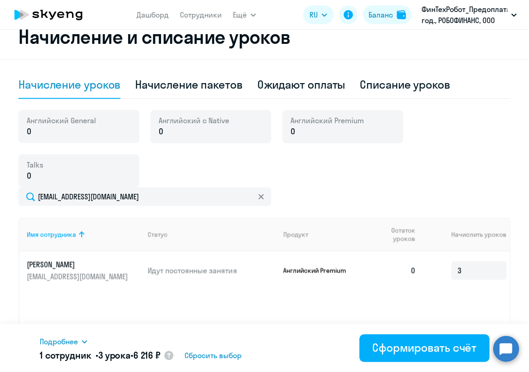
click at [148, 353] on span "6 216 ₽" at bounding box center [146, 355] width 27 height 12
click at [73, 341] on span "Подробнее" at bounding box center [59, 341] width 38 height 11
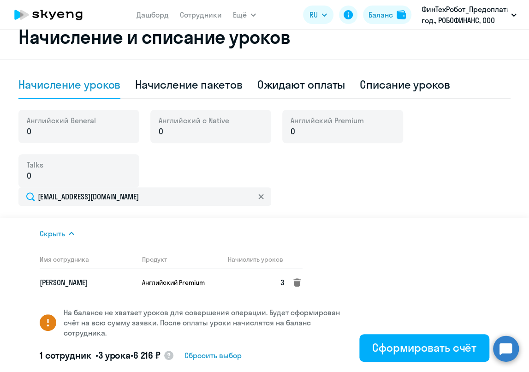
click at [295, 278] on icon at bounding box center [296, 282] width 7 height 8
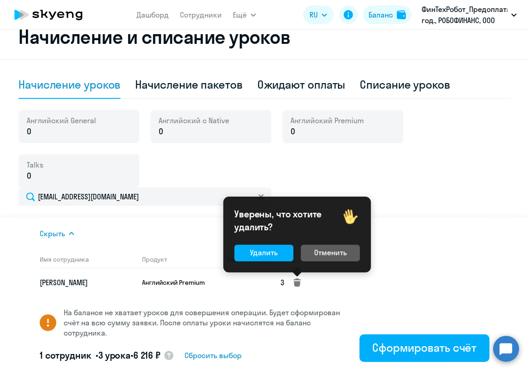
click at [466, 10] on div at bounding box center [264, 186] width 529 height 372
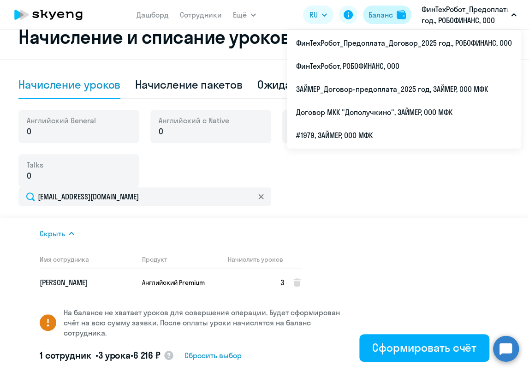
click at [402, 23] on button "Баланс" at bounding box center [387, 15] width 48 height 18
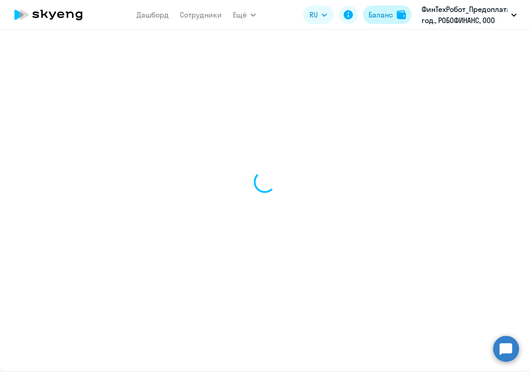
select select "english_adult_not_native_speaker"
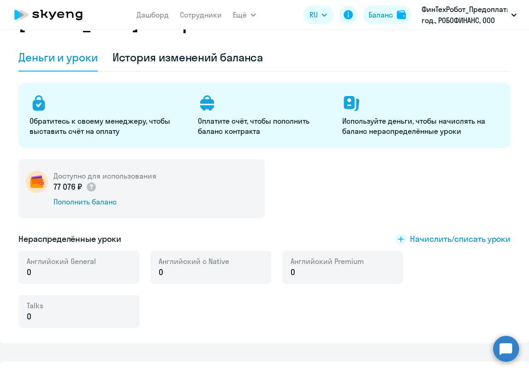
scroll to position [51, 0]
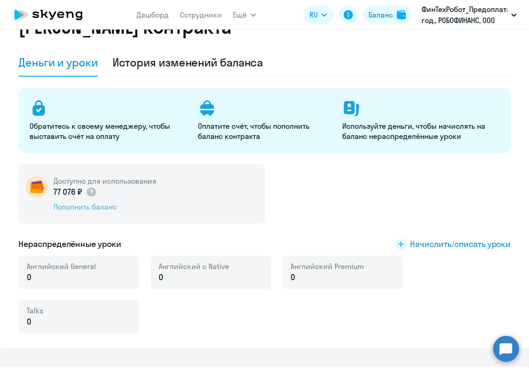
click at [69, 207] on div "Пополнить баланс" at bounding box center [104, 206] width 103 height 10
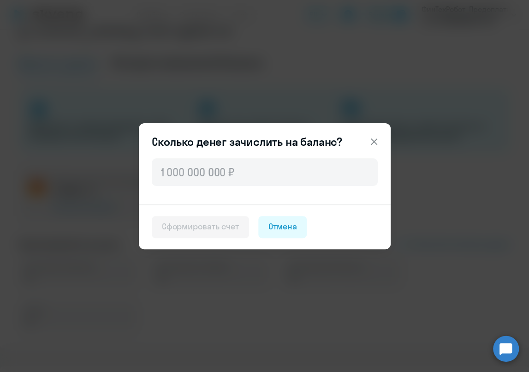
click at [369, 141] on icon at bounding box center [373, 141] width 11 height 11
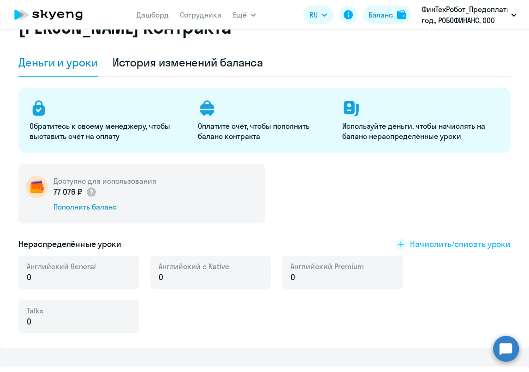
click at [425, 244] on span "Начислить/списать уроки" at bounding box center [460, 244] width 100 height 12
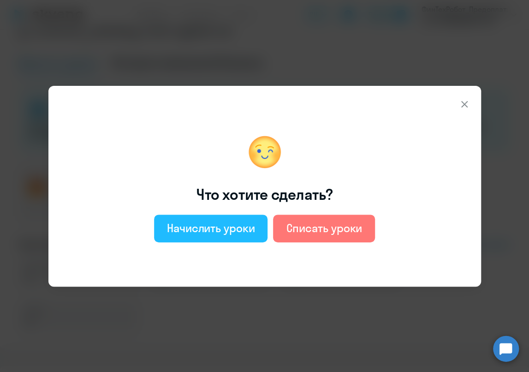
click at [200, 220] on div "Начислить уроки" at bounding box center [211, 227] width 88 height 15
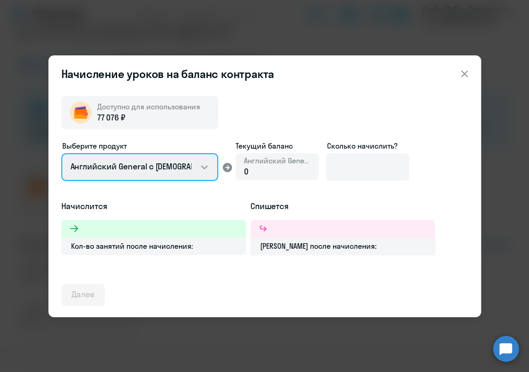
click at [133, 172] on select "Английский General с русскоговорящим преподавателем Английский General с англог…" at bounding box center [139, 167] width 157 height 28
select select "english_adult_not_native_speaker_premium"
click at [61, 153] on select "Английский General с русскоговорящим преподавателем Английский General с англог…" at bounding box center [139, 167] width 157 height 28
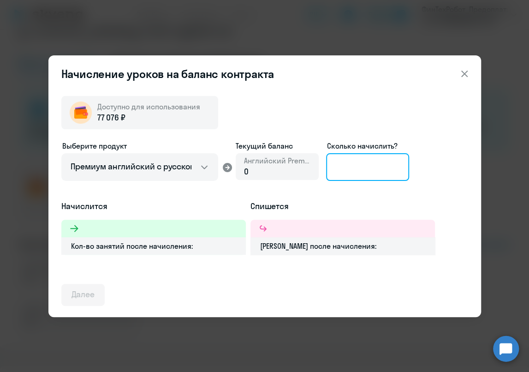
click at [383, 169] on input at bounding box center [367, 167] width 83 height 28
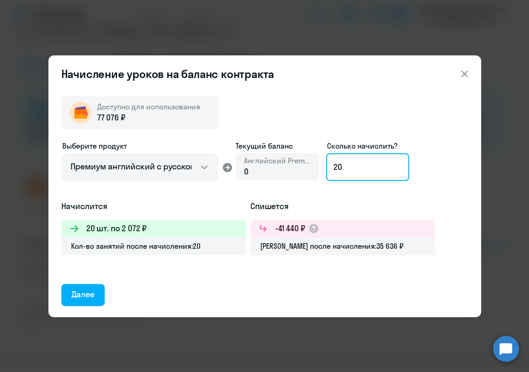
drag, startPoint x: 346, startPoint y: 167, endPoint x: 333, endPoint y: 168, distance: 13.0
click at [333, 168] on input "20" at bounding box center [367, 167] width 83 height 28
type input "10"
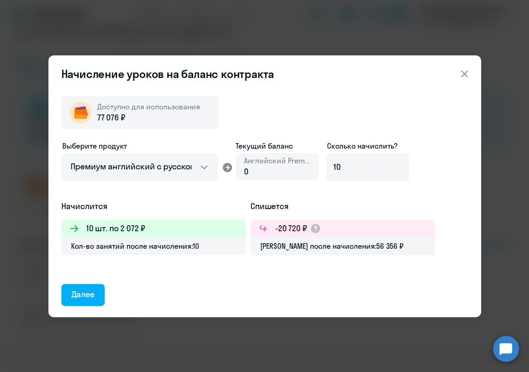
click at [89, 299] on div "Далее" at bounding box center [83, 294] width 24 height 12
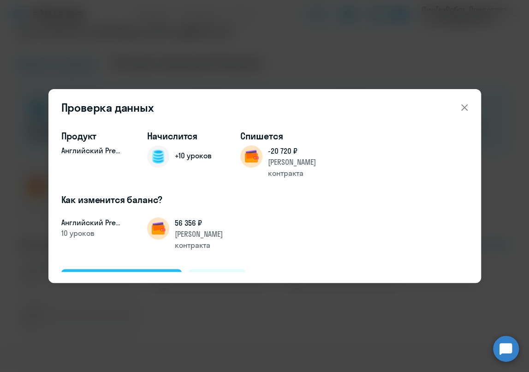
click at [114, 273] on div "Подтвердить и начислить" at bounding box center [121, 279] width 100 height 12
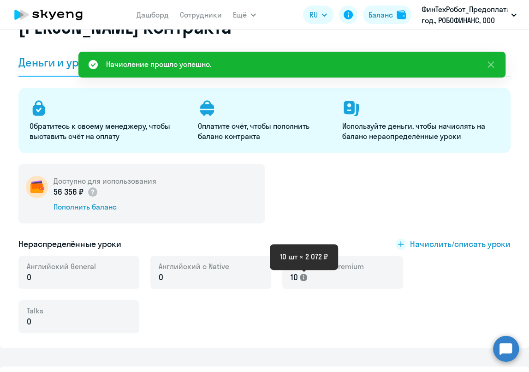
click at [303, 278] on icon at bounding box center [303, 276] width 7 height 7
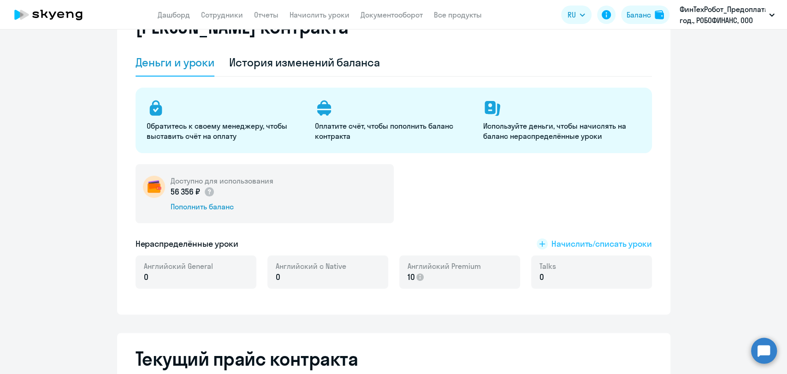
click at [578, 241] on span "Начислить/списать уроки" at bounding box center [601, 244] width 100 height 12
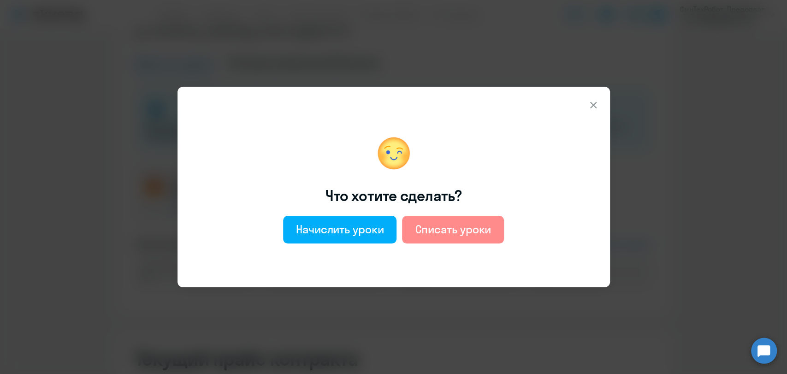
click at [461, 227] on div "Списать уроки" at bounding box center [453, 229] width 76 height 15
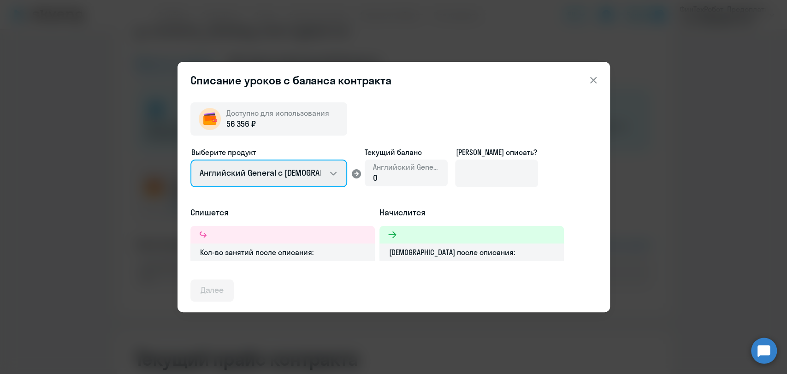
click at [302, 174] on select "Английский General с русскоговорящим преподавателем Английский General с англог…" at bounding box center [268, 173] width 157 height 28
select select "english_adult_not_native_speaker_premium"
click at [190, 159] on select "Английский General с русскоговорящим преподавателем Английский General с англог…" at bounding box center [268, 173] width 157 height 28
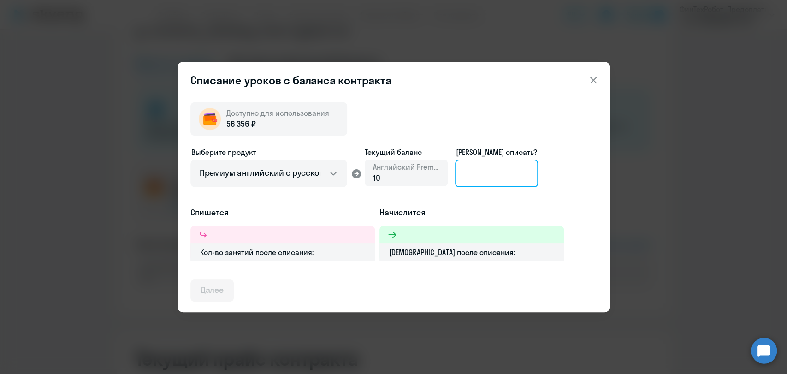
click at [482, 168] on input at bounding box center [496, 173] width 83 height 28
type input "10"
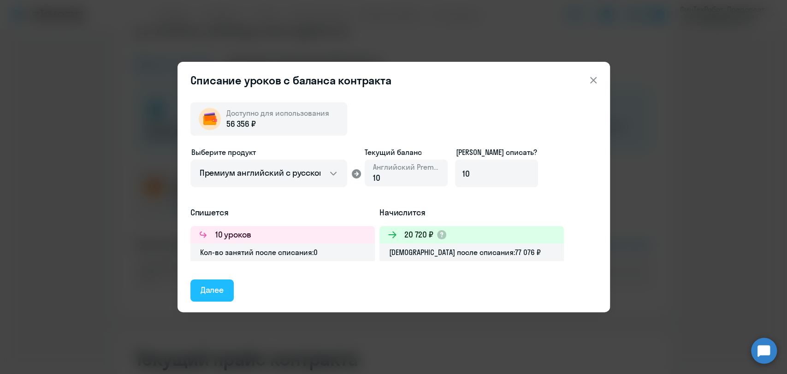
click at [210, 290] on div "Далее" at bounding box center [213, 290] width 24 height 12
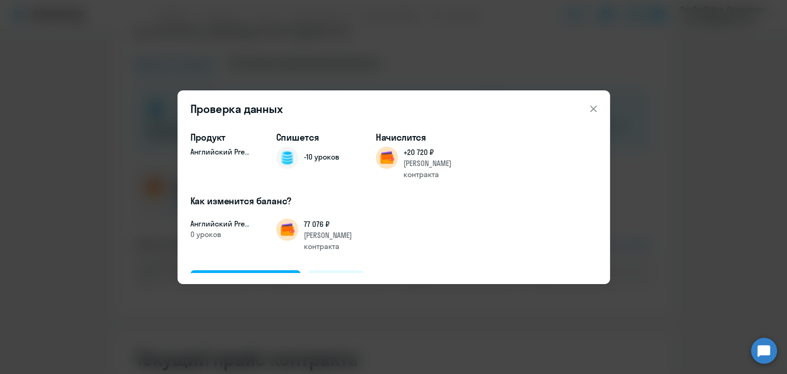
drag, startPoint x: 243, startPoint y: 259, endPoint x: 205, endPoint y: 244, distance: 41.4
click at [243, 275] on div "Подтвердить и списать" at bounding box center [246, 281] width 90 height 12
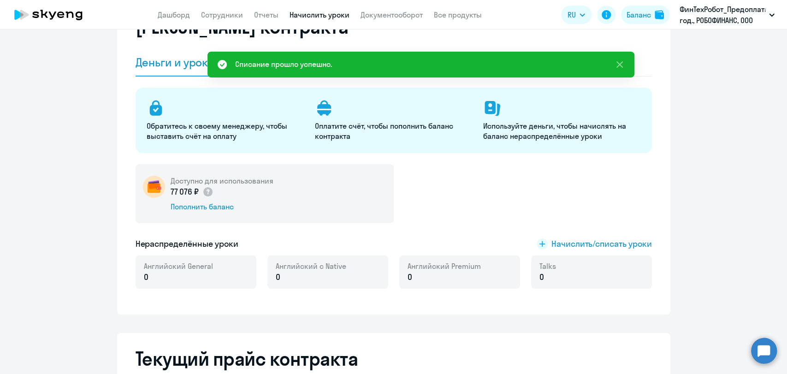
click at [315, 15] on link "Начислить уроки" at bounding box center [319, 14] width 60 height 9
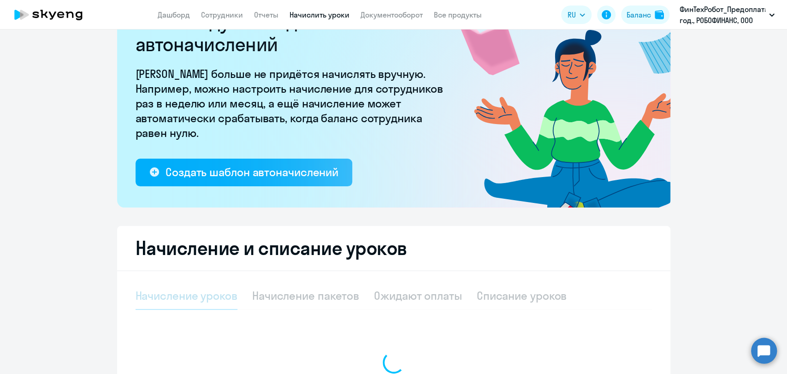
select select "10"
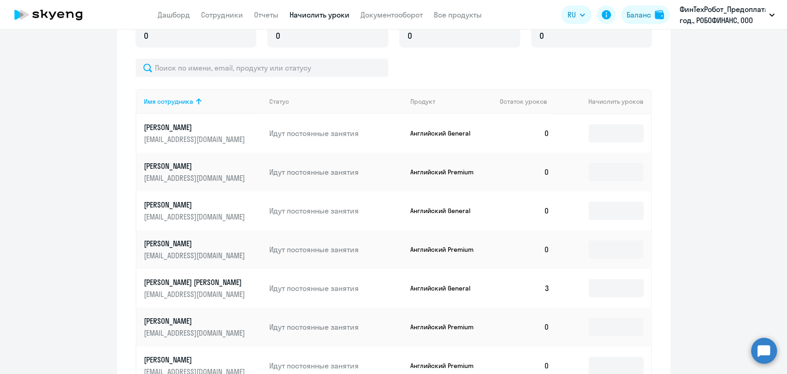
scroll to position [204, 0]
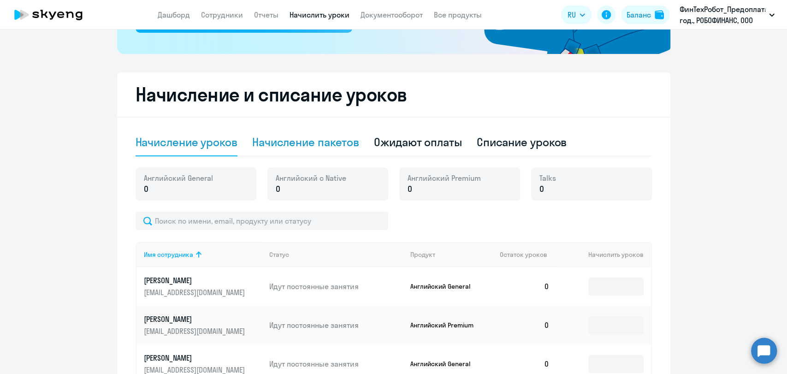
click at [298, 140] on div "Начисление пакетов" at bounding box center [305, 142] width 107 height 15
select select "10"
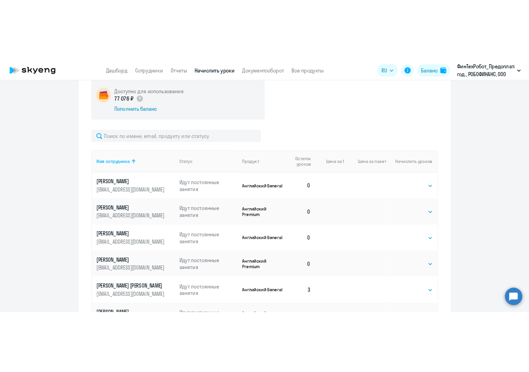
scroll to position [409, 0]
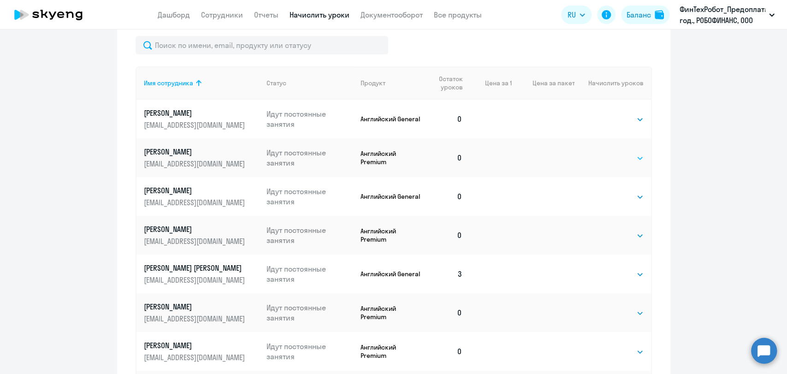
click at [628, 157] on select "Выбрать 1 4 8 16 32 64 96 128" at bounding box center [625, 158] width 38 height 11
select select "4"
click at [606, 153] on select "Выбрать 1 4 8 16 32 64 96 128" at bounding box center [625, 158] width 38 height 11
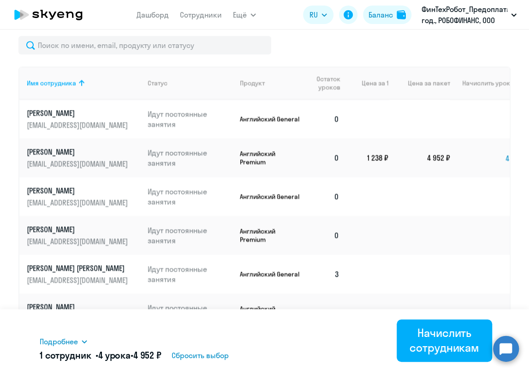
click at [332, 325] on div "Подробнее Имя сотрудника Продукт Начислить уроков Цена за 1 Сумма Гайнатуллина …" at bounding box center [264, 340] width 449 height 63
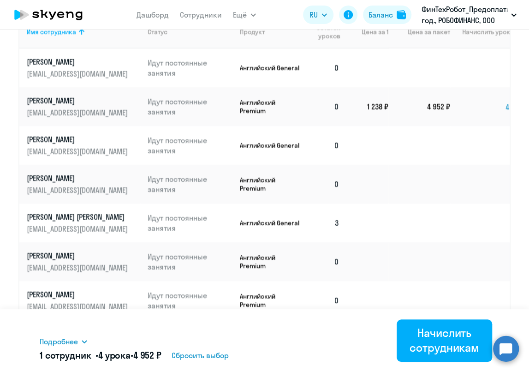
click at [482, 256] on select "Выбрать 1 4 8 16 32 64 96 128" at bounding box center [498, 261] width 38 height 11
select select "4"
click at [479, 256] on select "Выбрать 1 4 8 16 32 64 96 128" at bounding box center [498, 261] width 38 height 11
click at [509, 175] on div "Начисление и списание уроков Начисление уроков Начисление пакетов Ожидают оплат…" at bounding box center [264, 146] width 529 height 660
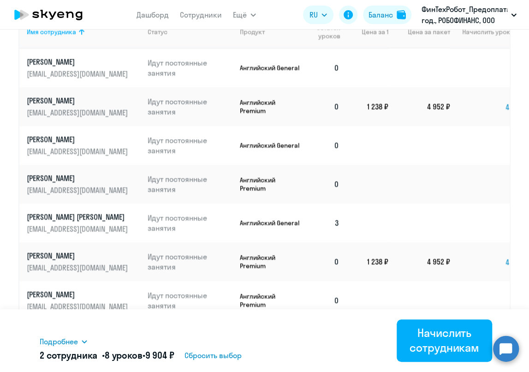
click at [513, 159] on div "Начисление и списание уроков Начисление уроков Начисление пакетов Ожидают оплат…" at bounding box center [264, 146] width 529 height 660
click at [489, 218] on select "Выбрать 4 8 16 32 64 96 128" at bounding box center [498, 223] width 38 height 11
click at [479, 218] on select "Выбрать 4 8 16 32 64 96 128" at bounding box center [498, 223] width 38 height 11
click at [514, 164] on div "Начисление и списание уроков Начисление уроков Начисление пакетов Ожидают оплат…" at bounding box center [264, 146] width 529 height 660
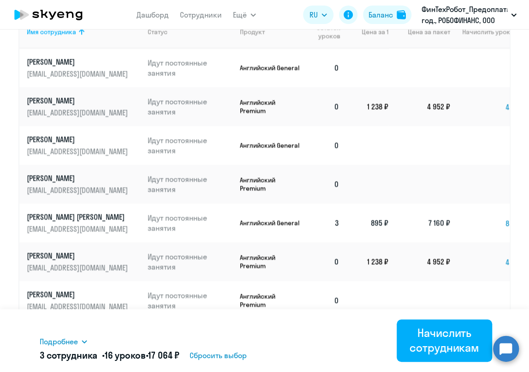
click at [473, 223] on td "Выбрать 4 8 16 32 64 96 128 8" at bounding box center [487, 222] width 75 height 39
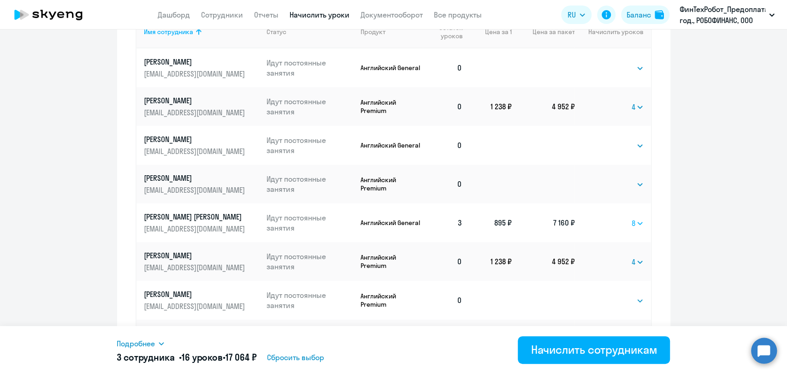
click at [638, 221] on select "Выбрать 4 8 16 32 64 96 128" at bounding box center [638, 223] width 12 height 11
select select "4"
click at [632, 218] on select "Выбрать 4 8 16 32 64 96 128" at bounding box center [638, 223] width 12 height 11
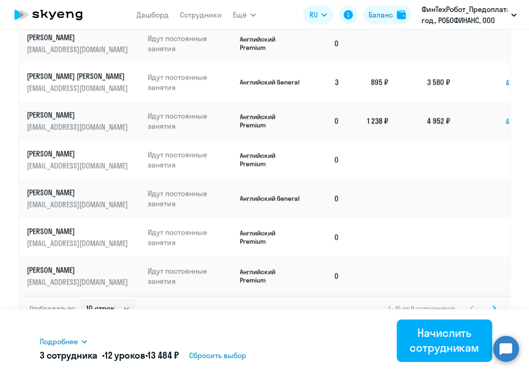
scroll to position [602, 0]
click at [489, 270] on select "Выбрать 1 4 8 16 32 64 96 128" at bounding box center [498, 275] width 38 height 11
click at [509, 263] on div "Начисление и списание уроков Начисление уроков Начисление пакетов Ожидают оплат…" at bounding box center [264, 5] width 529 height 660
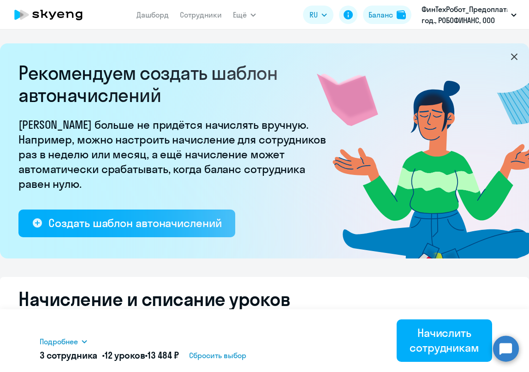
select select "4"
select select "10"
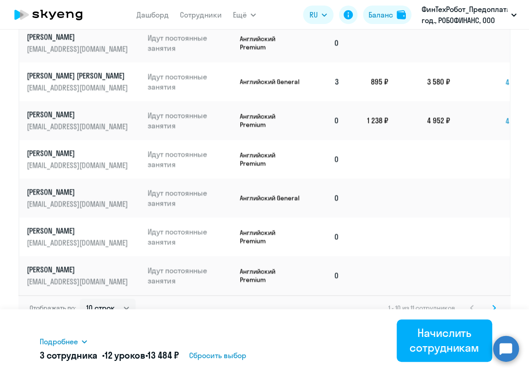
select select "4"
click at [479, 270] on select "Выбрать 1 4 8 16 32 64 96 128" at bounding box center [498, 275] width 38 height 11
click at [515, 104] on div "Начисление и списание уроков Начисление уроков Начисление пакетов Ожидают оплат…" at bounding box center [264, 5] width 529 height 660
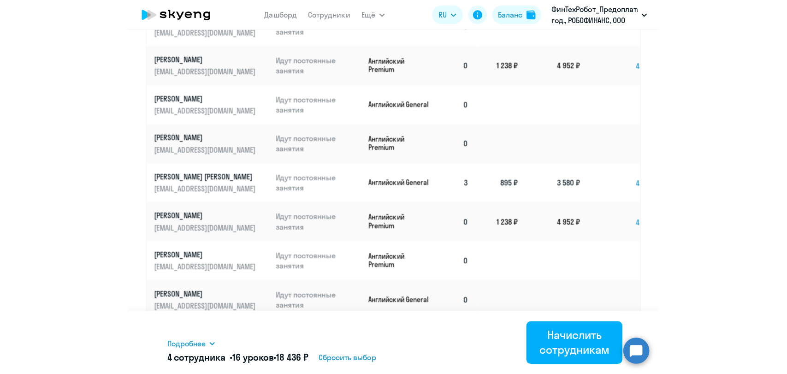
scroll to position [499, 0]
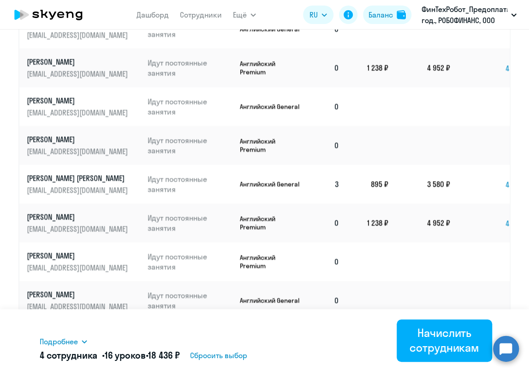
click at [488, 145] on select "Выбрать 1 4 8 16 32 64 96 128" at bounding box center [498, 145] width 38 height 11
select select "4"
click at [479, 140] on select "Выбрать 1 4 8 16 32 64 96 128" at bounding box center [498, 145] width 38 height 11
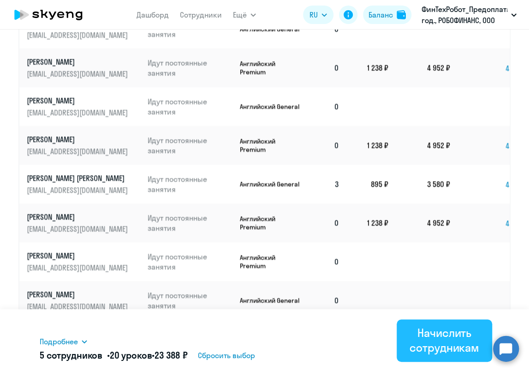
click at [441, 332] on div "Начислить сотрудникам" at bounding box center [444, 340] width 70 height 30
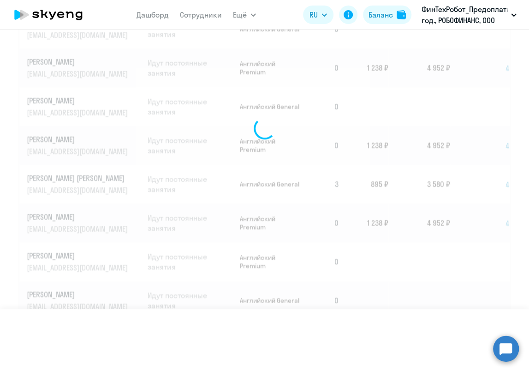
select select
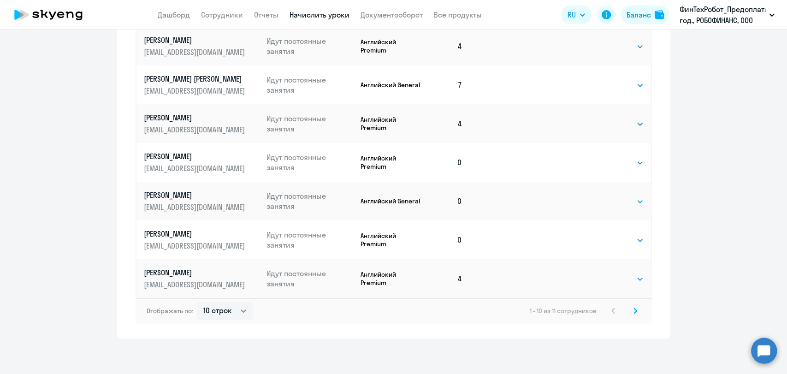
scroll to position [600, 0]
click at [243, 309] on select "10 строк 30 строк 50 строк" at bounding box center [225, 309] width 56 height 18
select select "50"
click at [197, 300] on select "10 строк 30 строк 50 строк" at bounding box center [225, 309] width 56 height 18
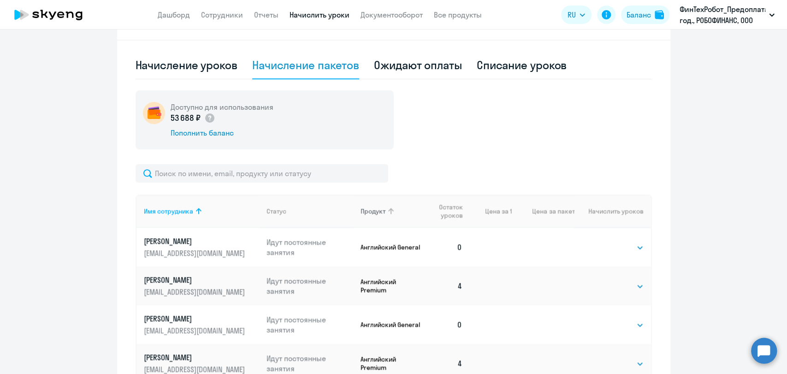
scroll to position [213, 0]
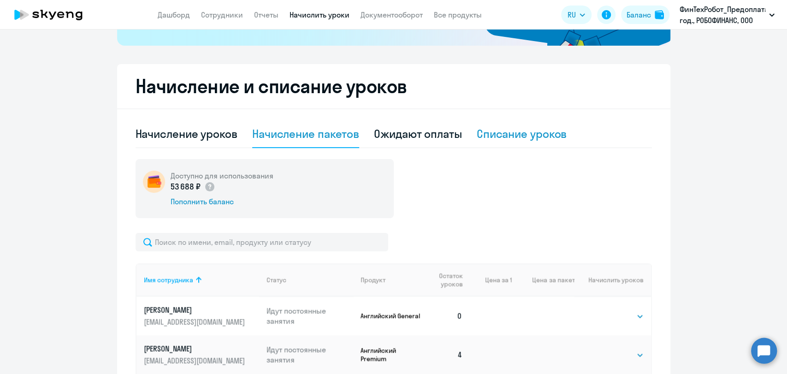
click at [487, 131] on div "Списание уроков" at bounding box center [522, 133] width 90 height 15
select select "10"
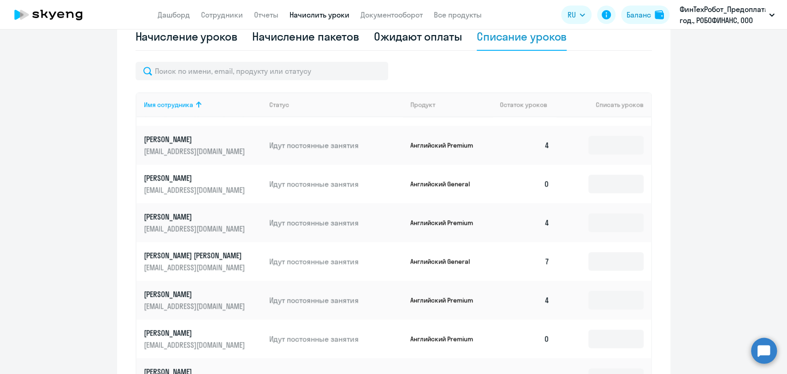
scroll to position [315, 0]
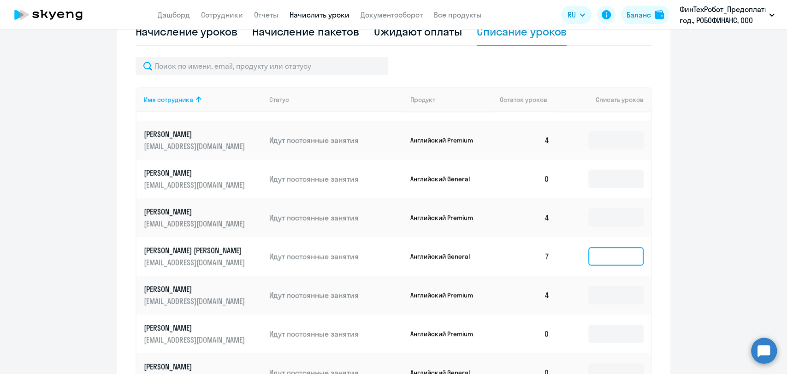
click at [528, 256] on input at bounding box center [615, 256] width 55 height 18
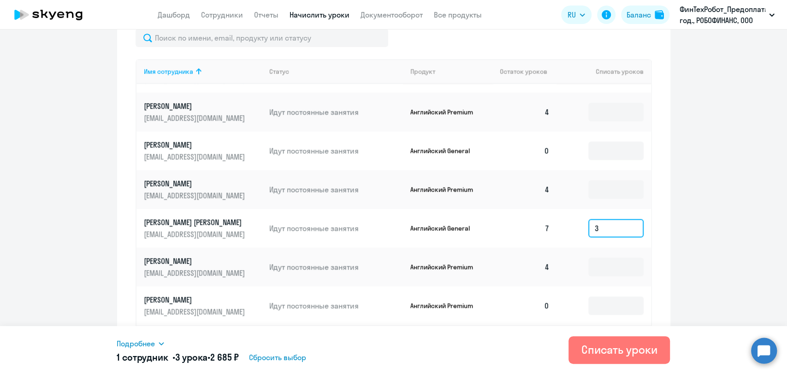
scroll to position [366, 0]
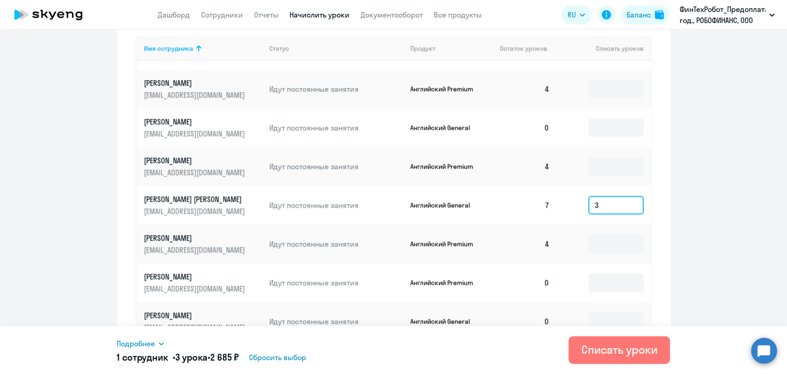
type input "3"
click at [161, 343] on icon at bounding box center [161, 343] width 7 height 7
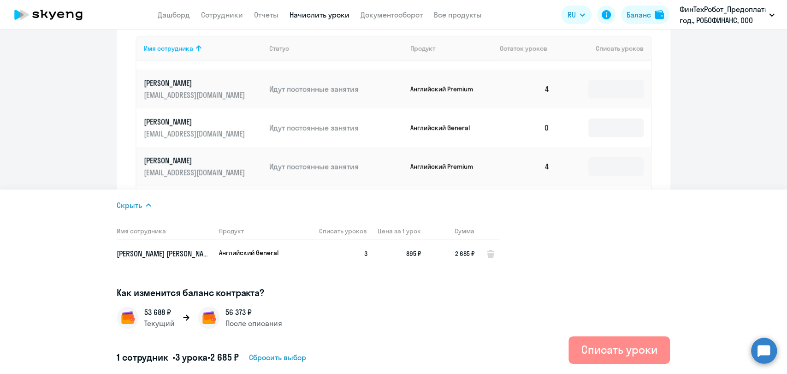
click at [528, 354] on div "Списать уроки" at bounding box center [619, 349] width 76 height 15
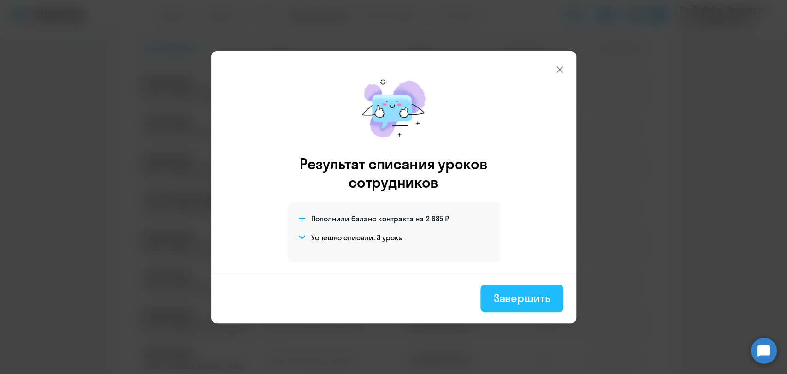
click at [510, 302] on div "Завершить" at bounding box center [521, 297] width 57 height 15
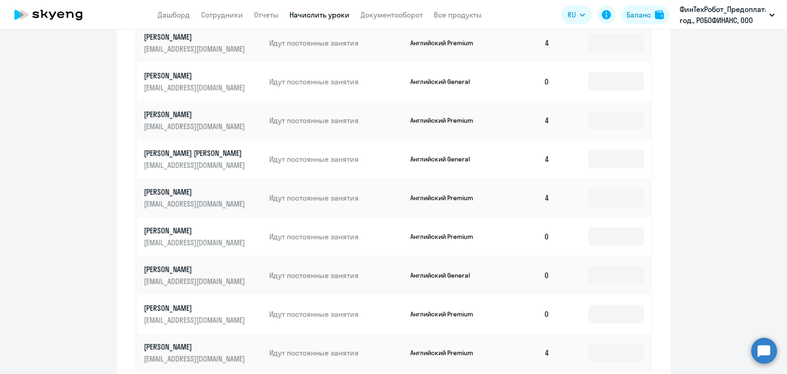
scroll to position [520, 0]
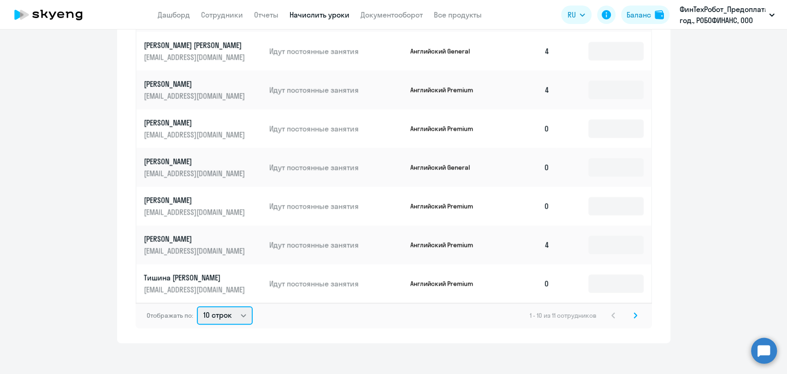
click at [216, 320] on select "10 строк 30 строк 50 строк" at bounding box center [225, 315] width 56 height 18
select select "50"
click at [197, 306] on select "10 строк 30 строк 50 строк" at bounding box center [225, 315] width 56 height 18
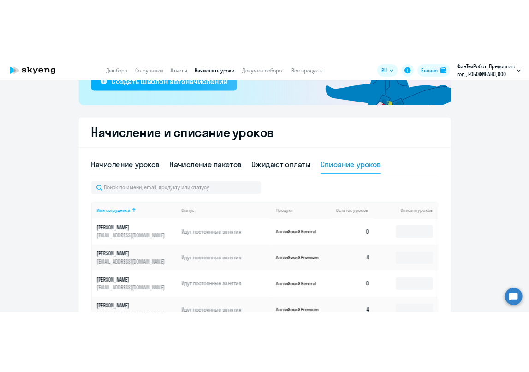
scroll to position [161, 0]
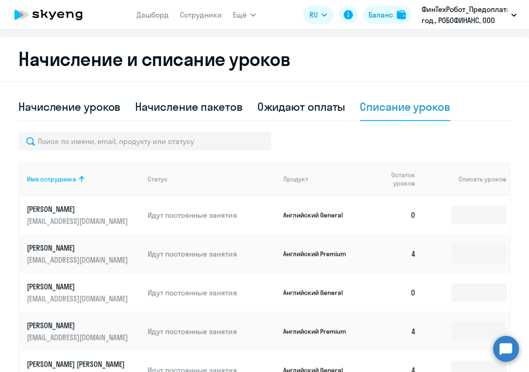
scroll to position [264, 0]
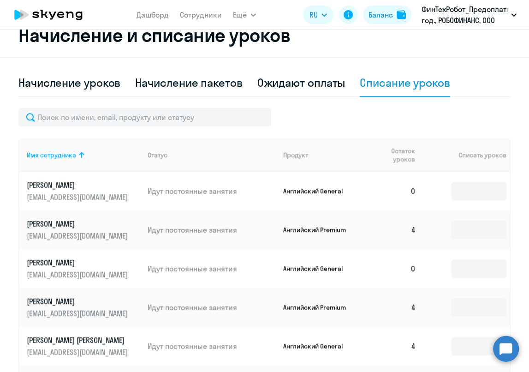
click at [520, 182] on div "Начисление и списание уроков Начисление уроков Начисление пакетов Ожидают оплат…" at bounding box center [264, 306] width 529 height 586
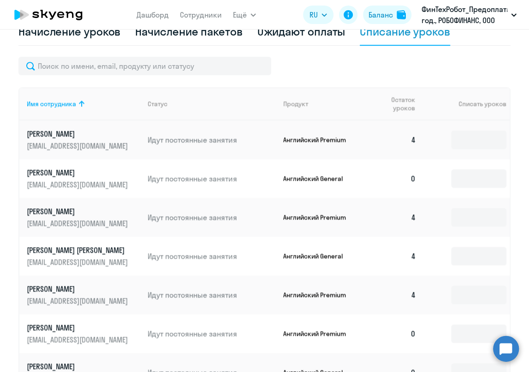
click at [452, 71] on div at bounding box center [264, 66] width 492 height 18
click at [402, 59] on div at bounding box center [264, 66] width 492 height 18
click at [414, 66] on div at bounding box center [264, 66] width 492 height 18
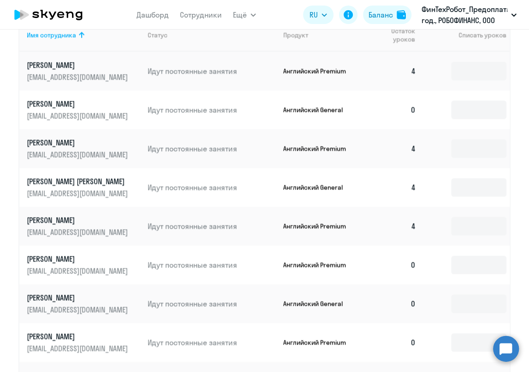
scroll to position [520, 0]
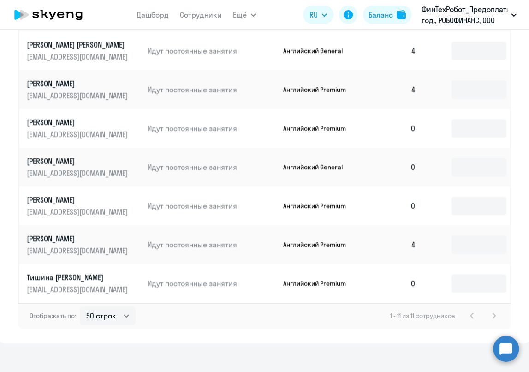
click at [305, 334] on div "Начисление и списание уроков Начисление уроков Начисление пакетов Ожидают оплат…" at bounding box center [264, 50] width 529 height 586
click at [518, 206] on div "Начисление и списание уроков Начисление уроков Начисление пакетов Ожидают оплат…" at bounding box center [264, 50] width 529 height 586
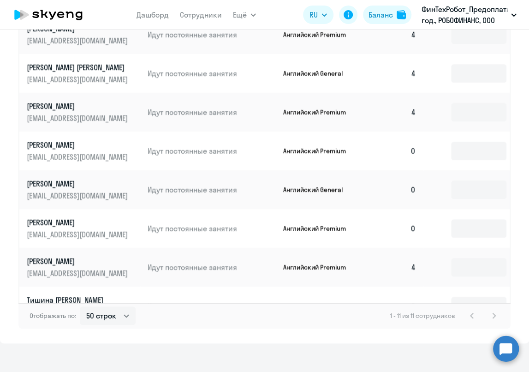
scroll to position [0, 0]
